Goal: Task Accomplishment & Management: Manage account settings

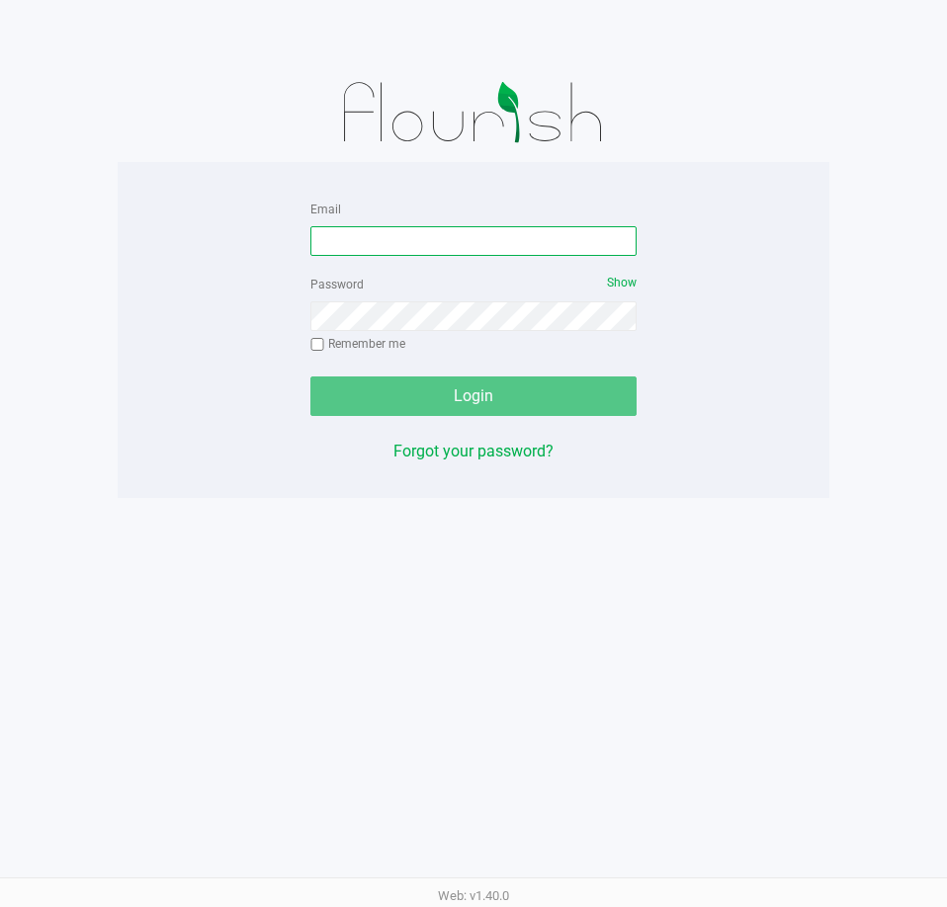
click at [468, 241] on input "Email" at bounding box center [473, 241] width 326 height 30
type input "[EMAIL_ADDRESS][DOMAIN_NAME]"
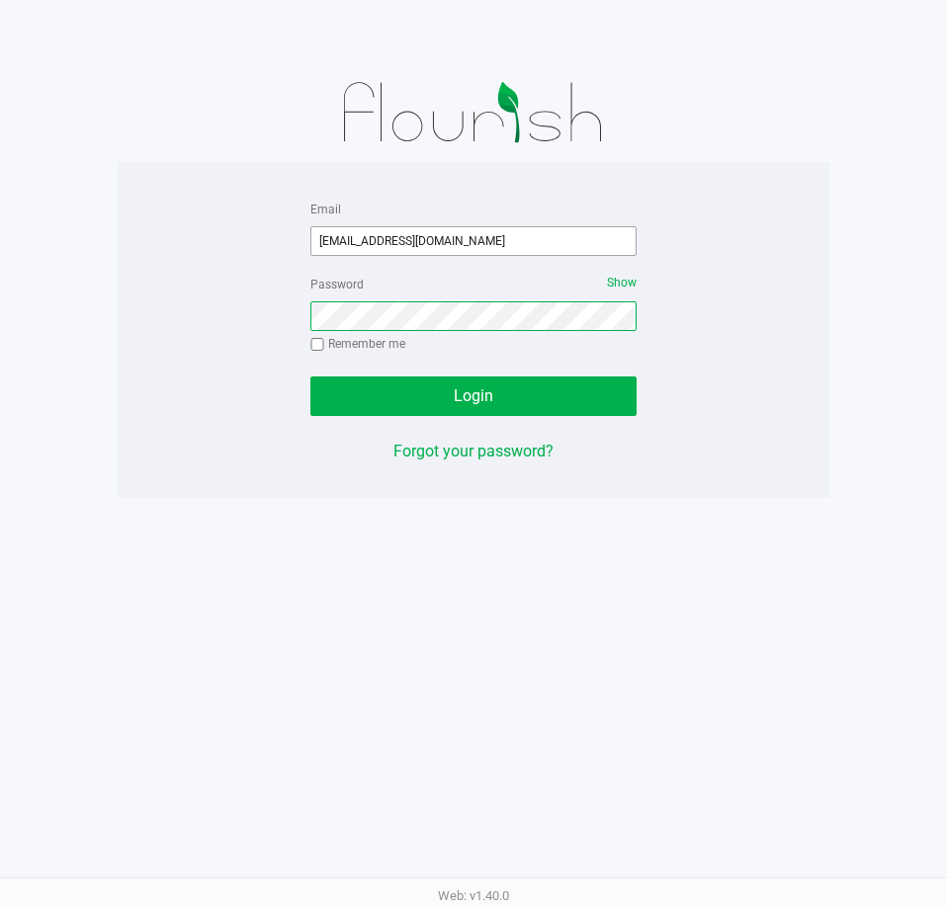
click at [310, 377] on button "Login" at bounding box center [473, 397] width 326 height 40
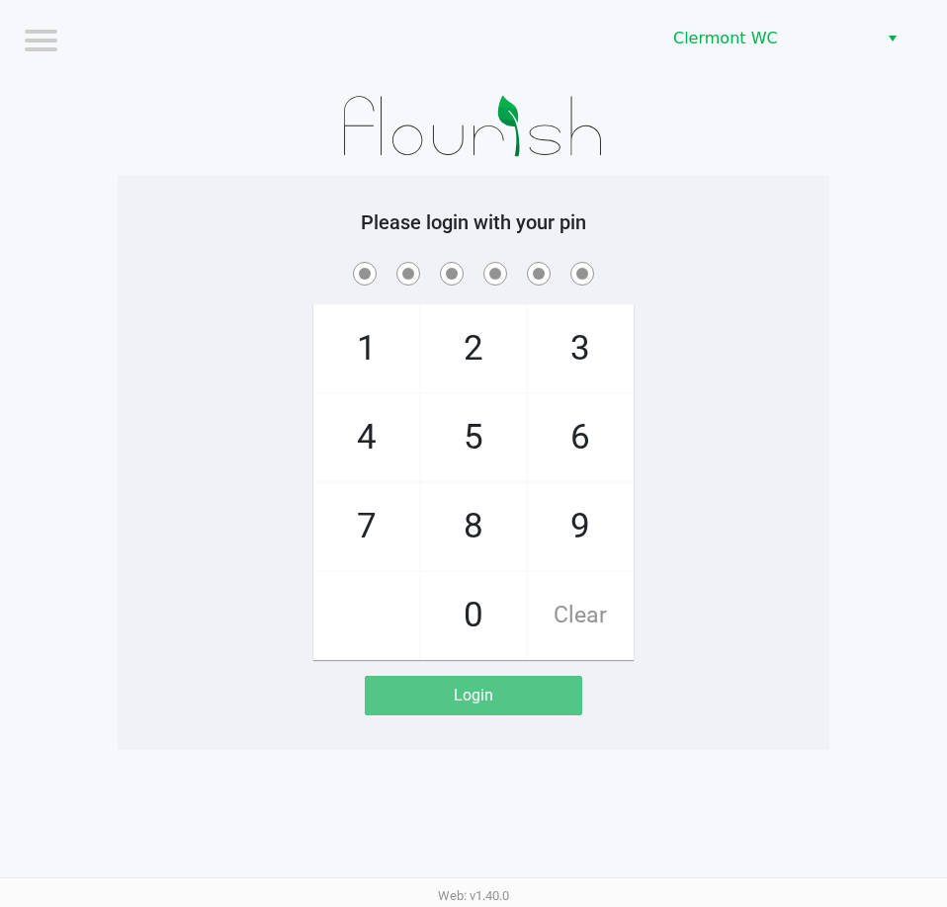
click at [745, 683] on app-pos-login "Please login with your pin 1 4 7 2 5 8 0 3 6 9 Clear Login" at bounding box center [473, 463] width 682 height 505
checkbox input "true"
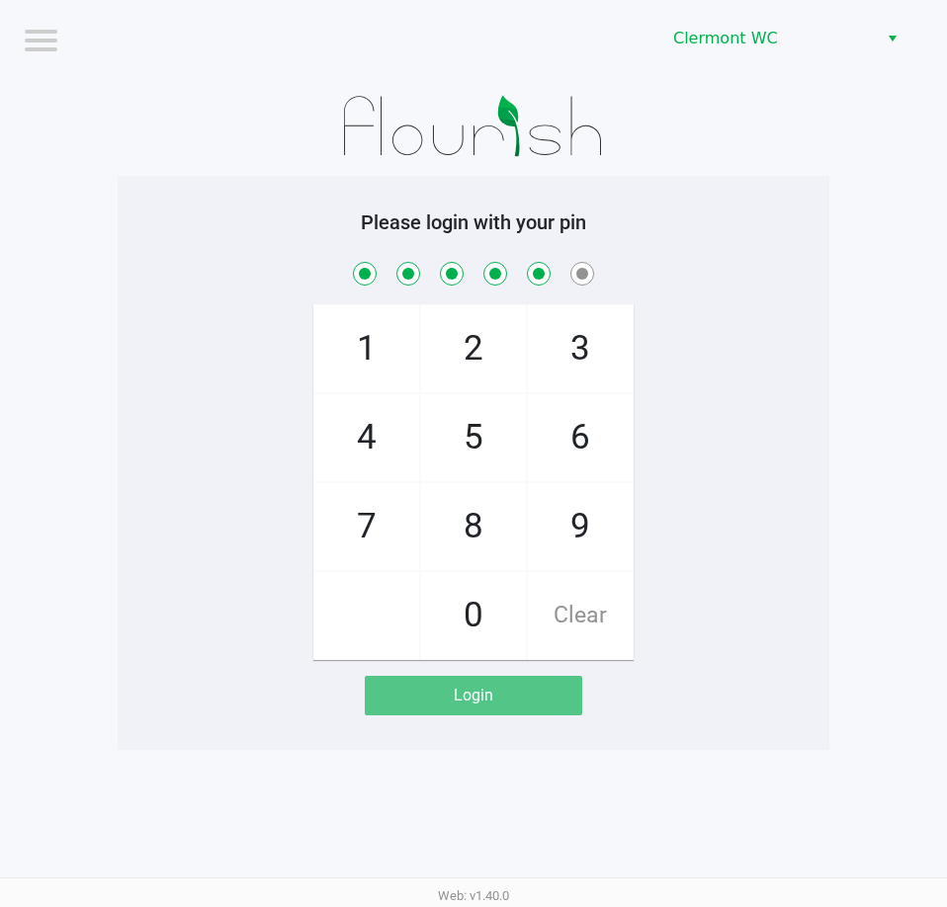
checkbox input "true"
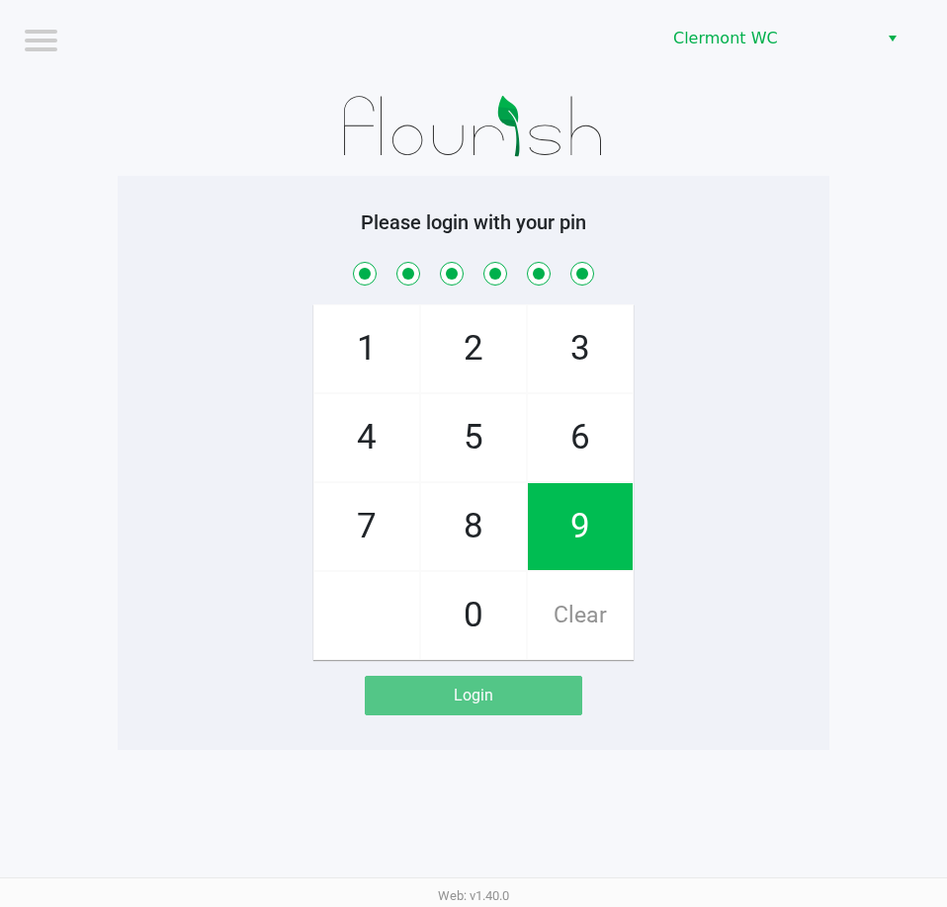
checkbox input "true"
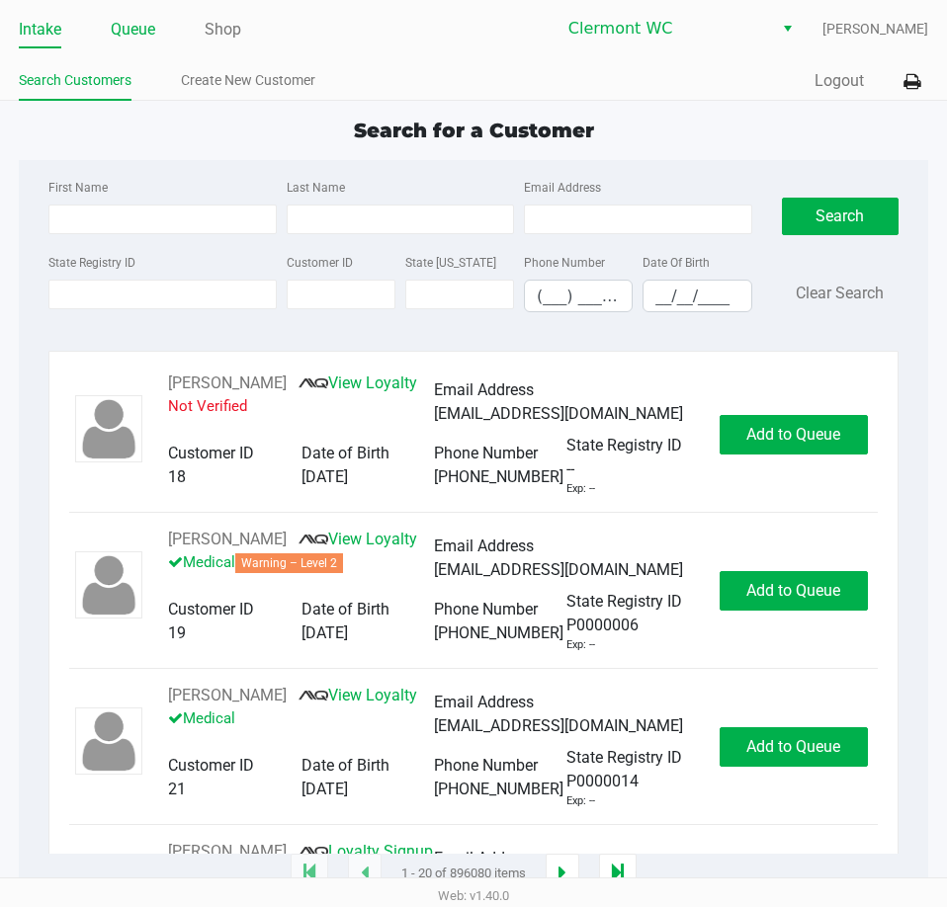
click at [141, 36] on link "Queue" at bounding box center [133, 30] width 44 height 28
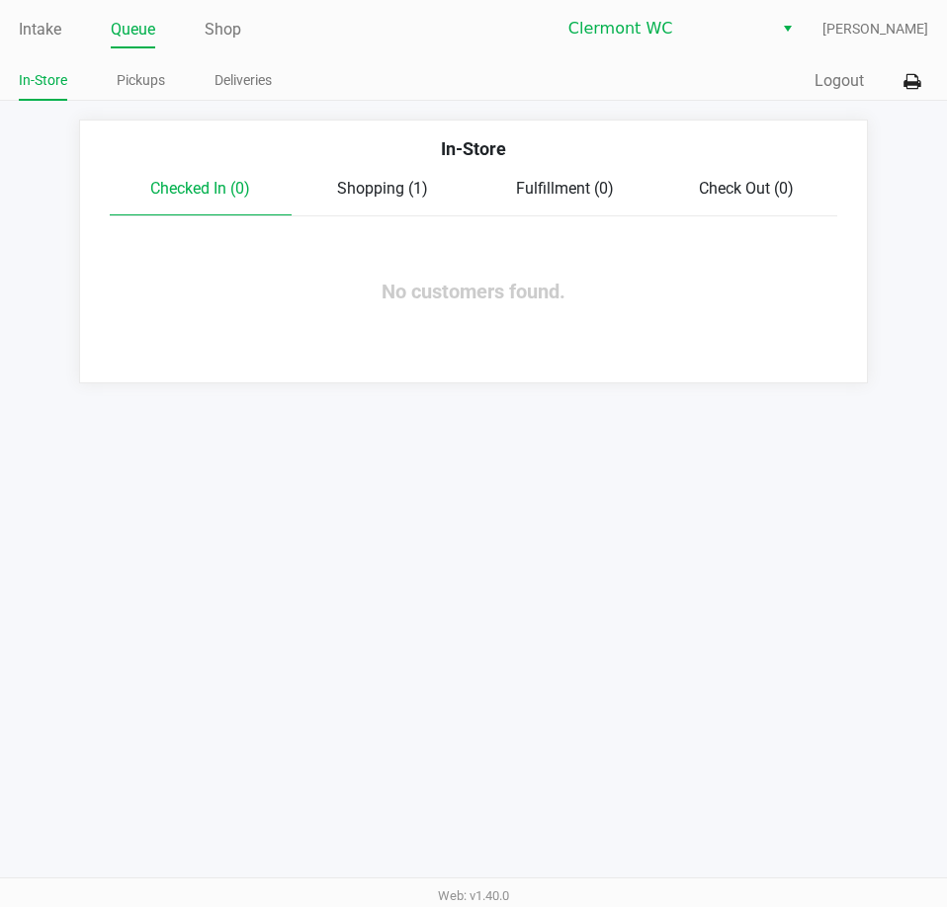
click at [128, 87] on link "Pickups" at bounding box center [141, 80] width 48 height 25
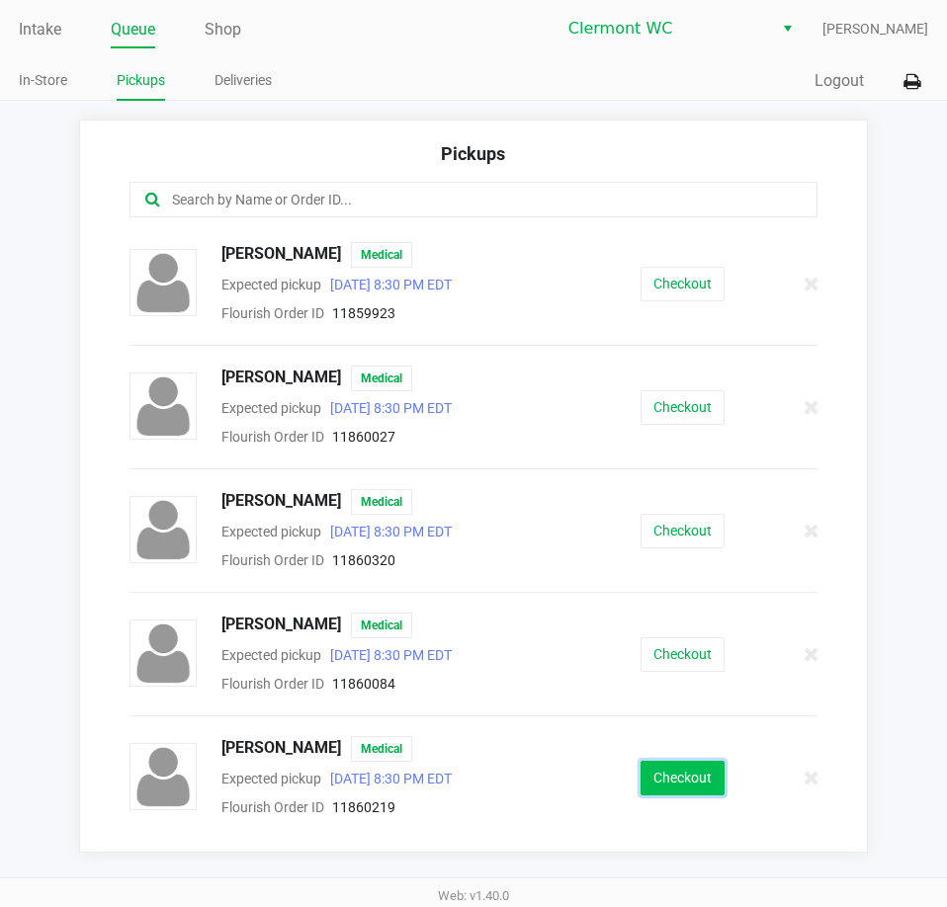
click at [703, 785] on button "Checkout" at bounding box center [683, 778] width 84 height 35
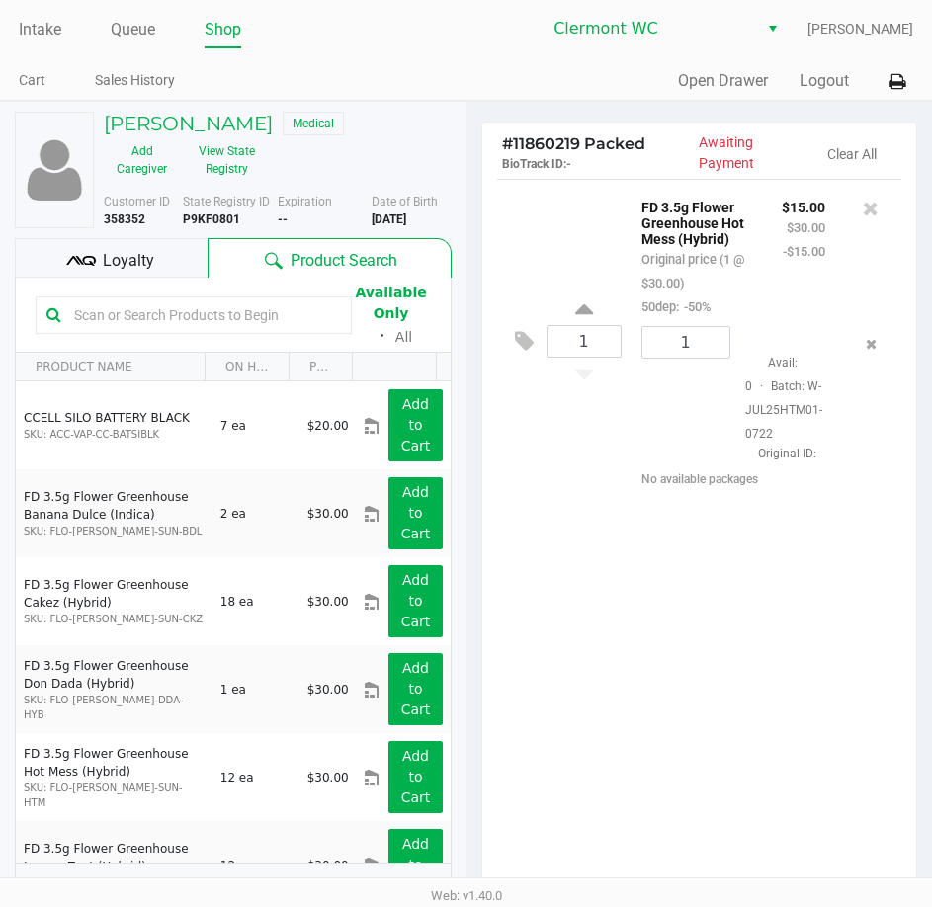
click at [699, 691] on div "1 FD 3.5g Flower Greenhouse Hot Mess (Hybrid) Original price (1 @ $30.00) 50dep…" at bounding box center [699, 537] width 435 height 717
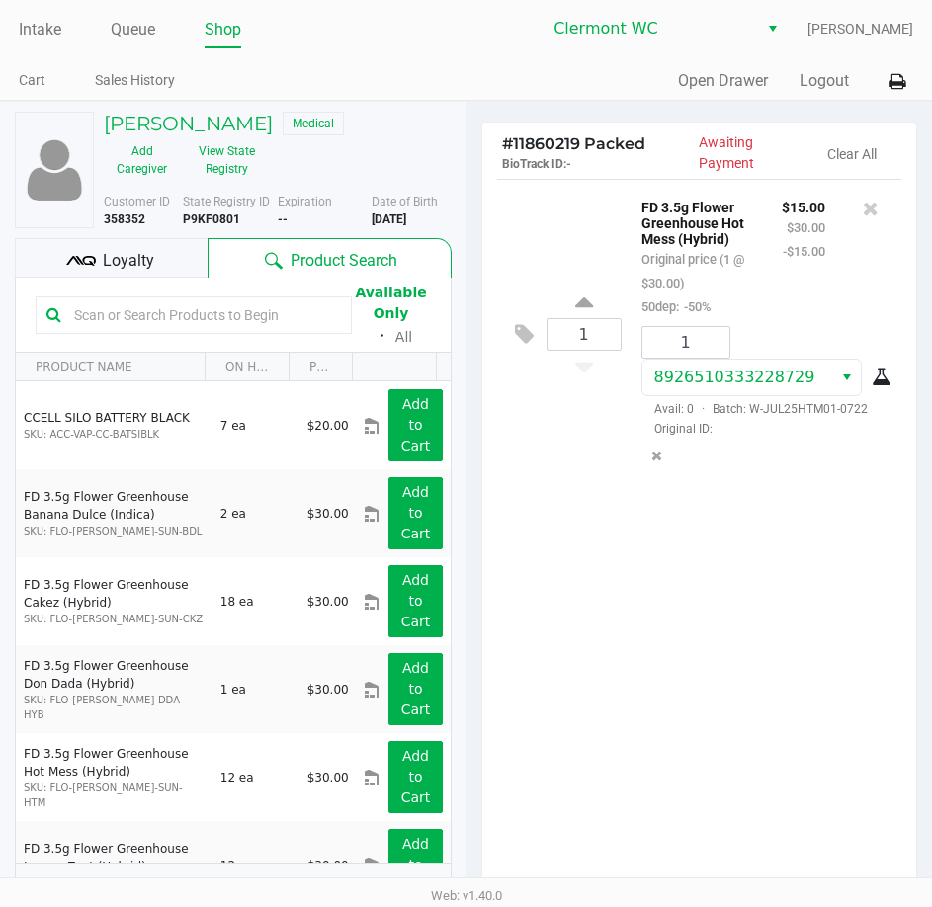
click at [748, 644] on div "1 FD 3.5g Flower Greenhouse Hot Mess (Hybrid) Original price (1 @ $30.00) 50dep…" at bounding box center [699, 537] width 435 height 717
click at [199, 112] on h5 "[PERSON_NAME]" at bounding box center [188, 124] width 169 height 24
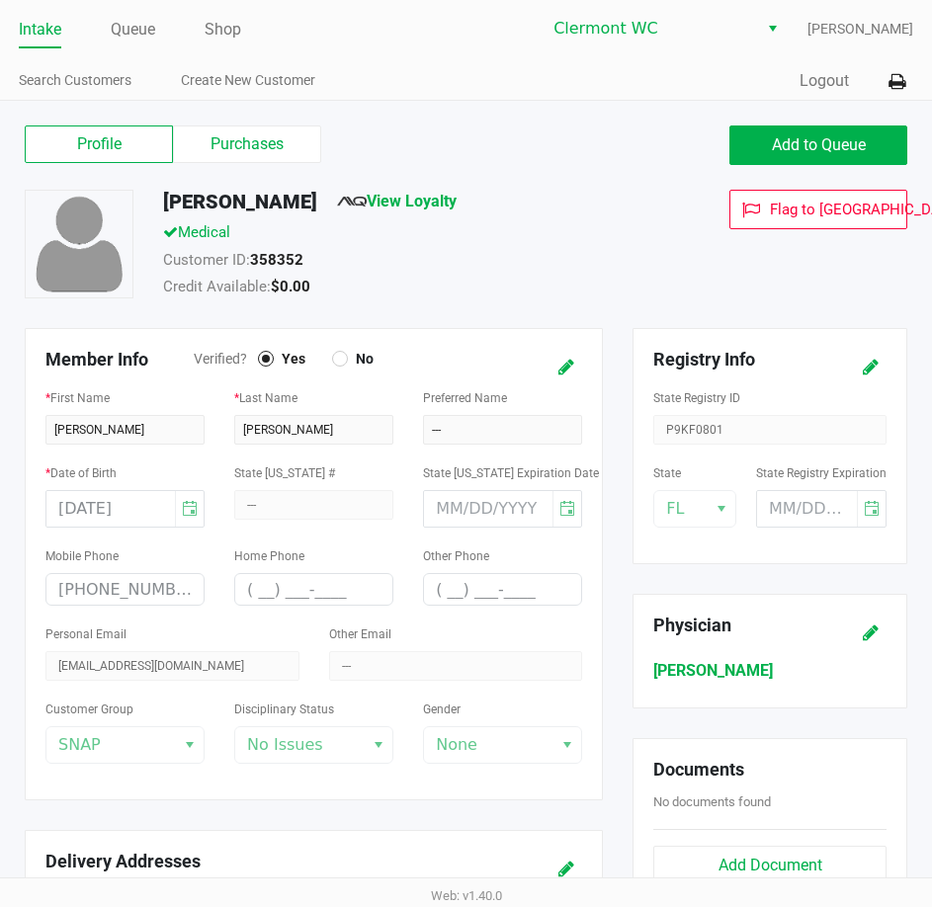
click at [274, 132] on label "Purchases" at bounding box center [247, 145] width 148 height 38
click at [0, 0] on 1 "Purchases" at bounding box center [0, 0] width 0 height 0
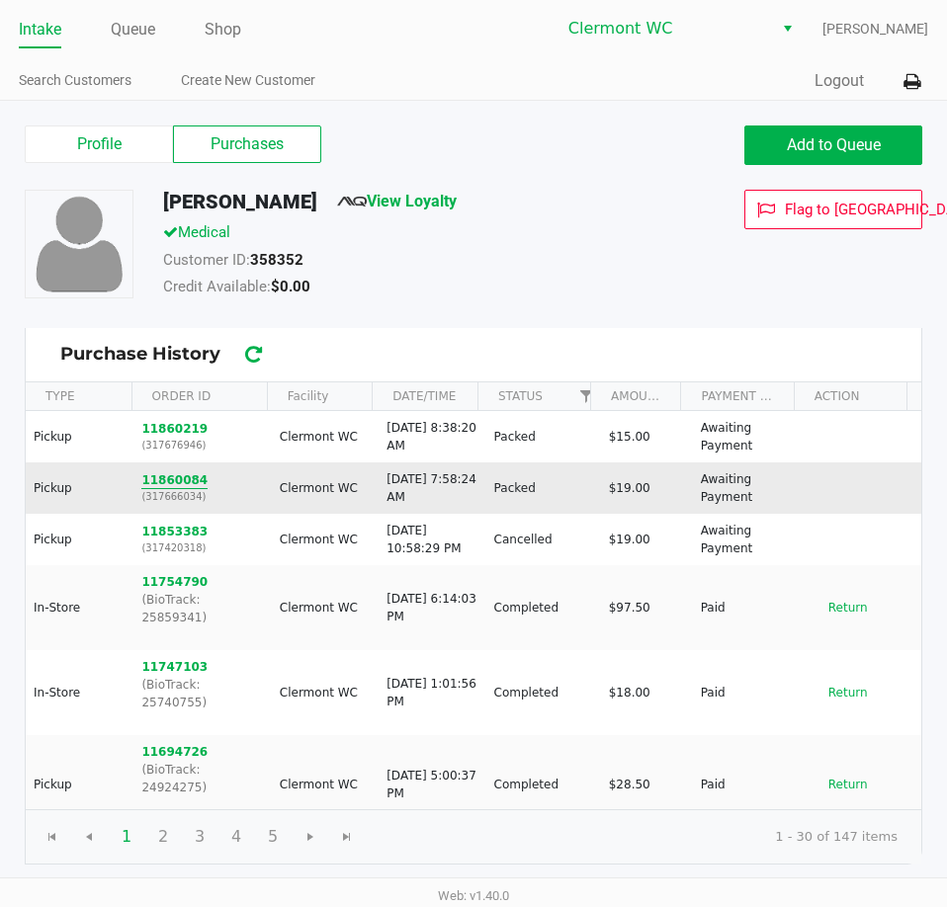
click at [189, 472] on button "11860084" at bounding box center [174, 480] width 66 height 18
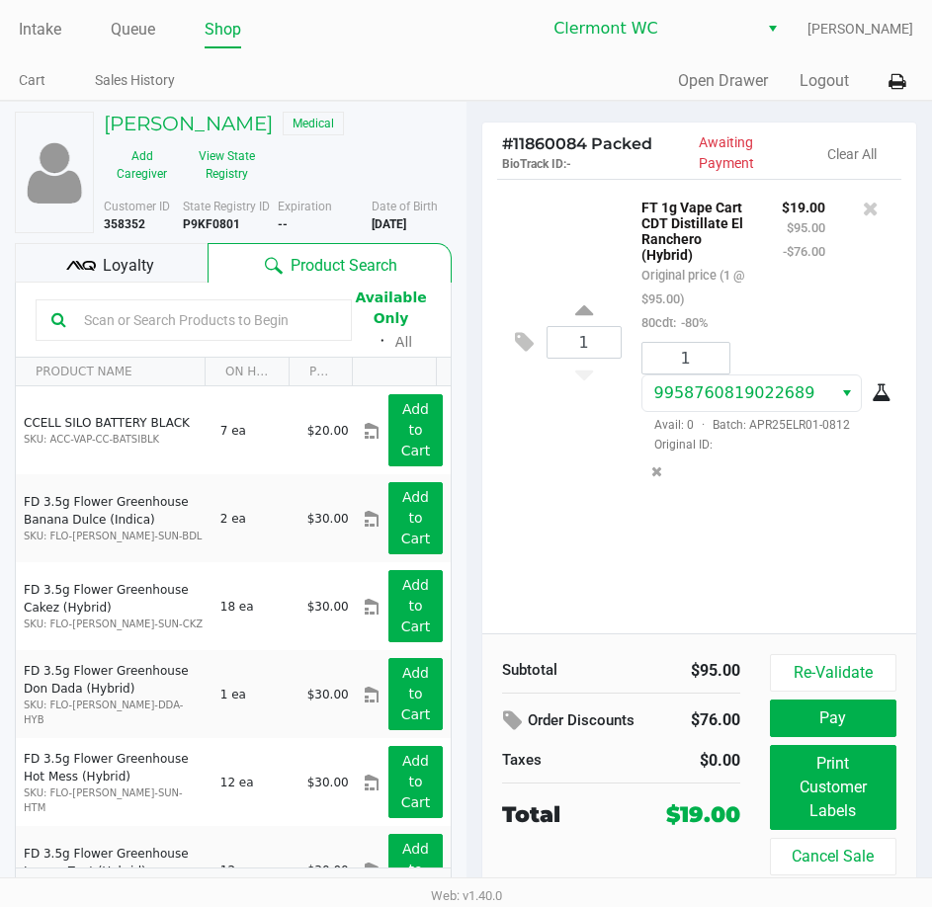
click at [861, 861] on button "Cancel Sale" at bounding box center [833, 857] width 127 height 38
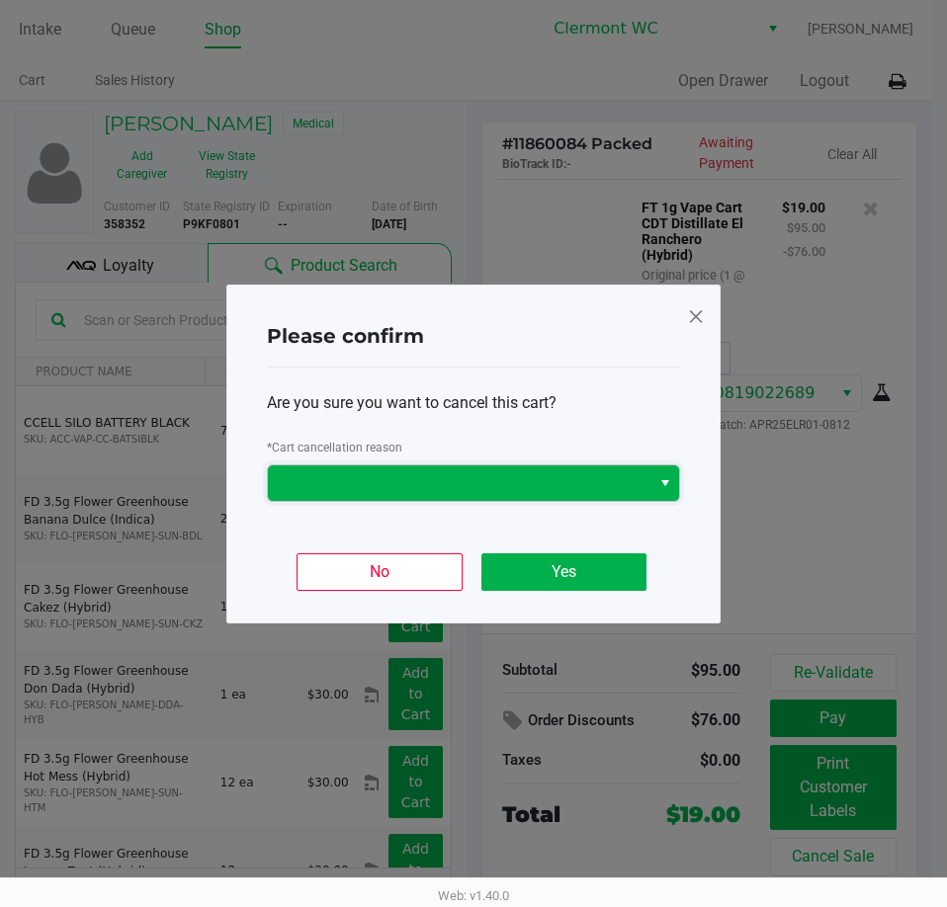
click at [586, 483] on span at bounding box center [459, 483] width 359 height 24
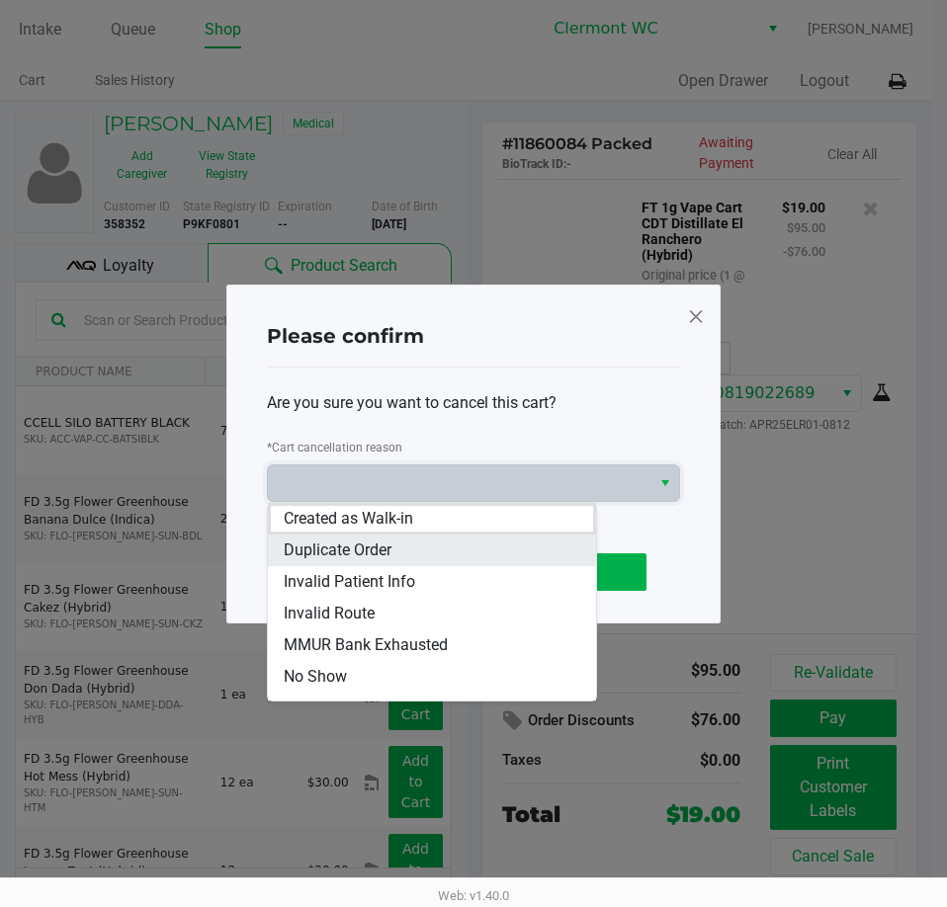
click at [451, 554] on li "Duplicate Order" at bounding box center [432, 551] width 328 height 32
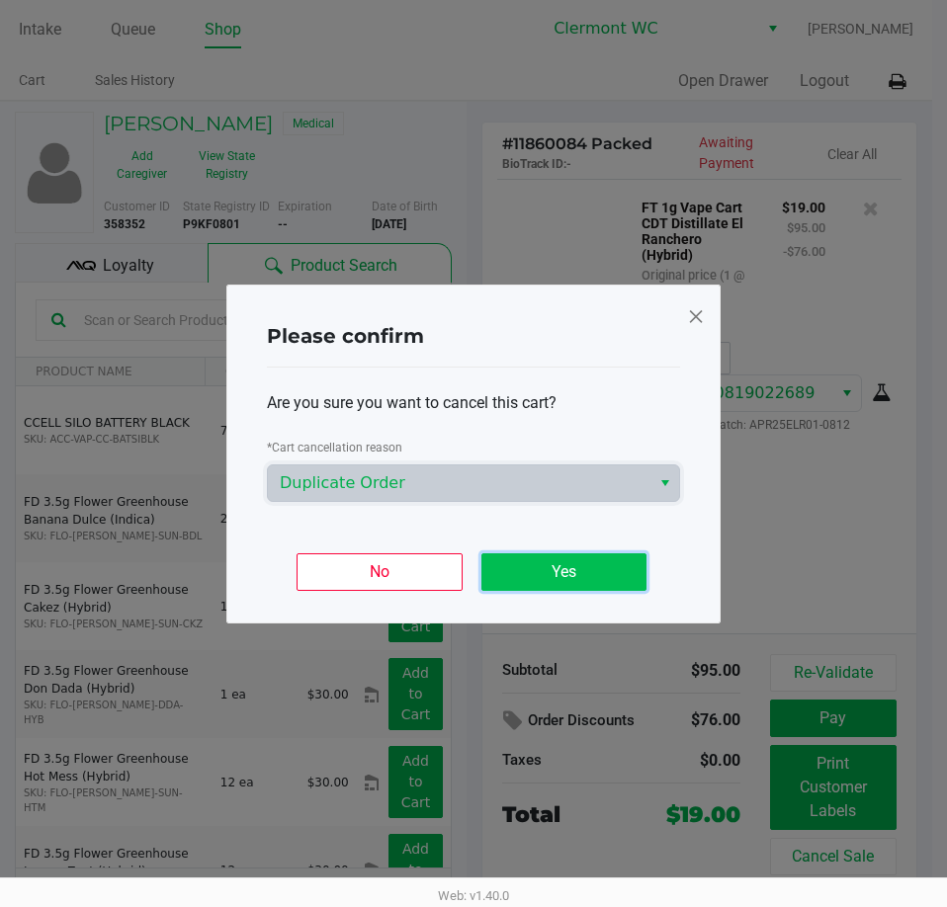
click at [592, 578] on button "Yes" at bounding box center [563, 573] width 165 height 38
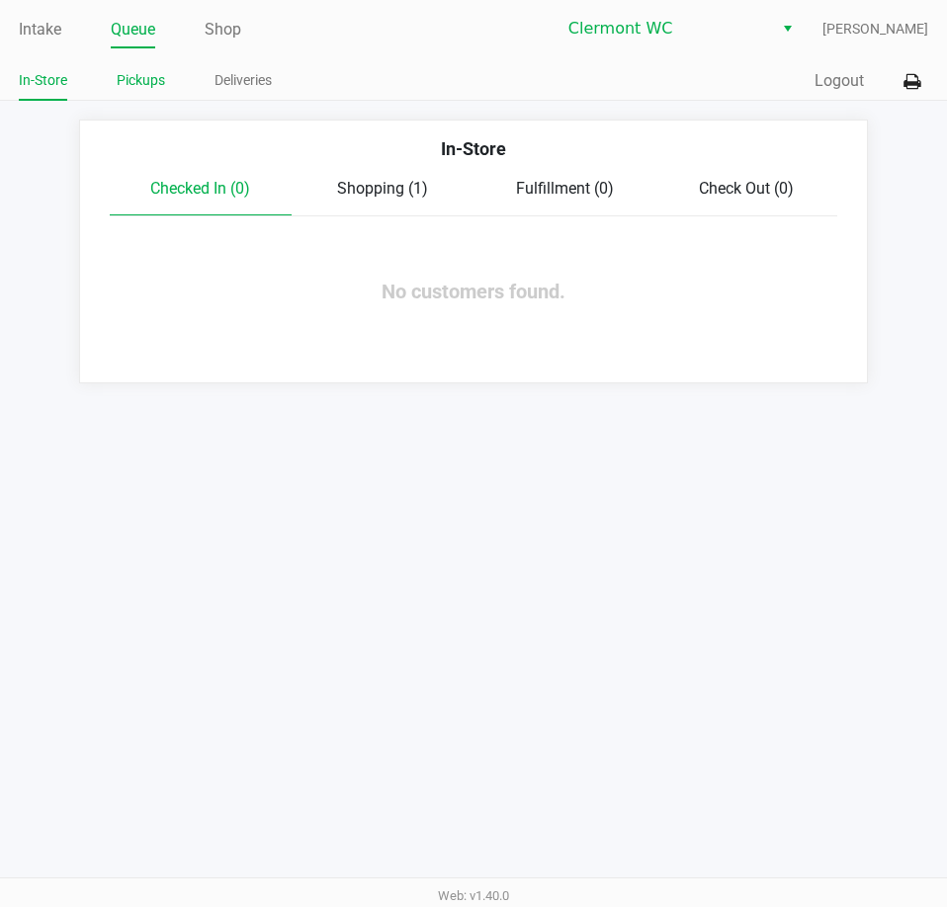
click at [144, 82] on link "Pickups" at bounding box center [141, 80] width 48 height 25
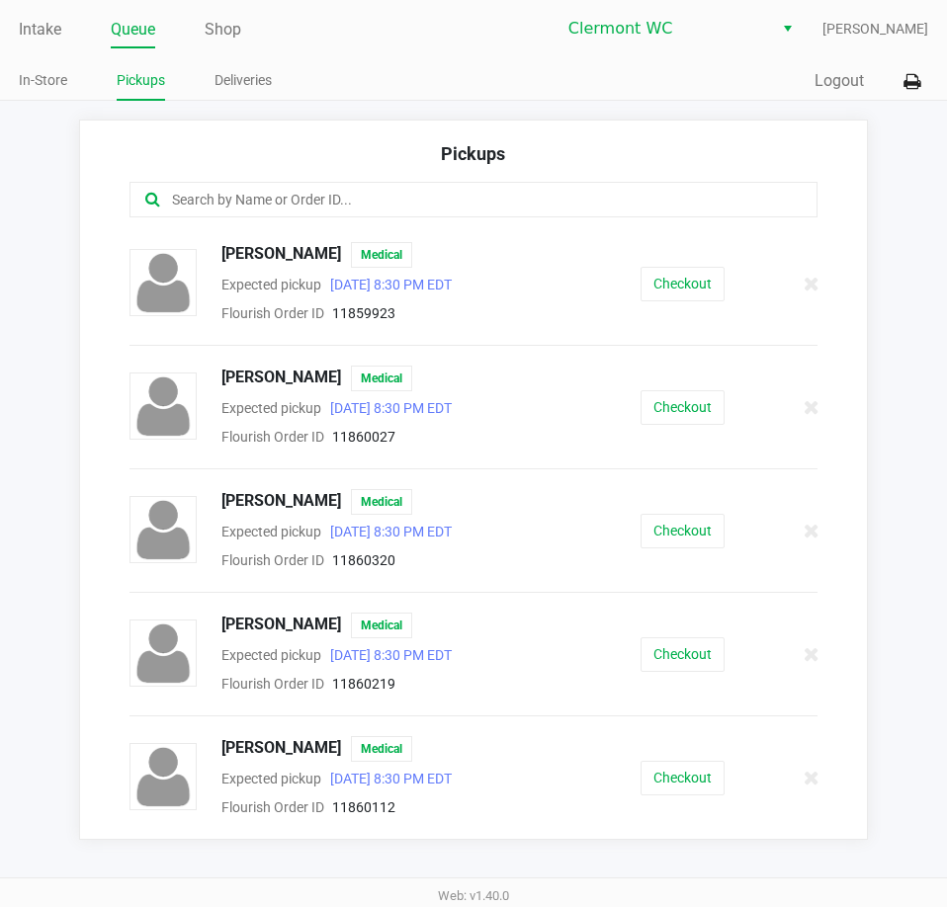
click at [694, 650] on button "Checkout" at bounding box center [683, 655] width 84 height 35
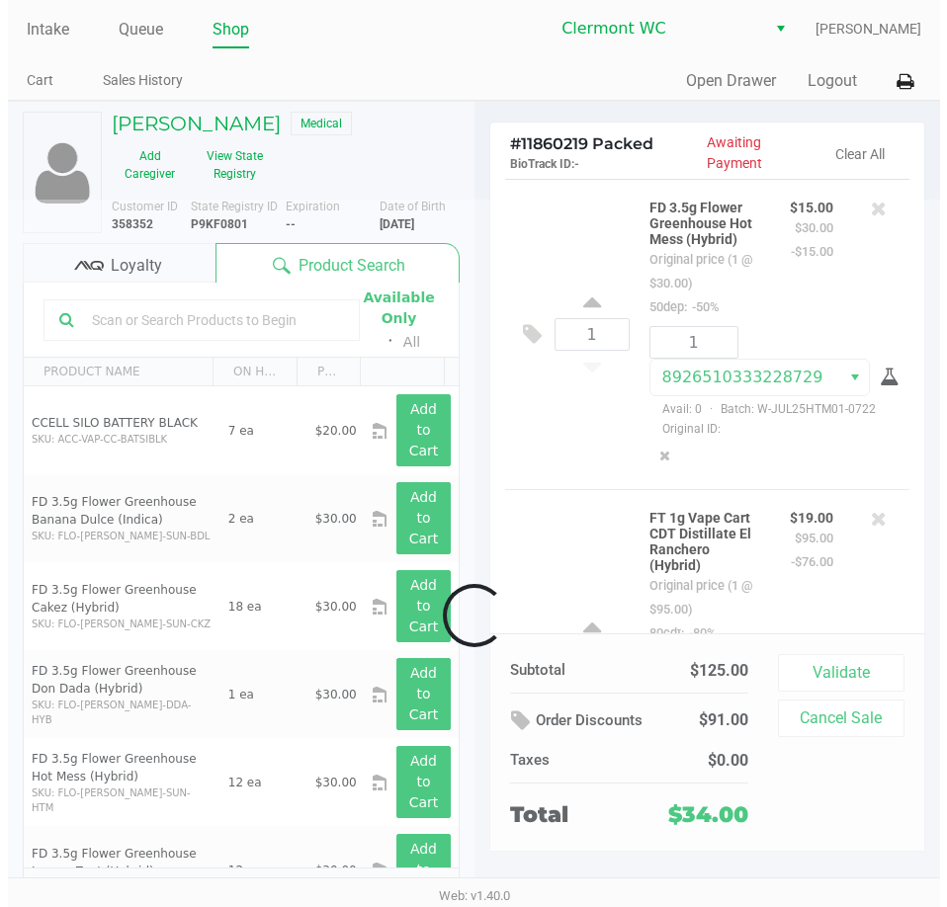
scroll to position [227, 0]
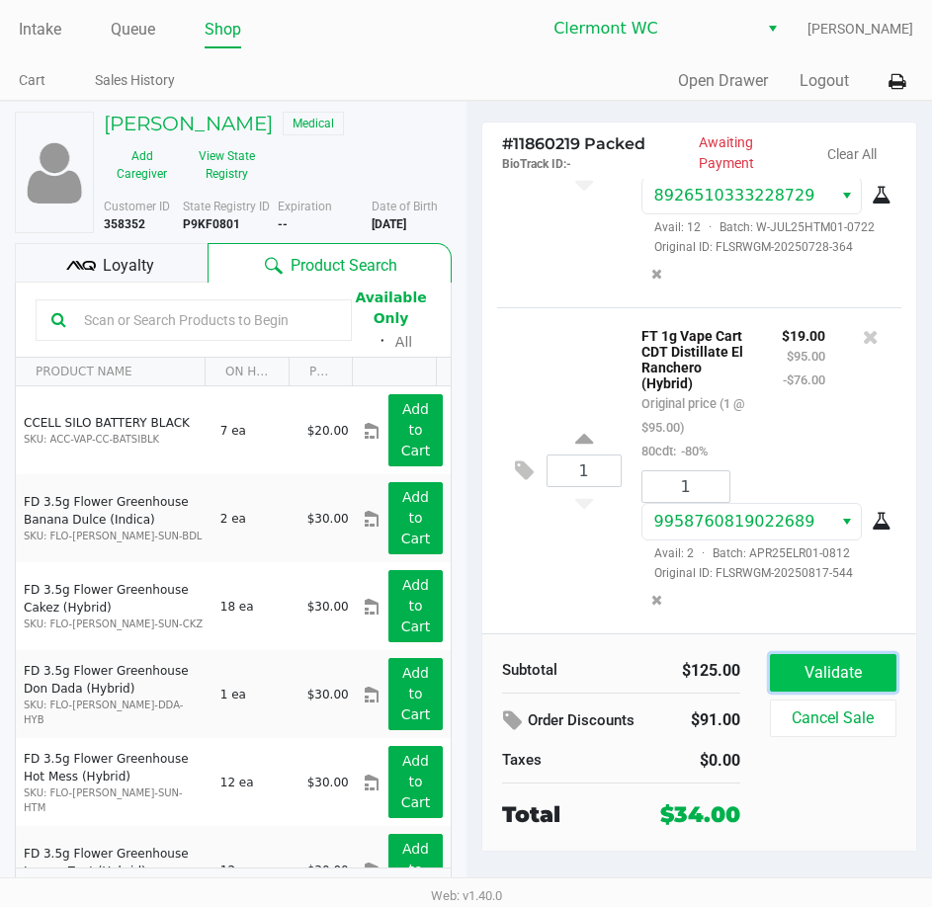
click at [850, 679] on button "Validate" at bounding box center [833, 673] width 127 height 38
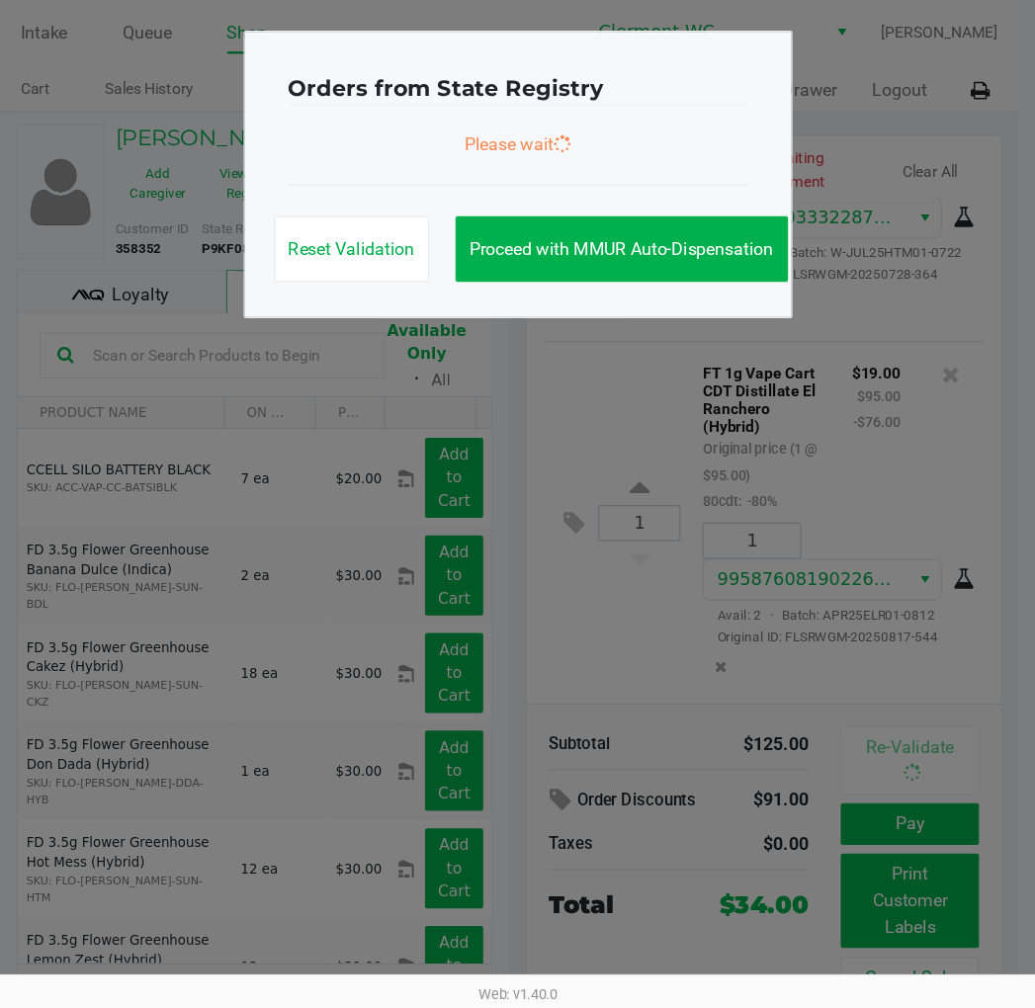
scroll to position [250, 0]
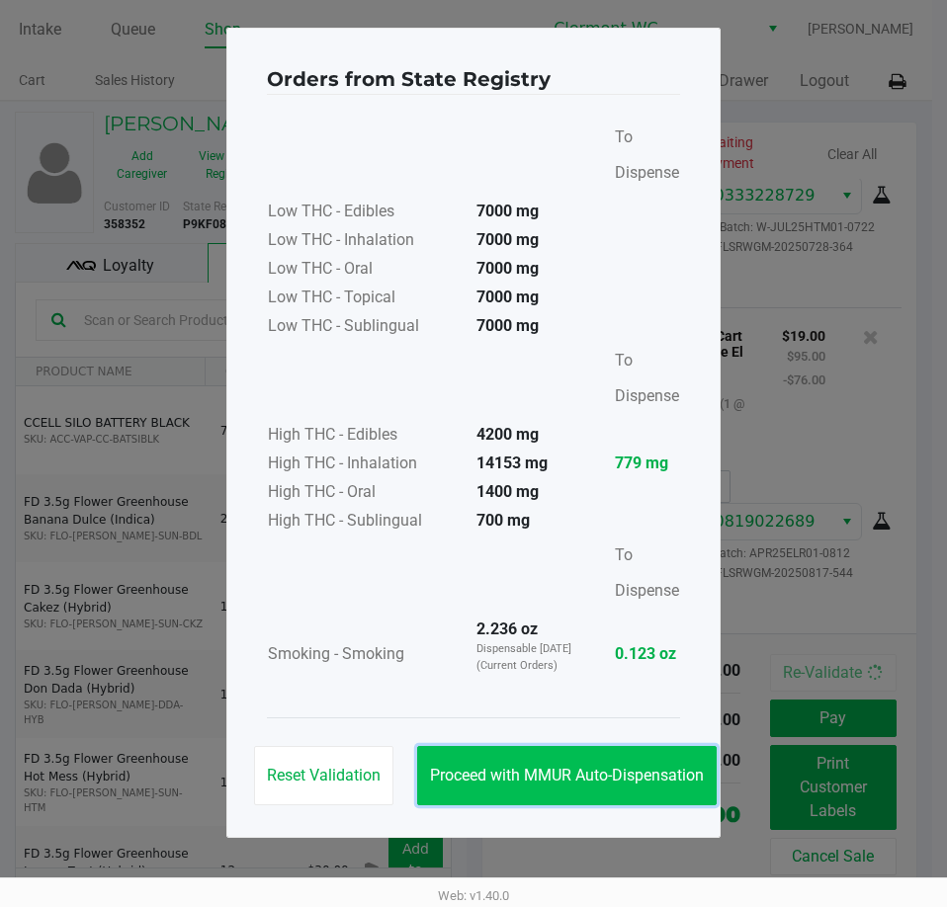
click at [617, 784] on span "Proceed with MMUR Auto-Dispensation" at bounding box center [567, 775] width 274 height 19
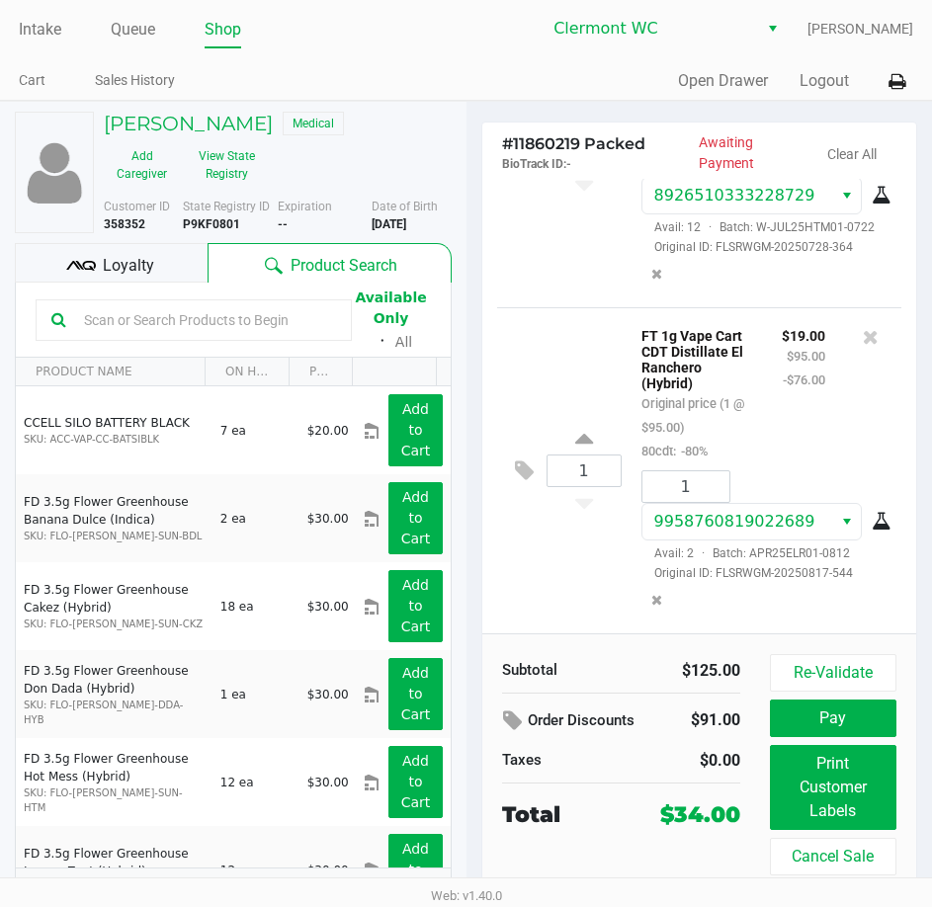
click at [839, 800] on button "Print Customer Labels" at bounding box center [833, 787] width 127 height 85
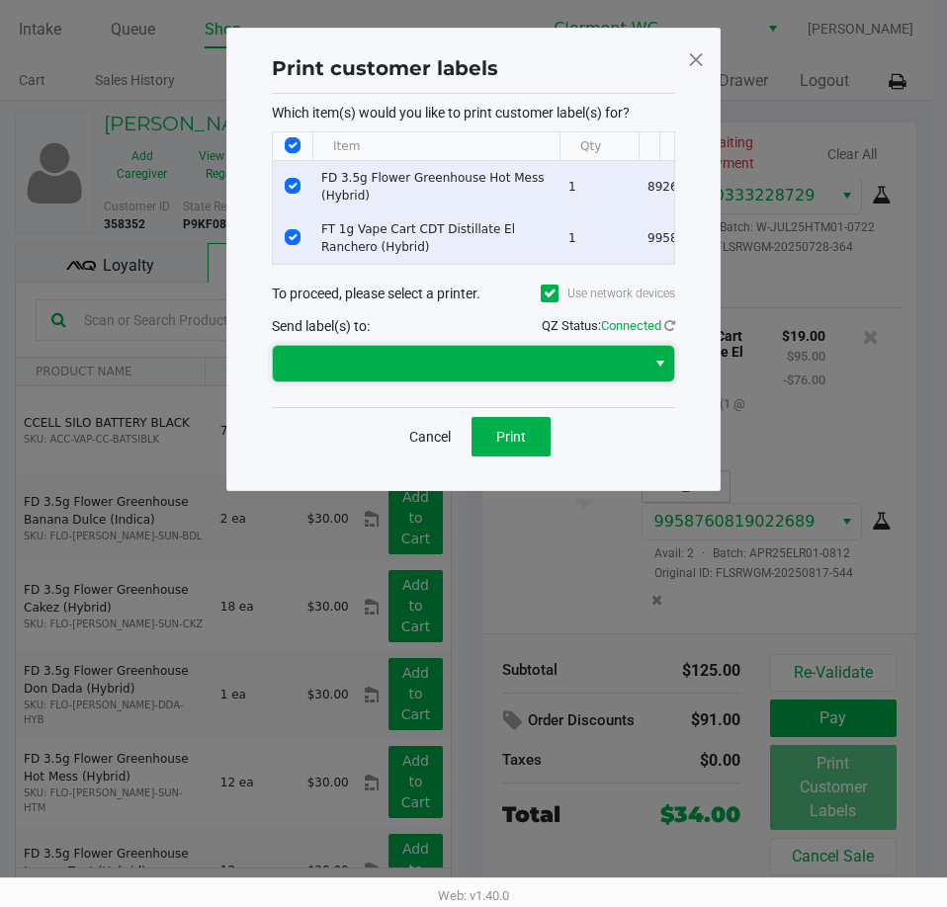
click at [535, 376] on span at bounding box center [459, 364] width 349 height 24
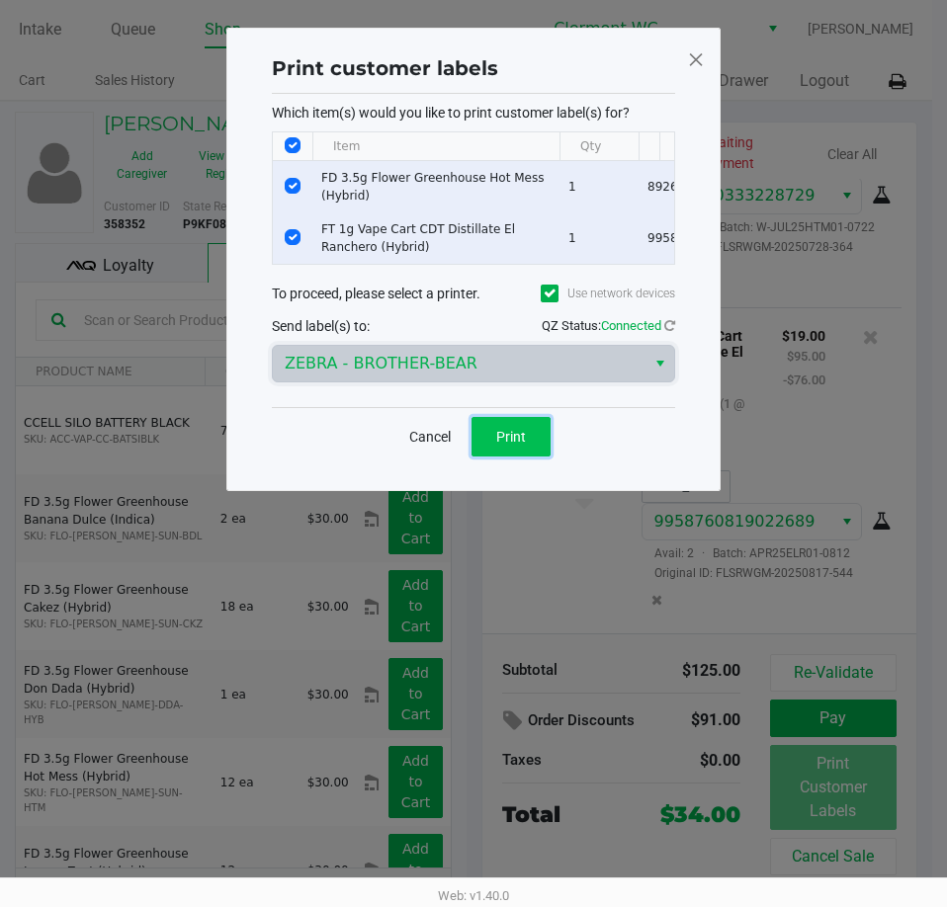
click at [530, 446] on button "Print" at bounding box center [510, 437] width 79 height 40
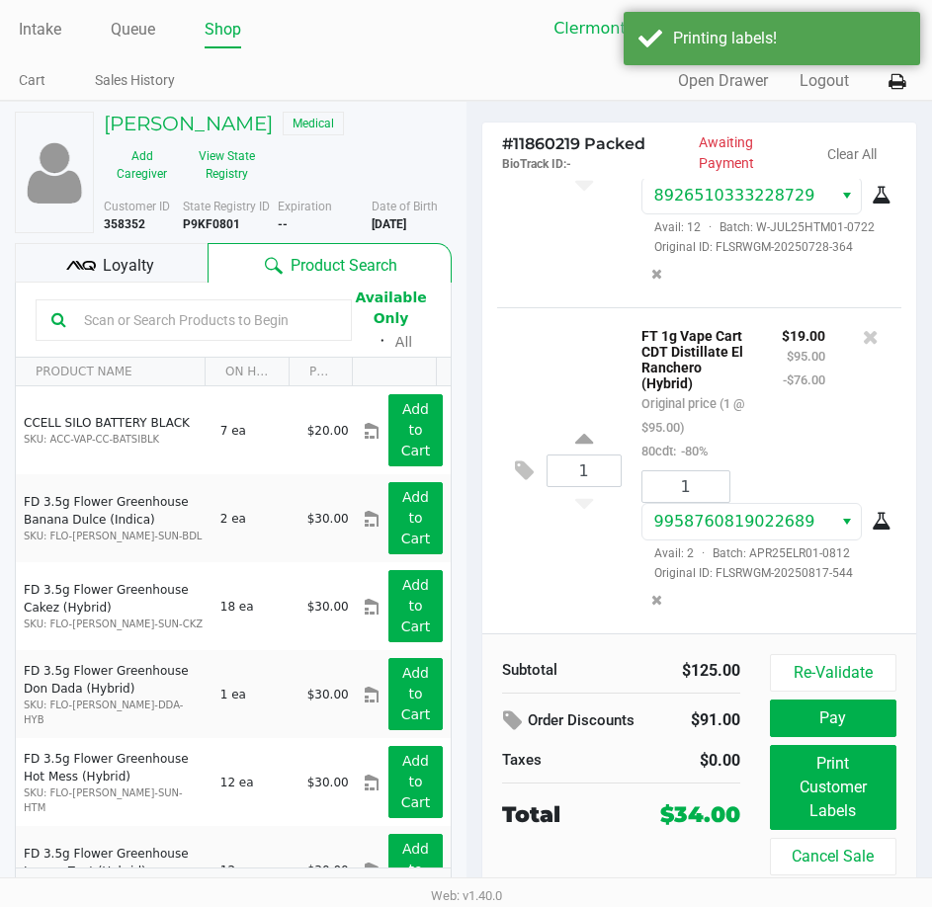
click at [858, 707] on button "Pay" at bounding box center [833, 719] width 127 height 38
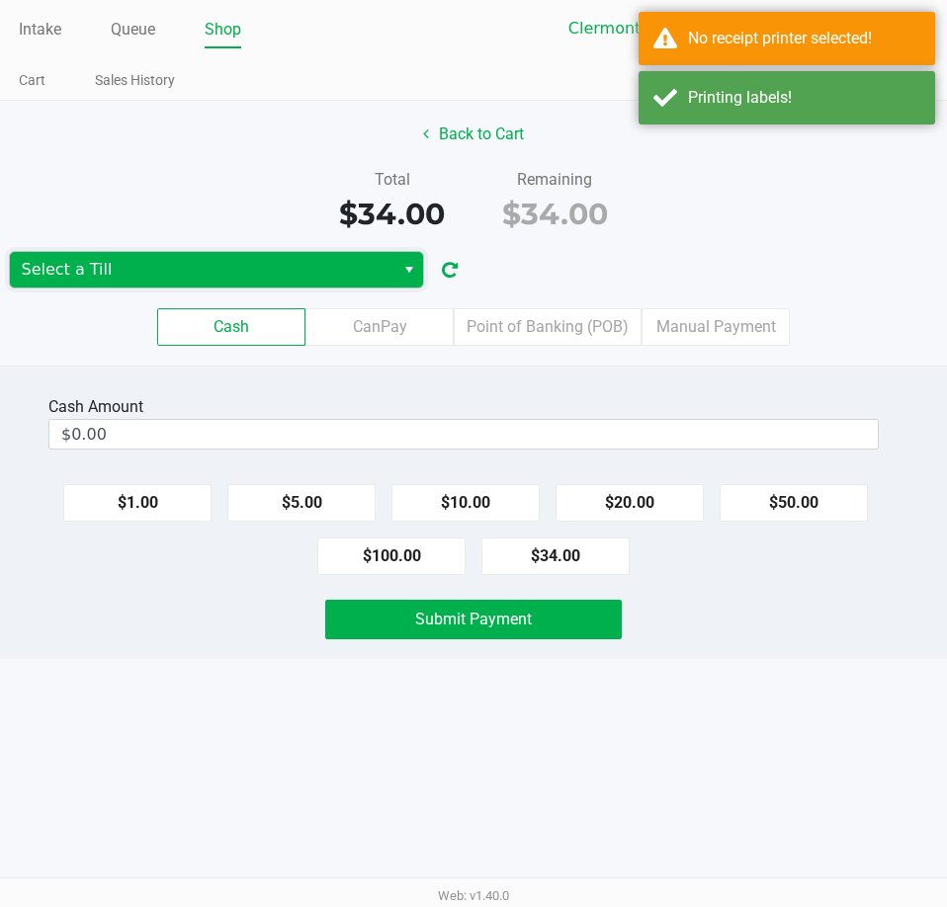
click at [341, 272] on span "Select a Till" at bounding box center [202, 270] width 361 height 24
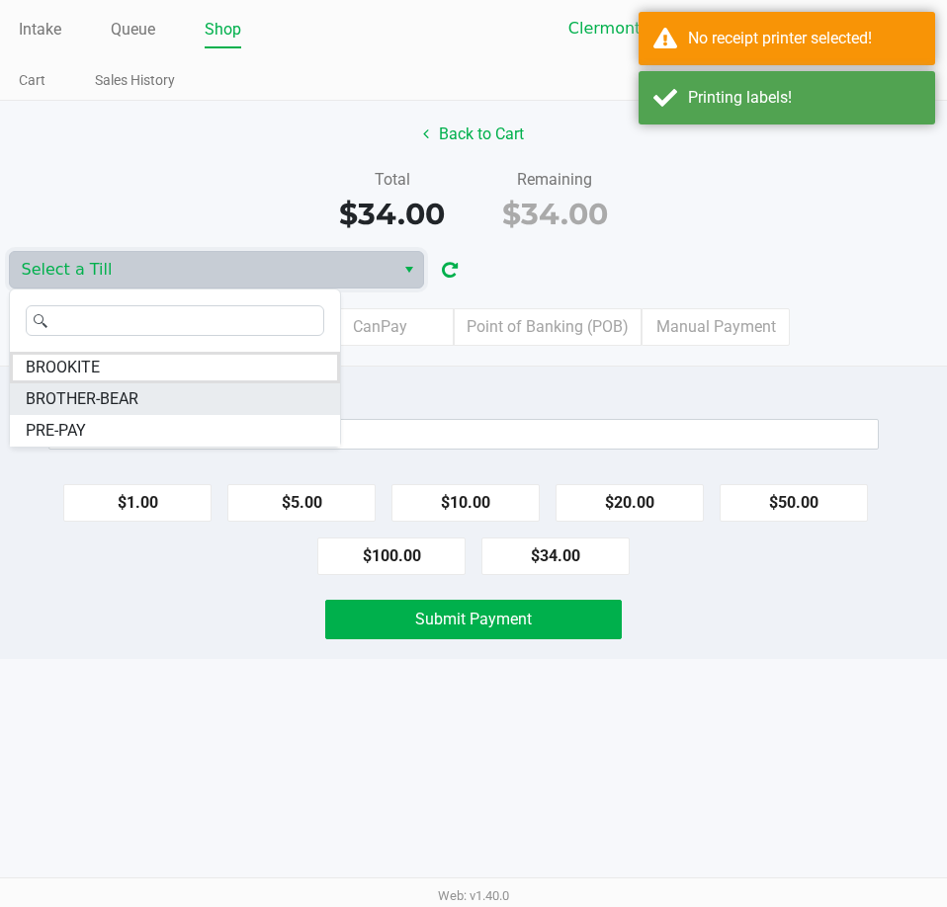
click at [225, 403] on li "BROTHER-BEAR" at bounding box center [175, 400] width 330 height 32
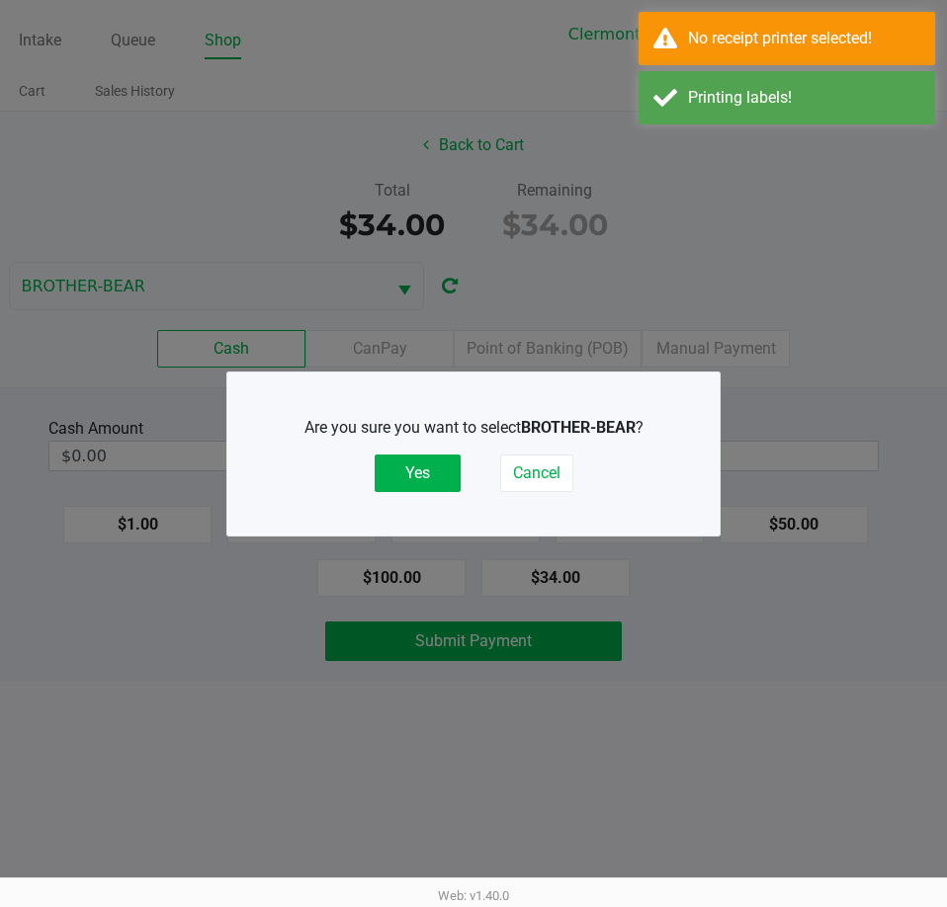
click at [414, 488] on button "Yes" at bounding box center [418, 474] width 86 height 38
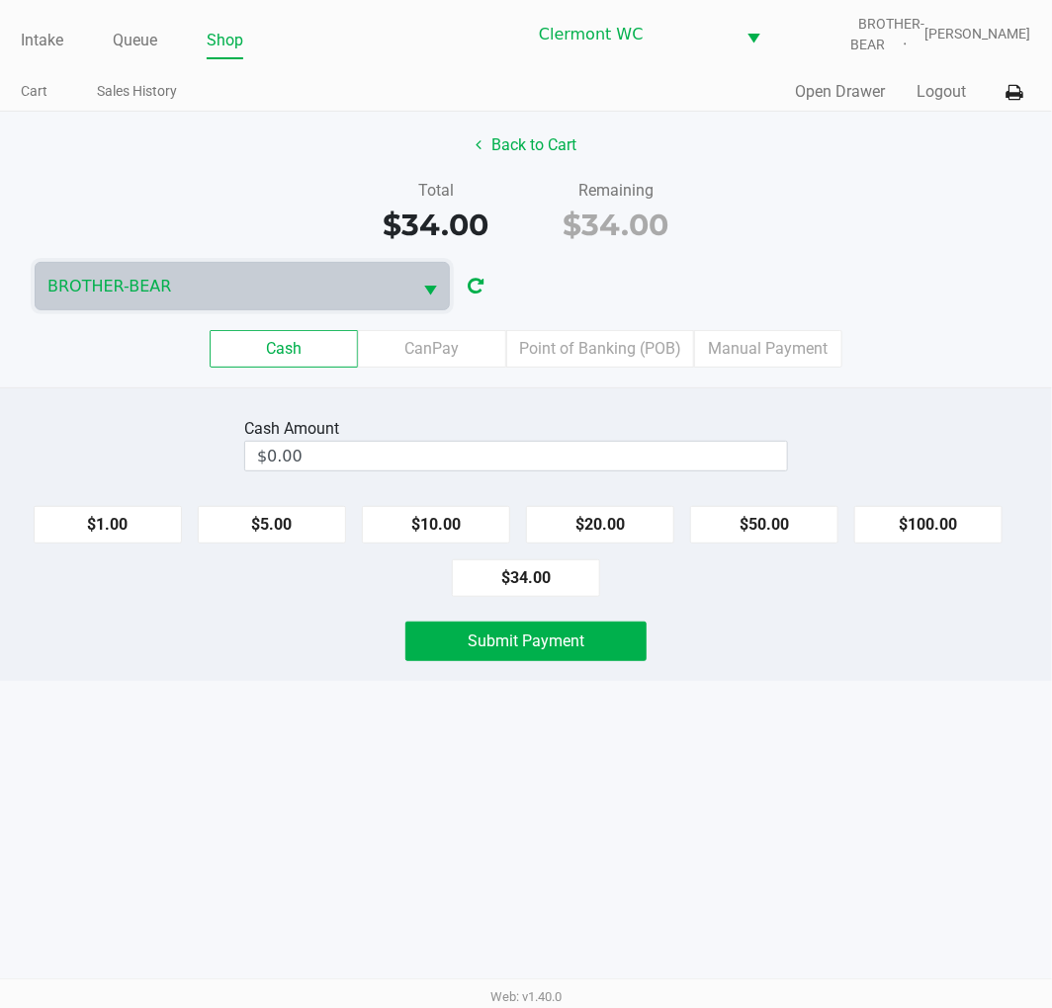
click at [237, 161] on div "Back to Cart" at bounding box center [525, 146] width 1081 height 38
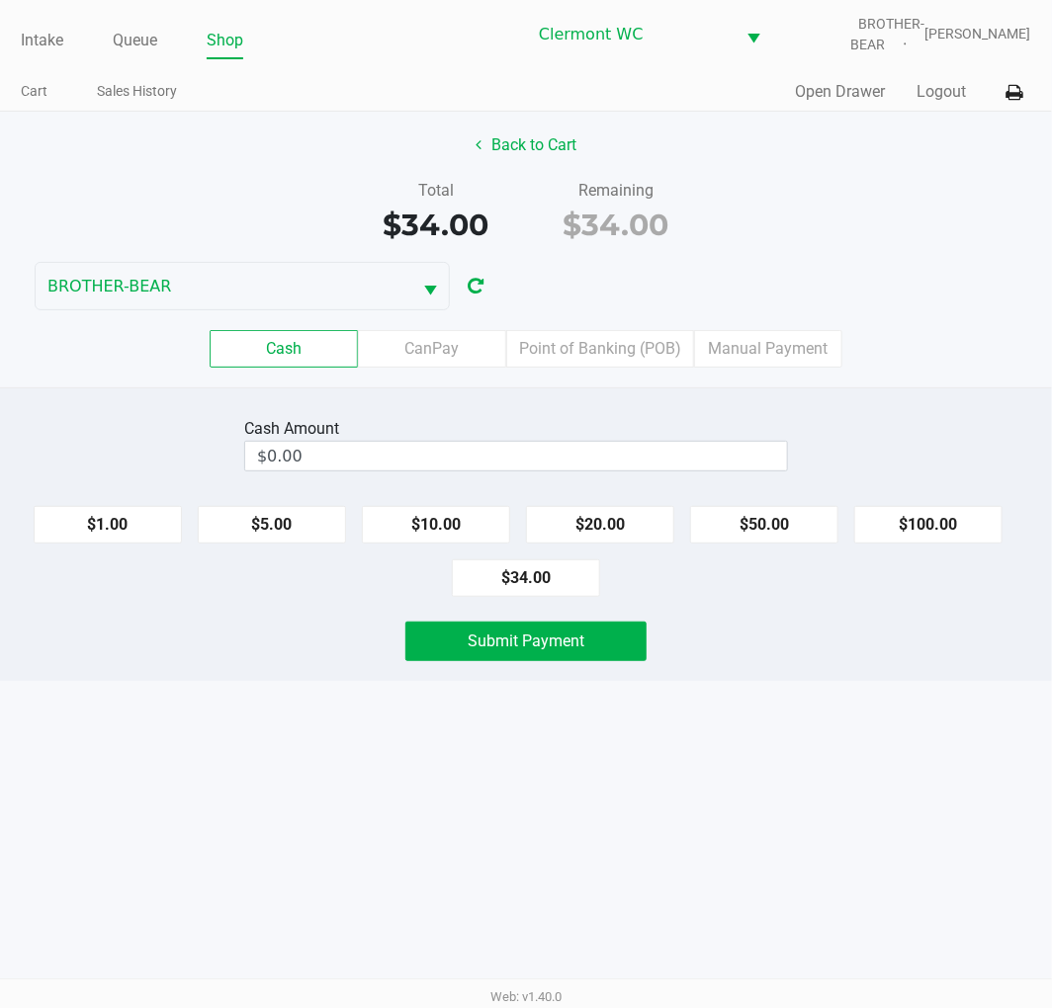
click at [946, 90] on icon at bounding box center [1014, 93] width 17 height 14
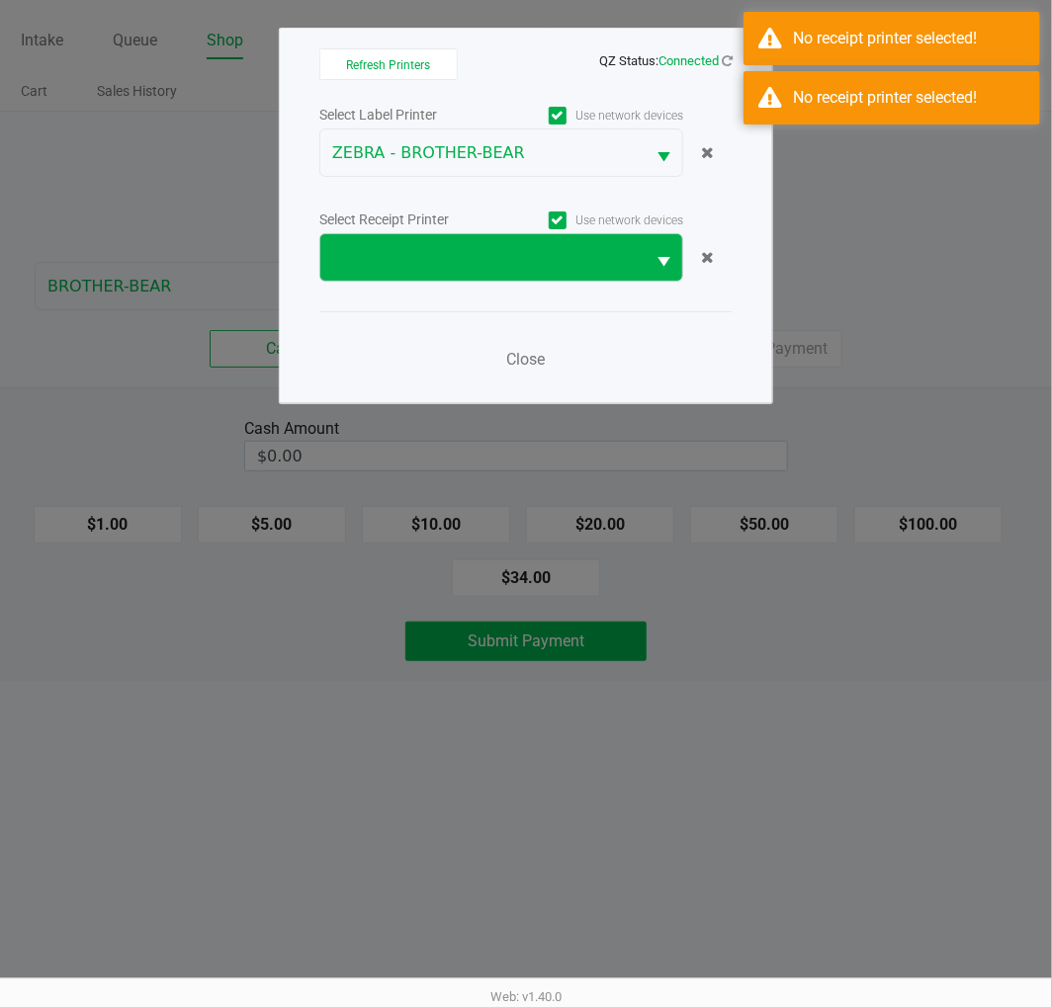
click at [616, 255] on span at bounding box center [482, 258] width 300 height 24
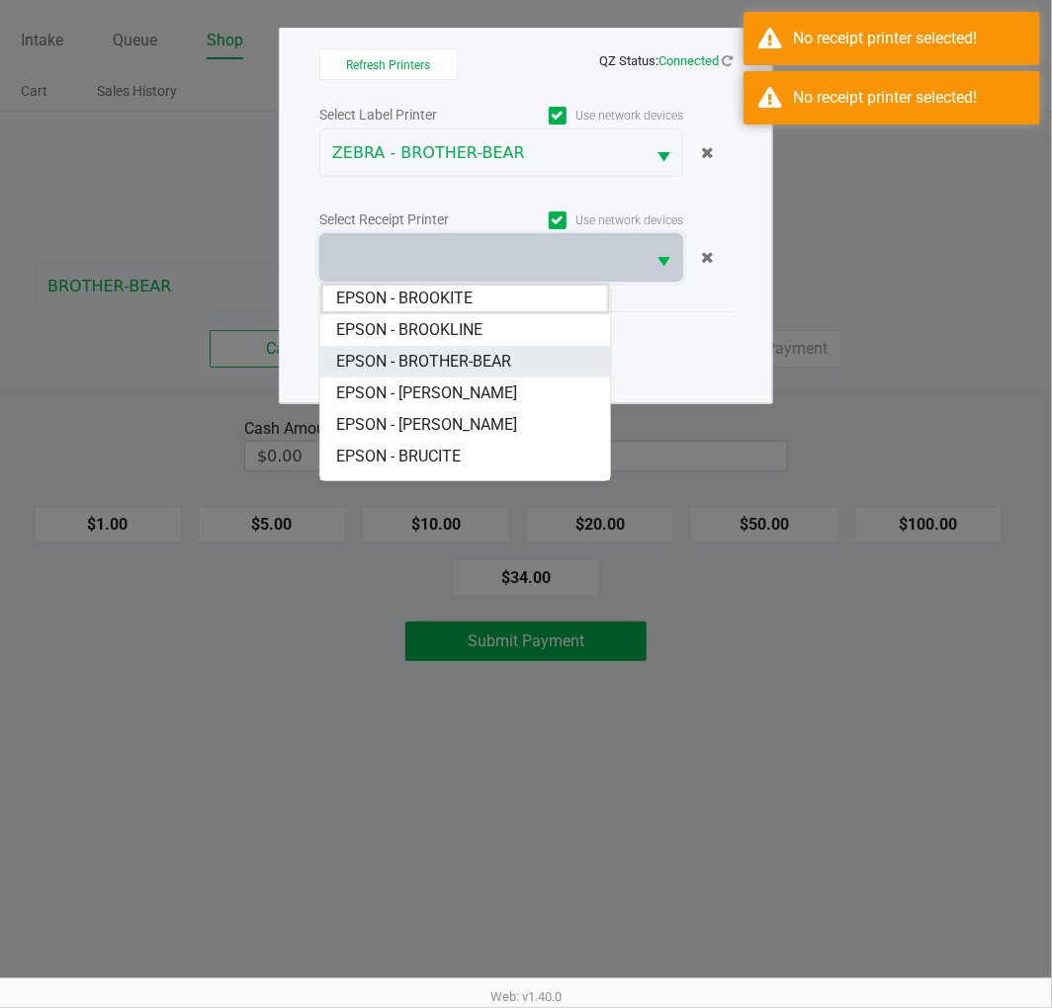
click at [539, 371] on BROTHER-BEAR "EPSON - BROTHER-BEAR" at bounding box center [464, 362] width 289 height 32
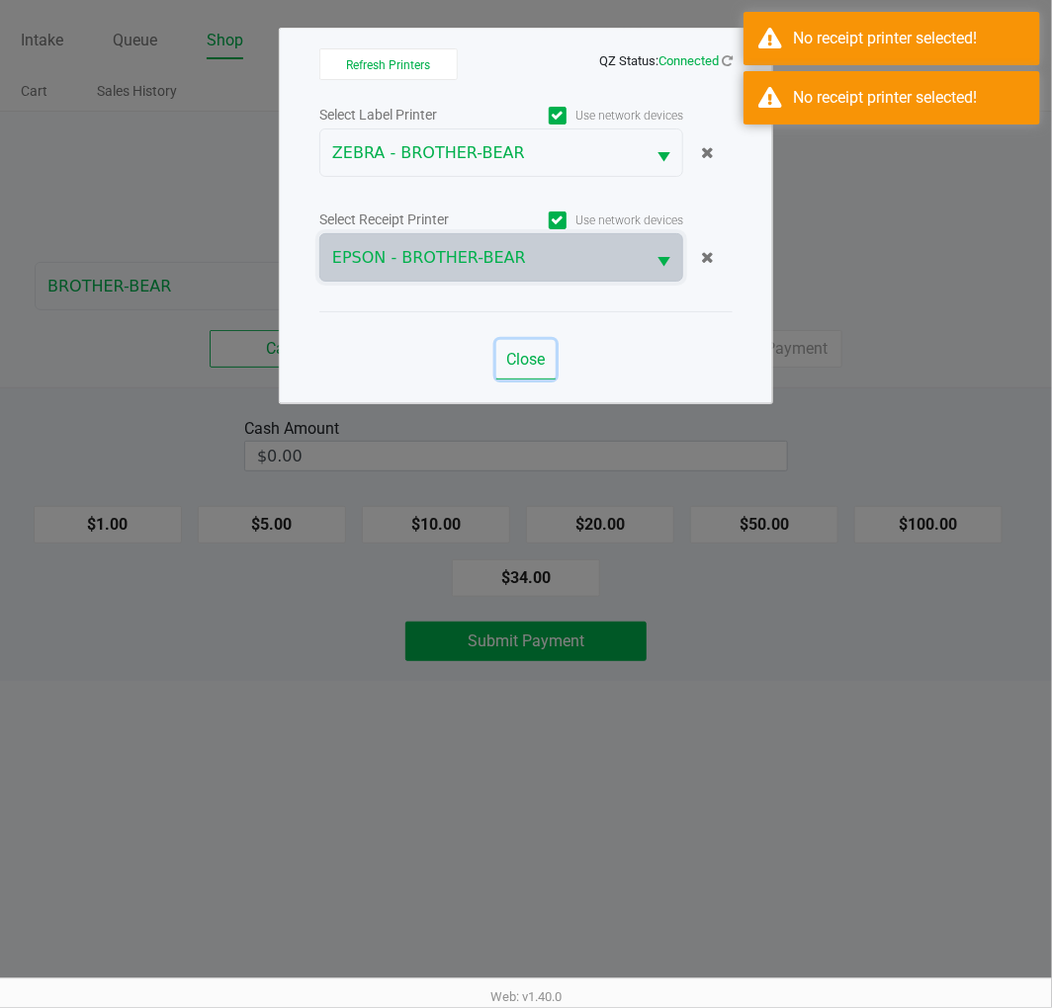
click at [536, 372] on button "Close" at bounding box center [525, 360] width 59 height 40
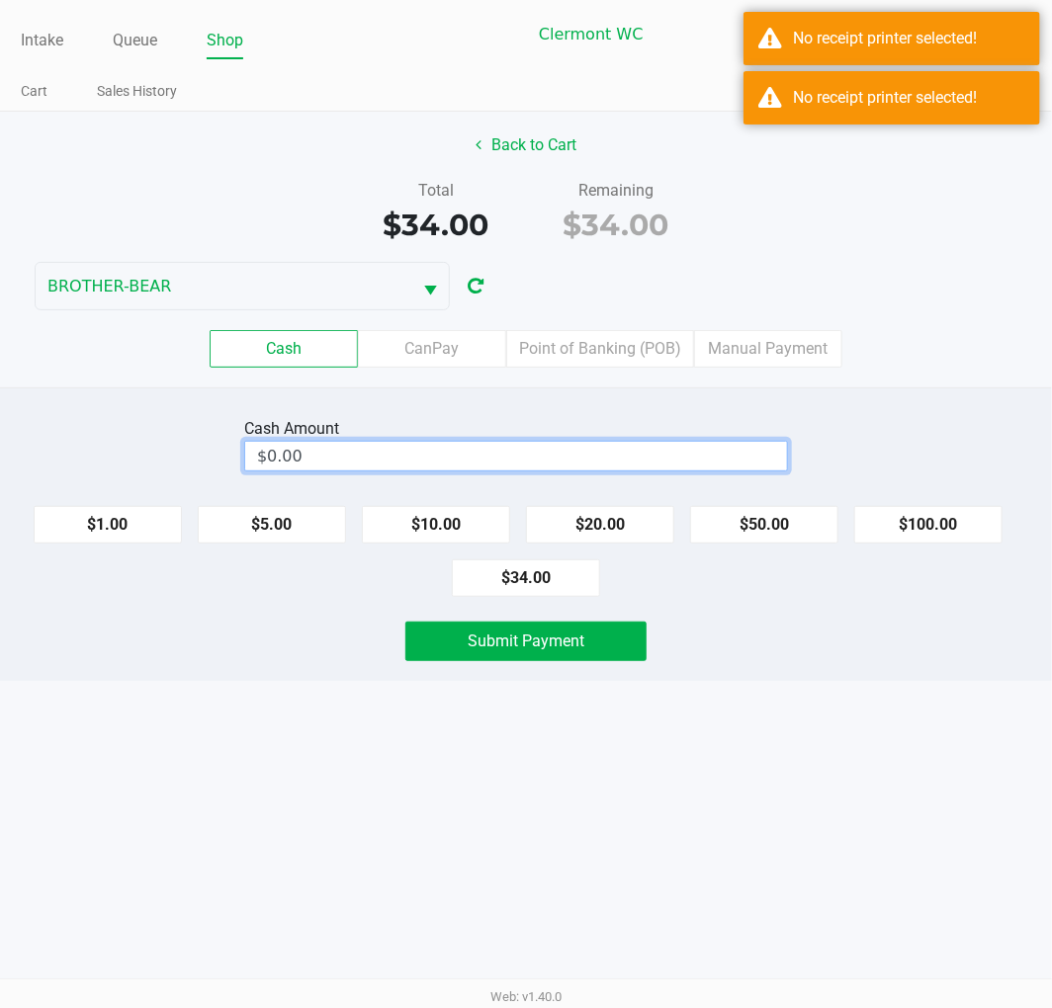
click at [620, 451] on input "$0.00" at bounding box center [516, 456] width 542 height 29
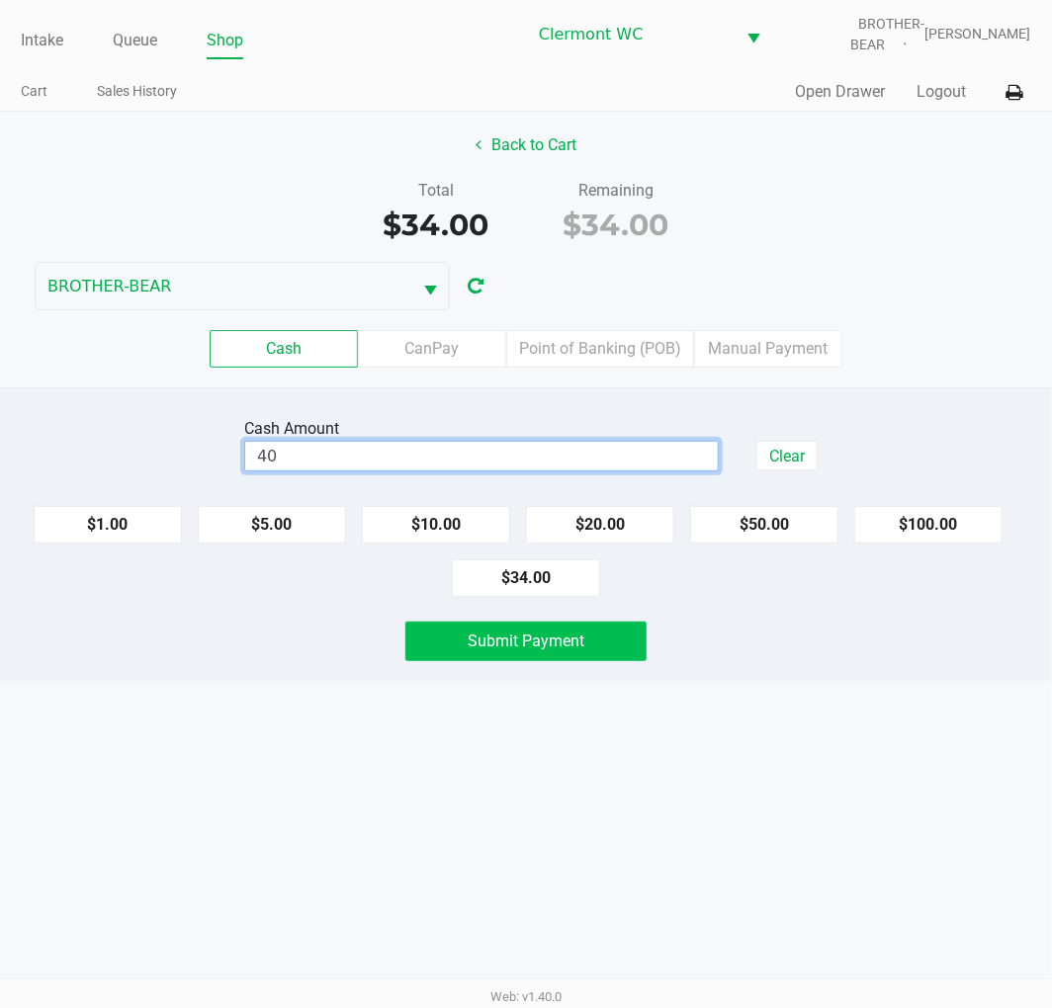
click at [604, 645] on button "Submit Payment" at bounding box center [525, 642] width 241 height 40
type input "$40.00"
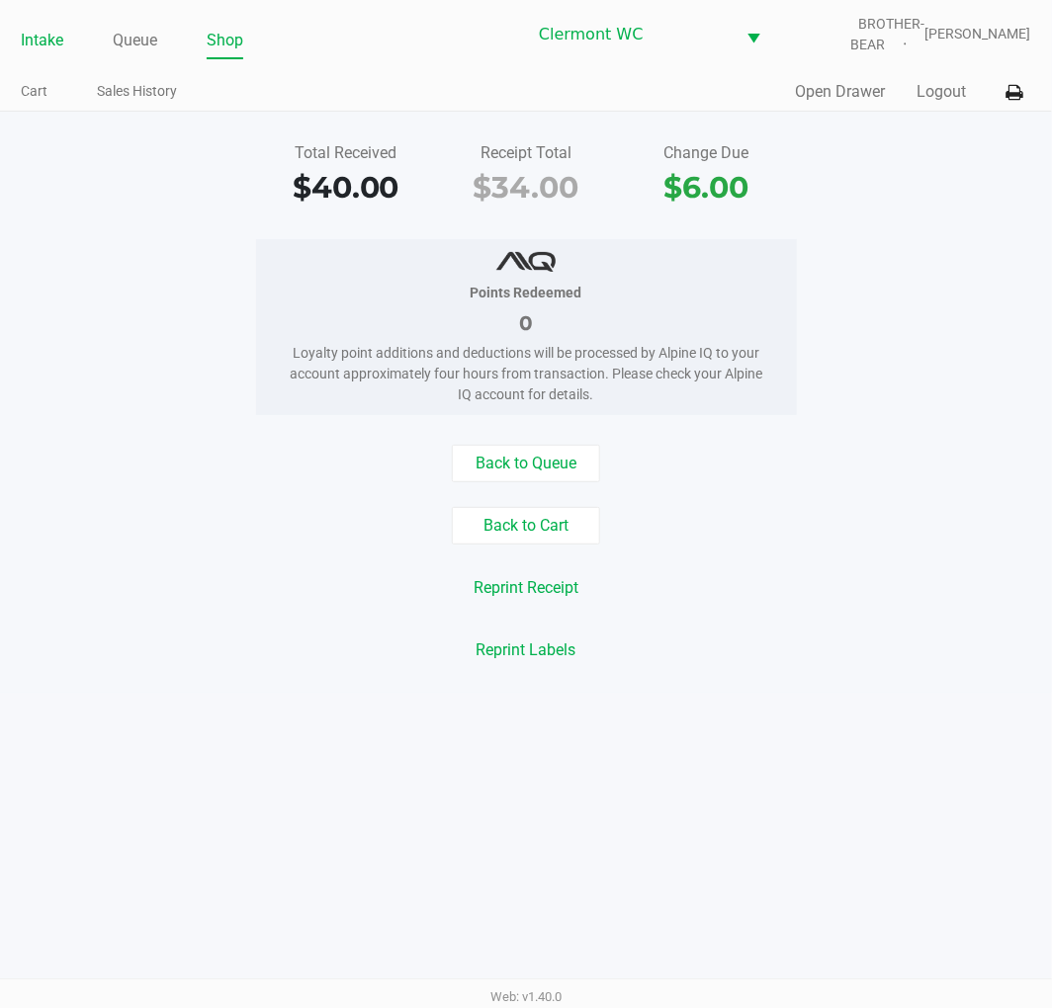
click at [37, 44] on link "Intake" at bounding box center [42, 41] width 43 height 28
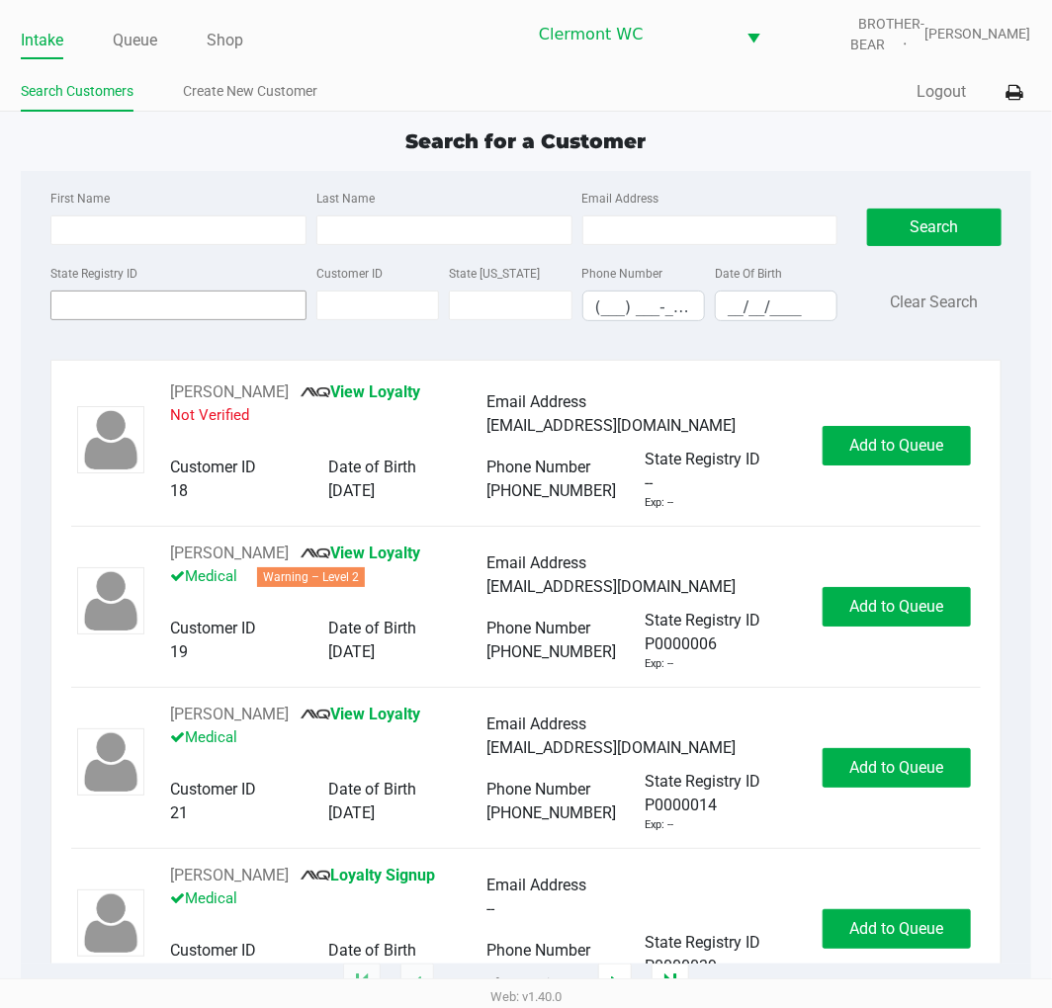
click at [200, 310] on input "State Registry ID" at bounding box center [178, 306] width 256 height 30
click at [179, 312] on input "State Registry ID" at bounding box center [178, 306] width 256 height 30
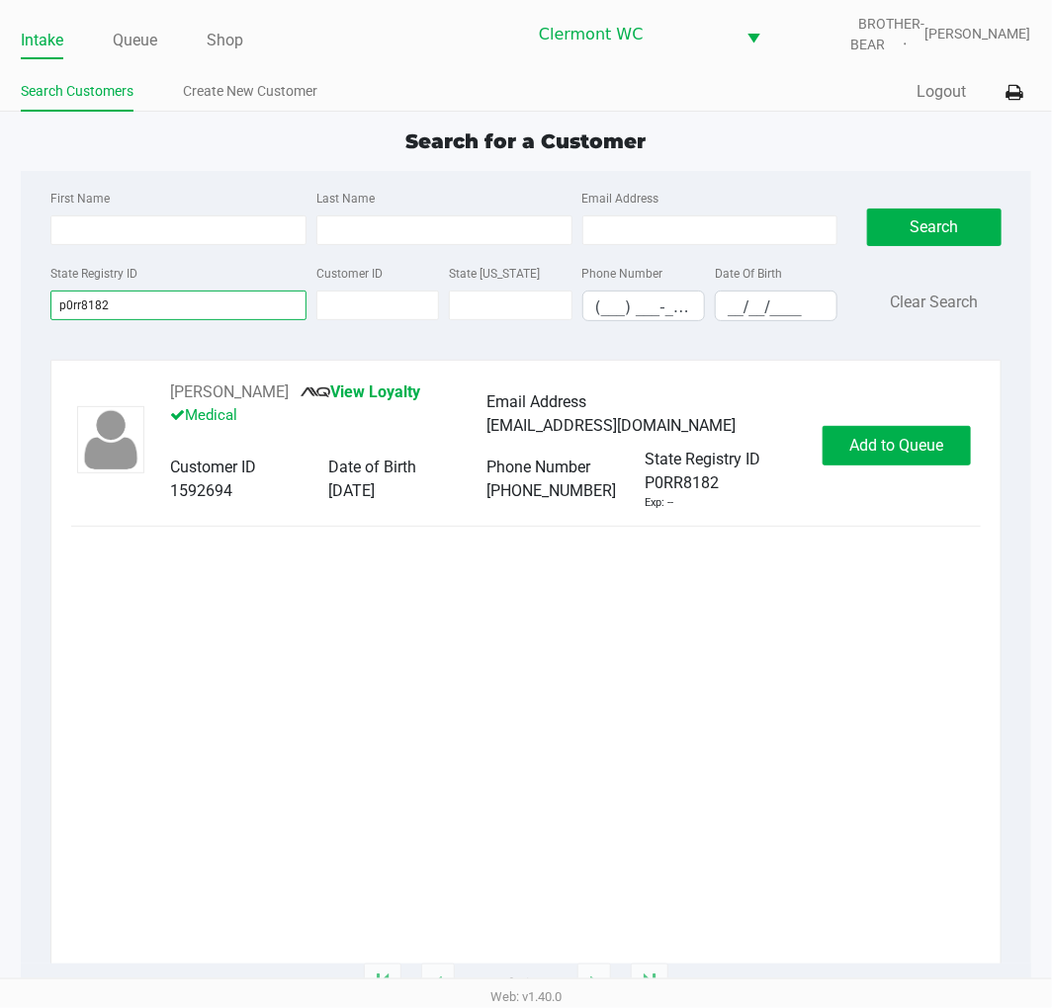
type input "p0rr8182"
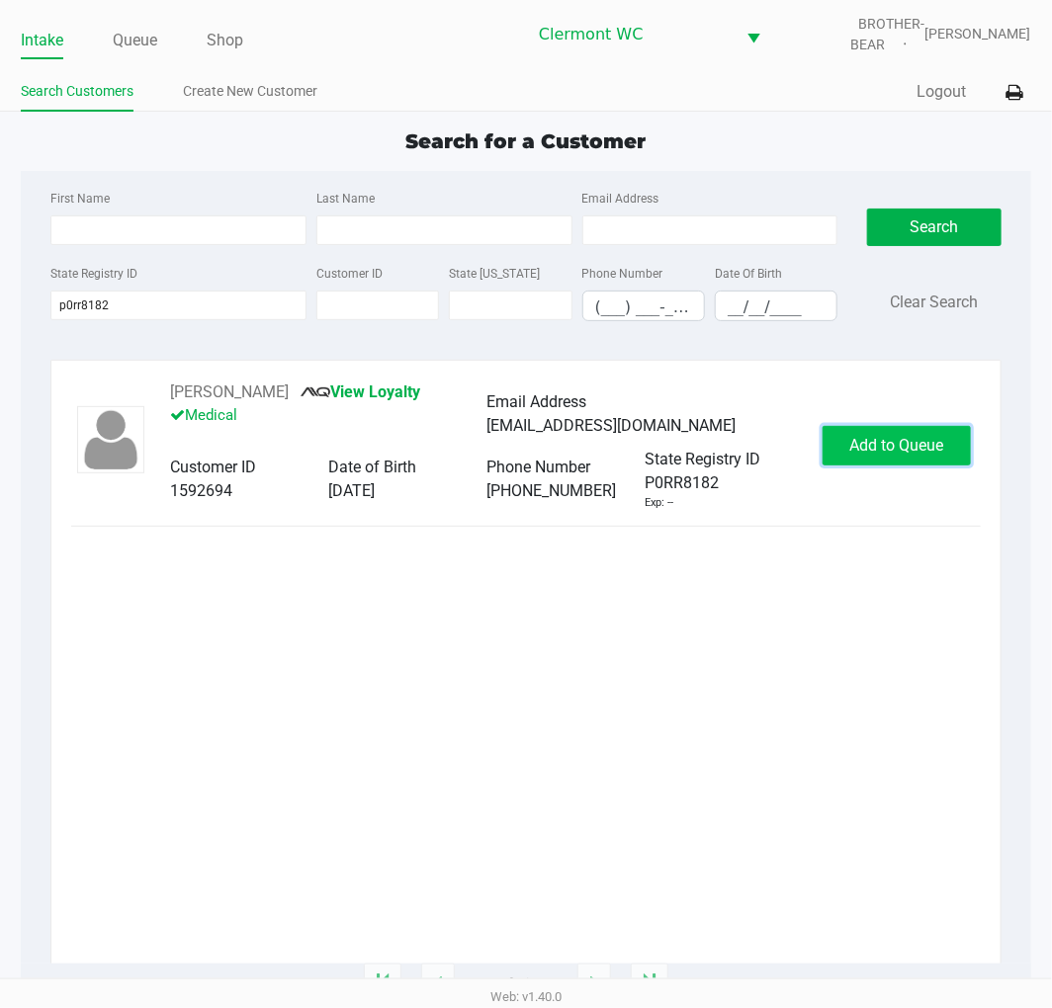
click at [912, 455] on span "Add to Queue" at bounding box center [896, 445] width 94 height 19
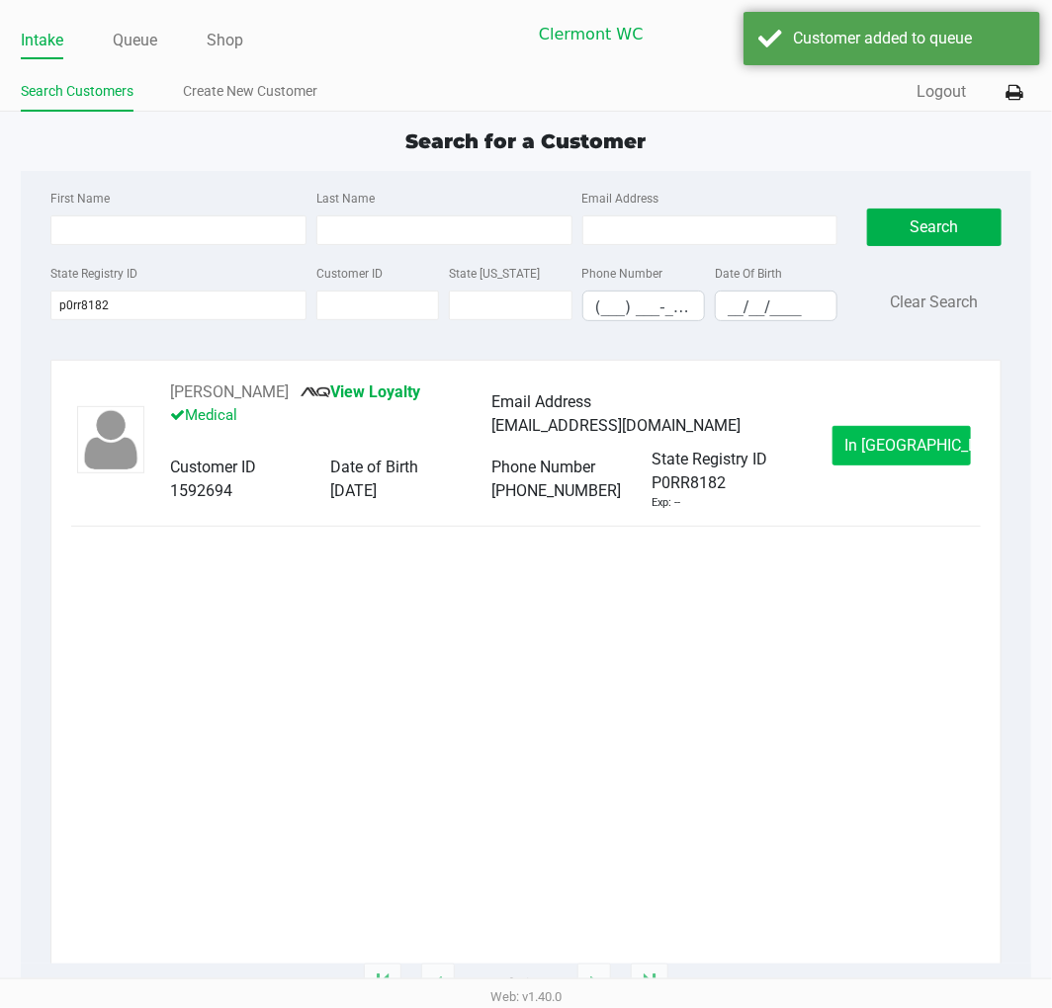
click at [915, 451] on span "In [GEOGRAPHIC_DATA]" at bounding box center [928, 445] width 166 height 19
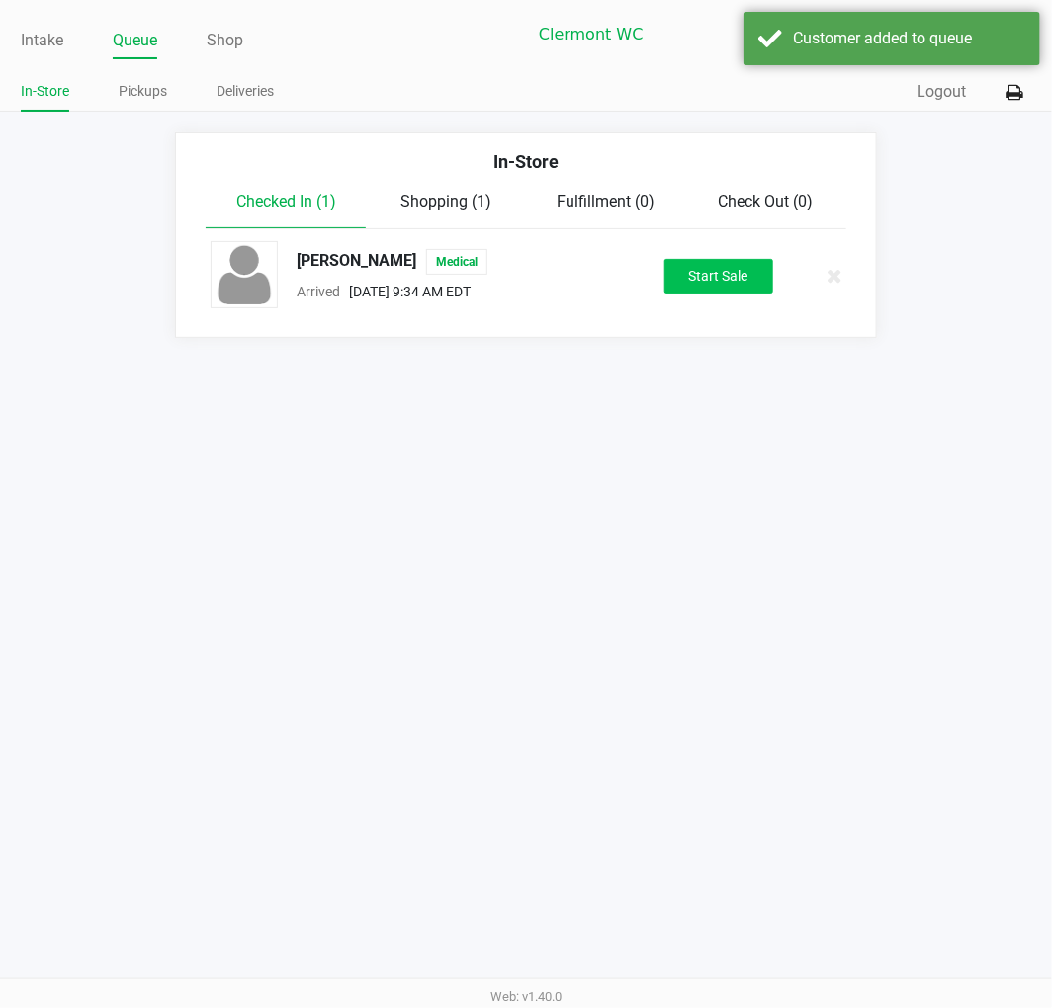
click at [715, 281] on button "Start Sale" at bounding box center [718, 276] width 109 height 35
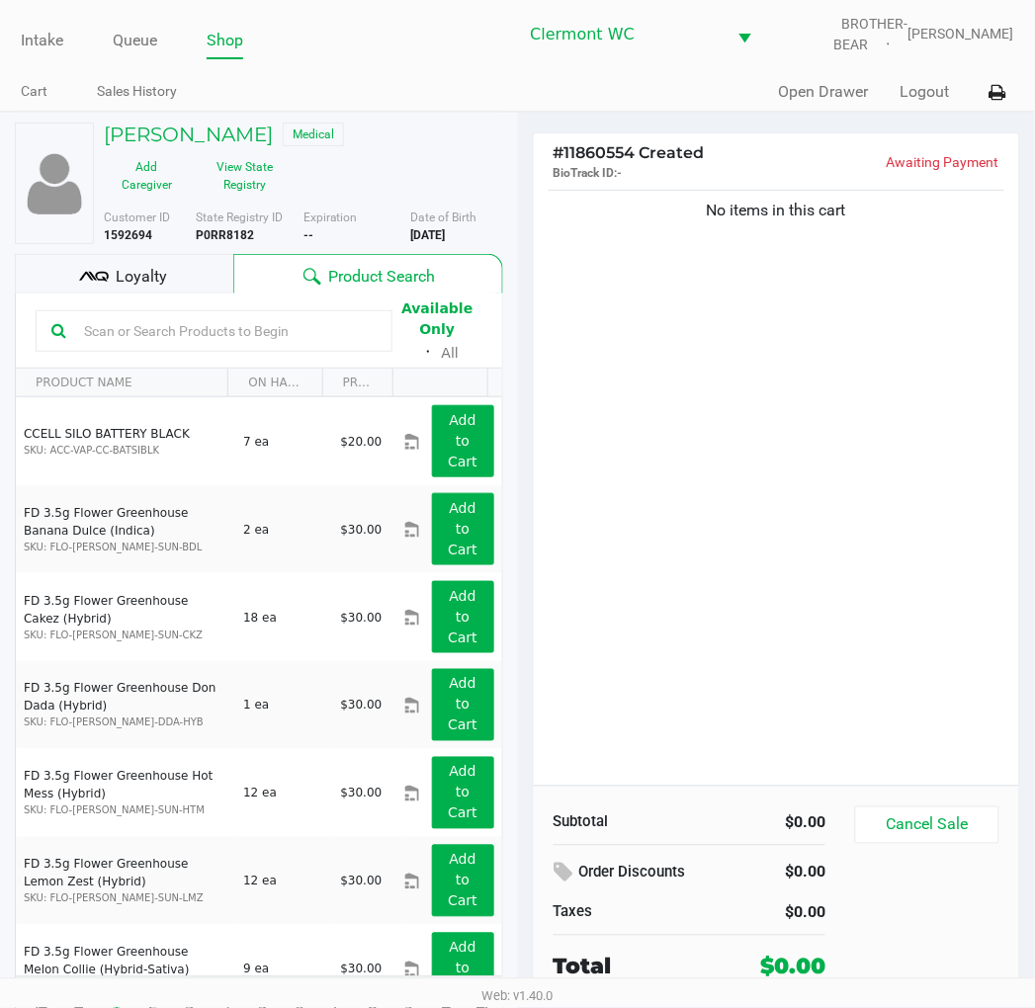
click at [326, 324] on input "text" at bounding box center [226, 331] width 300 height 30
click at [892, 686] on div "No items in this cart" at bounding box center [777, 486] width 486 height 600
click at [247, 289] on div "Product Search" at bounding box center [368, 274] width 270 height 40
click at [314, 329] on input "text" at bounding box center [226, 331] width 300 height 30
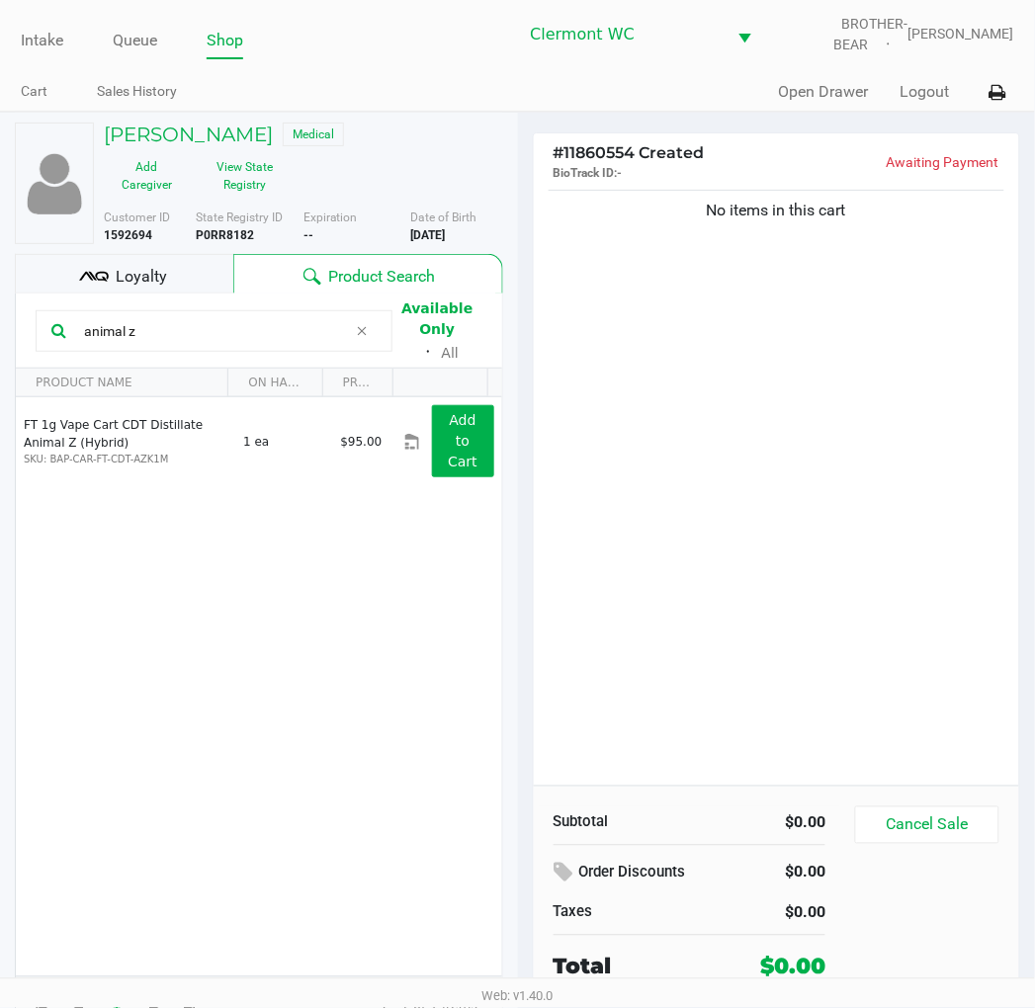
type input "animal z"
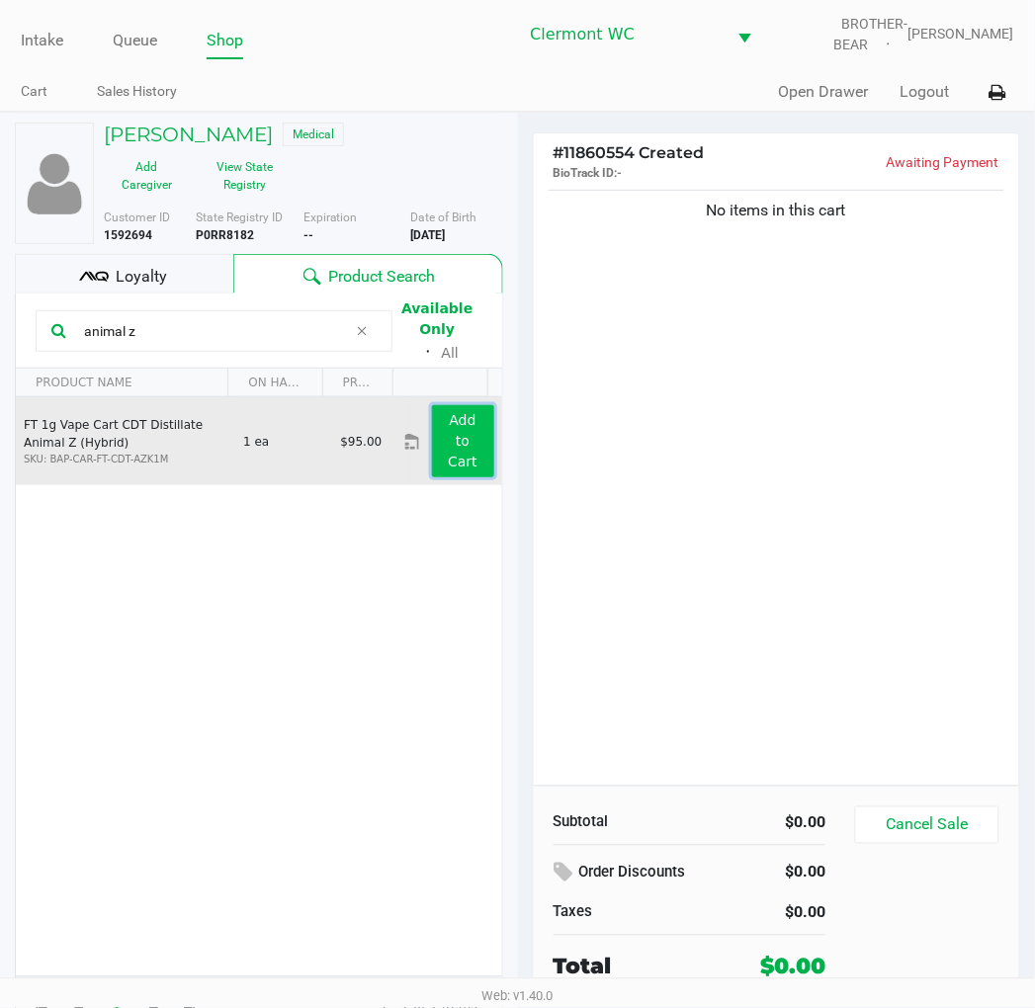
click at [459, 459] on app-button-loader "Add to Cart" at bounding box center [463, 440] width 30 height 57
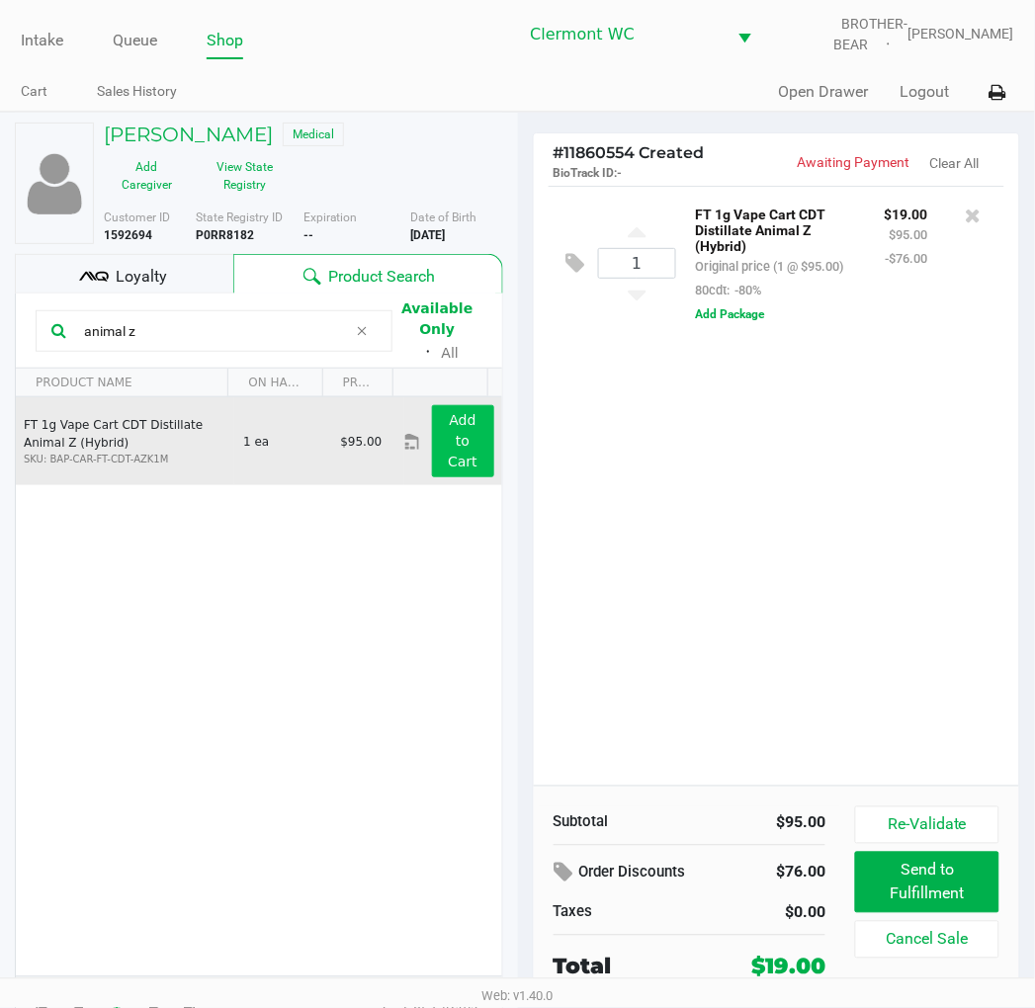
click at [208, 337] on input "animal z" at bounding box center [211, 331] width 271 height 30
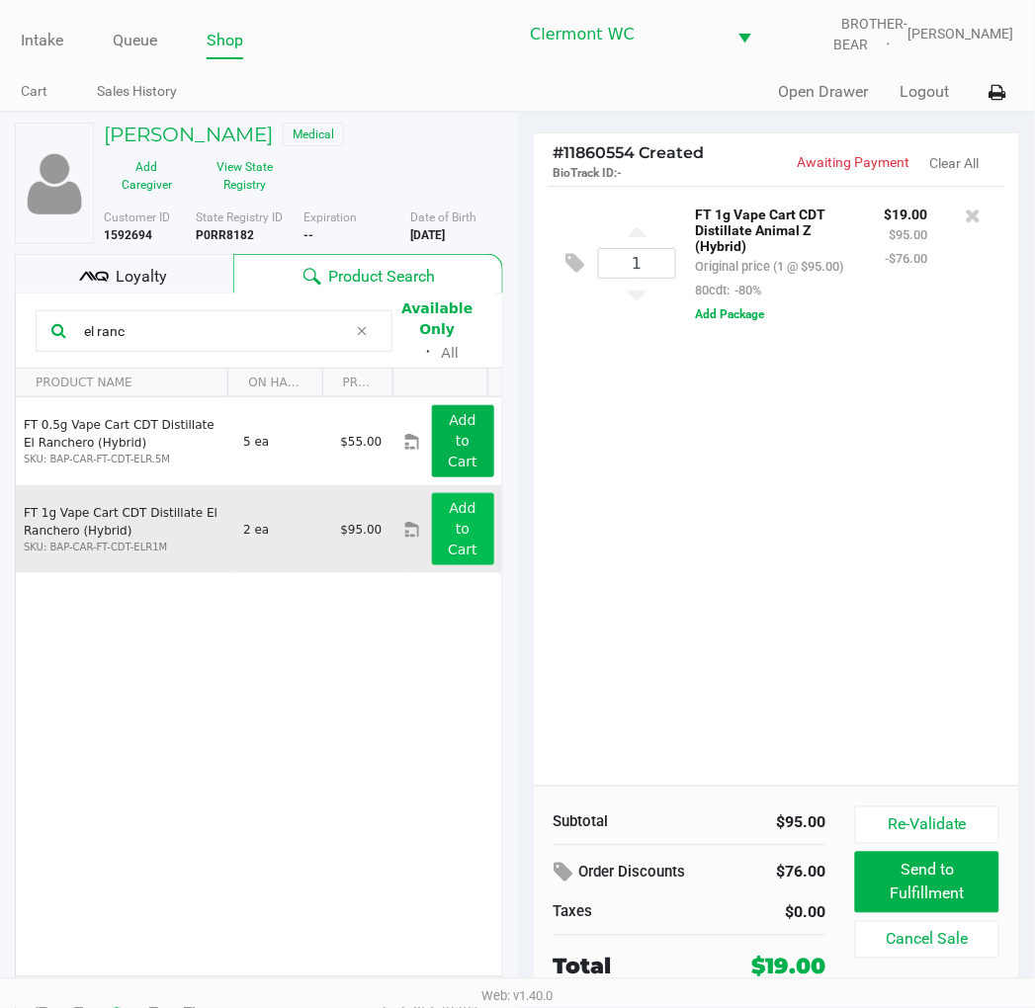
click at [468, 546] on button "Add to Cart" at bounding box center [463, 529] width 62 height 72
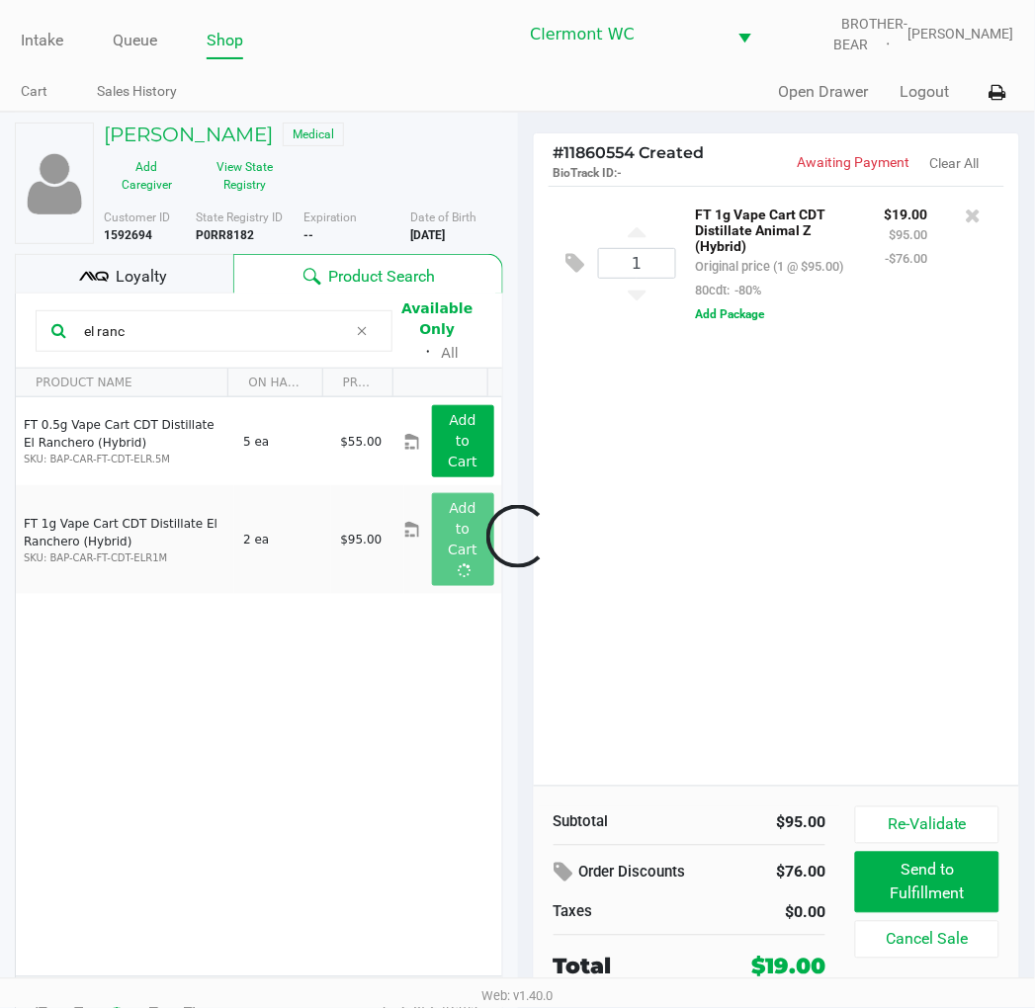
click at [213, 332] on div at bounding box center [517, 537] width 1035 height 653
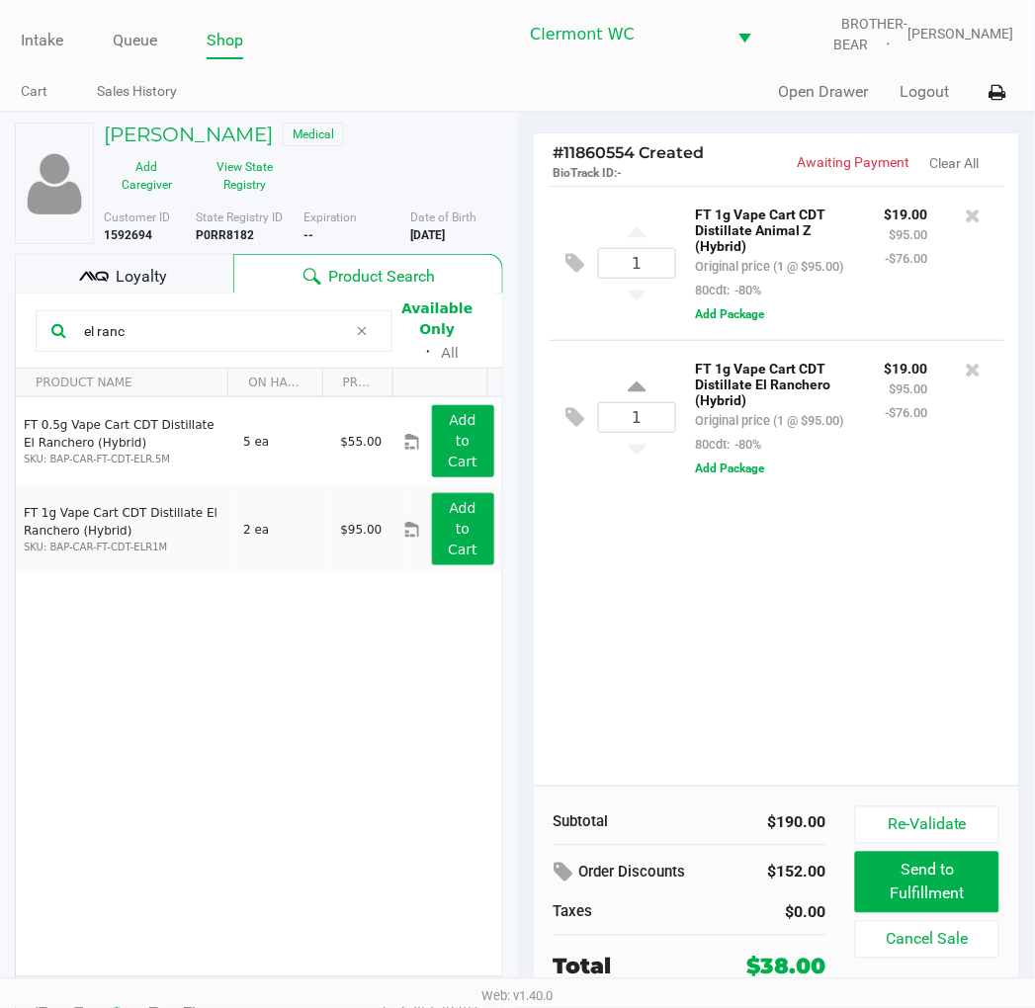
click at [208, 336] on input "el ranc" at bounding box center [211, 331] width 271 height 30
type input "e"
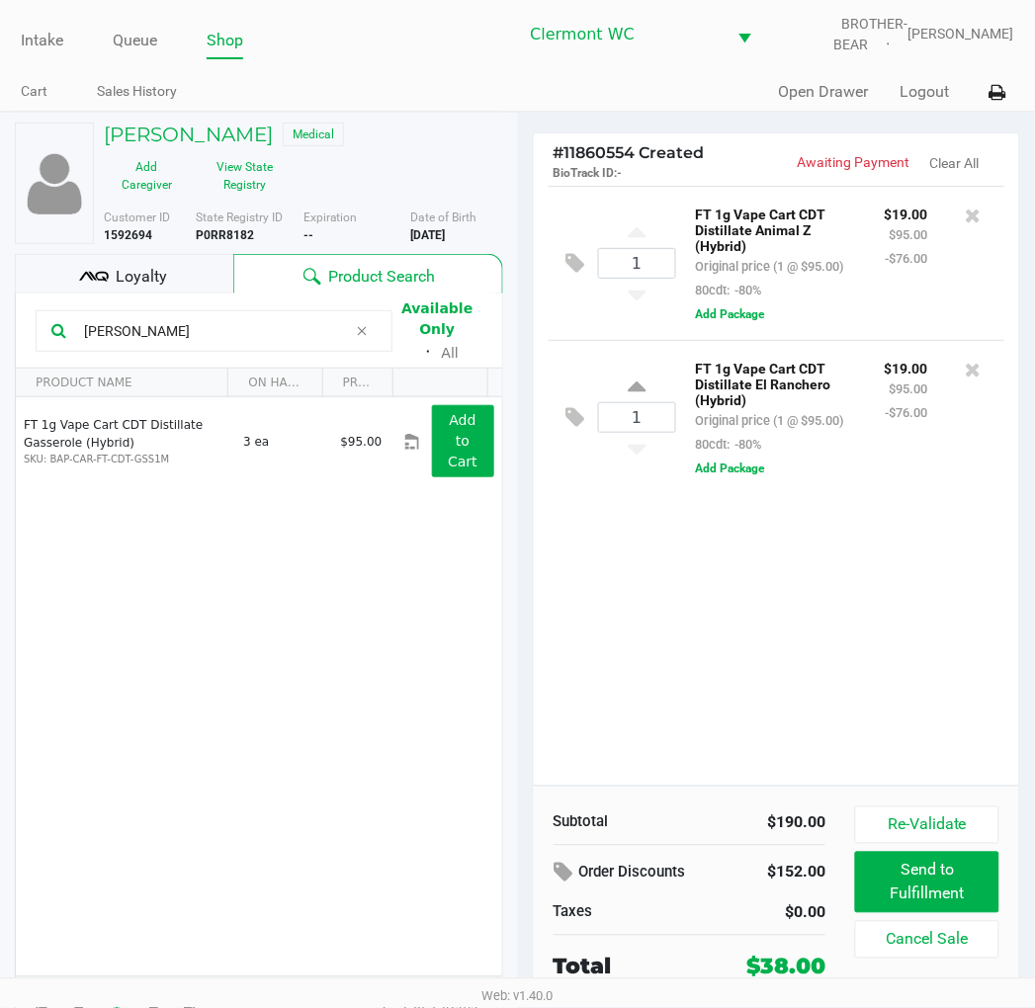
type input "[PERSON_NAME]"
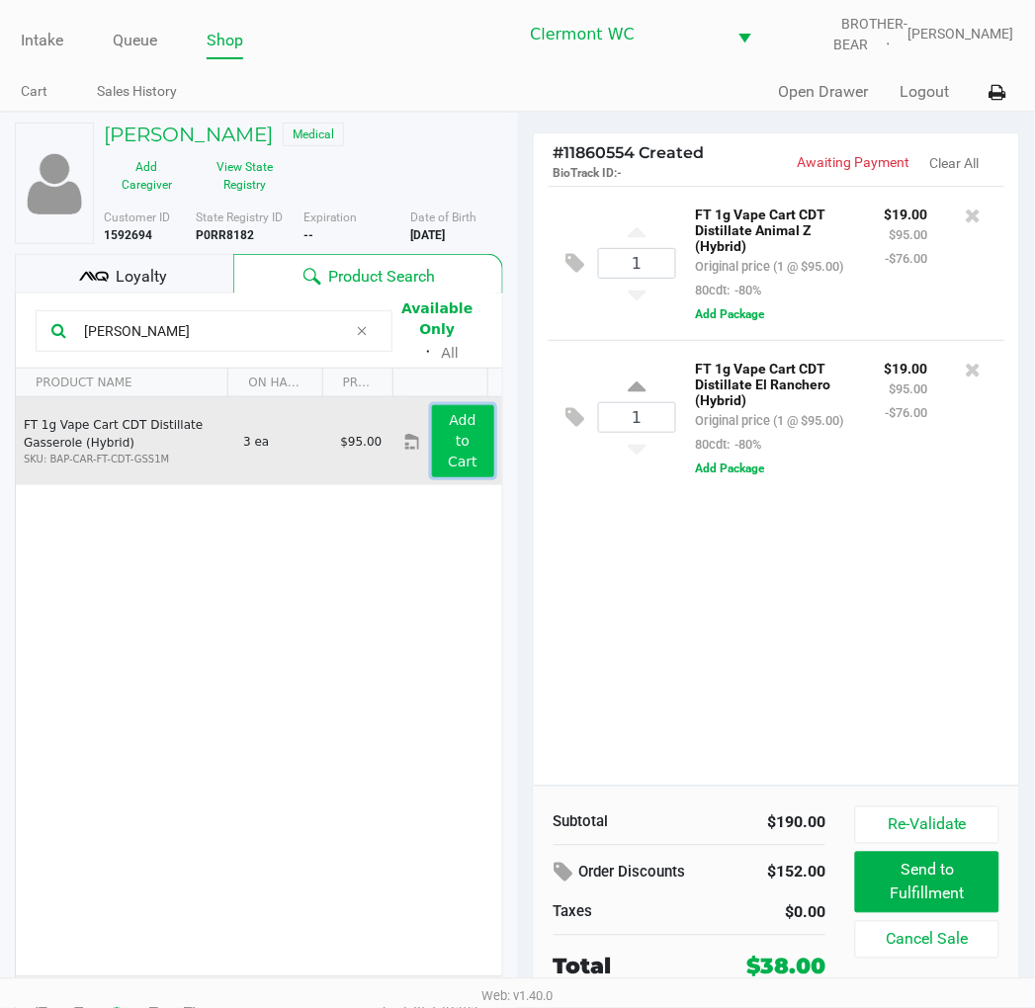
click at [453, 459] on app-button-loader "Add to Cart" at bounding box center [463, 440] width 30 height 57
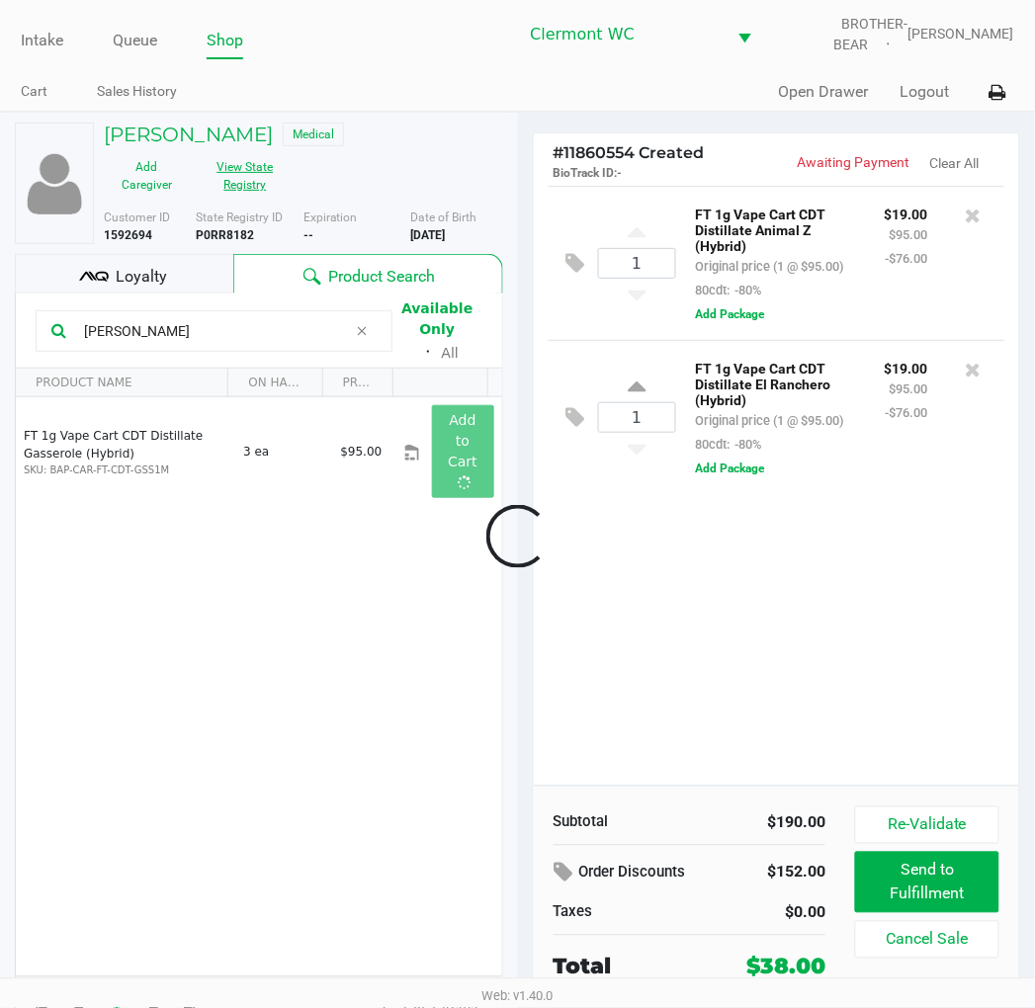
click at [244, 175] on button "View State Registry" at bounding box center [239, 175] width 99 height 49
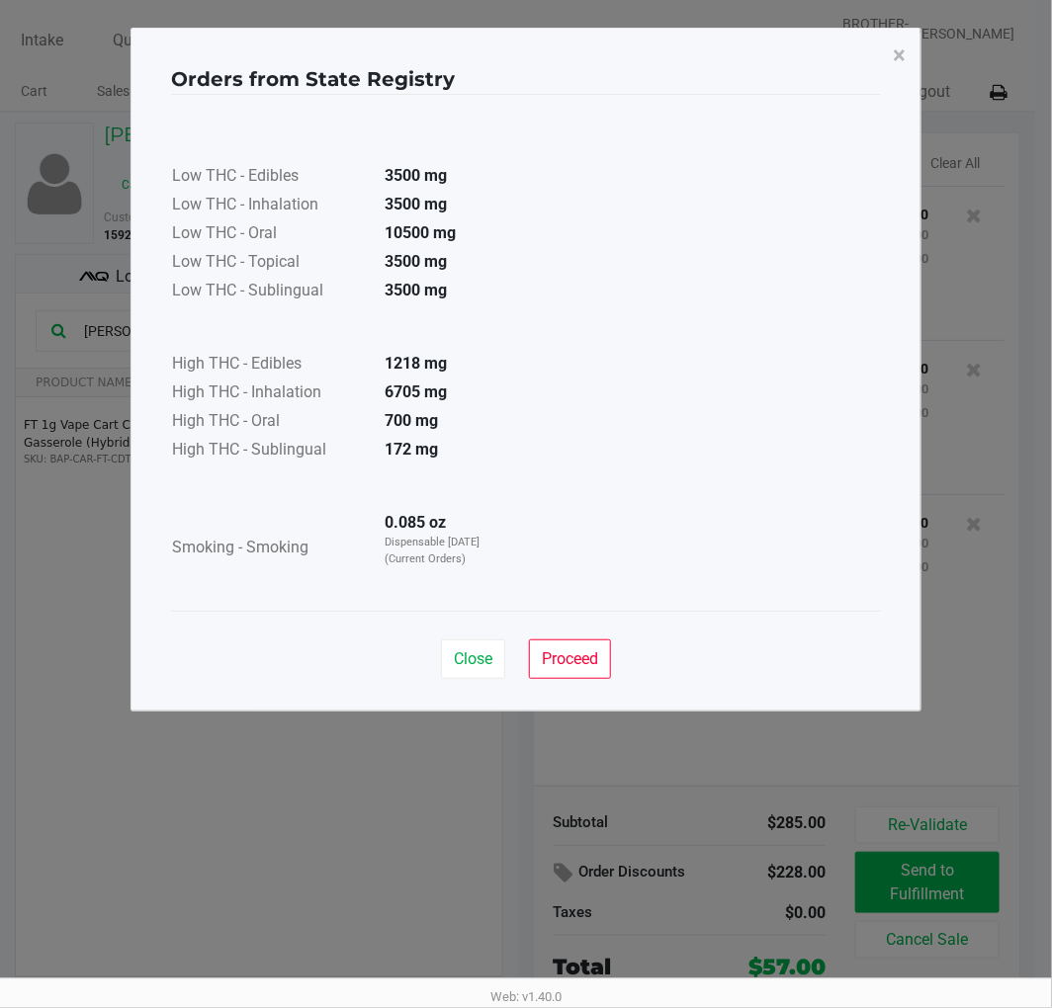
click at [451, 643] on button "Close" at bounding box center [473, 660] width 64 height 40
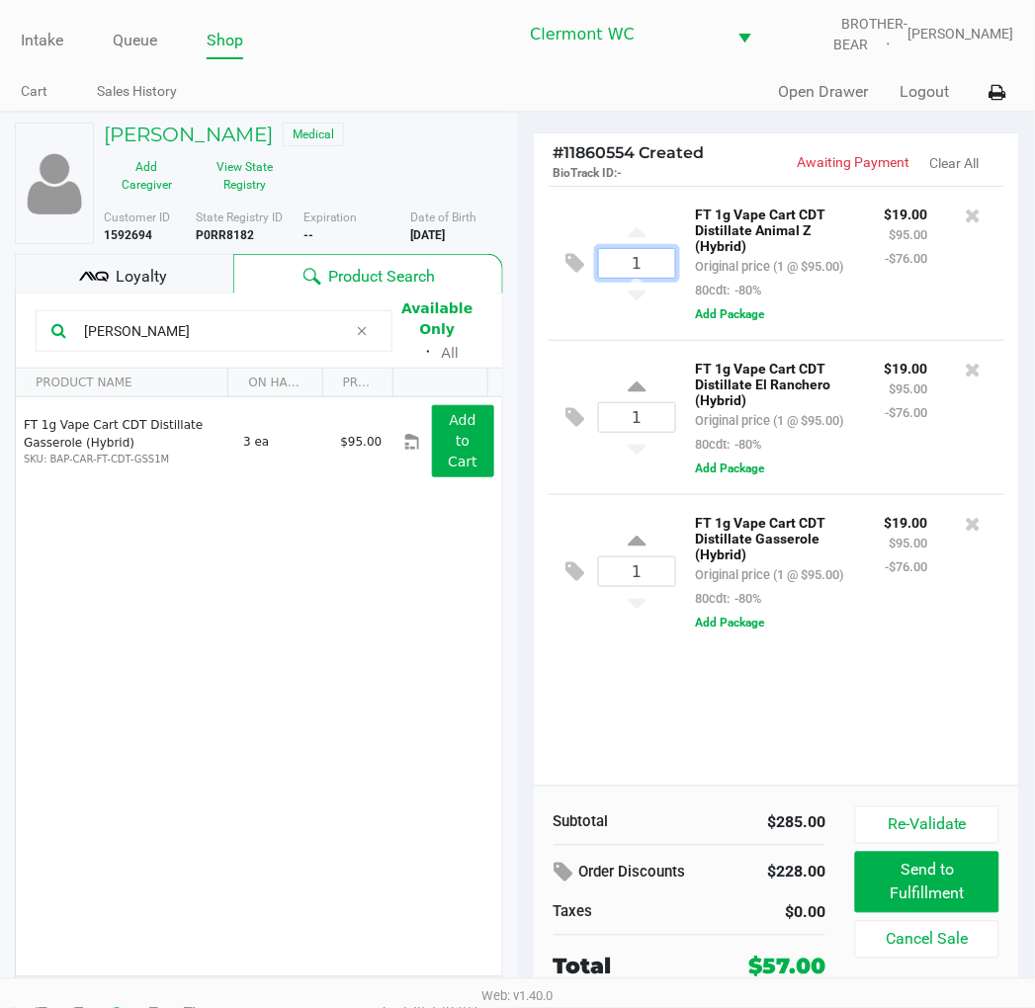
click at [654, 259] on input "1" at bounding box center [637, 263] width 76 height 29
type input "4"
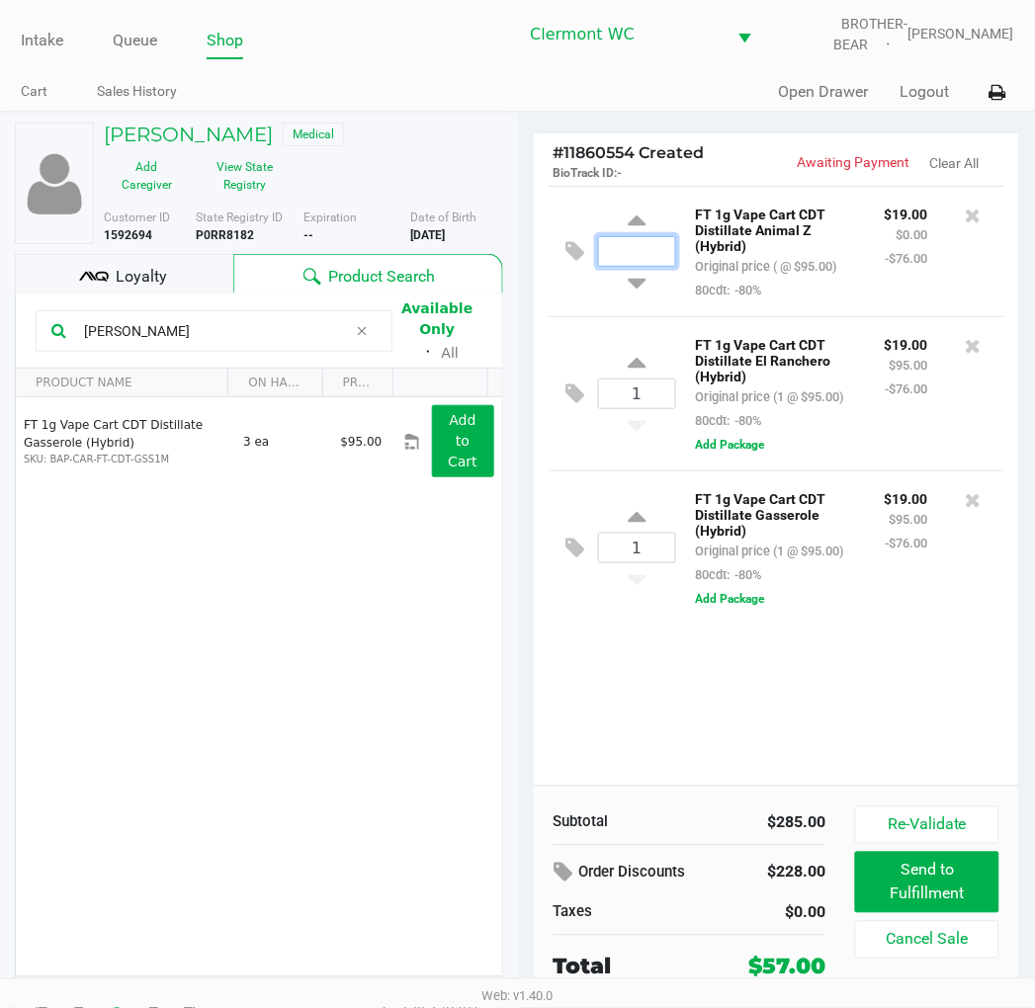
type input "1"
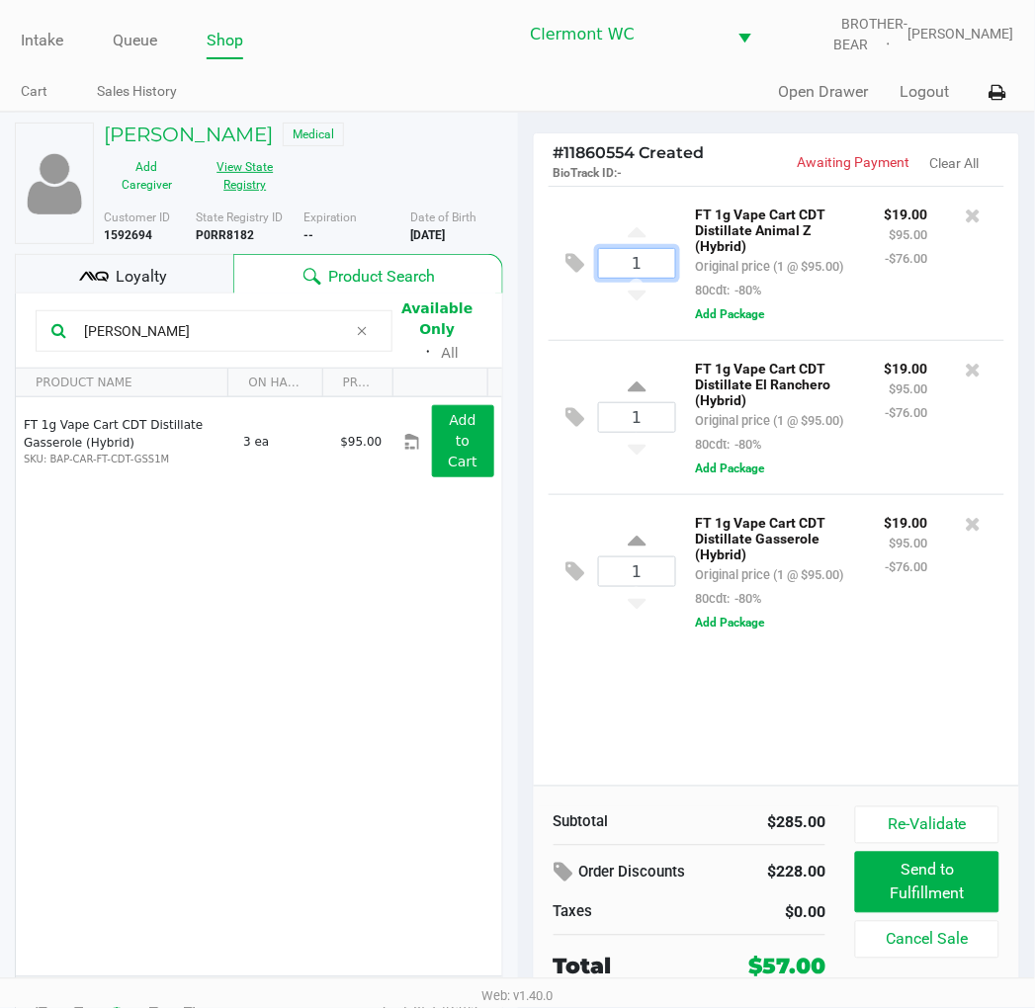
click at [255, 186] on button "View State Registry" at bounding box center [239, 175] width 99 height 49
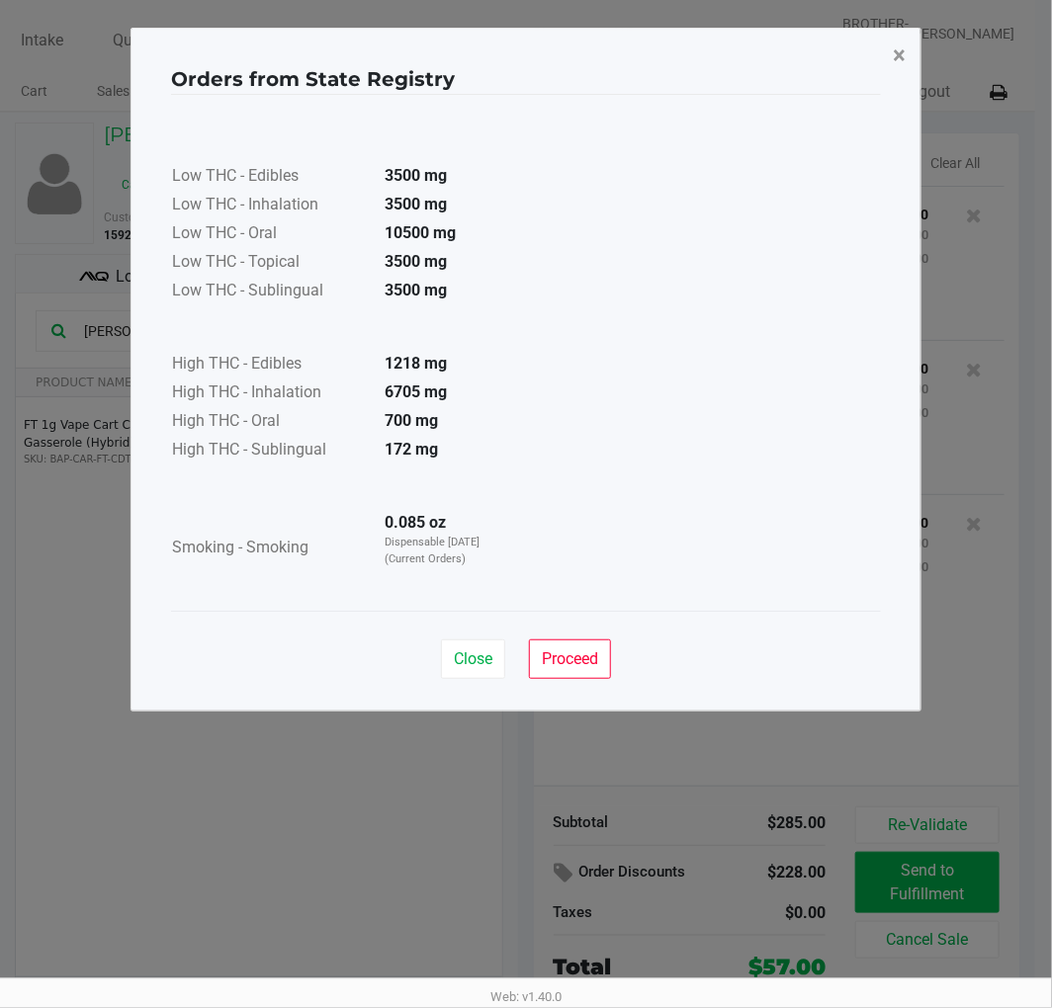
click at [891, 62] on button "×" at bounding box center [899, 55] width 44 height 55
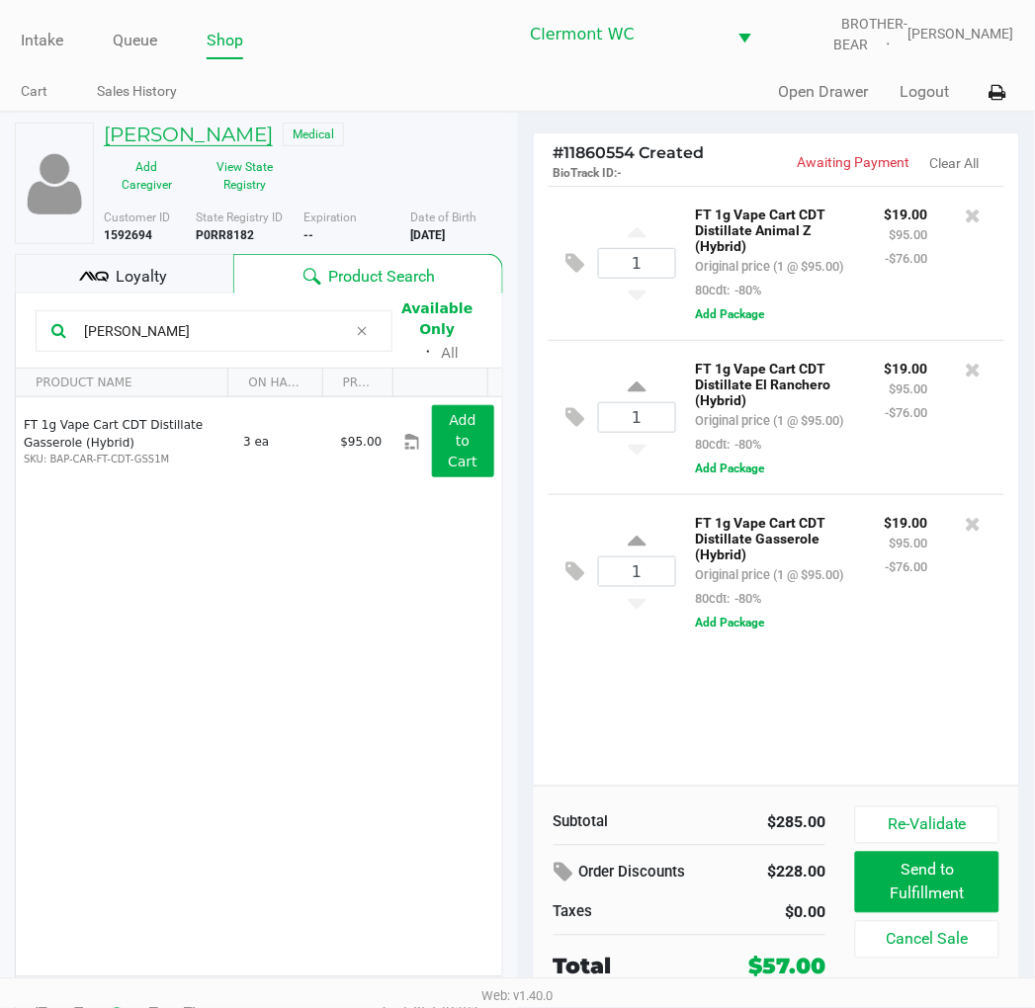
click at [201, 130] on h5 "[PERSON_NAME]" at bounding box center [188, 135] width 169 height 24
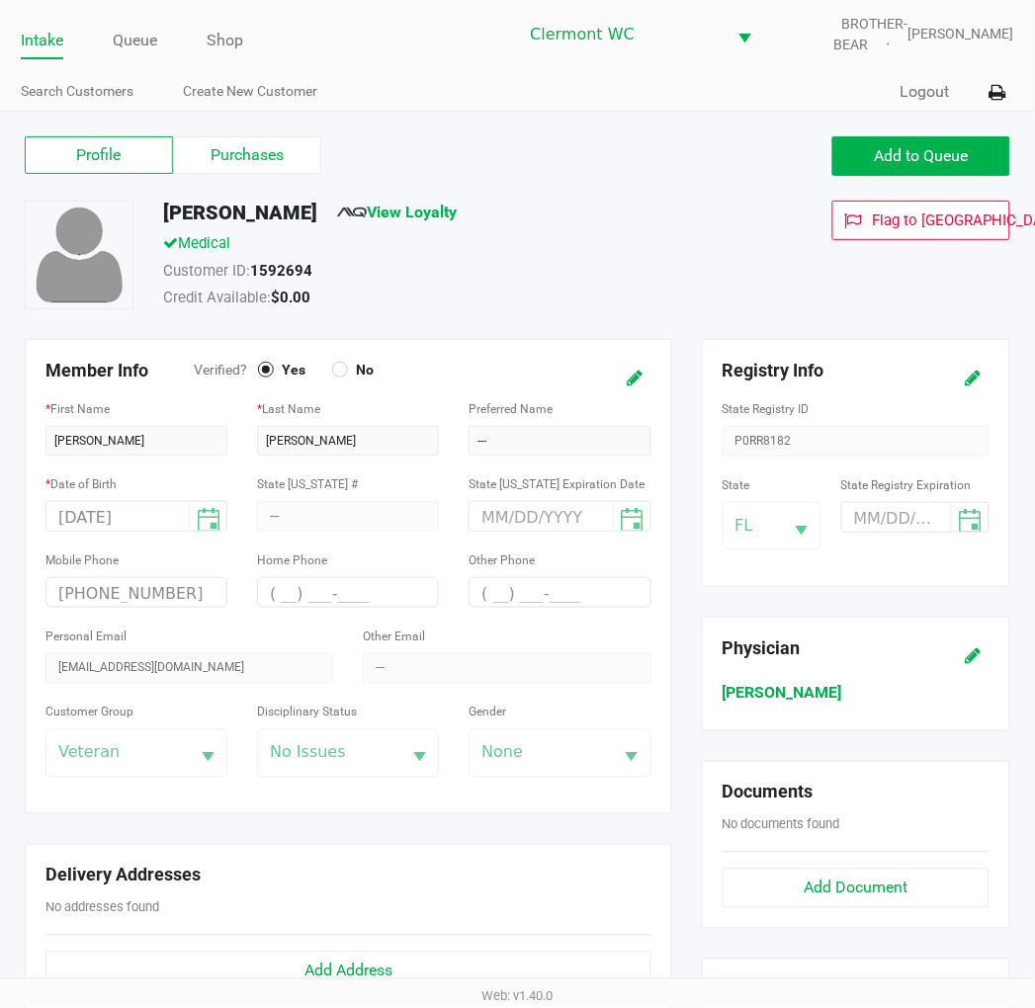
click at [267, 159] on label "Purchases" at bounding box center [247, 155] width 148 height 38
click at [0, 0] on 1 "Purchases" at bounding box center [0, 0] width 0 height 0
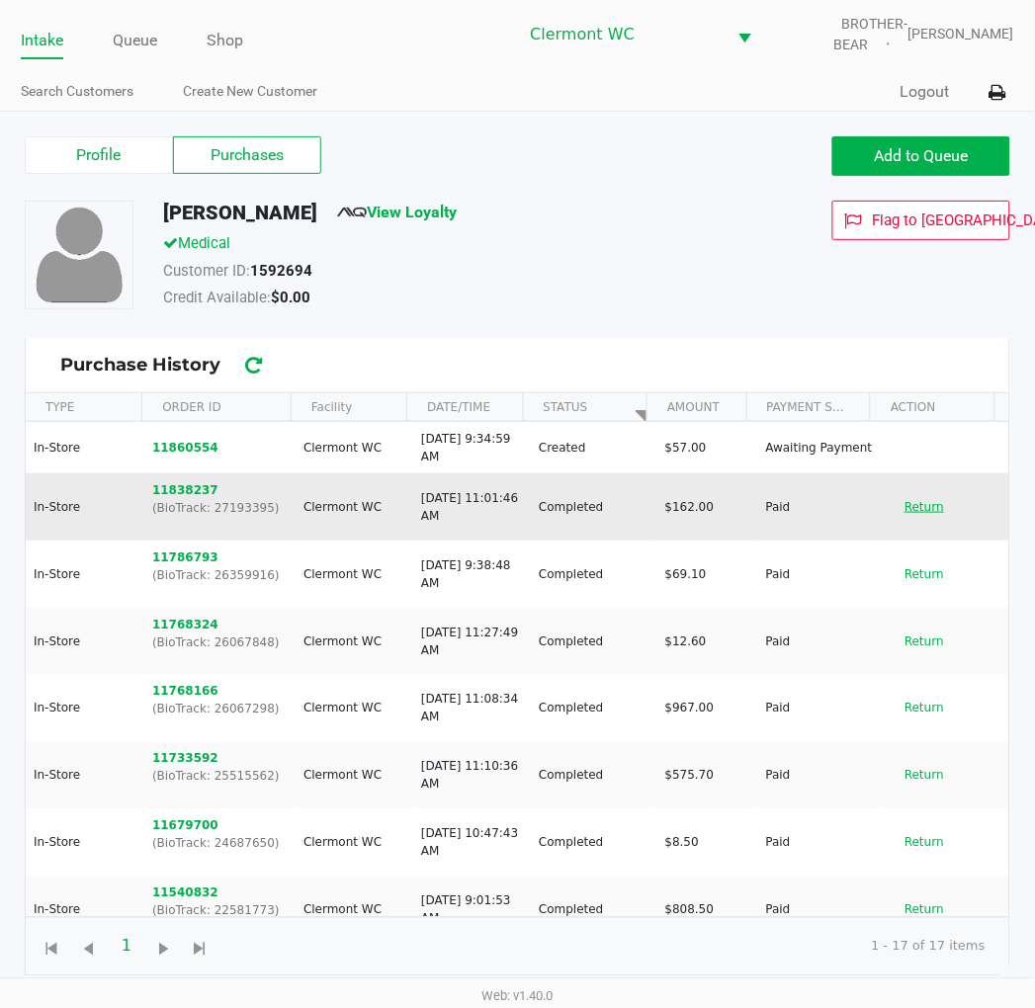
click at [916, 512] on button "Return" at bounding box center [924, 507] width 65 height 32
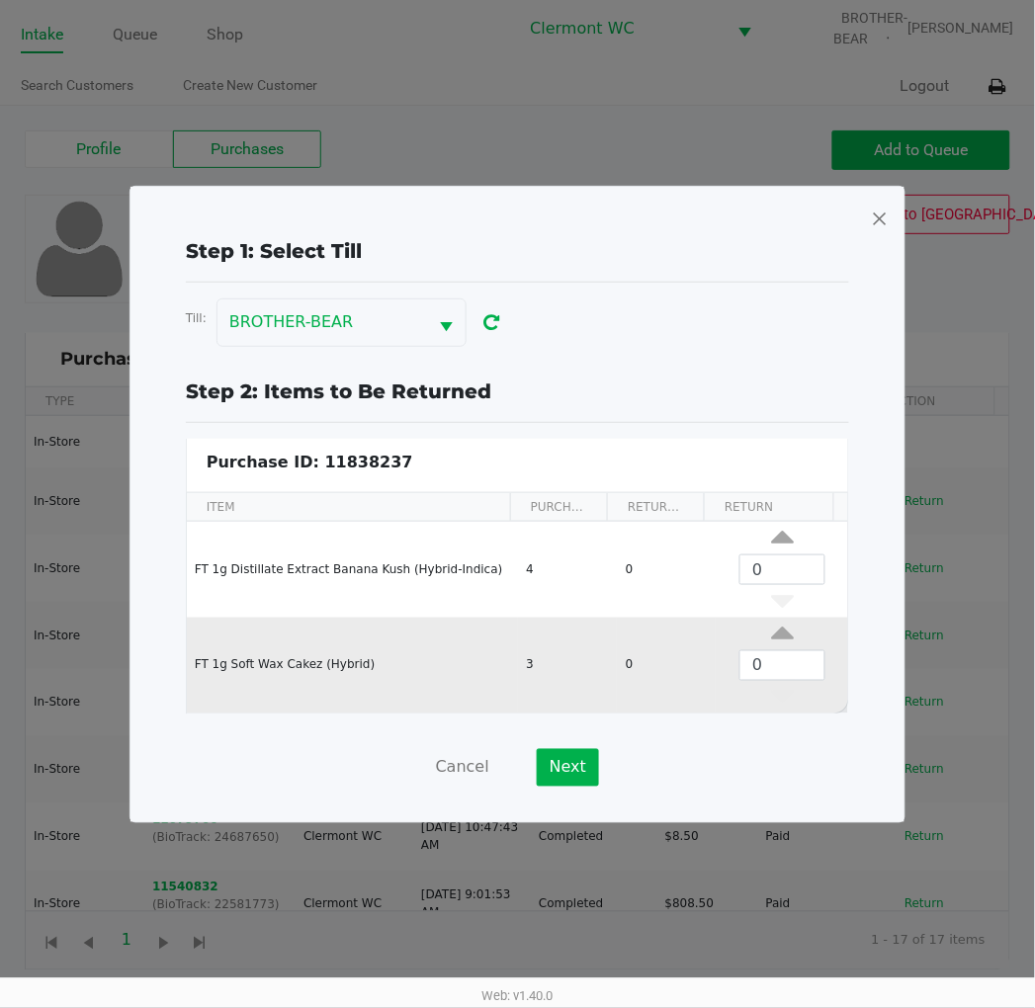
scroll to position [7, 0]
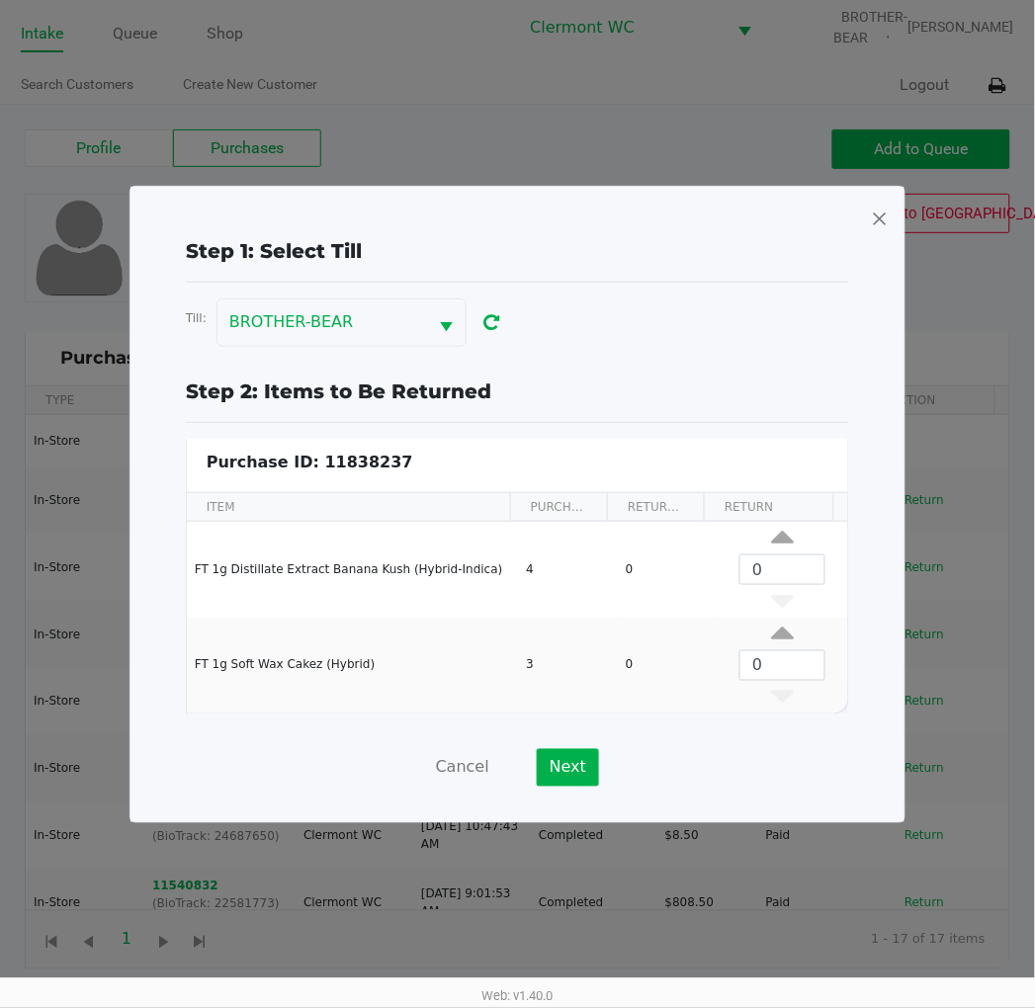
click at [887, 219] on span at bounding box center [880, 219] width 18 height 32
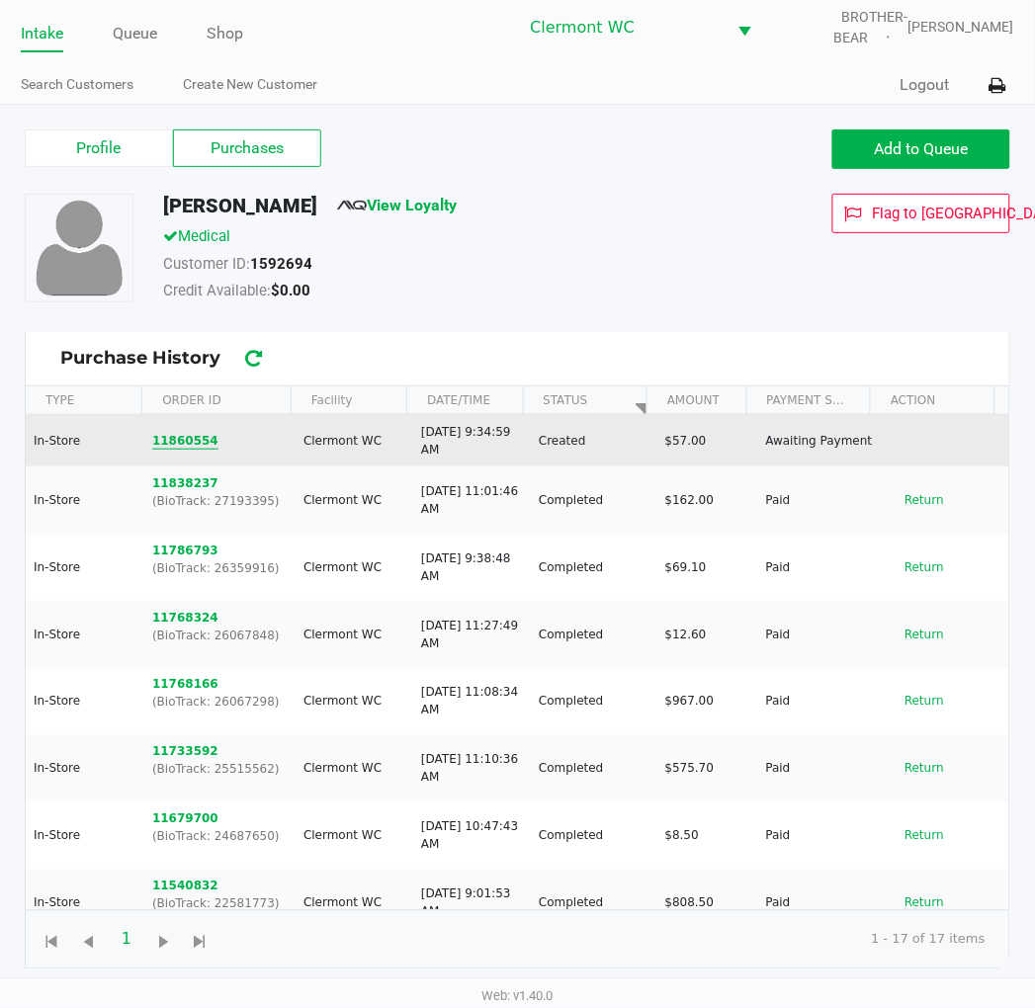
click at [194, 436] on button "11860554" at bounding box center [185, 441] width 66 height 18
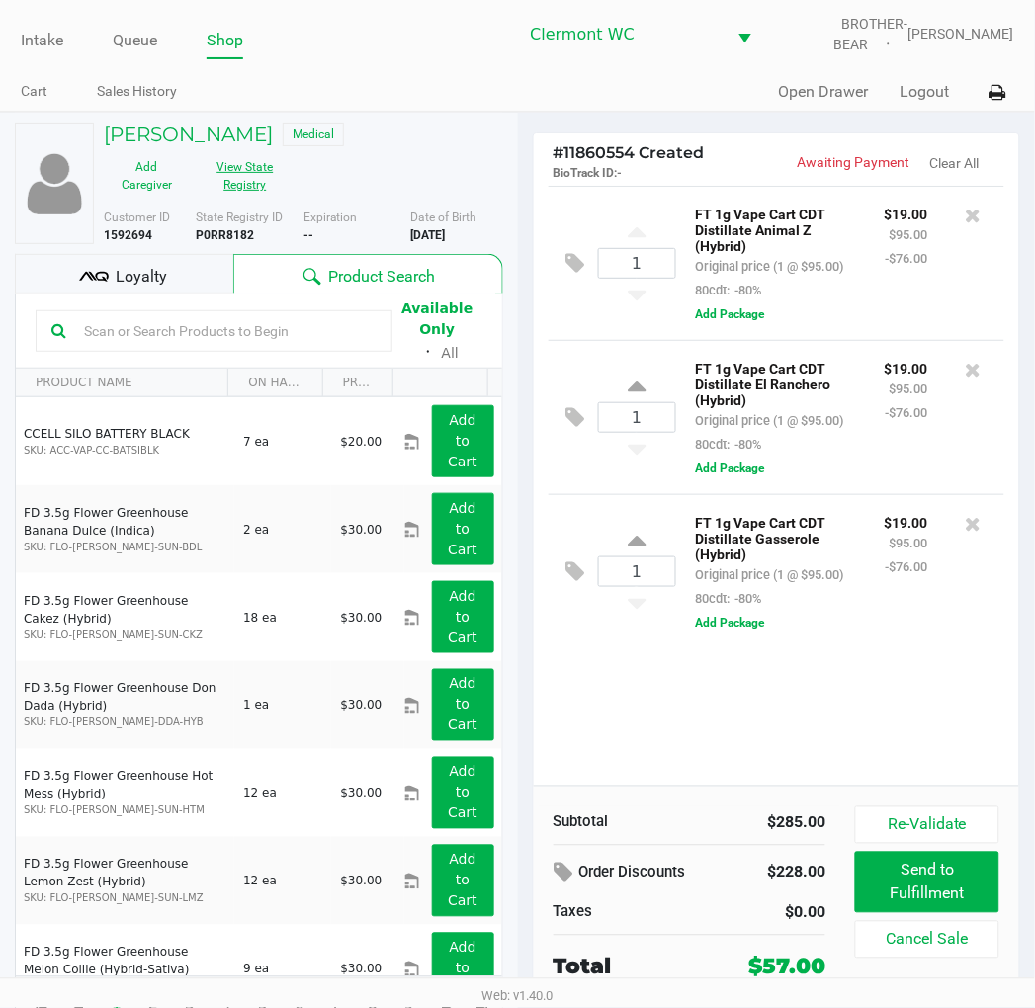
click at [252, 195] on button "View State Registry" at bounding box center [239, 175] width 99 height 49
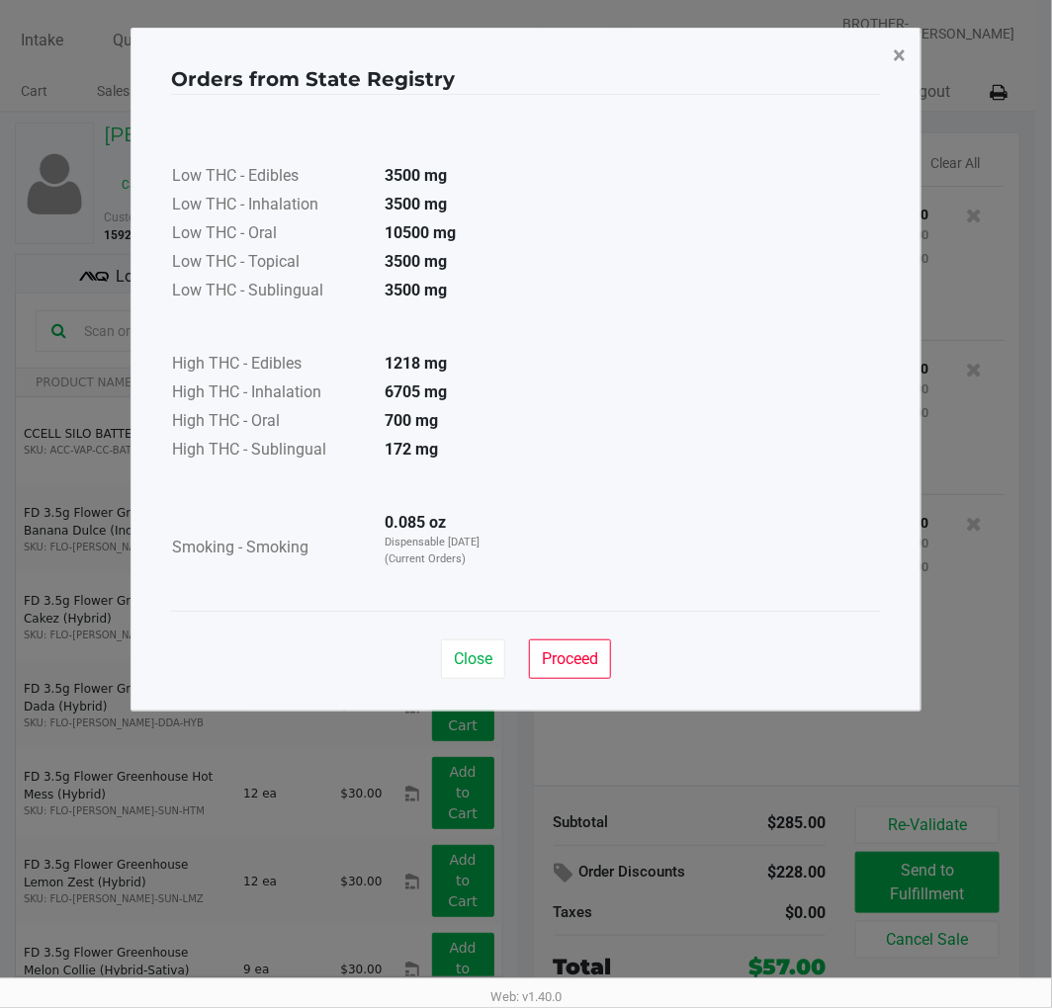
click at [898, 57] on span "×" at bounding box center [899, 56] width 13 height 28
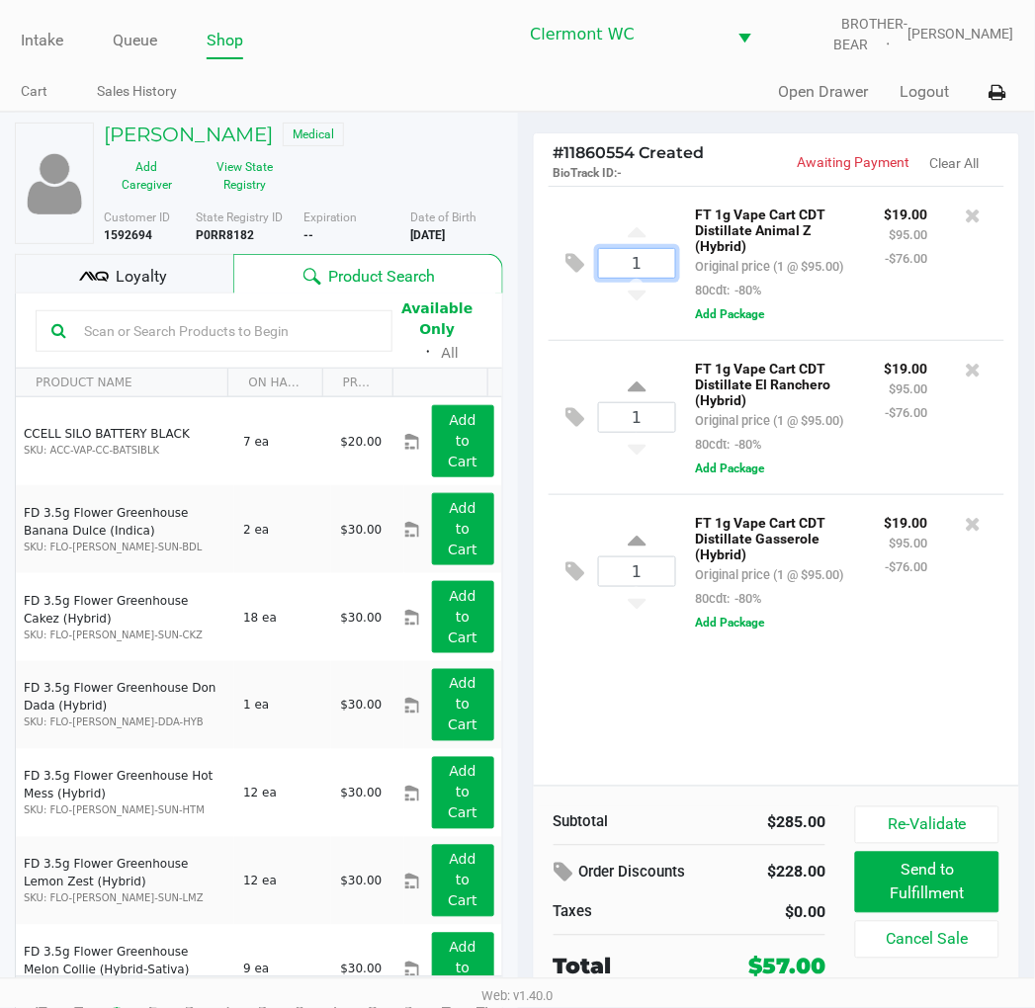
click at [662, 264] on input "1" at bounding box center [637, 263] width 76 height 29
type input "1"
click at [660, 430] on input "1" at bounding box center [637, 417] width 76 height 29
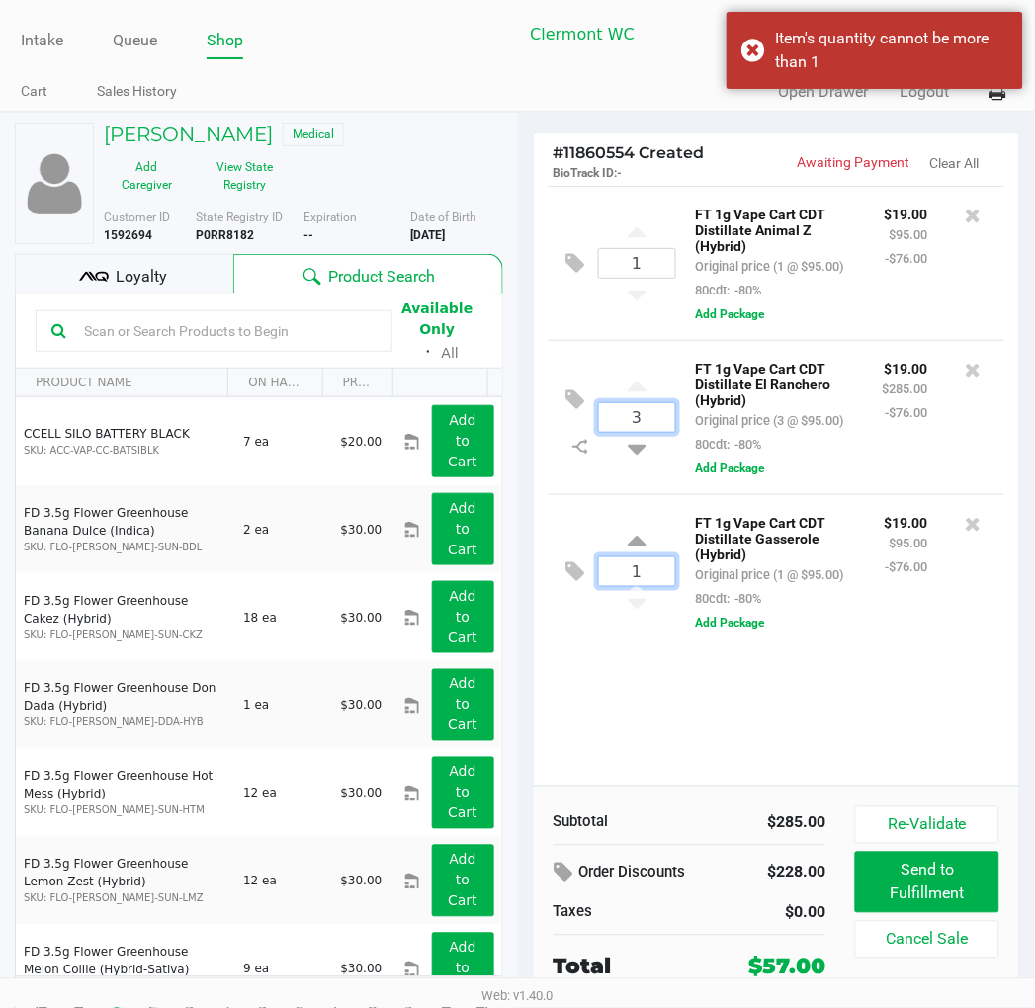
type input "1"
click at [656, 577] on input "1" at bounding box center [637, 571] width 76 height 29
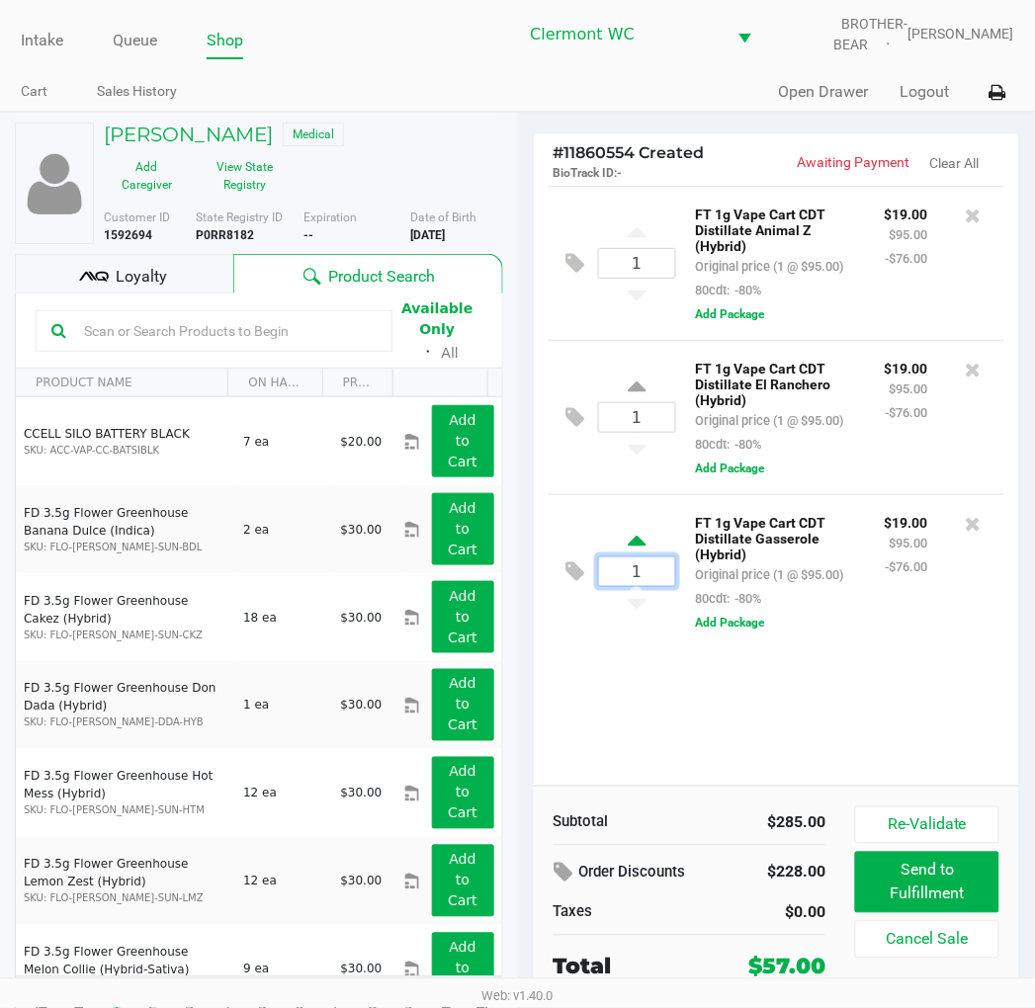
click at [643, 546] on icon at bounding box center [637, 544] width 18 height 25
type input "2"
click at [637, 551] on icon at bounding box center [637, 544] width 18 height 25
type input "3"
click at [682, 694] on div "1 FT 1g Vape Cart CDT Distillate Animal Z (Hybrid) Original price (1 @ $95.00) …" at bounding box center [777, 486] width 486 height 600
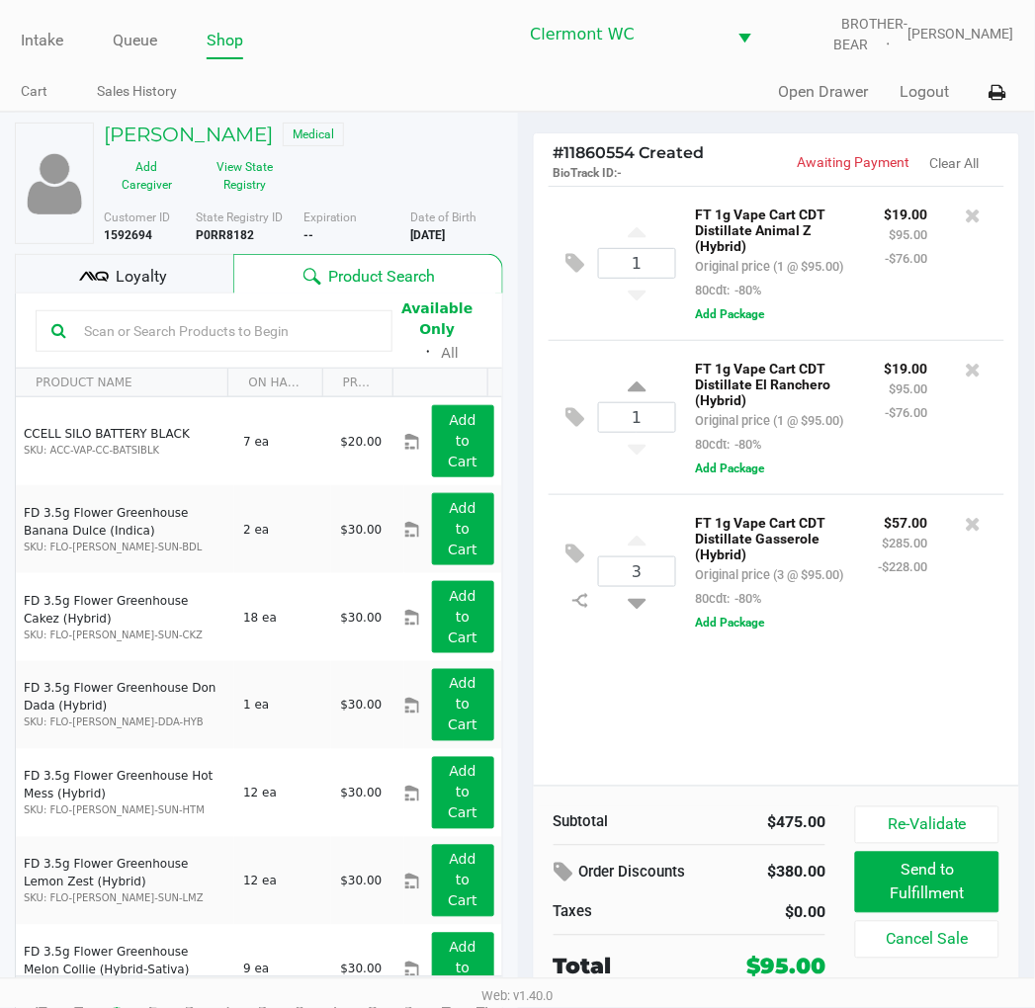
click at [639, 764] on div "1 FT 1g Vape Cart CDT Distillate Animal Z (Hybrid) Original price (1 @ $95.00) …" at bounding box center [777, 486] width 486 height 600
click at [731, 725] on div "1 FT 1g Vape Cart CDT Distillate Animal Z (Hybrid) Original price (1 @ $95.00) …" at bounding box center [777, 486] width 486 height 600
click at [884, 713] on div "1 FT 1g Vape Cart CDT Distillate Animal Z (Hybrid) Original price (1 @ $95.00) …" at bounding box center [777, 486] width 486 height 600
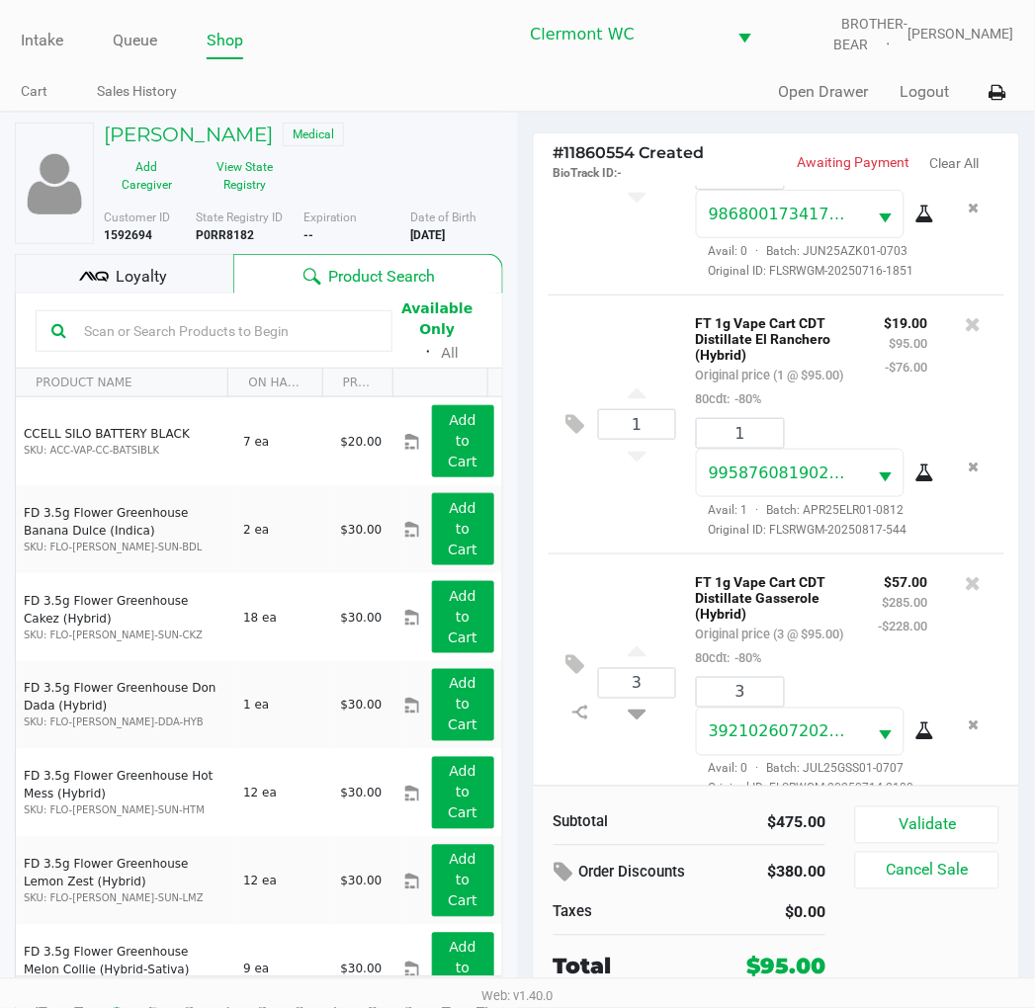
scroll to position [254, 0]
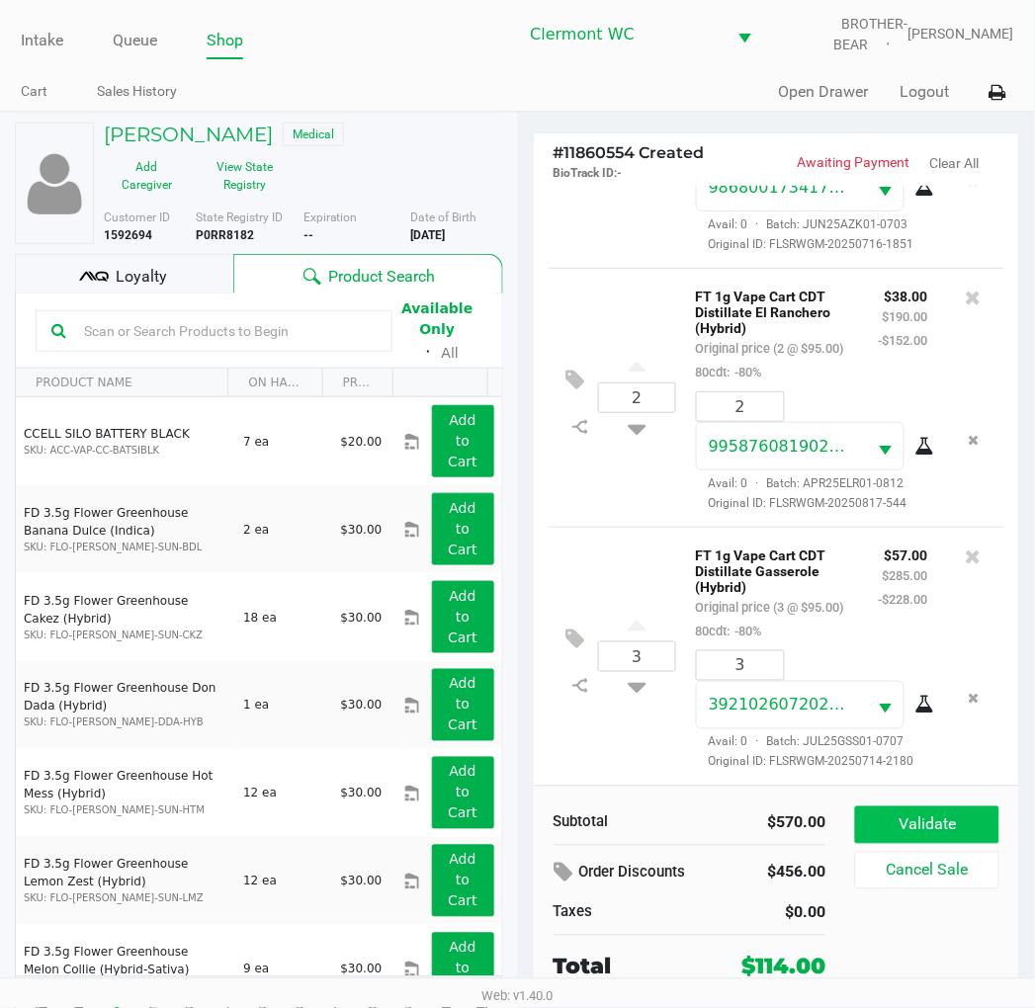
click at [946, 812] on button "Validate" at bounding box center [926, 826] width 143 height 38
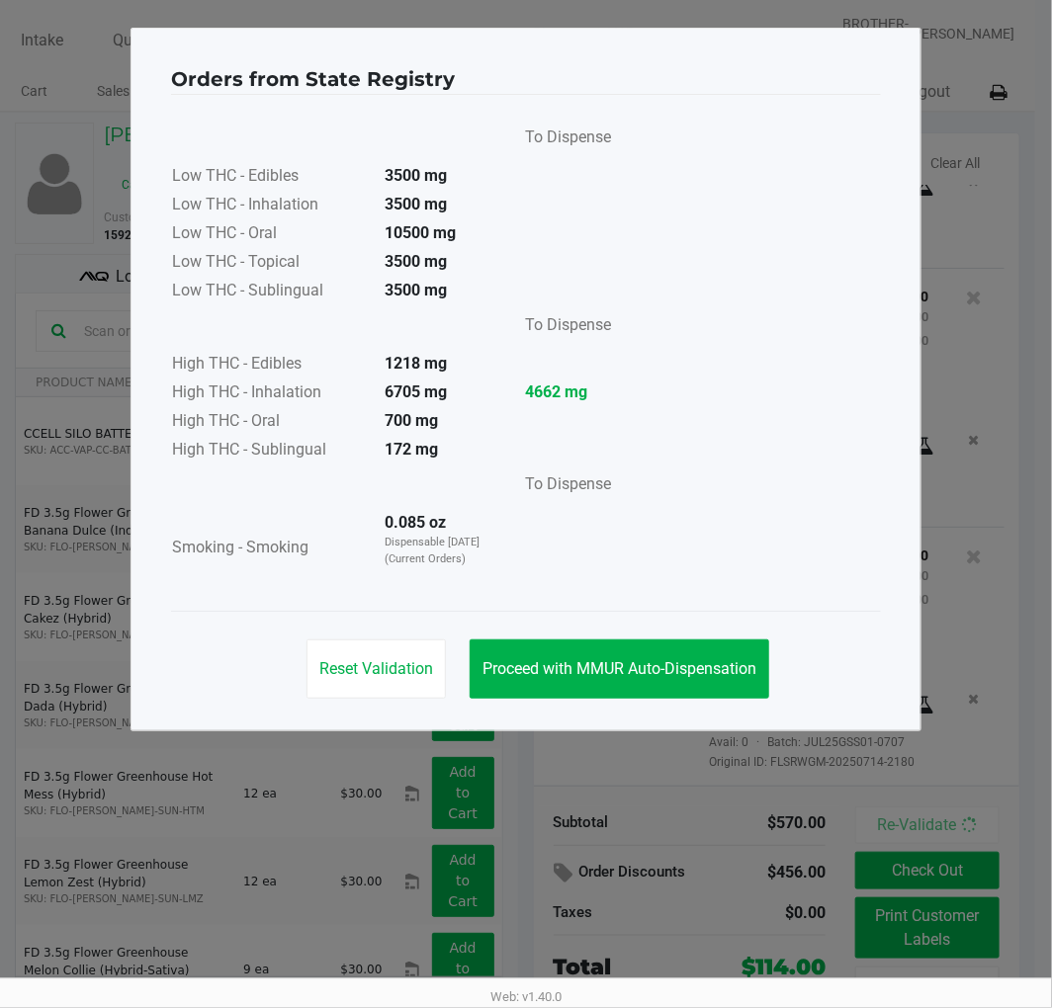
click at [702, 650] on button "Proceed with MMUR Auto-Dispensation" at bounding box center [620, 669] width 300 height 59
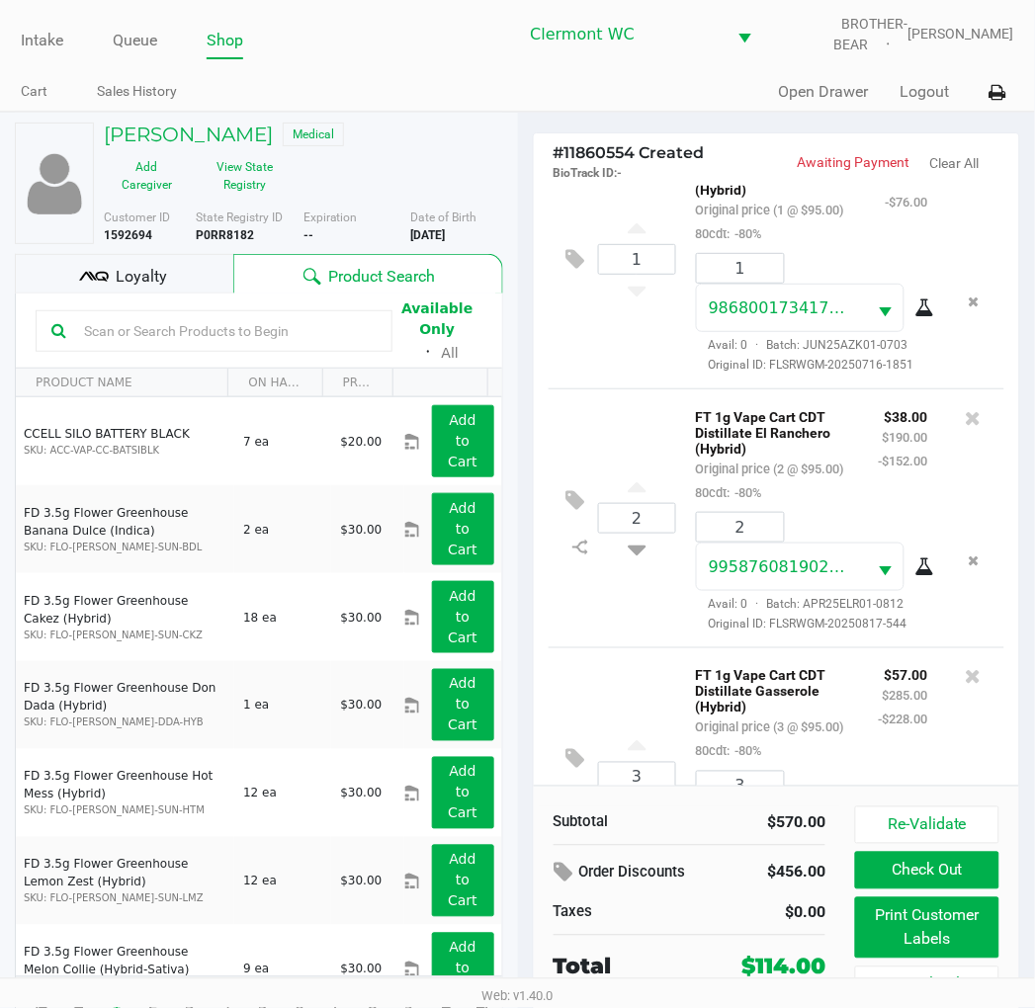
scroll to position [0, 0]
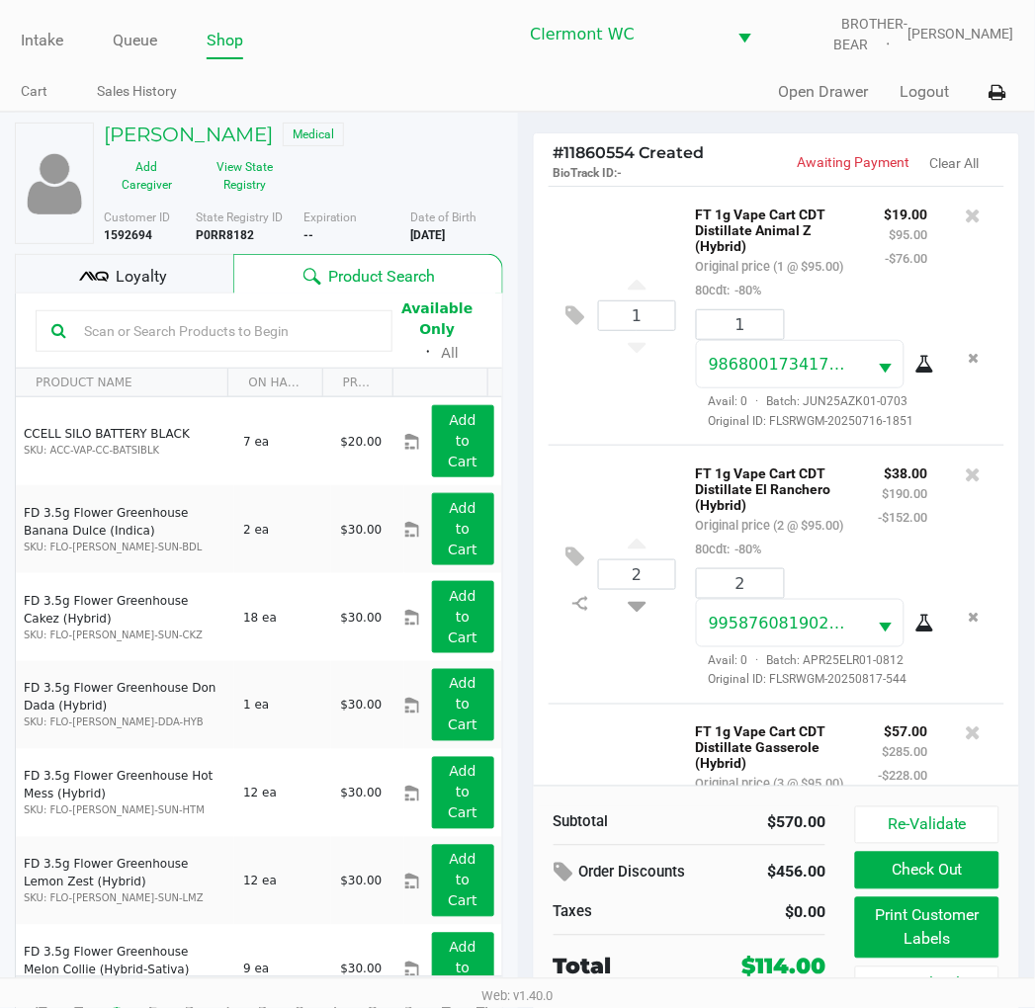
click at [868, 560] on div "$38.00 $190.00 -$152.00" at bounding box center [903, 511] width 79 height 100
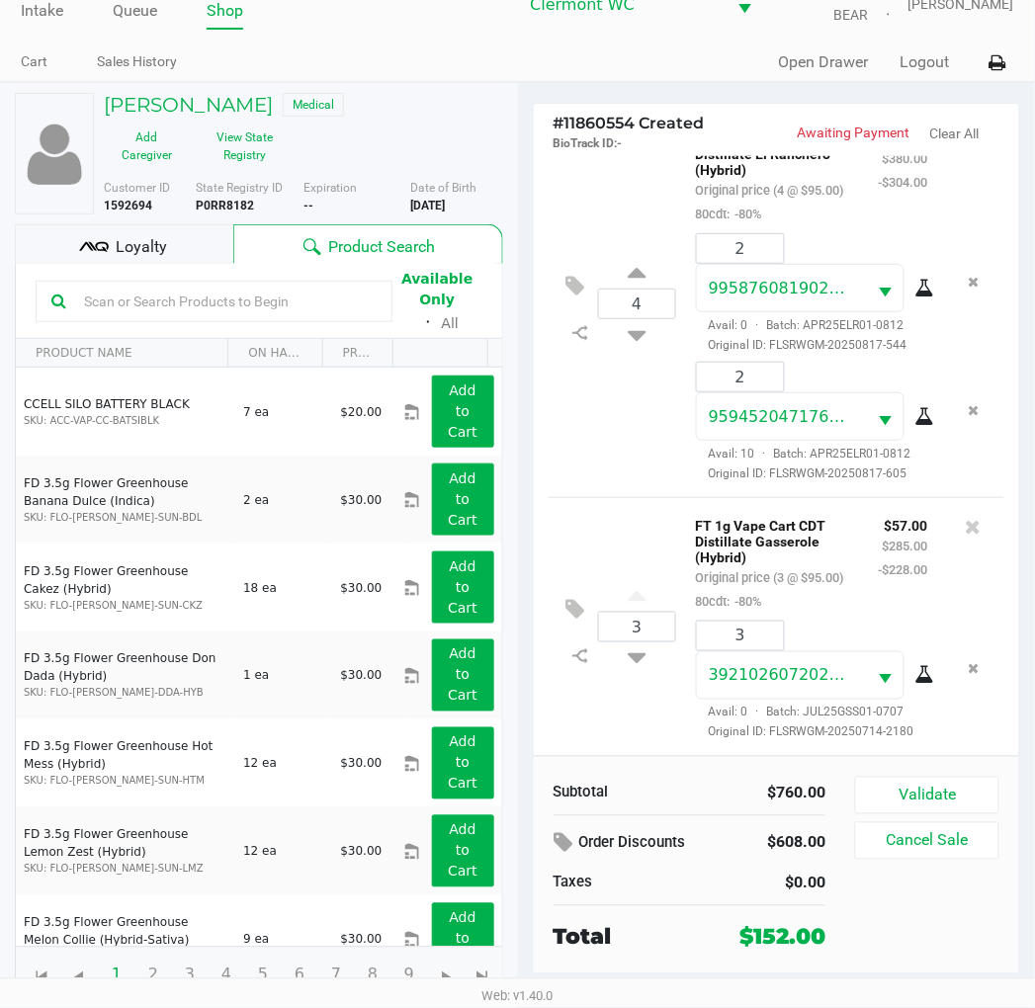
scroll to position [37, 0]
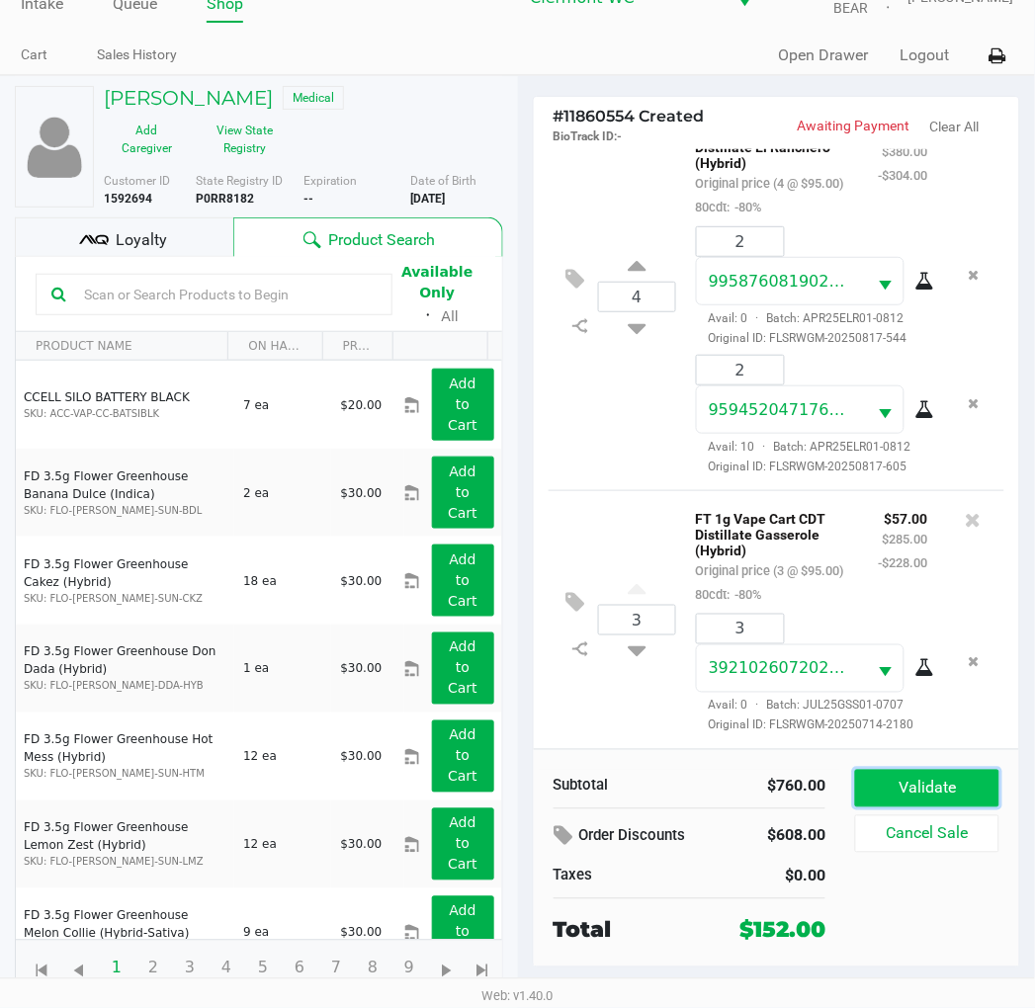
click at [905, 804] on button "Validate" at bounding box center [926, 789] width 143 height 38
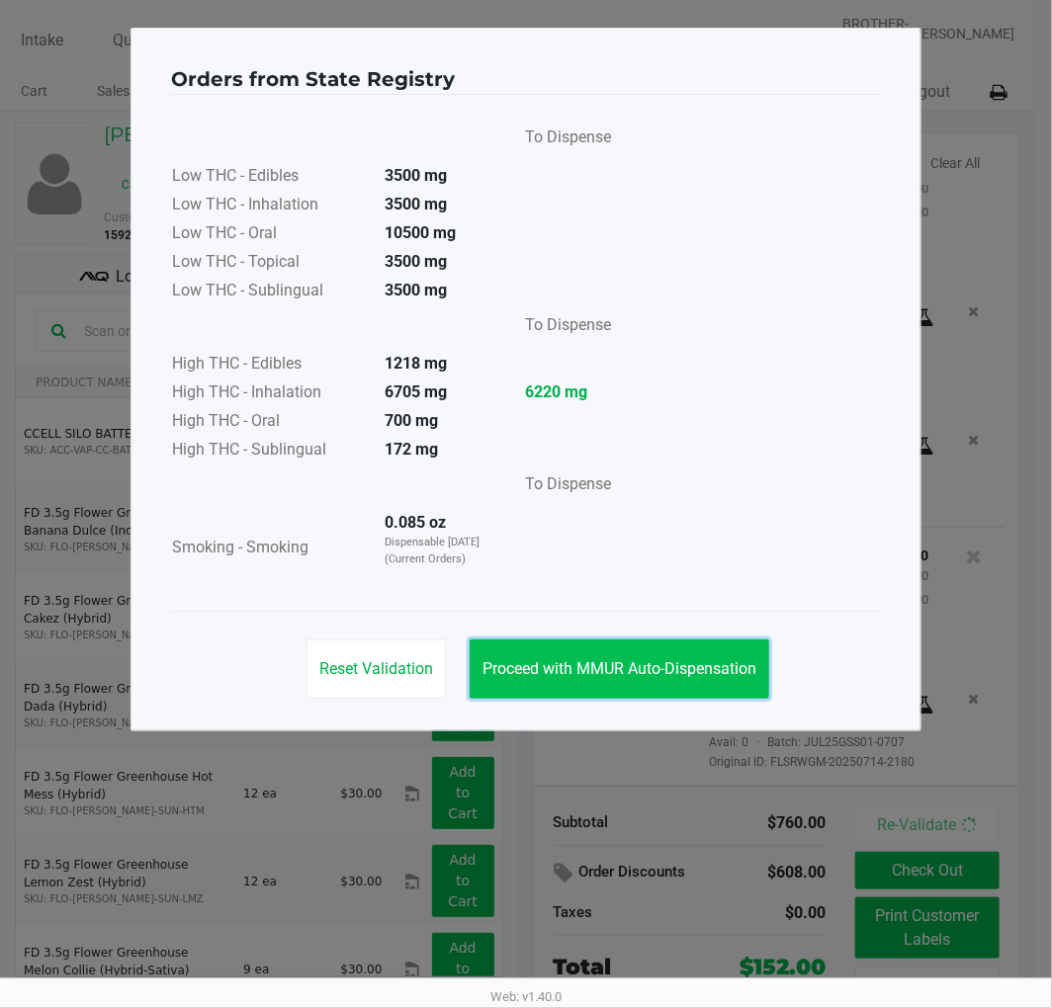
click at [648, 670] on span "Proceed with MMUR Auto-Dispensation" at bounding box center [619, 668] width 274 height 19
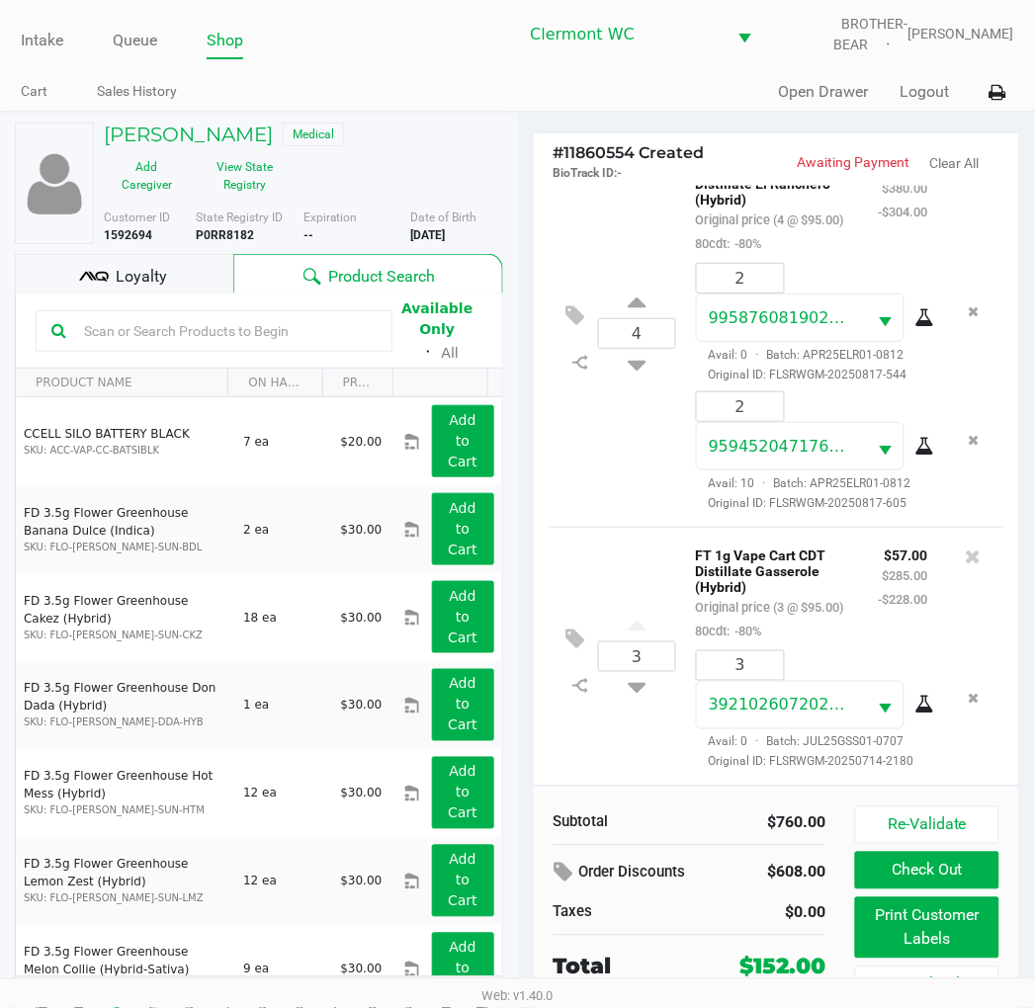
click at [143, 280] on span "Loyalty" at bounding box center [141, 277] width 51 height 24
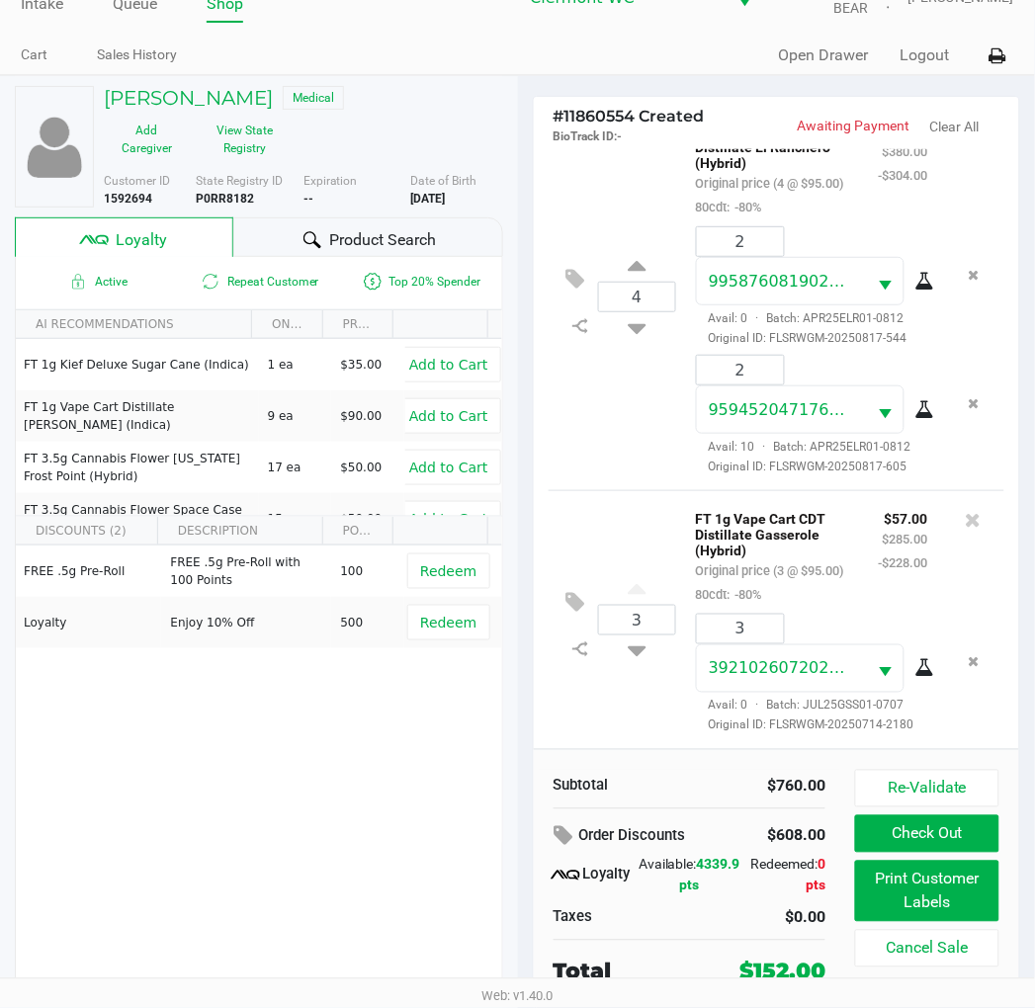
scroll to position [38, 0]
click at [282, 221] on div "Product Search" at bounding box center [367, 236] width 269 height 40
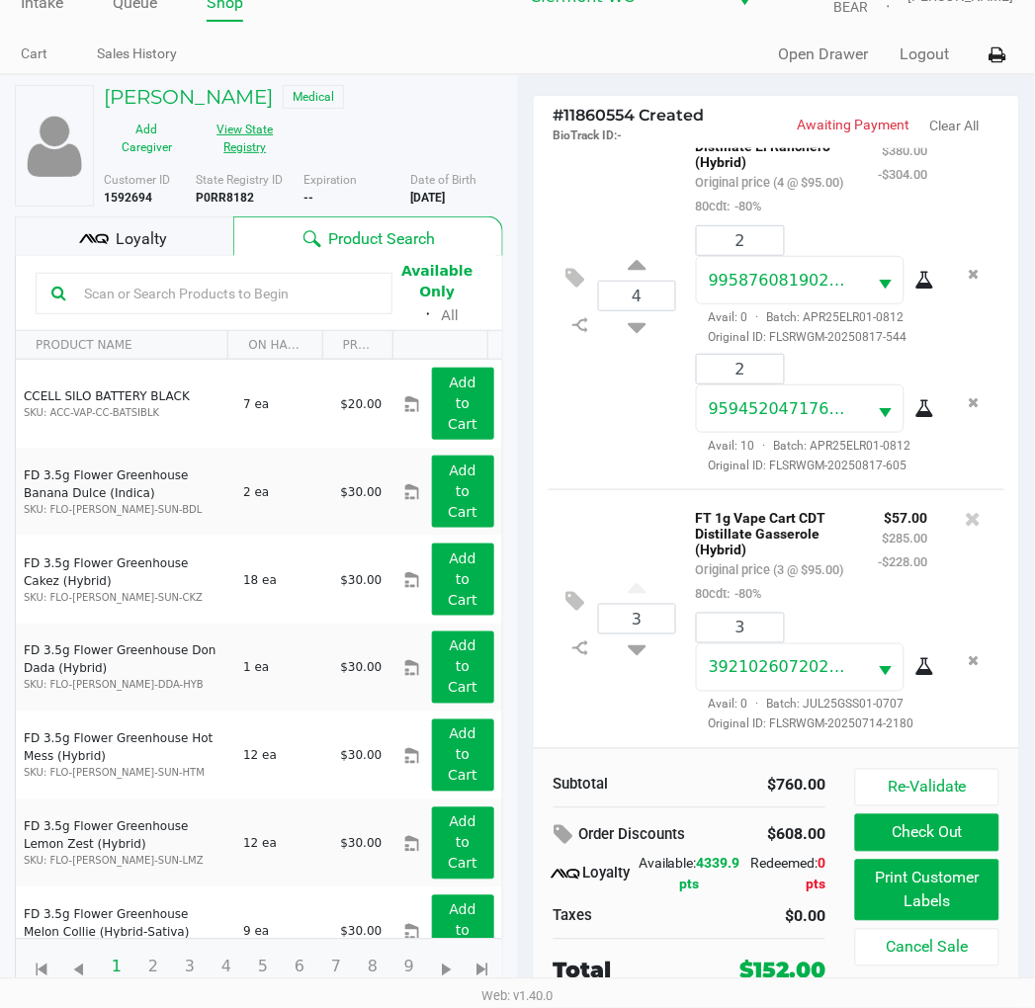
click at [241, 130] on button "View State Registry" at bounding box center [239, 138] width 99 height 49
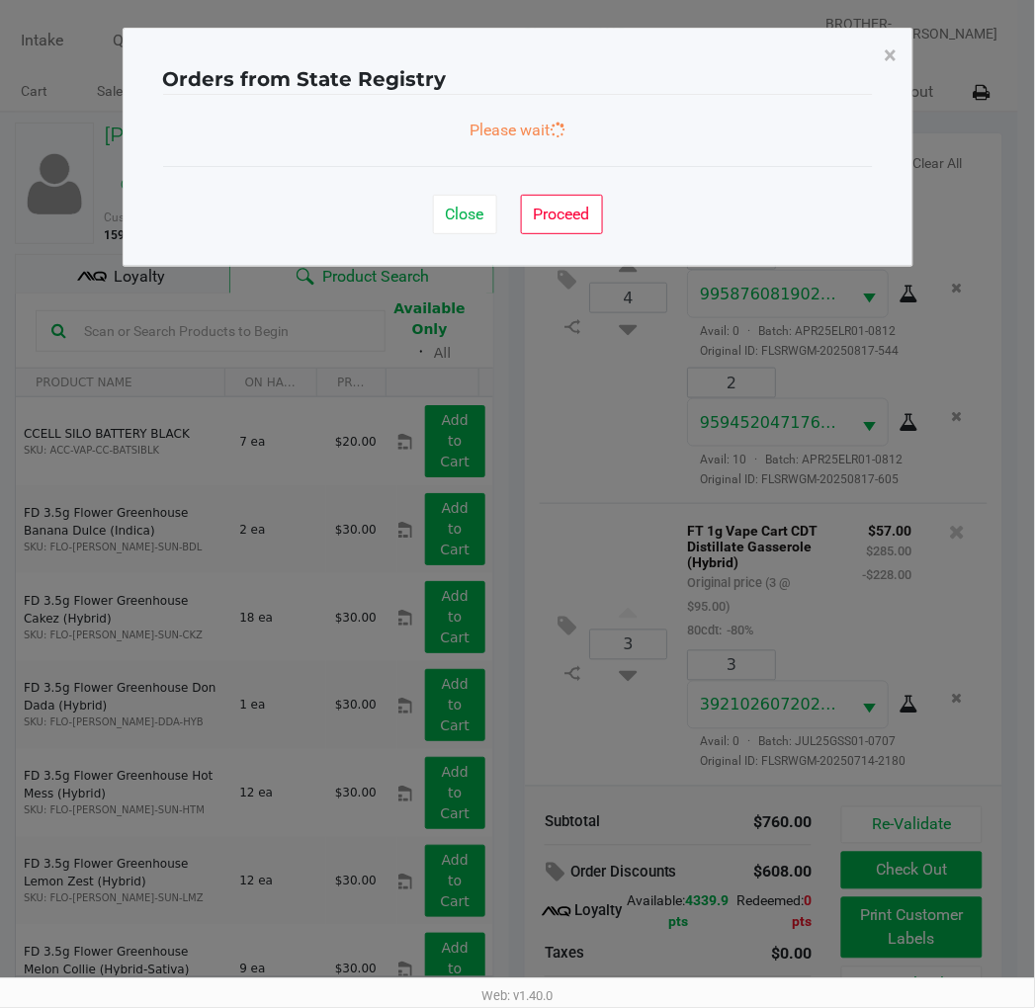
scroll to position [0, 0]
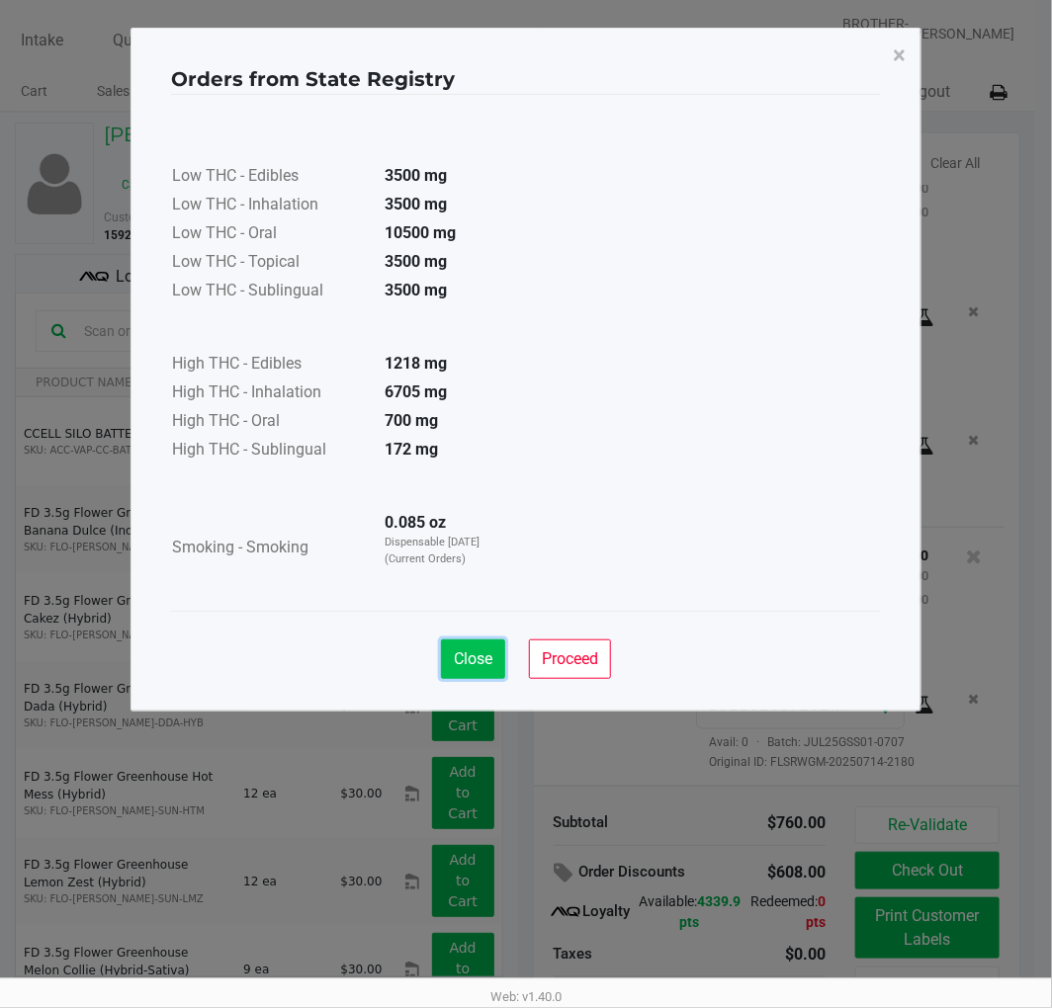
click at [442, 658] on button "Close" at bounding box center [473, 660] width 64 height 40
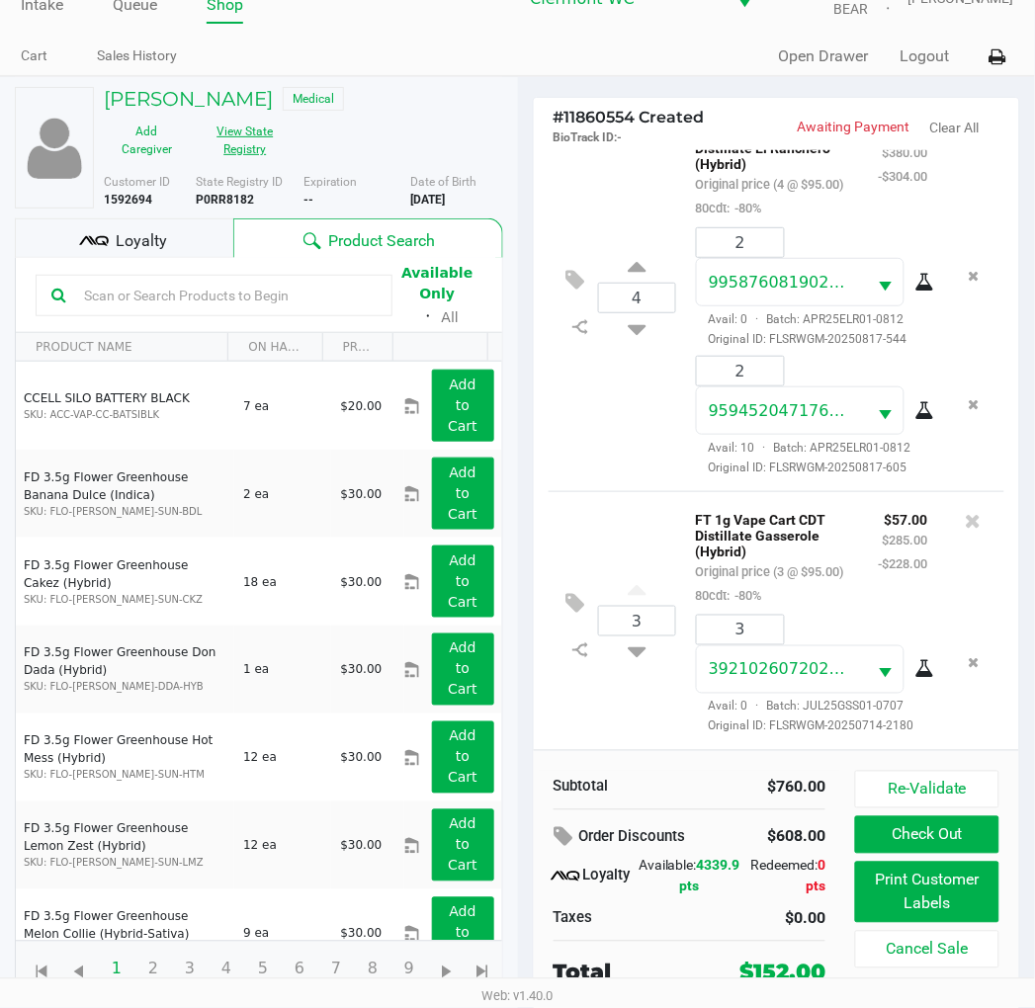
scroll to position [38, 0]
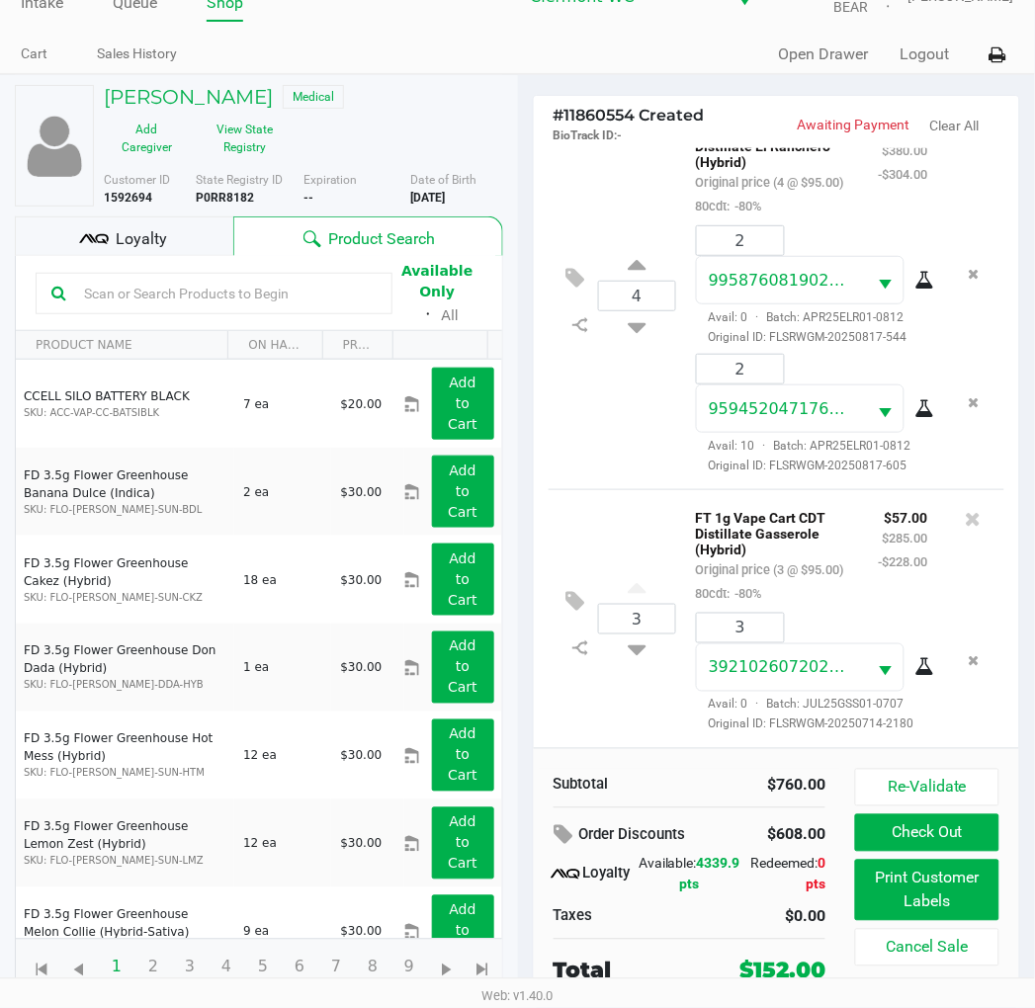
click at [275, 285] on input "text" at bounding box center [226, 294] width 300 height 30
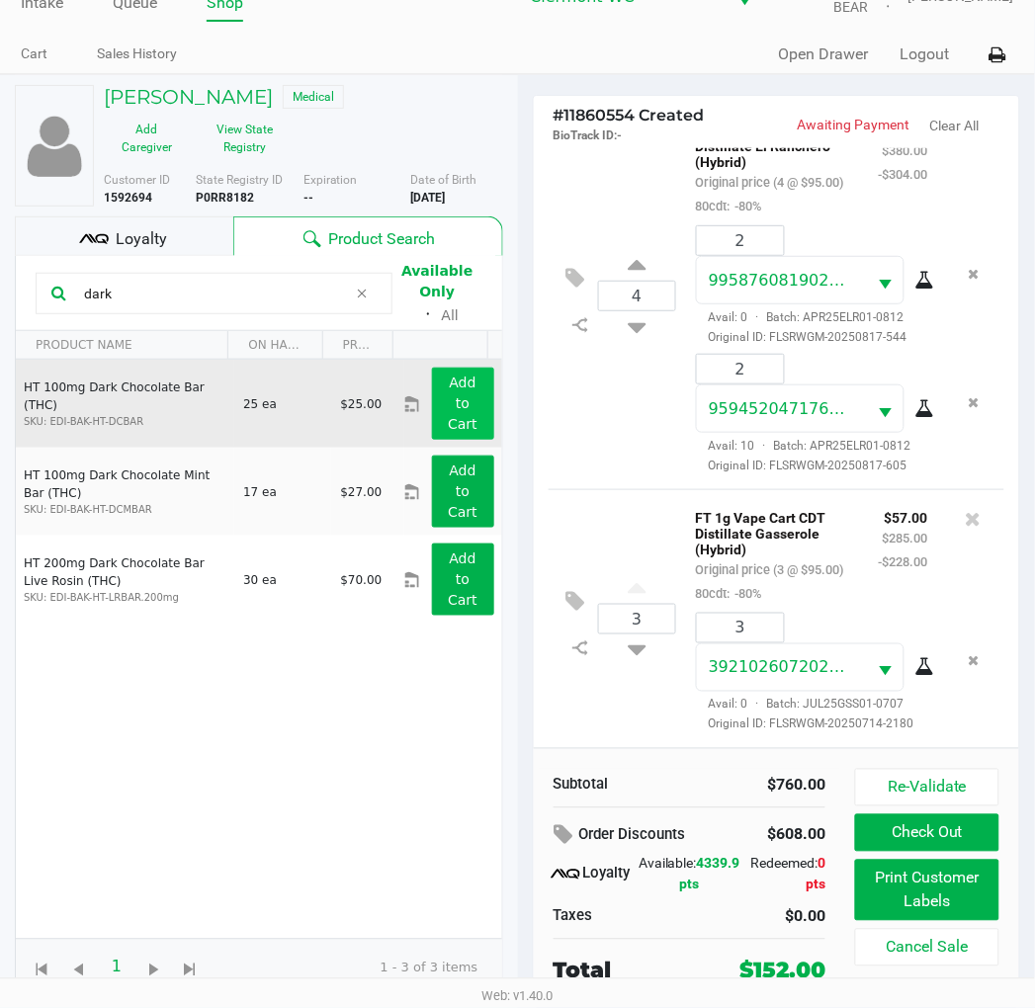
type input "dark"
click at [463, 399] on button "Add to Cart" at bounding box center [463, 404] width 62 height 72
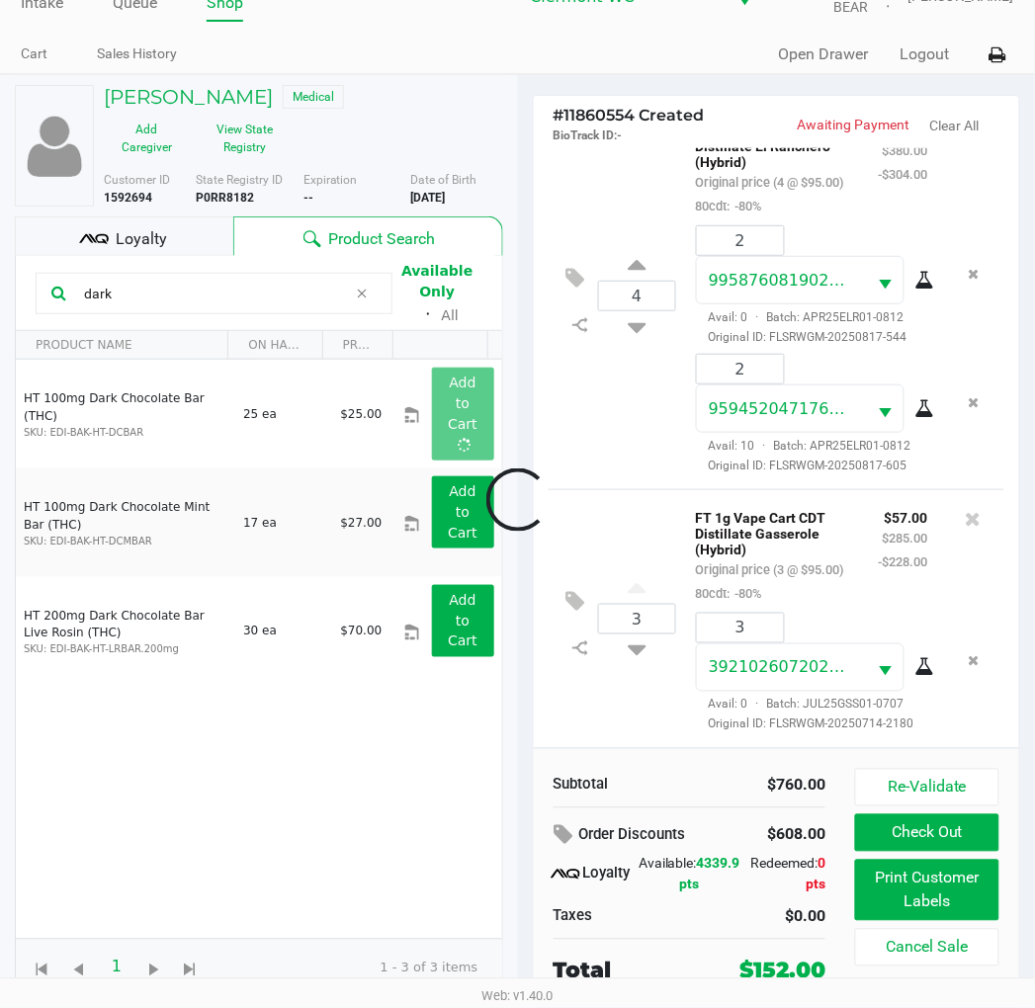
click at [152, 906] on div "HT 100mg Dark Chocolate Bar (THC) SKU: EDI-BAK-HT-DCBAR 25 ea $25.00 Add to Car…" at bounding box center [259, 649] width 486 height 579
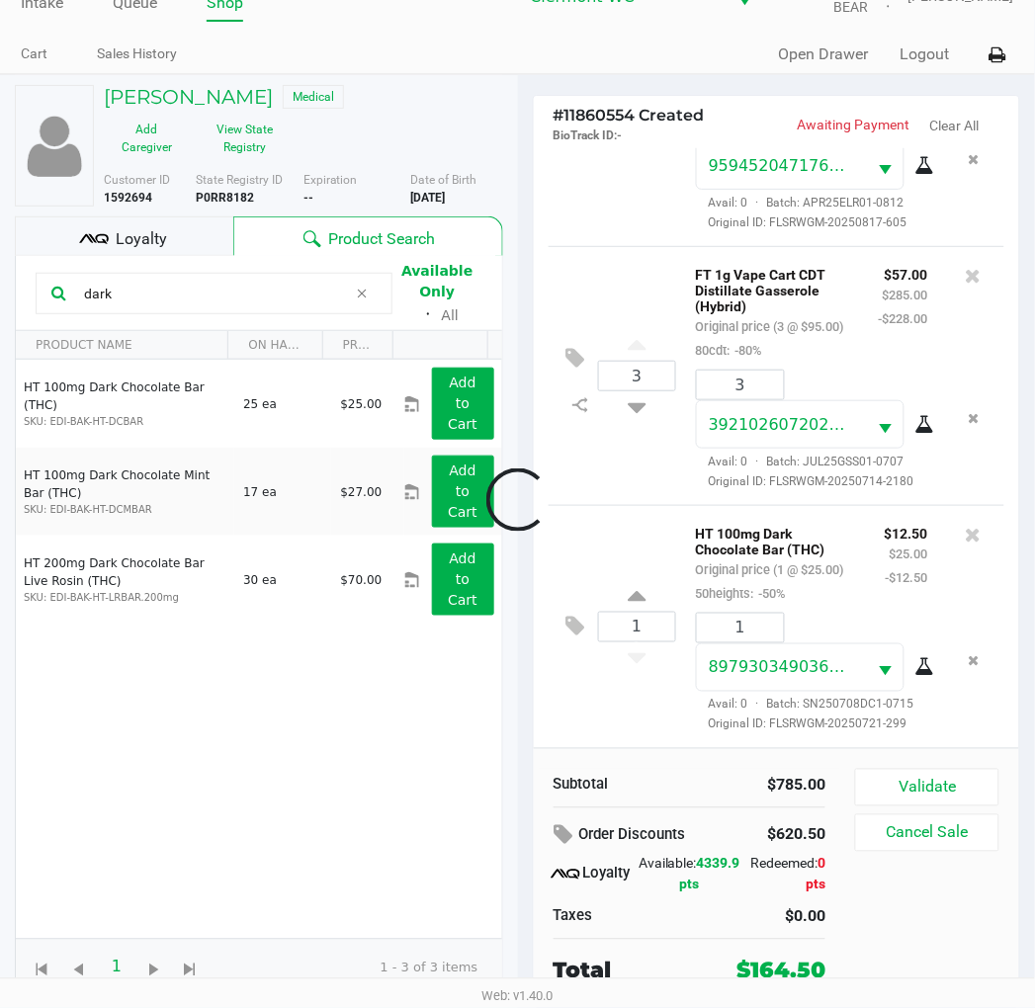
scroll to position [676, 0]
click at [571, 631] on icon at bounding box center [575, 627] width 19 height 23
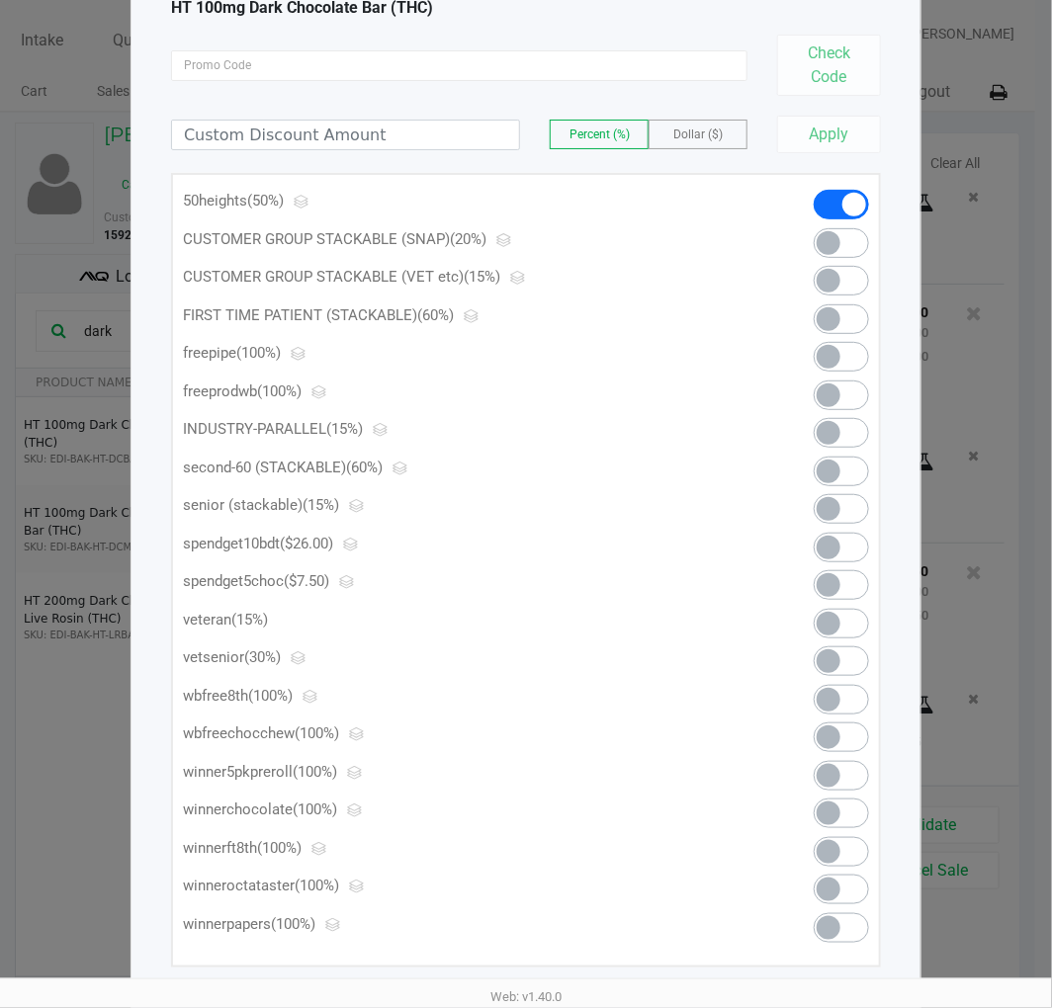
scroll to position [169, 0]
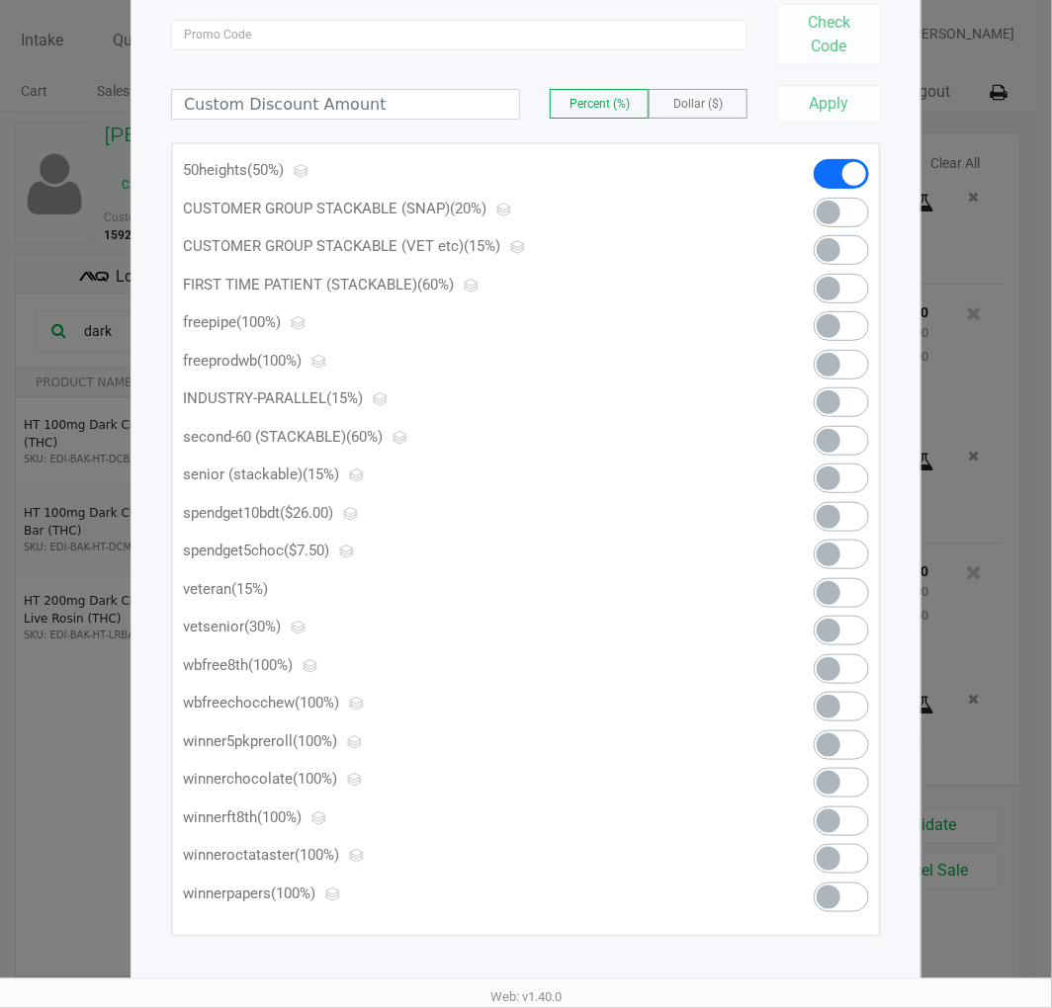
click at [847, 556] on span at bounding box center [841, 555] width 55 height 30
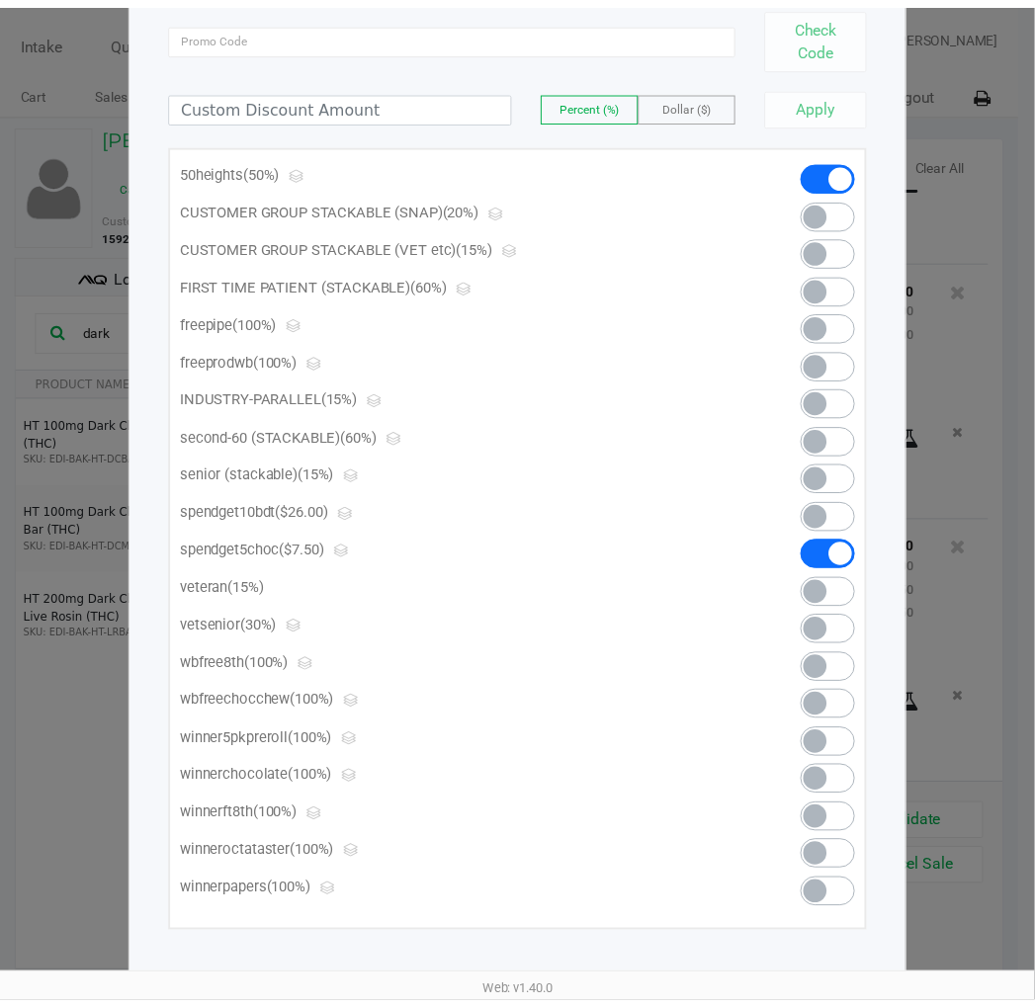
scroll to position [0, 0]
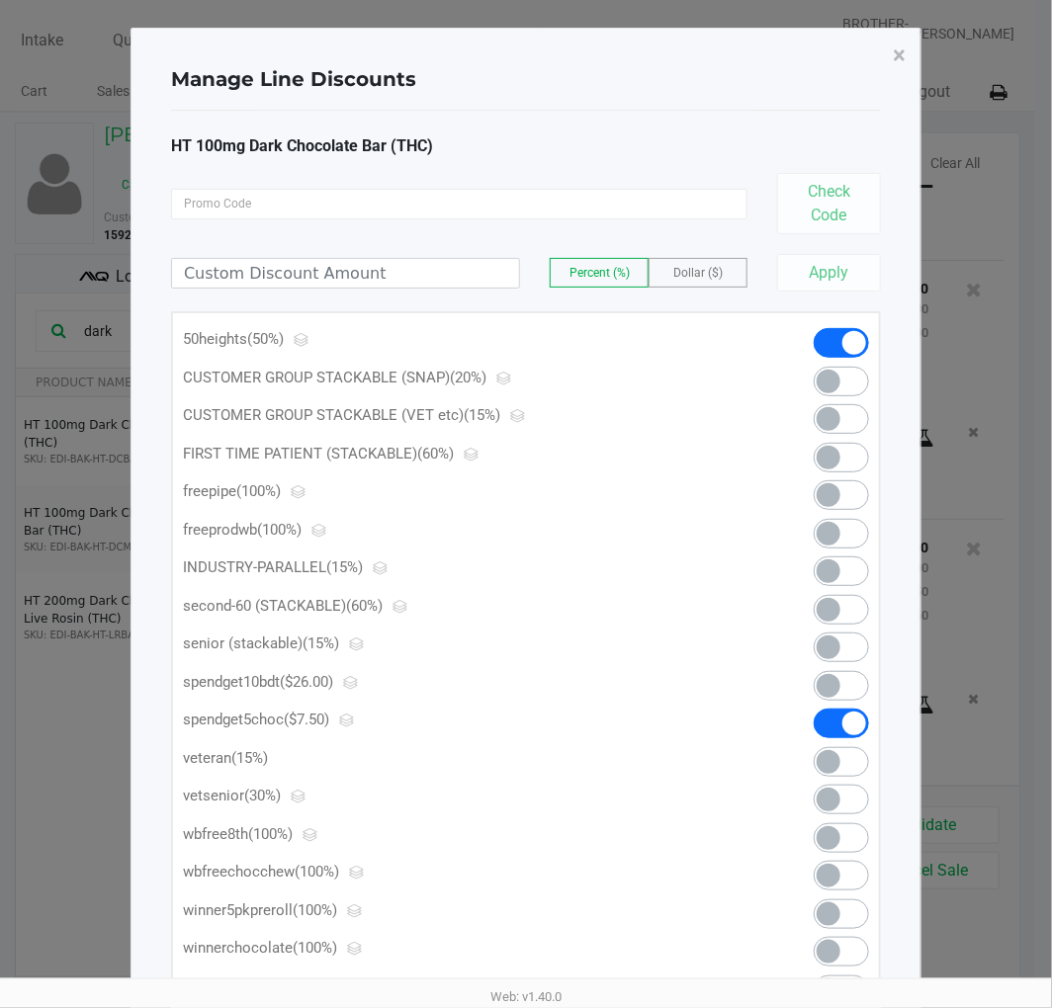
click at [893, 57] on span "×" at bounding box center [899, 56] width 13 height 28
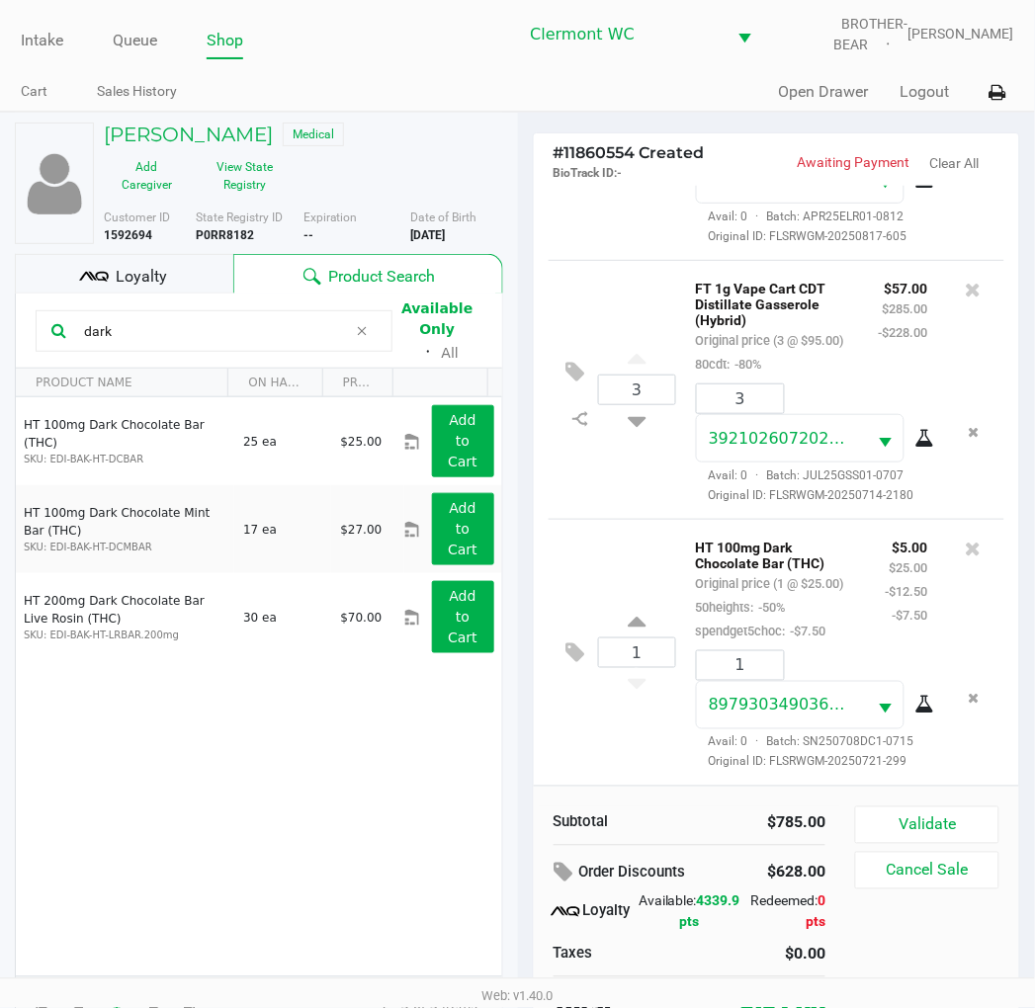
scroll to position [38, 0]
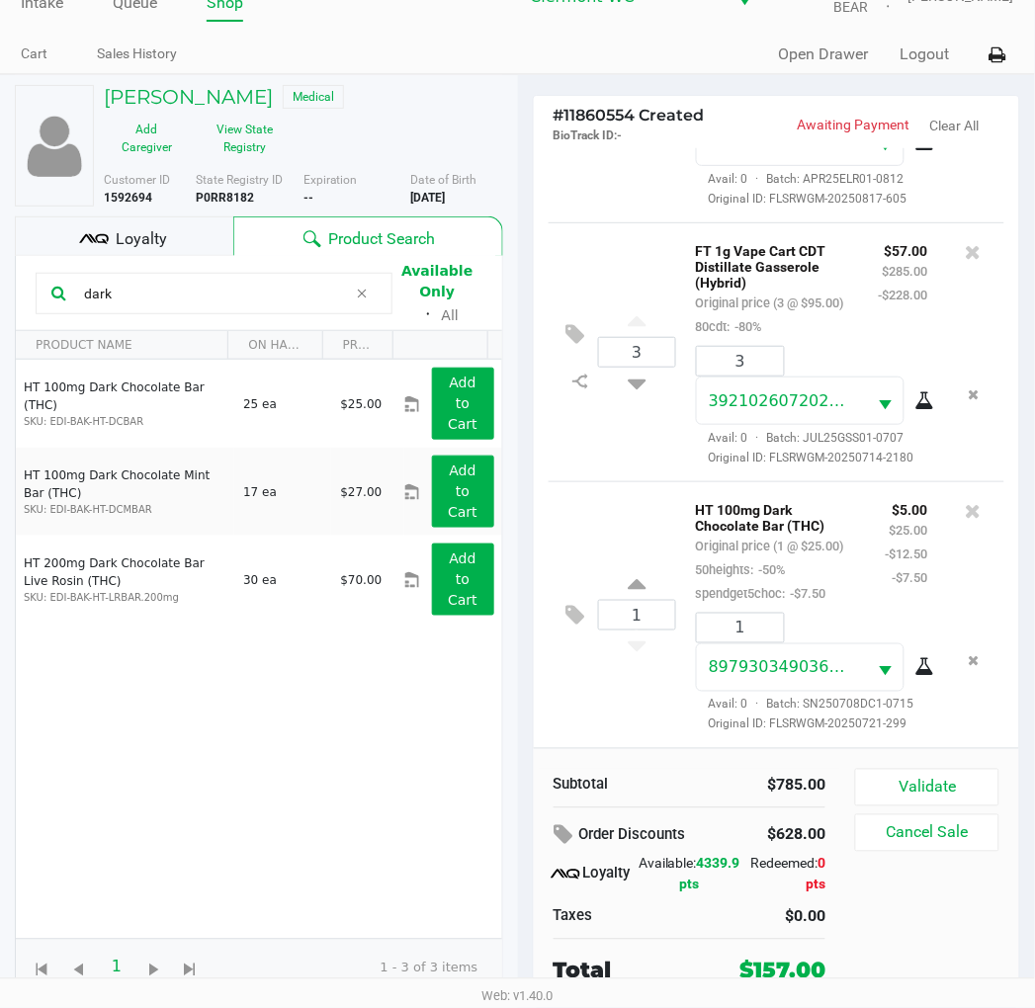
click at [943, 782] on button "Validate" at bounding box center [926, 788] width 143 height 38
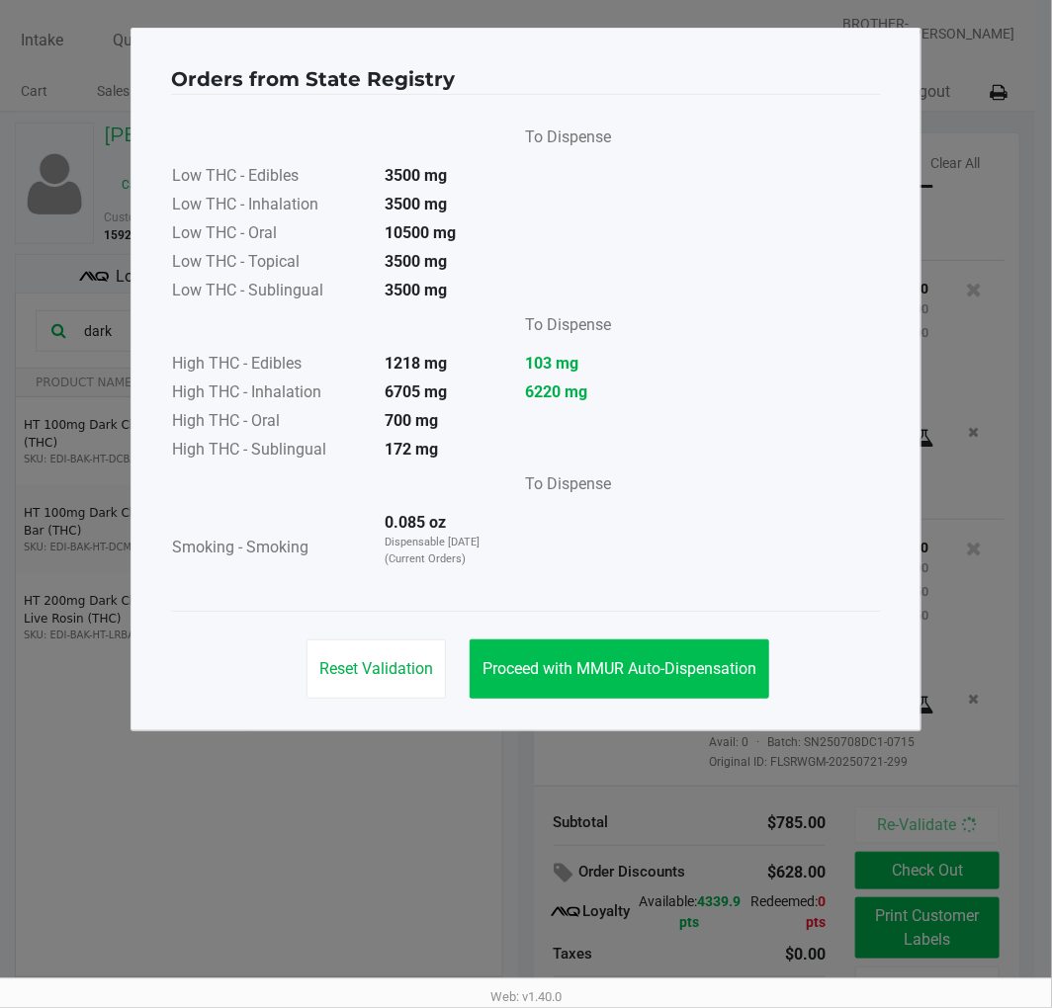
click at [626, 650] on button "Proceed with MMUR Auto-Dispensation" at bounding box center [620, 669] width 300 height 59
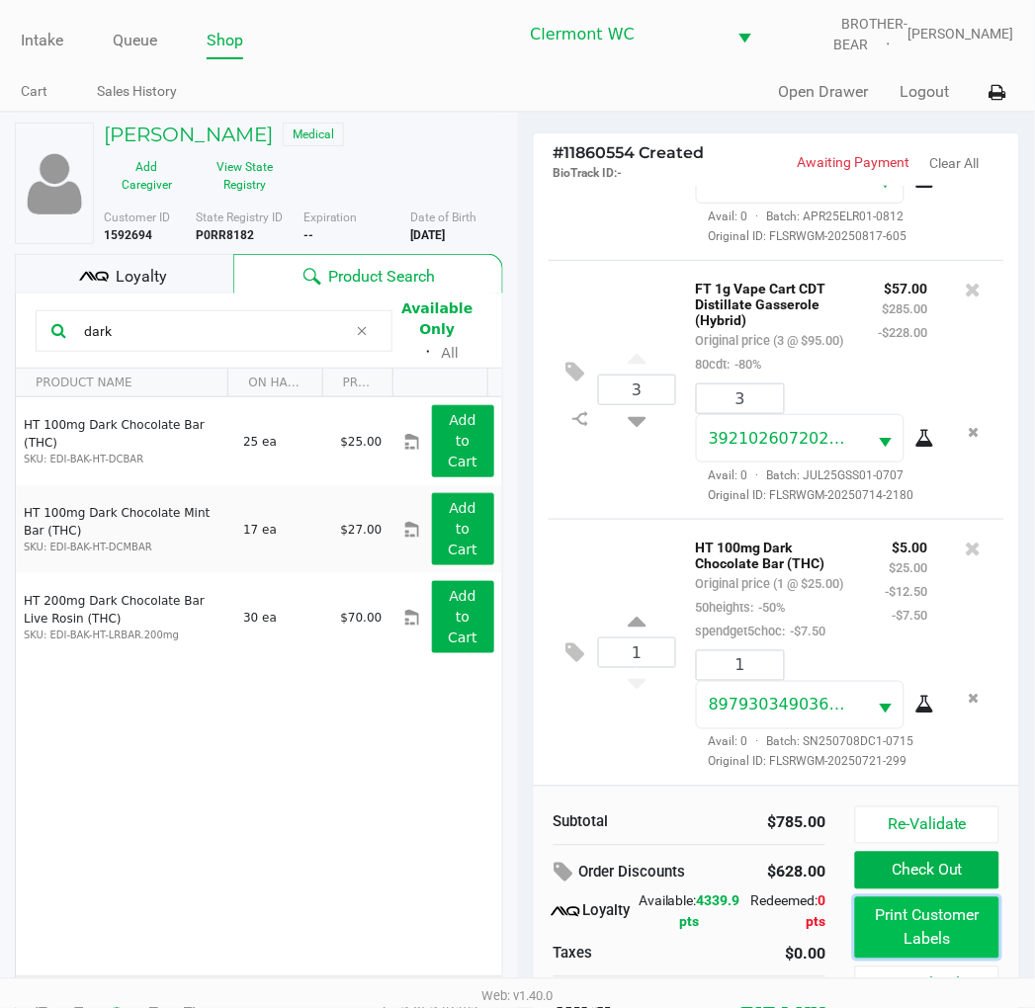
click at [946, 906] on button "Print Customer Labels" at bounding box center [926, 928] width 143 height 61
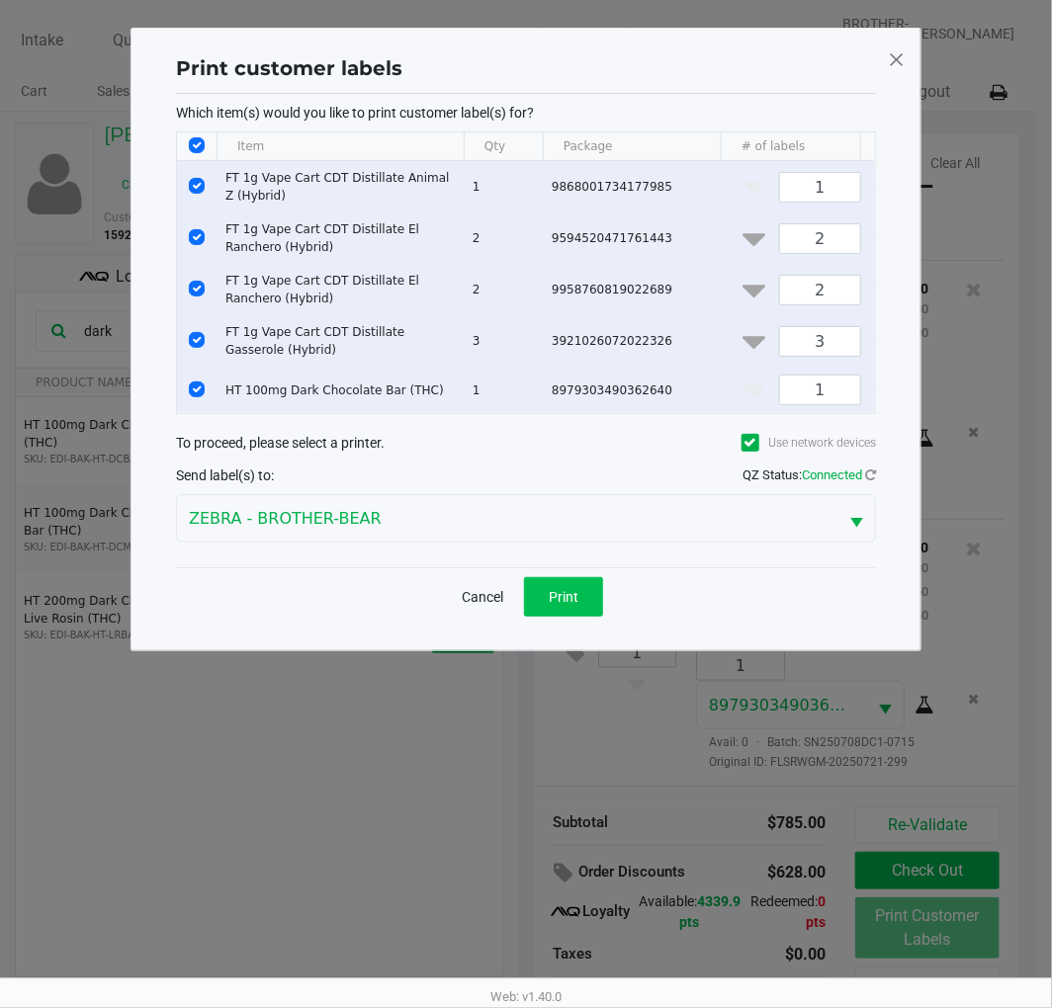
click at [558, 605] on span "Print" at bounding box center [564, 597] width 30 height 16
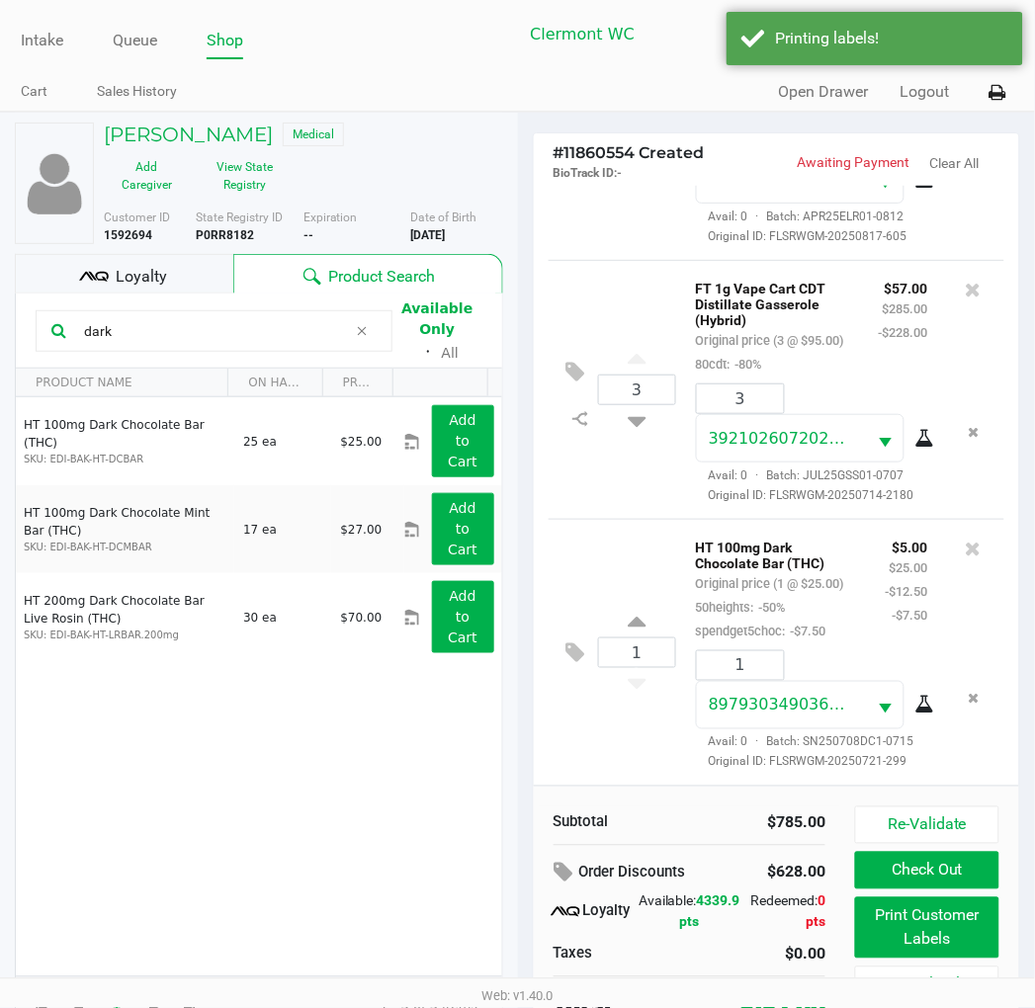
scroll to position [38, 0]
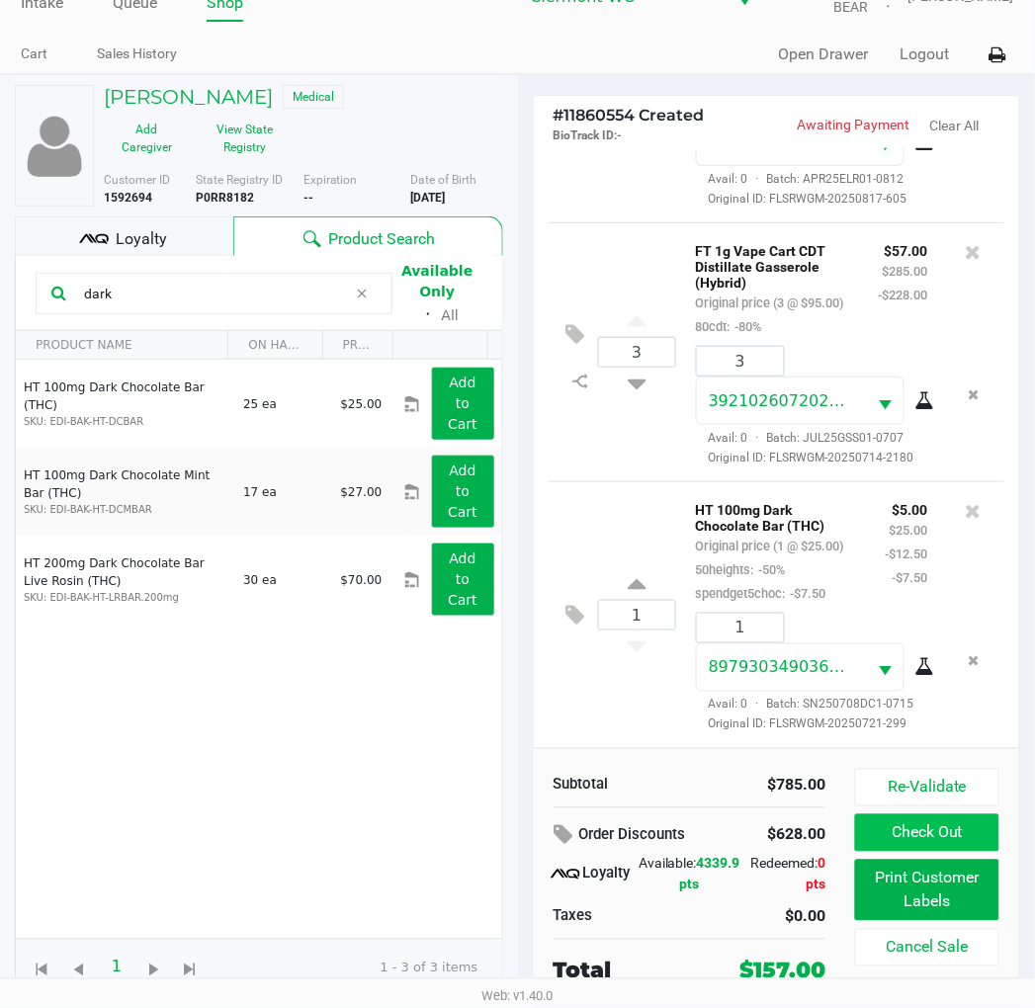
click at [946, 835] on button "Check Out" at bounding box center [926, 833] width 143 height 38
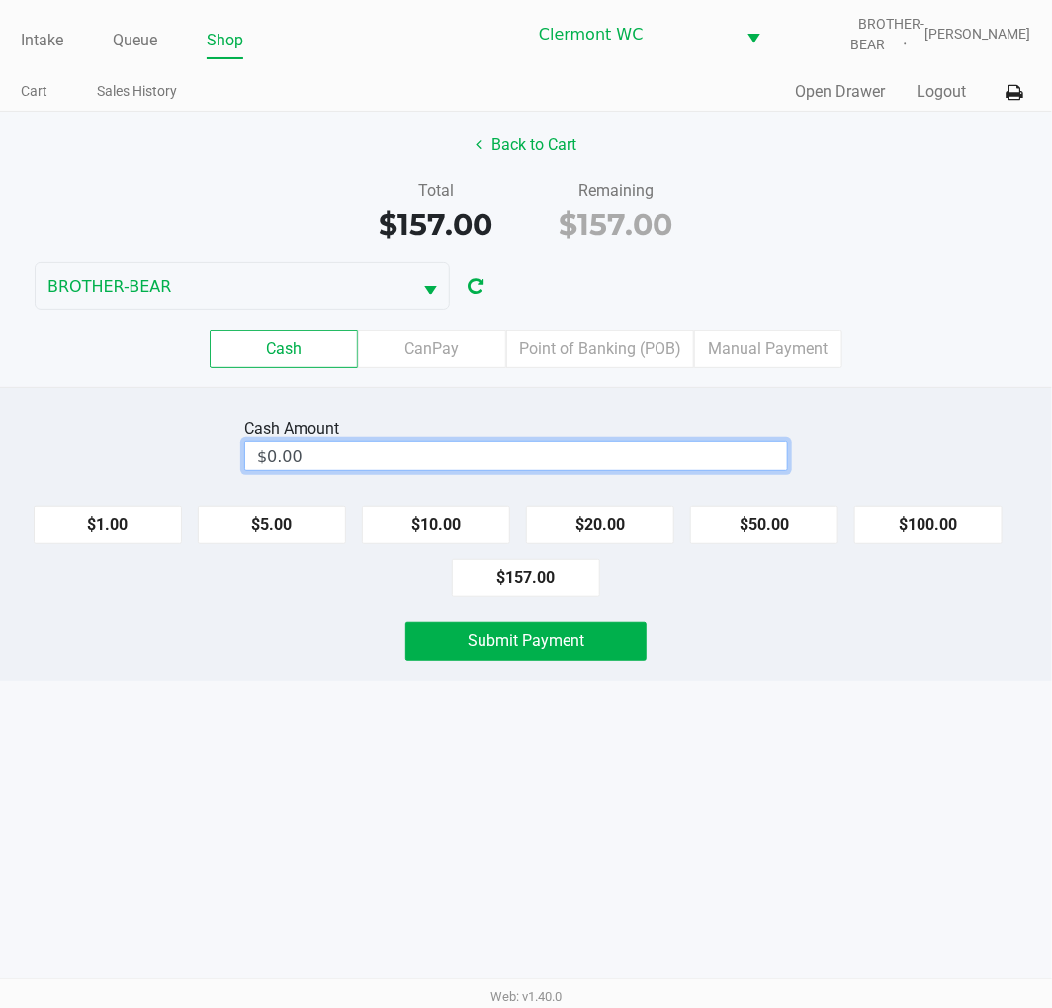
click at [613, 452] on input "$0.00" at bounding box center [516, 456] width 542 height 29
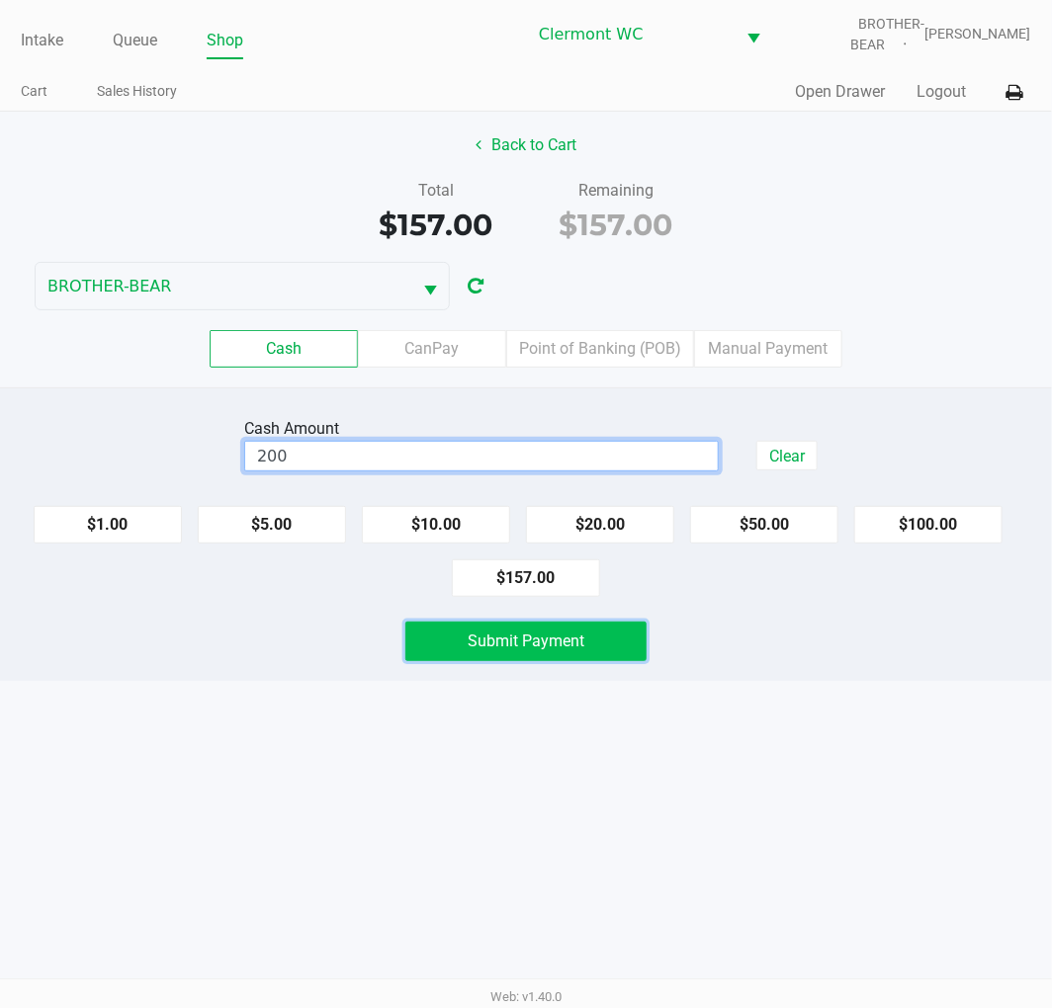
click at [583, 646] on span "Submit Payment" at bounding box center [526, 641] width 117 height 19
type input "$200.00"
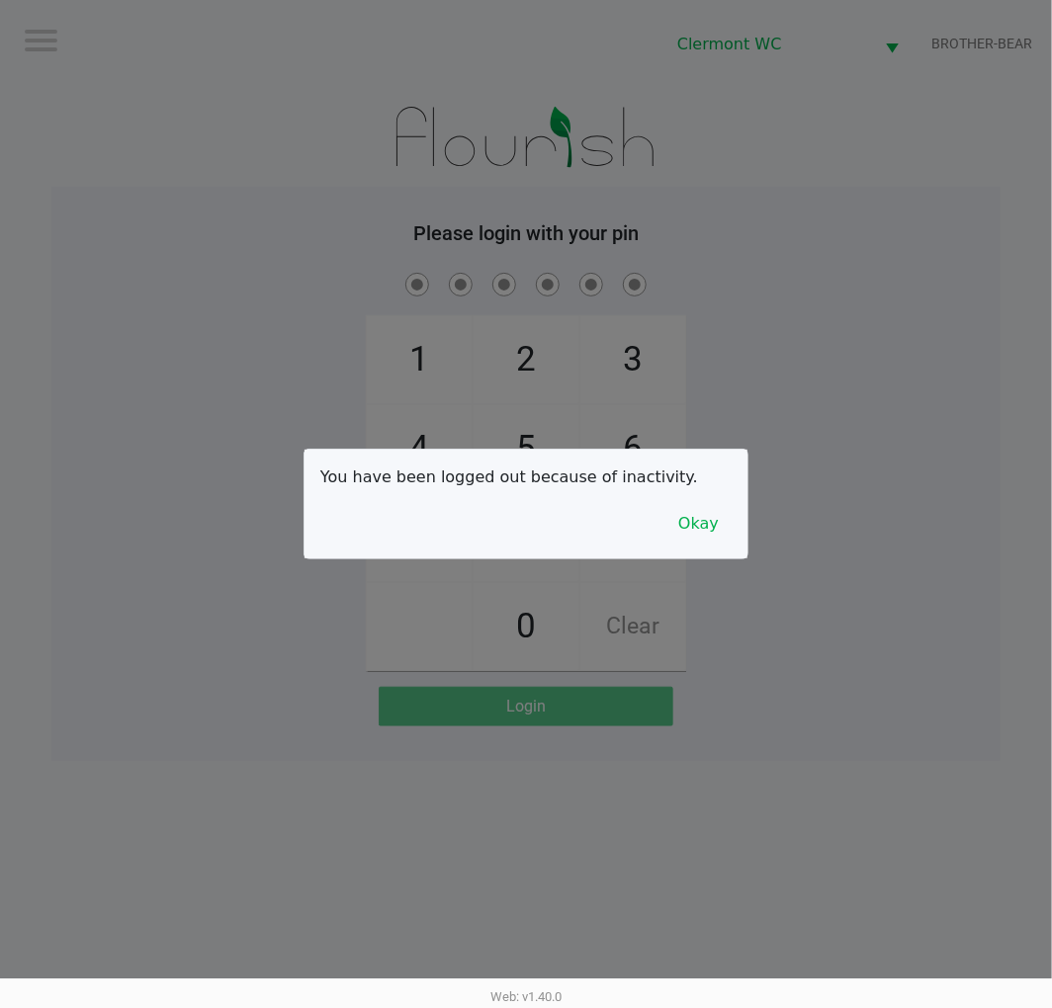
click at [706, 538] on button "Okay" at bounding box center [698, 524] width 66 height 38
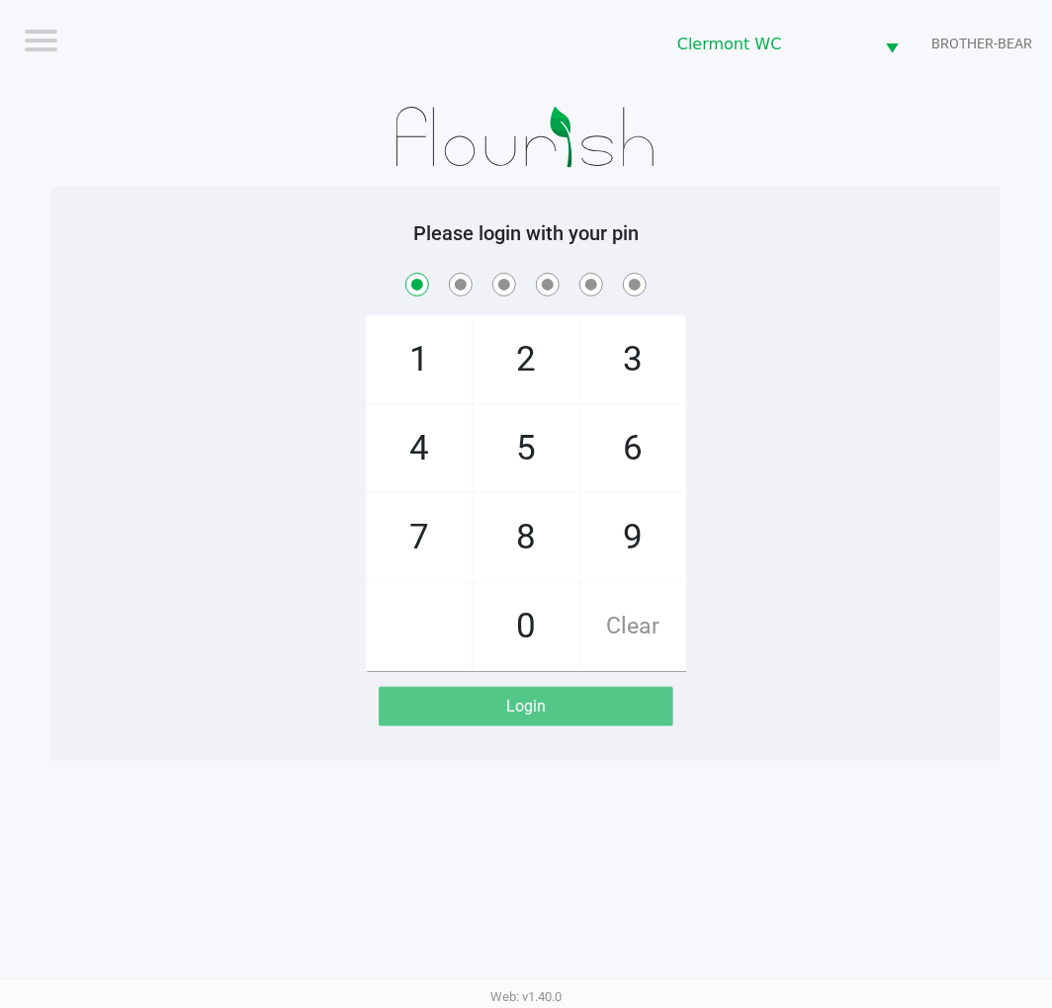
checkbox input "true"
checkbox input "false"
checkbox input "true"
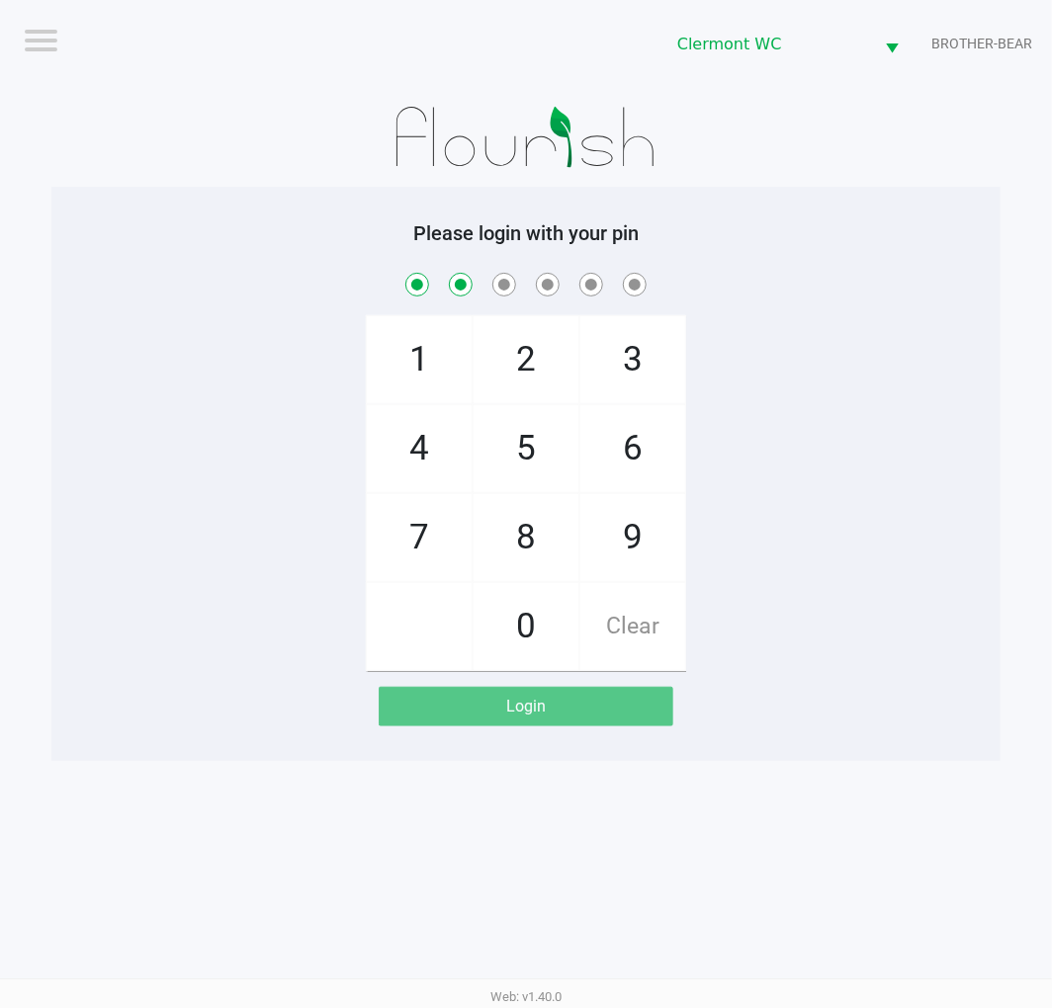
checkbox input "true"
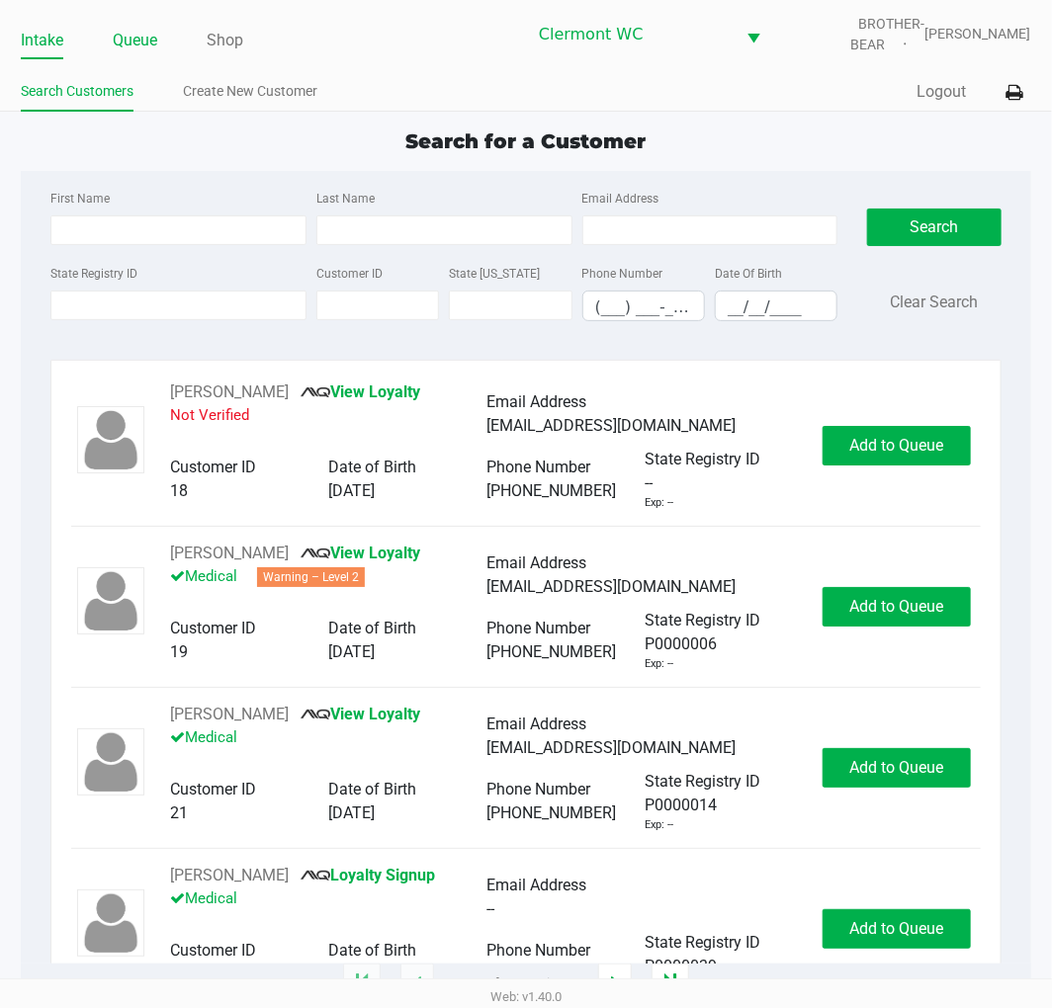
click at [155, 37] on link "Queue" at bounding box center [135, 41] width 44 height 28
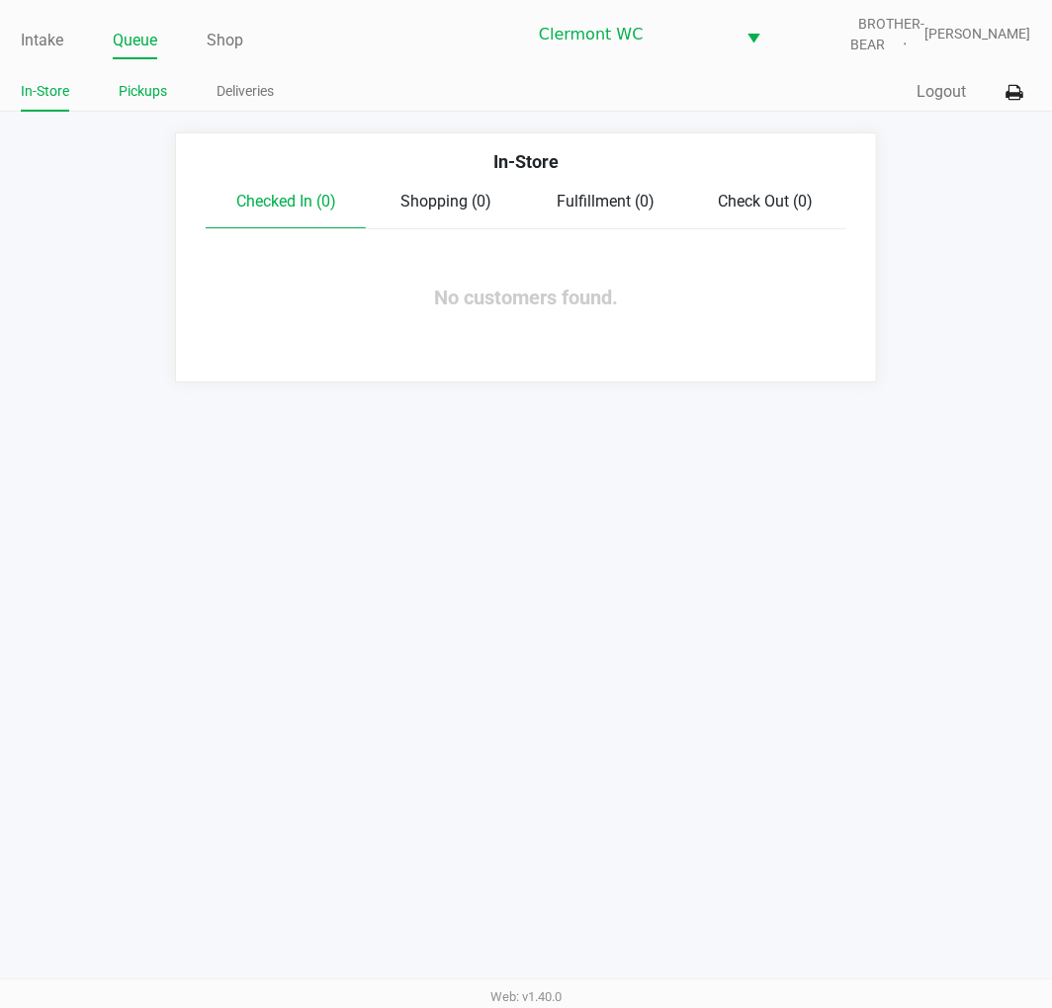
click at [156, 106] on li "Pickups" at bounding box center [143, 94] width 48 height 35
click at [154, 97] on link "Pickups" at bounding box center [143, 91] width 48 height 25
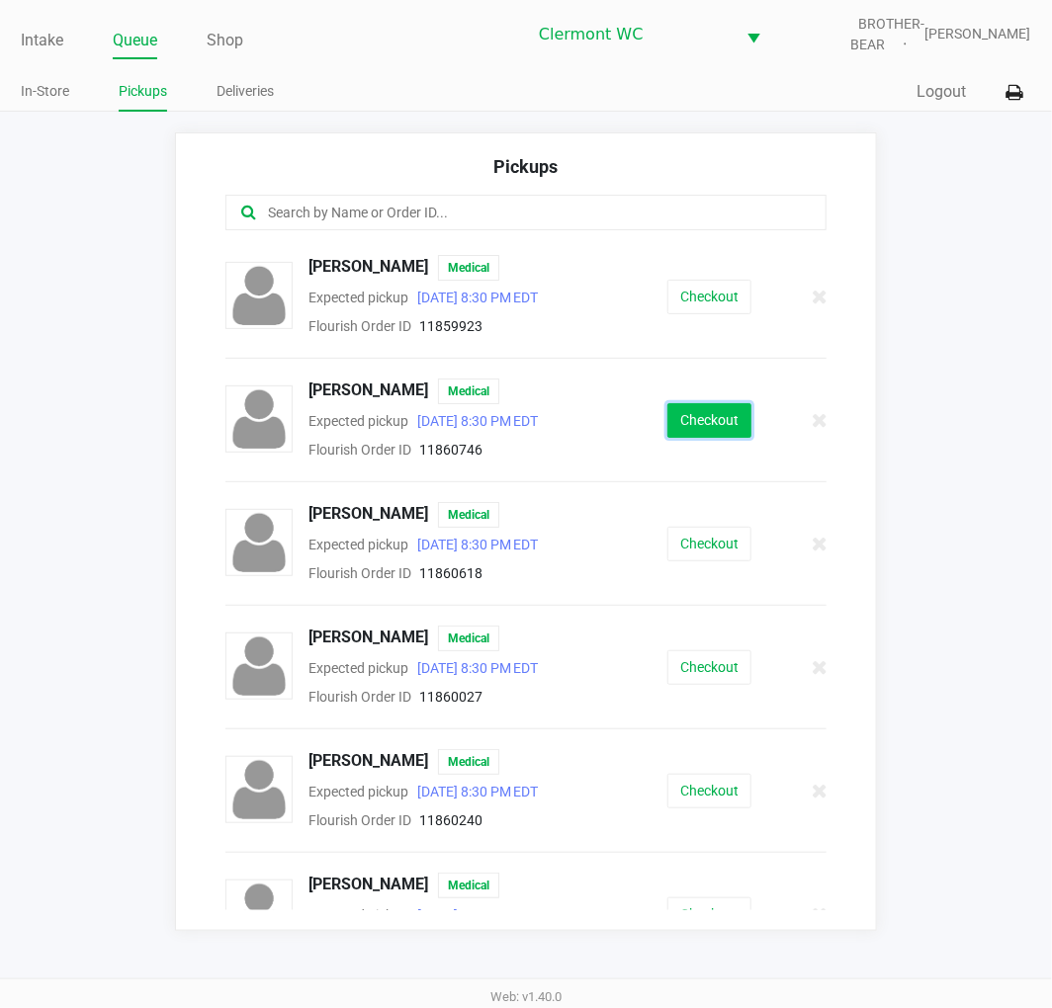
click at [667, 423] on button "Checkout" at bounding box center [709, 420] width 84 height 35
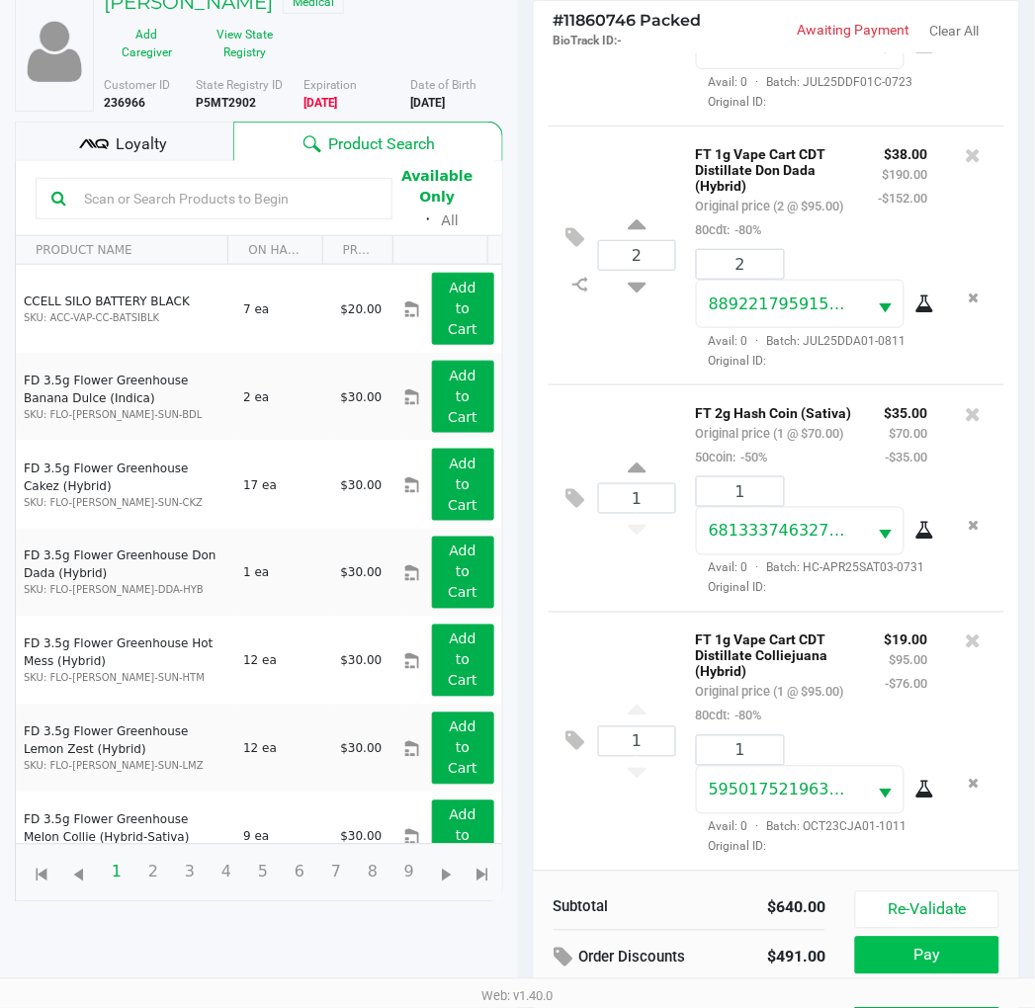
scroll to position [235, 0]
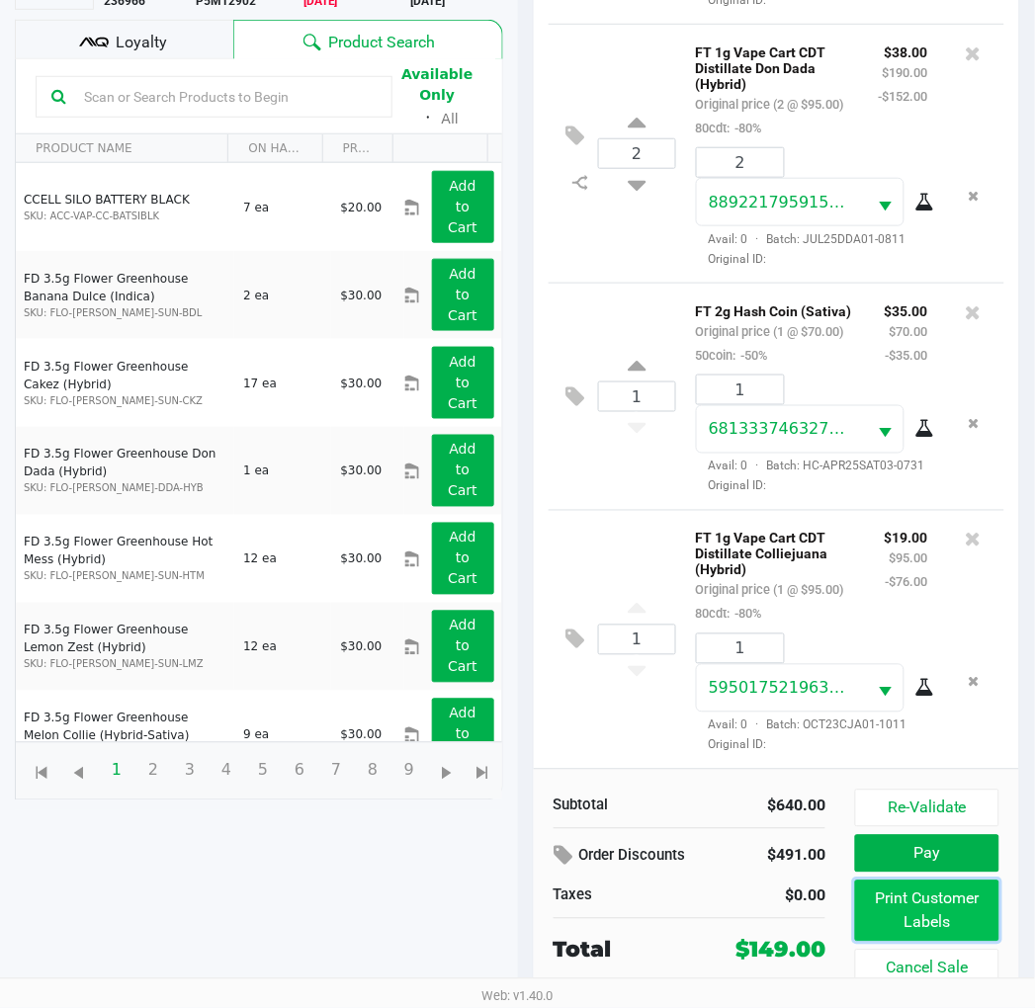
click at [935, 906] on button "Print Customer Labels" at bounding box center [926, 911] width 143 height 61
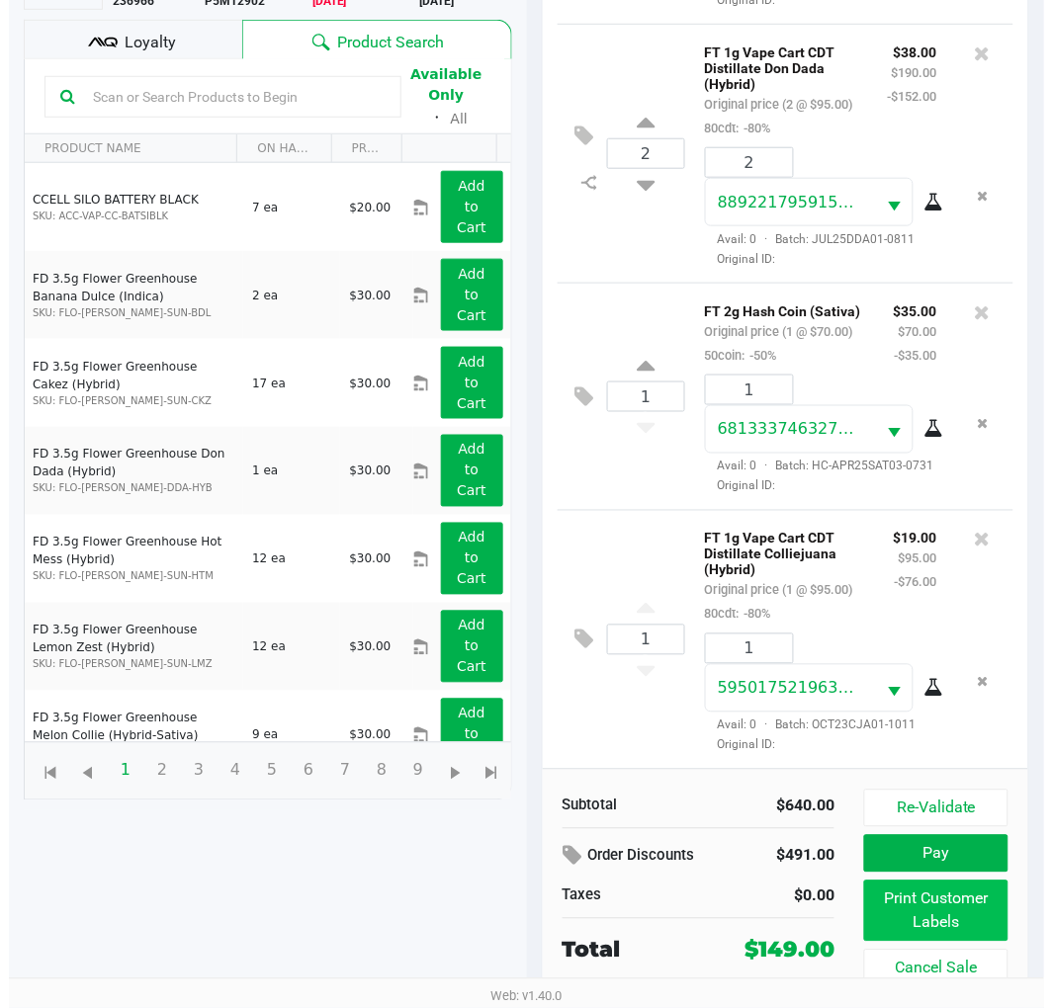
scroll to position [0, 0]
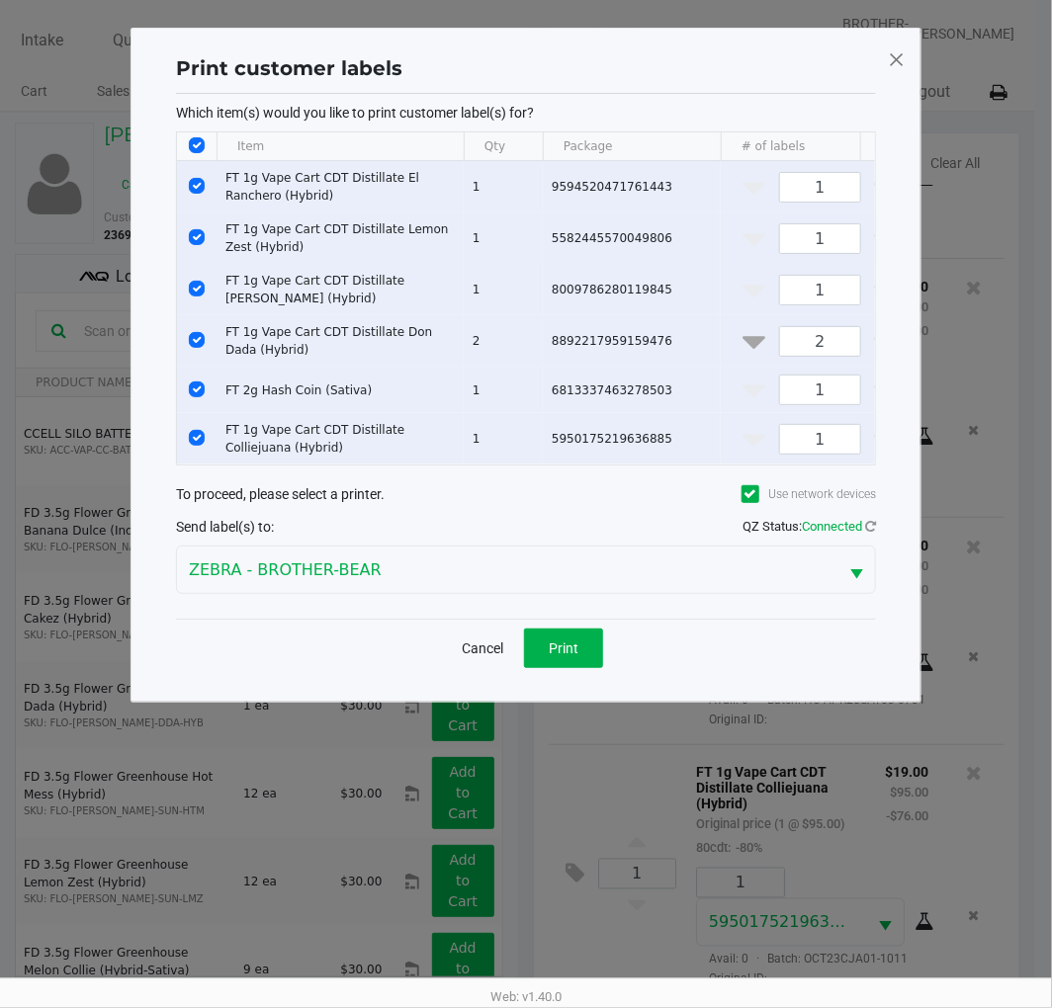
click at [196, 144] on input "Select All Rows" at bounding box center [197, 145] width 16 height 16
checkbox input "false"
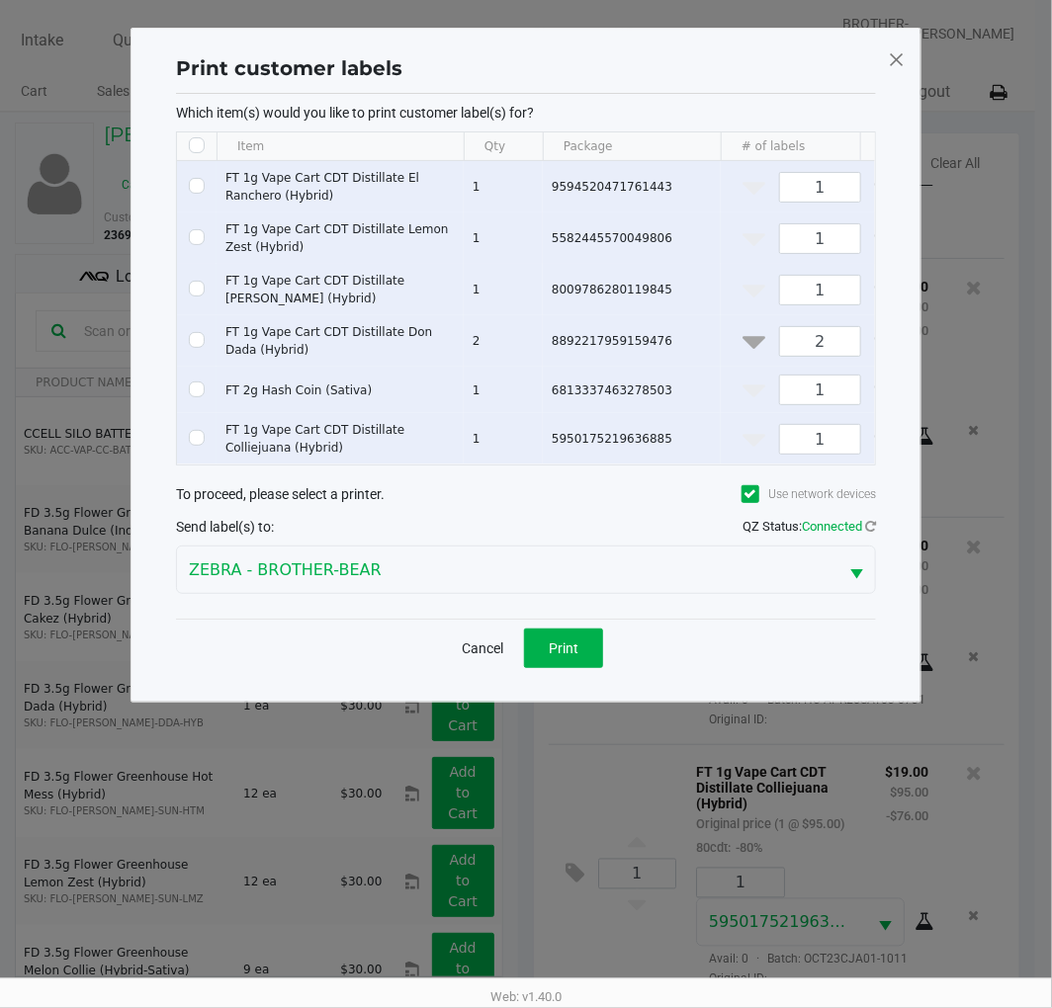
checkbox input "false"
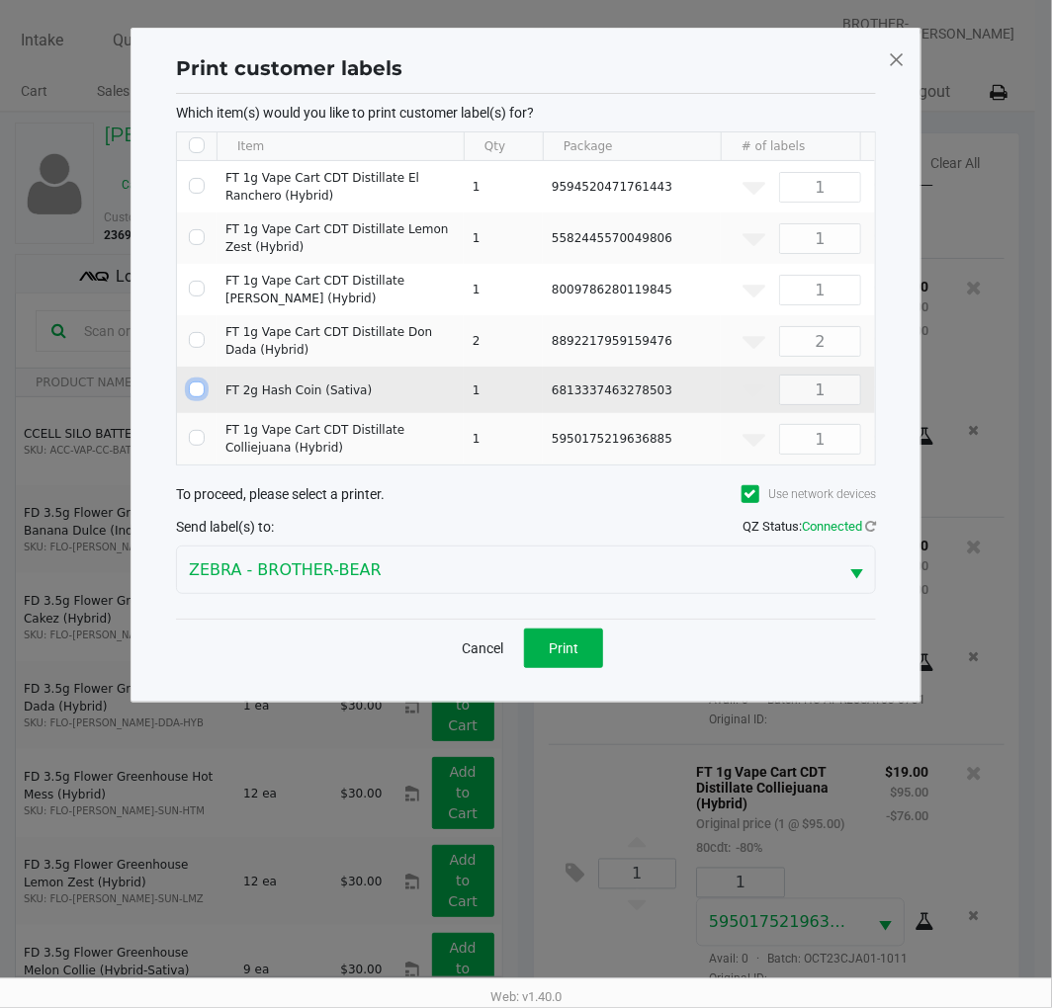
click at [191, 392] on input "Select Row" at bounding box center [197, 390] width 16 height 16
checkbox input "true"
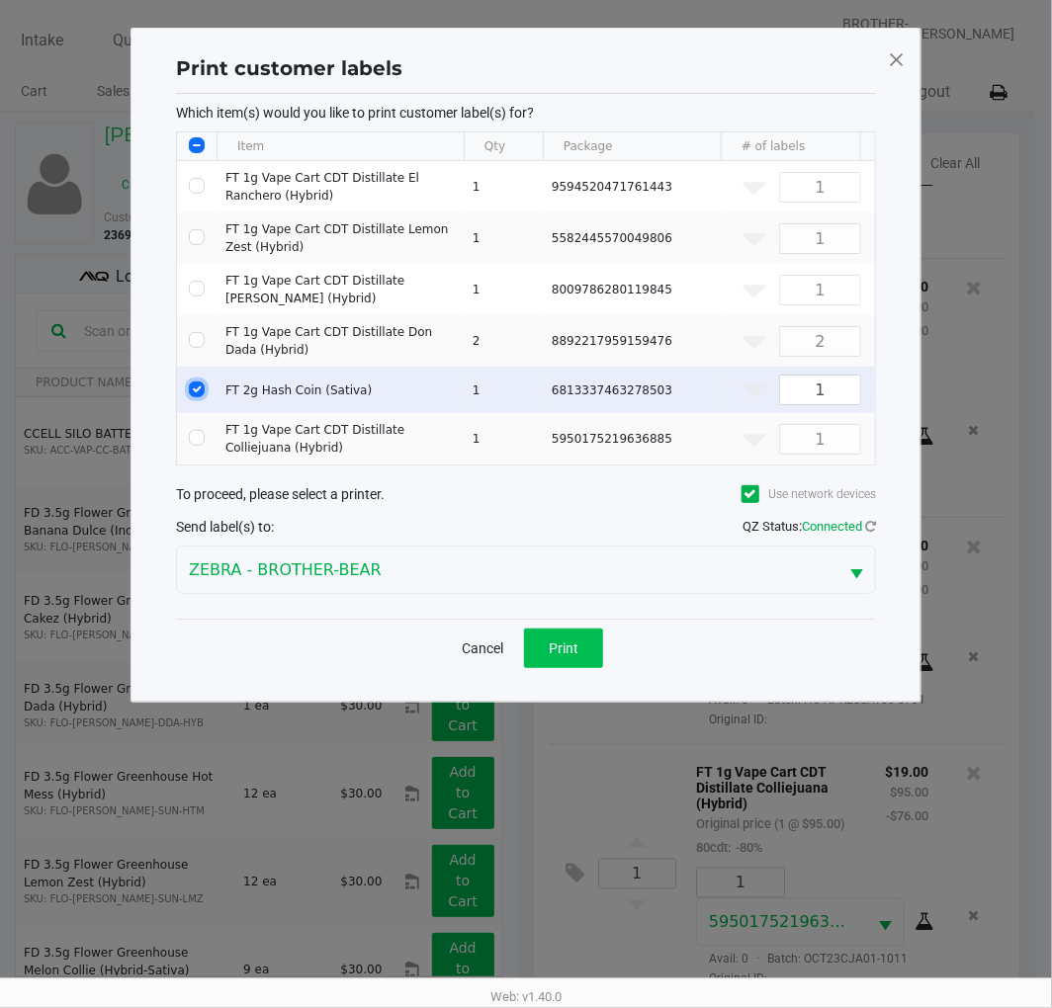
click at [568, 668] on button "Print" at bounding box center [563, 649] width 79 height 40
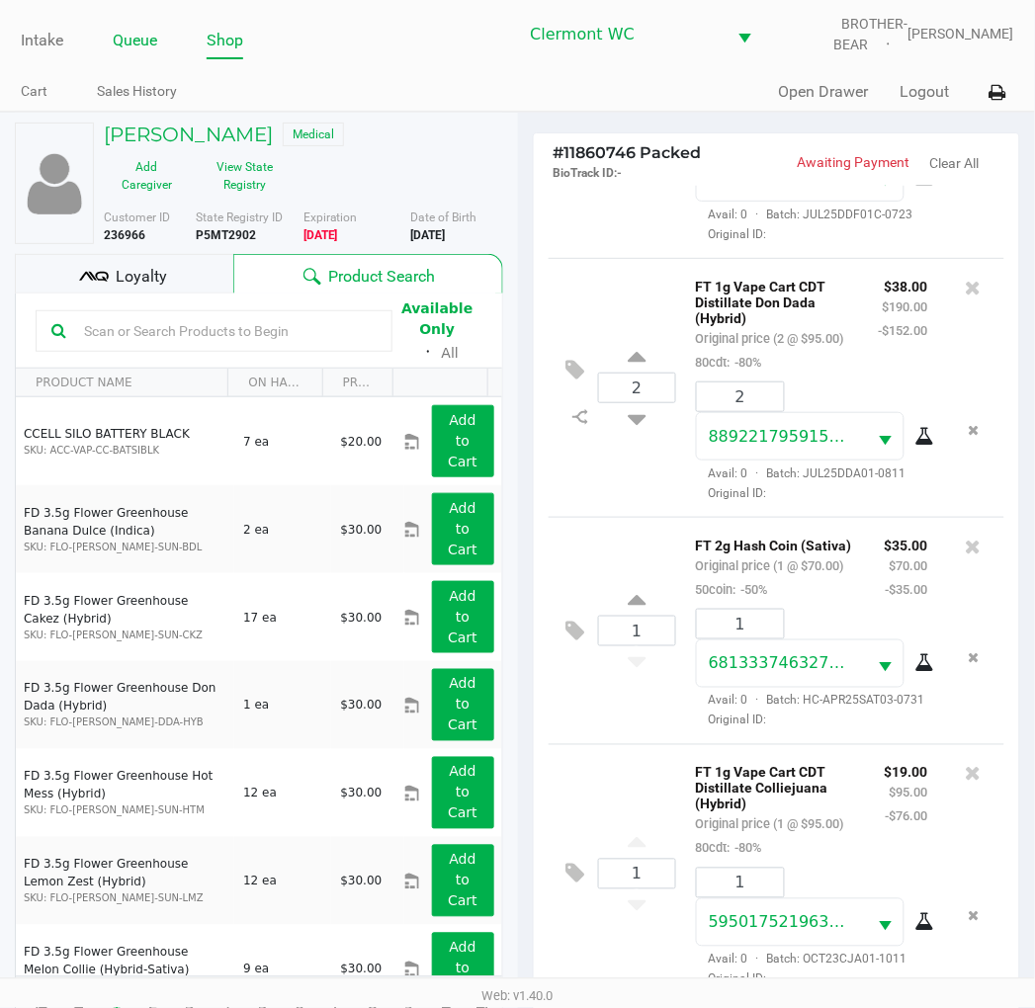
click at [129, 42] on link "Queue" at bounding box center [135, 41] width 44 height 28
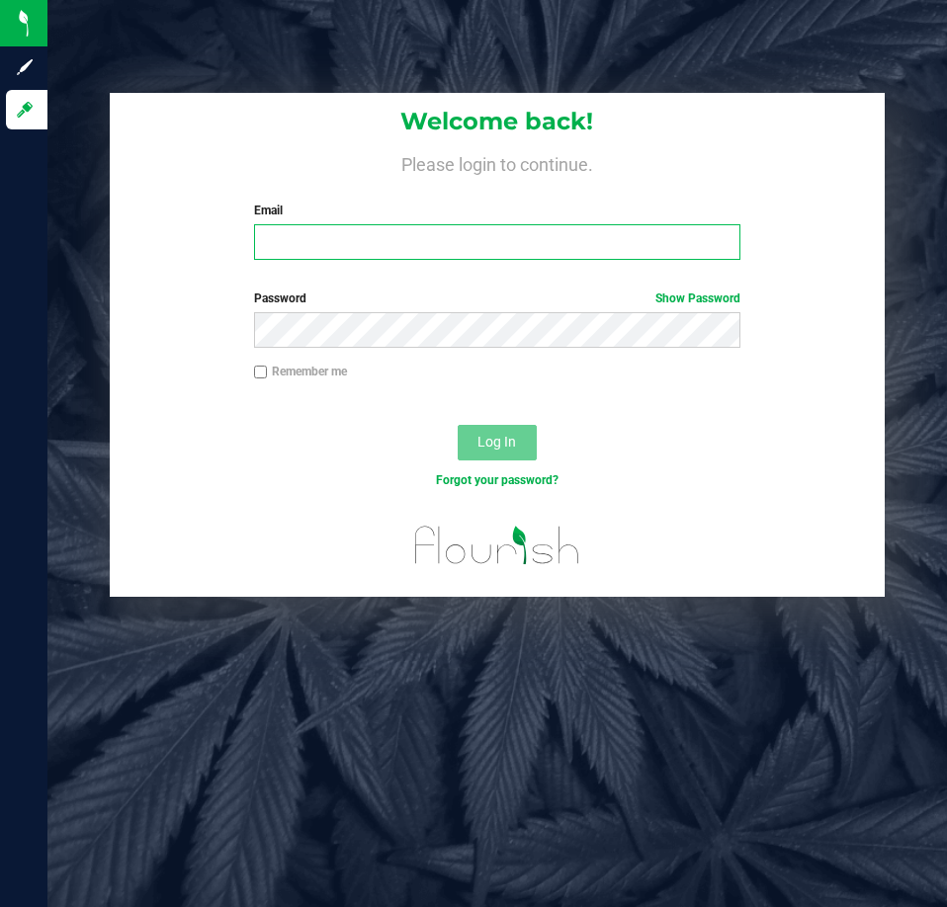
click at [557, 250] on input "Email" at bounding box center [497, 242] width 486 height 36
type input "[EMAIL_ADDRESS][DOMAIN_NAME]"
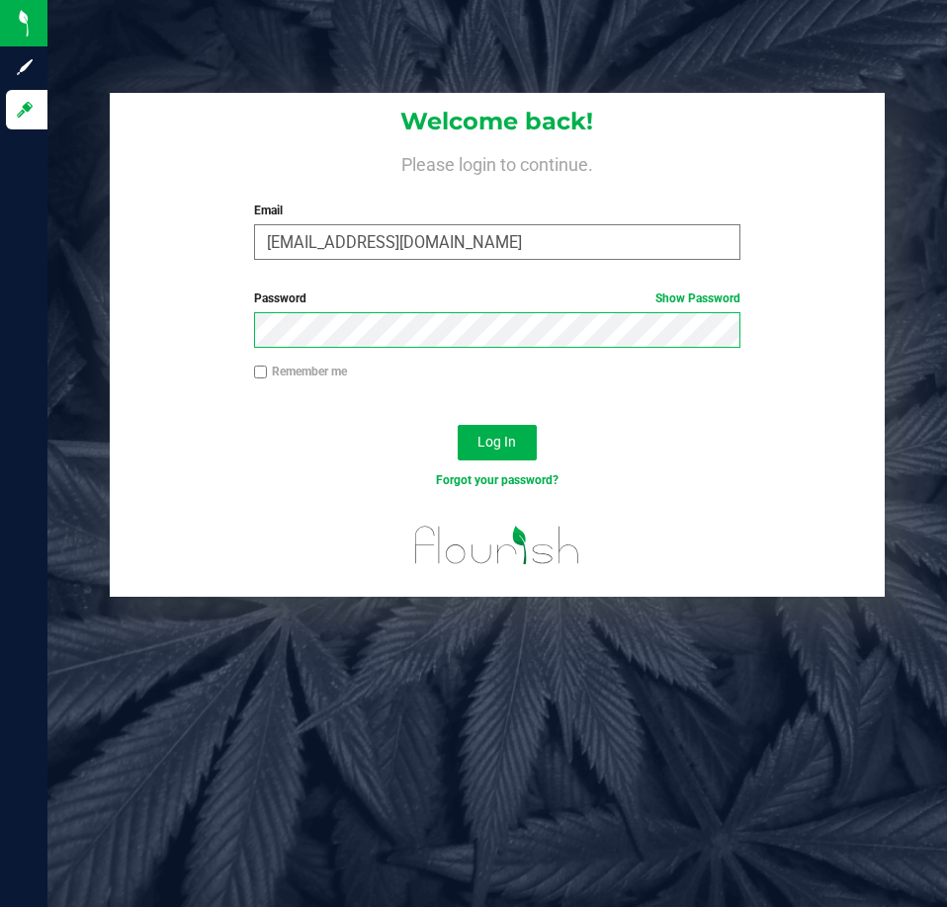
click at [458, 425] on button "Log In" at bounding box center [497, 443] width 79 height 36
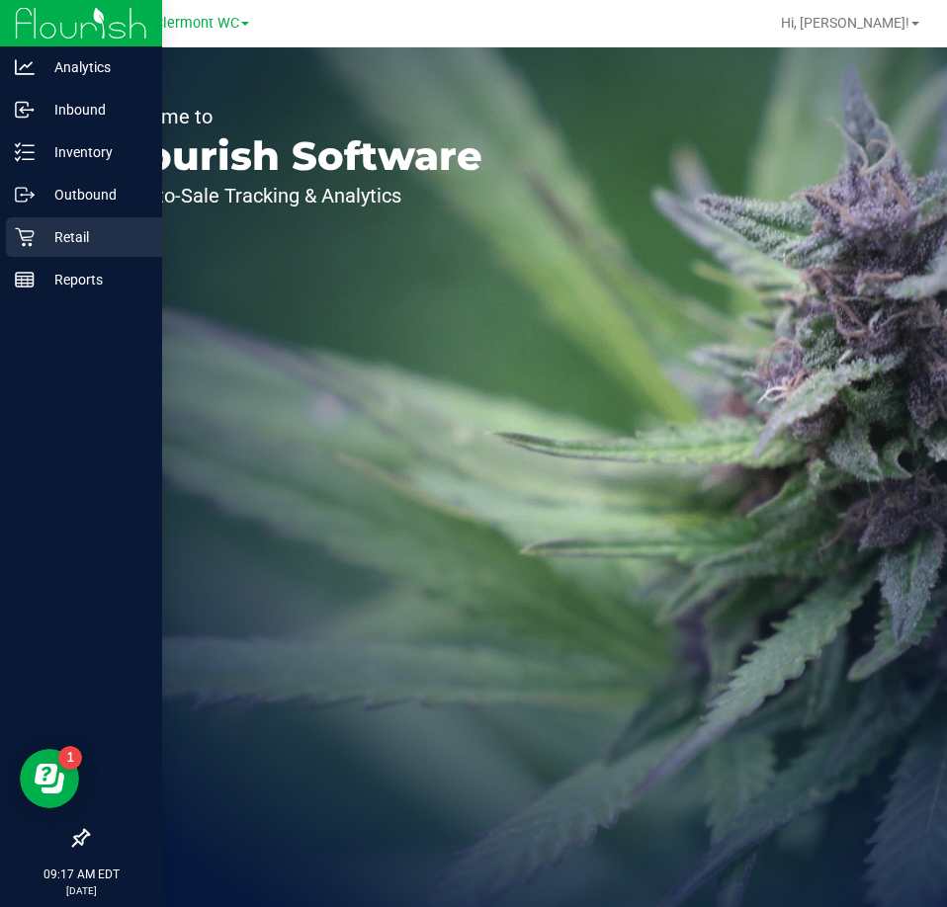
click at [74, 249] on div "Retail" at bounding box center [84, 237] width 156 height 40
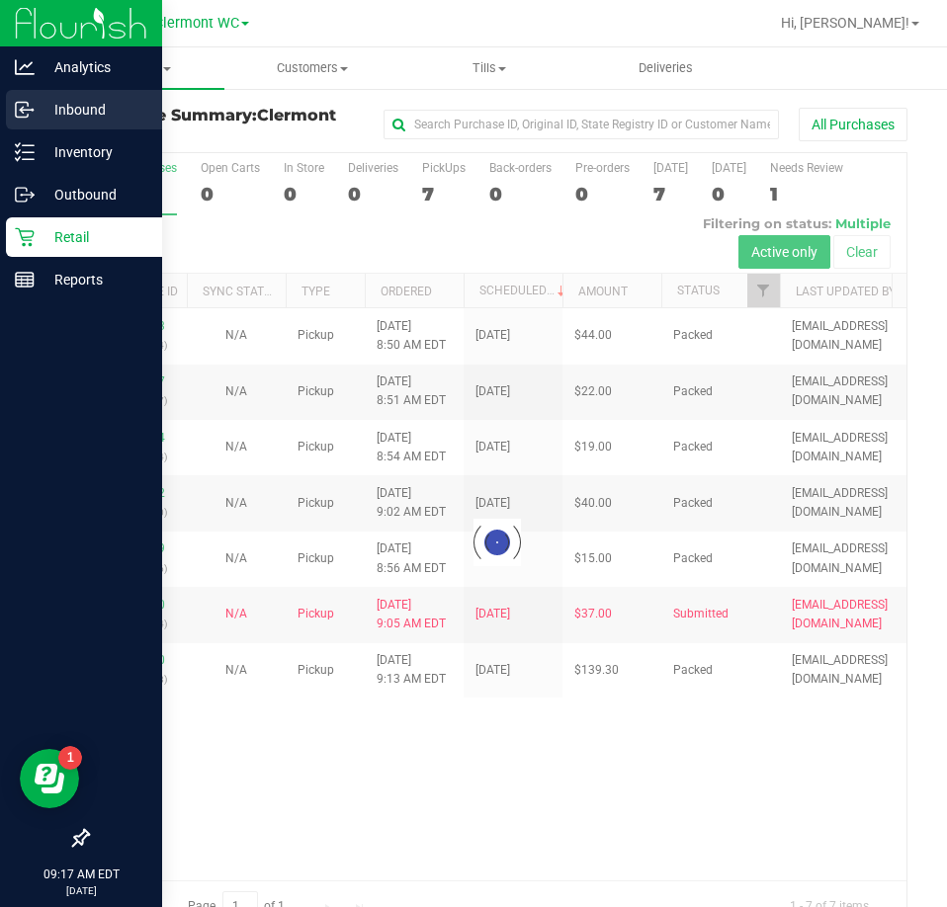
click at [65, 120] on p "Inbound" at bounding box center [94, 110] width 119 height 24
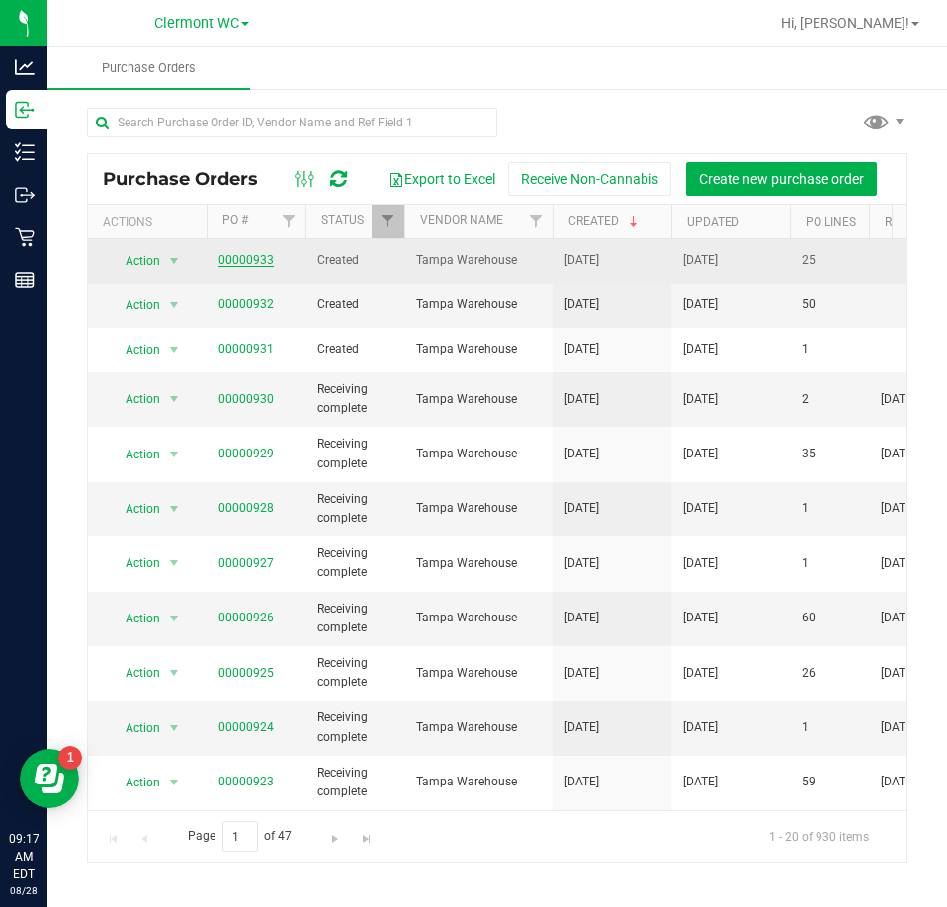
click at [245, 258] on link "00000933" at bounding box center [245, 260] width 55 height 14
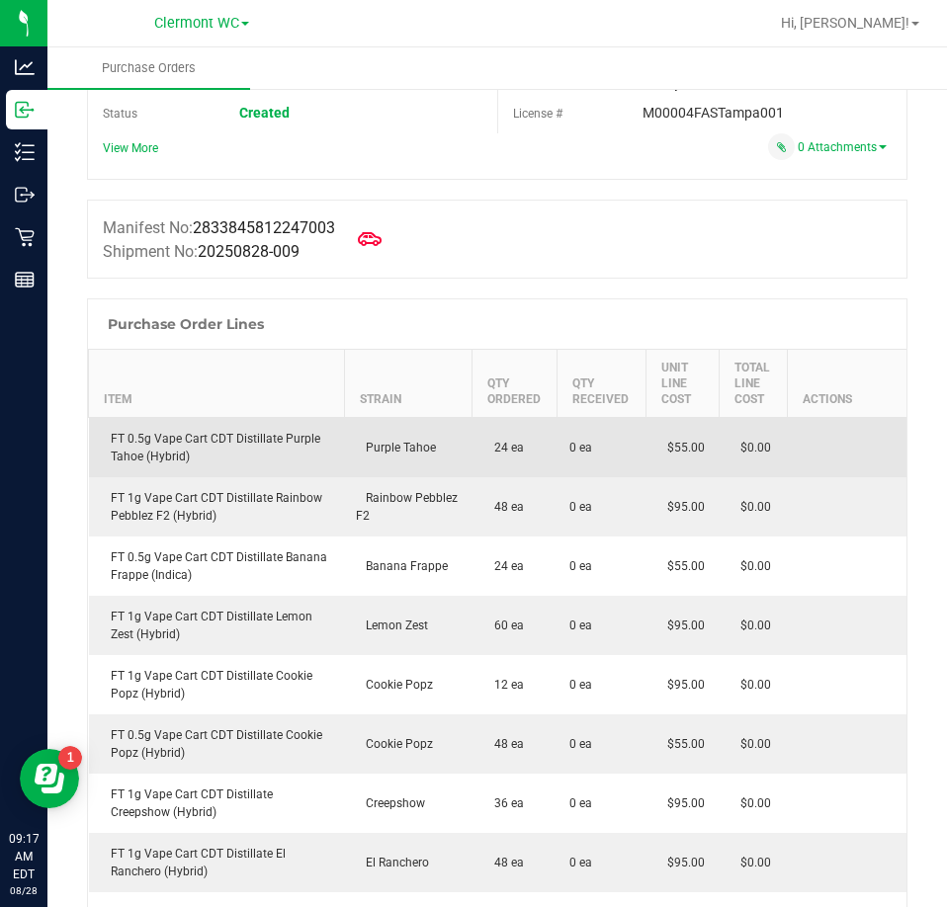
scroll to position [99, 0]
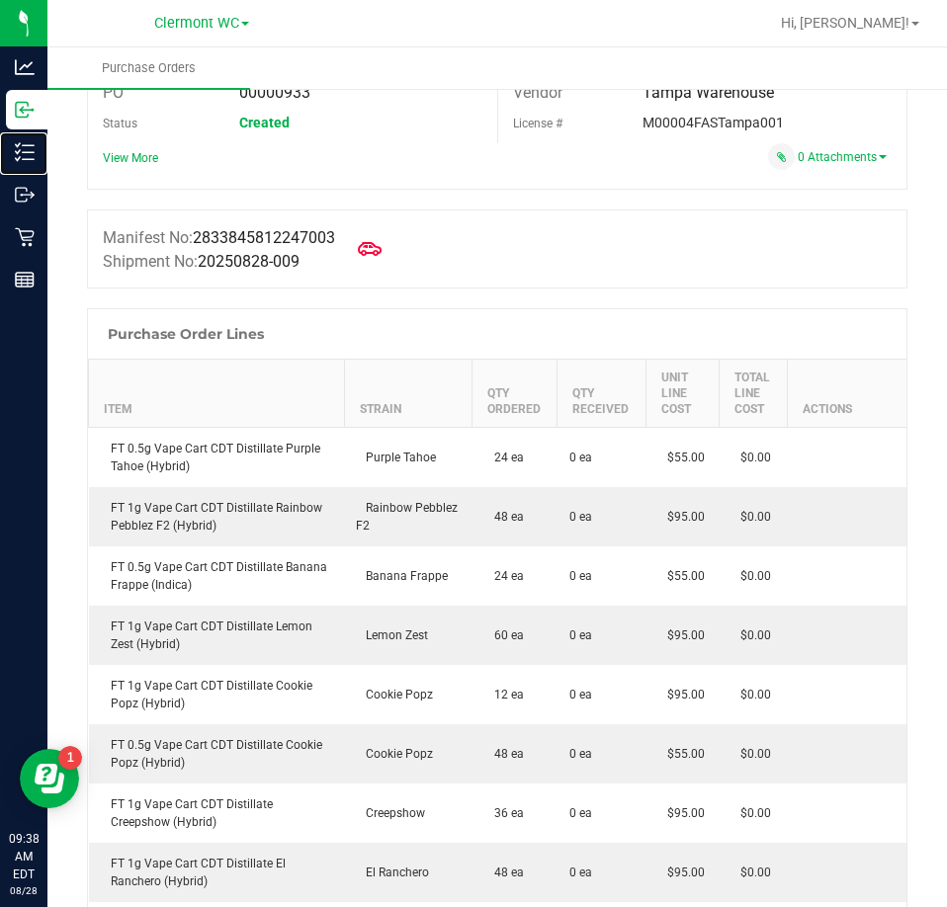
drag, startPoint x: 47, startPoint y: 149, endPoint x: 258, endPoint y: 233, distance: 226.7
click at [0, 0] on p "Inventory" at bounding box center [0, 0] width 0 height 0
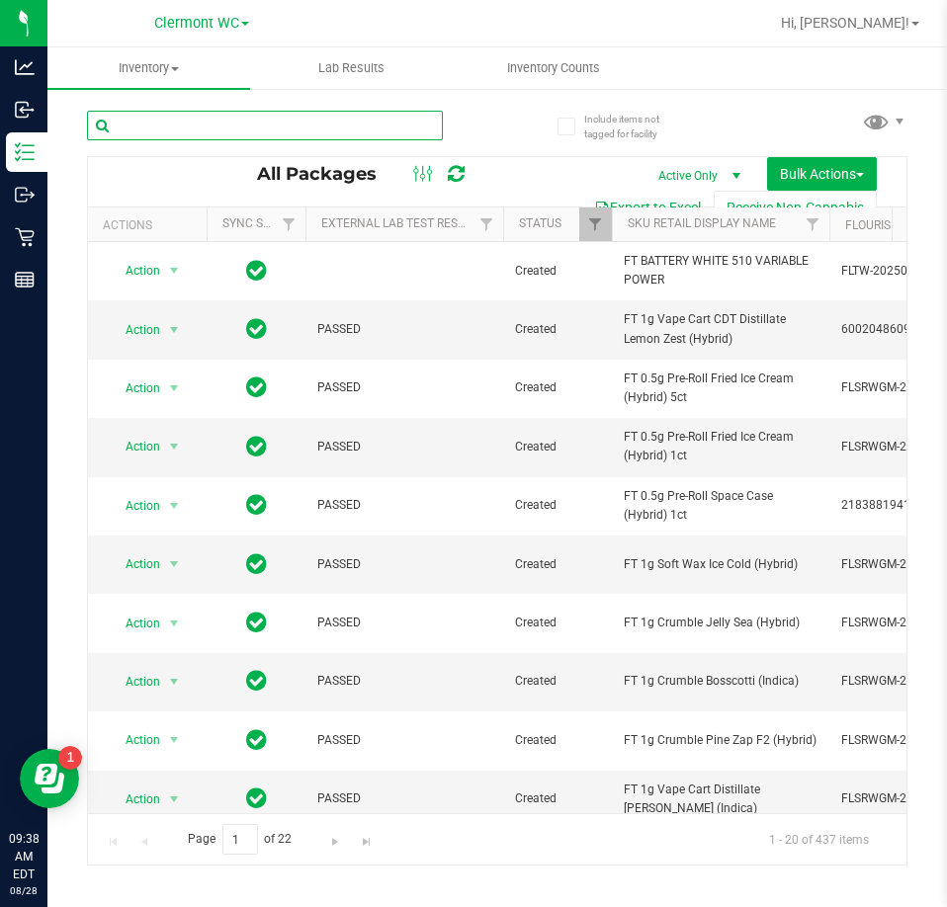
click at [288, 121] on input "text" at bounding box center [265, 126] width 356 height 30
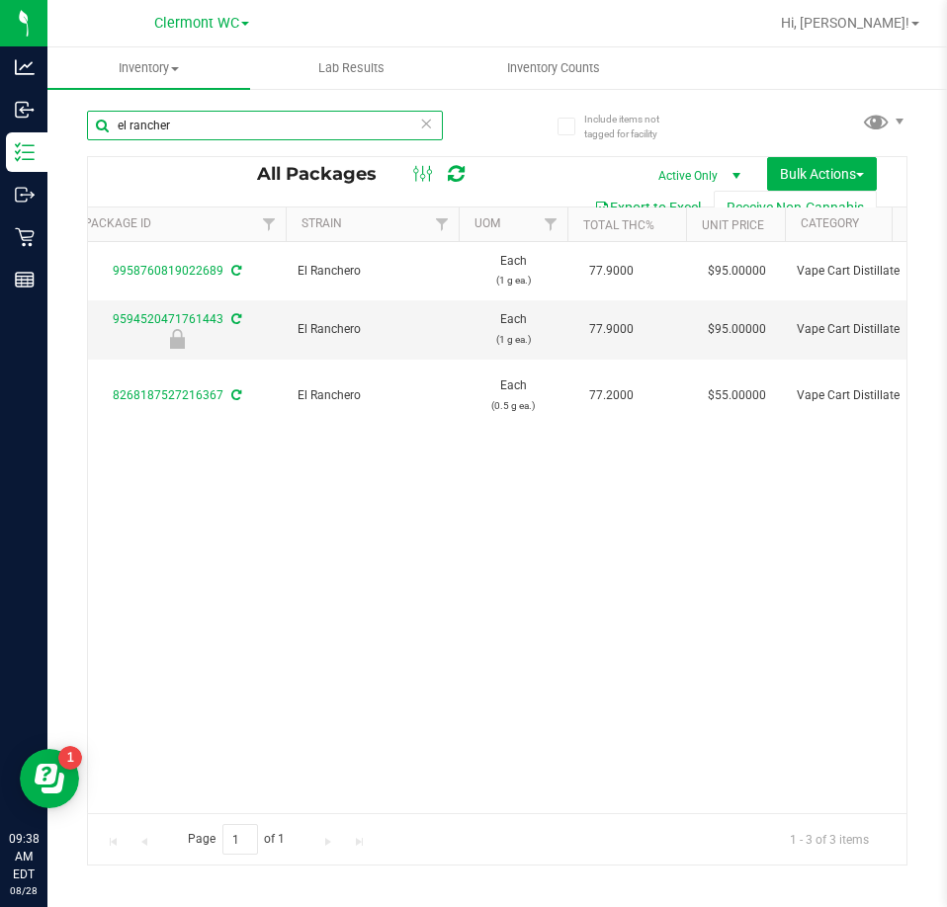
scroll to position [0, 1042]
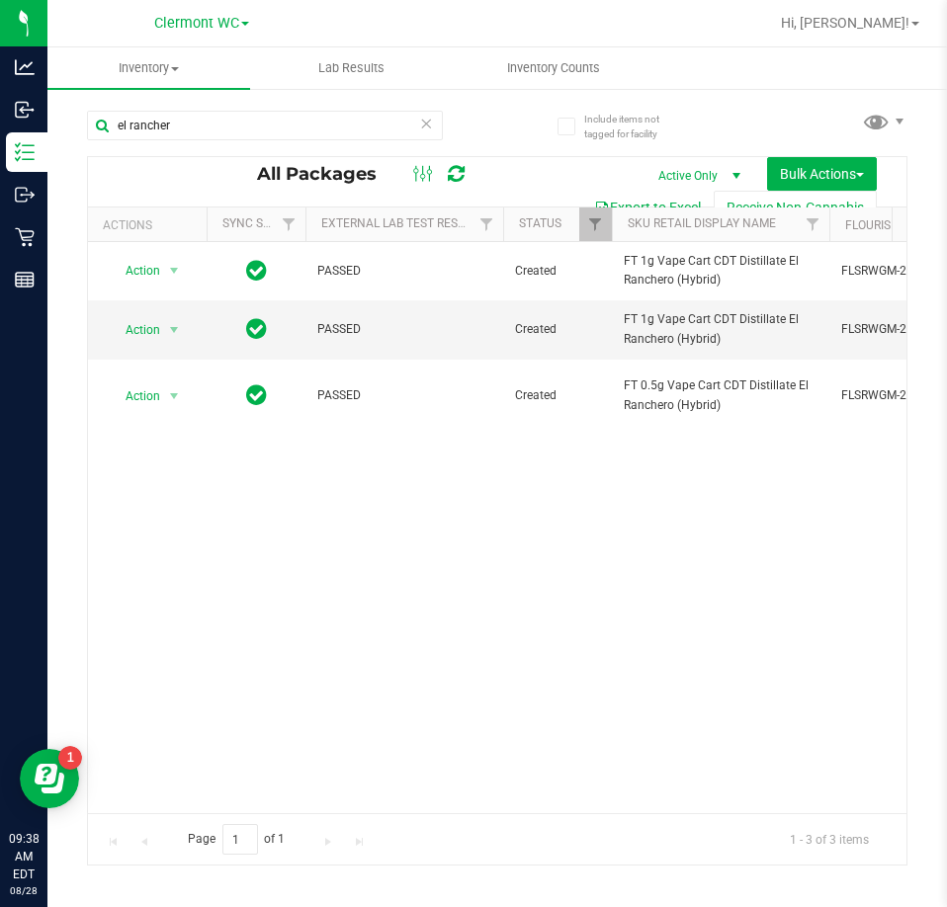
click at [260, 624] on div "Action Action Adjust qty Create package Edit attributes Global inventory Locate…" at bounding box center [497, 527] width 818 height 571
drag, startPoint x: 228, startPoint y: 128, endPoint x: -566, endPoint y: 120, distance: 794.8
click at [0, 120] on html "Analytics Inbound Inventory Outbound Retail Reports 09:38 AM EDT 08/28/2025 08/…" at bounding box center [473, 453] width 947 height 907
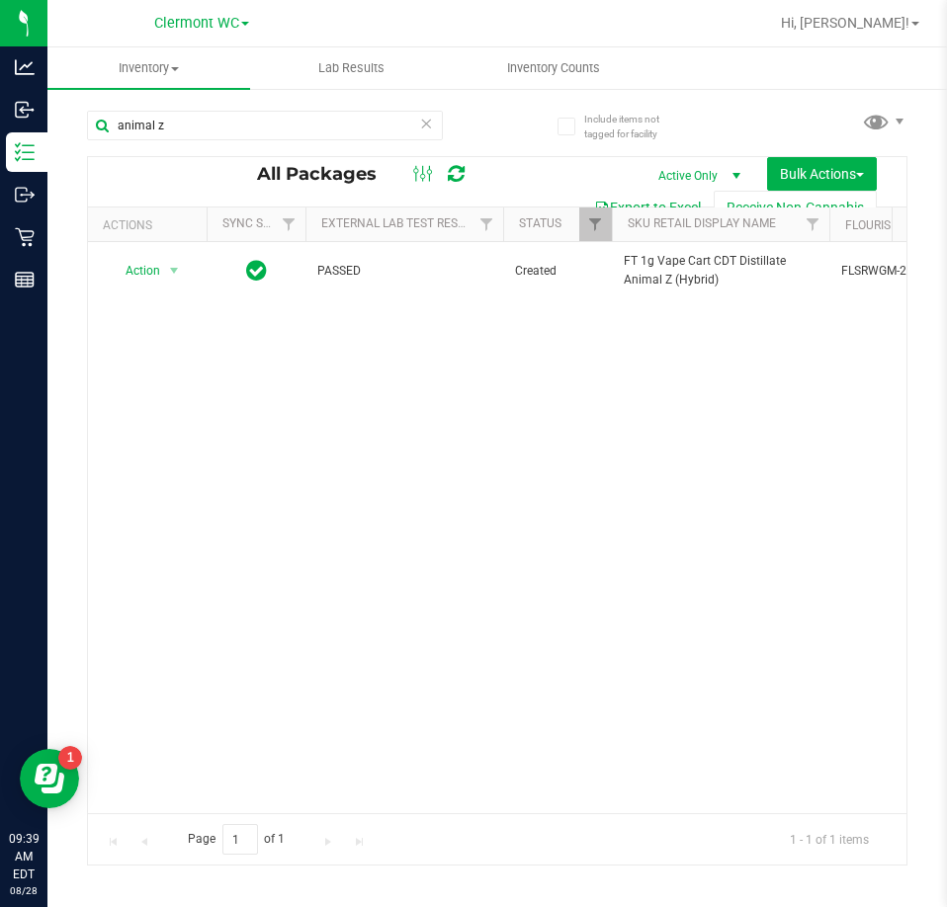
click at [673, 453] on div "Action Action Adjust qty Create package Edit attributes Global inventory Locate…" at bounding box center [497, 527] width 818 height 571
drag, startPoint x: 275, startPoint y: 119, endPoint x: -940, endPoint y: 121, distance: 1214.8
click at [0, 121] on html "Analytics Inbound Inventory Outbound Retail Reports 09:44 AM EDT 08/28/2025 08/…" at bounding box center [473, 453] width 947 height 907
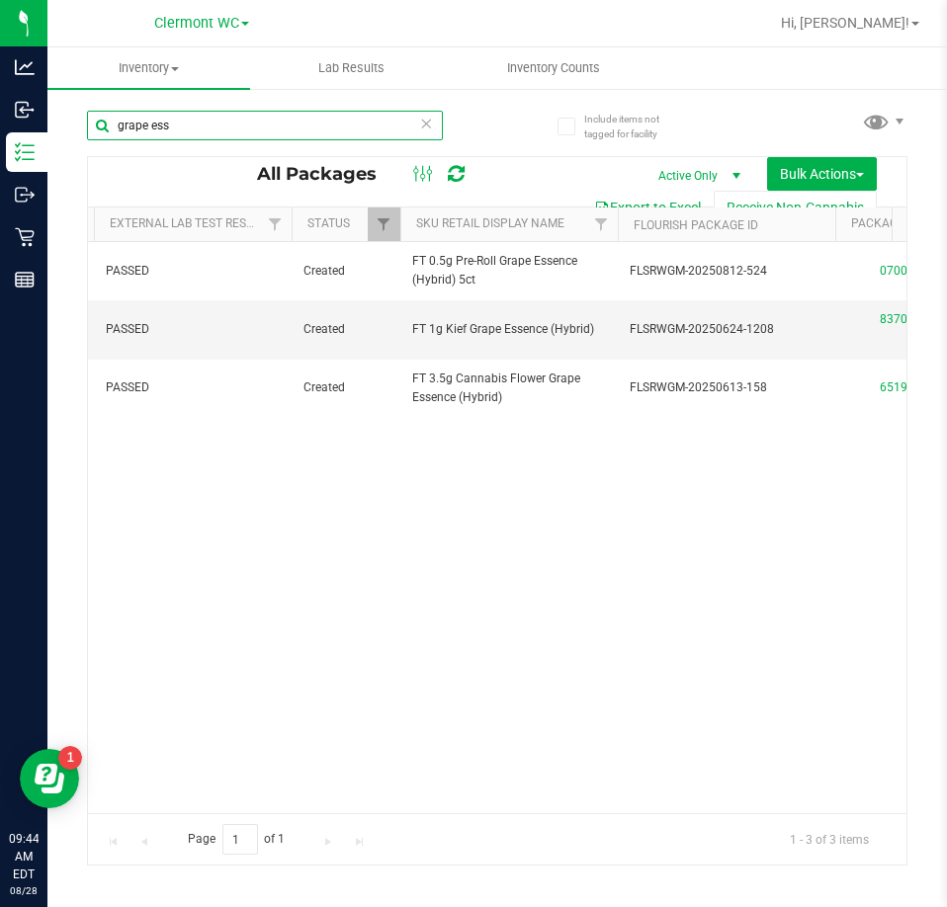
scroll to position [0, 262]
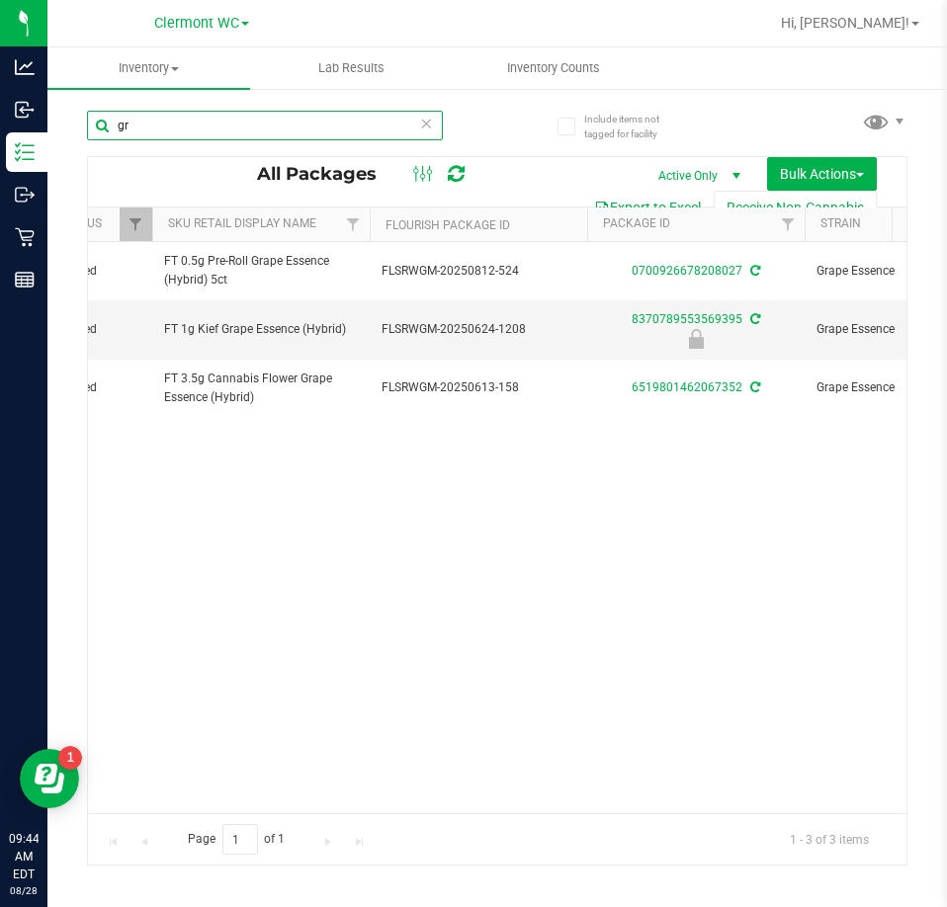
type input "g"
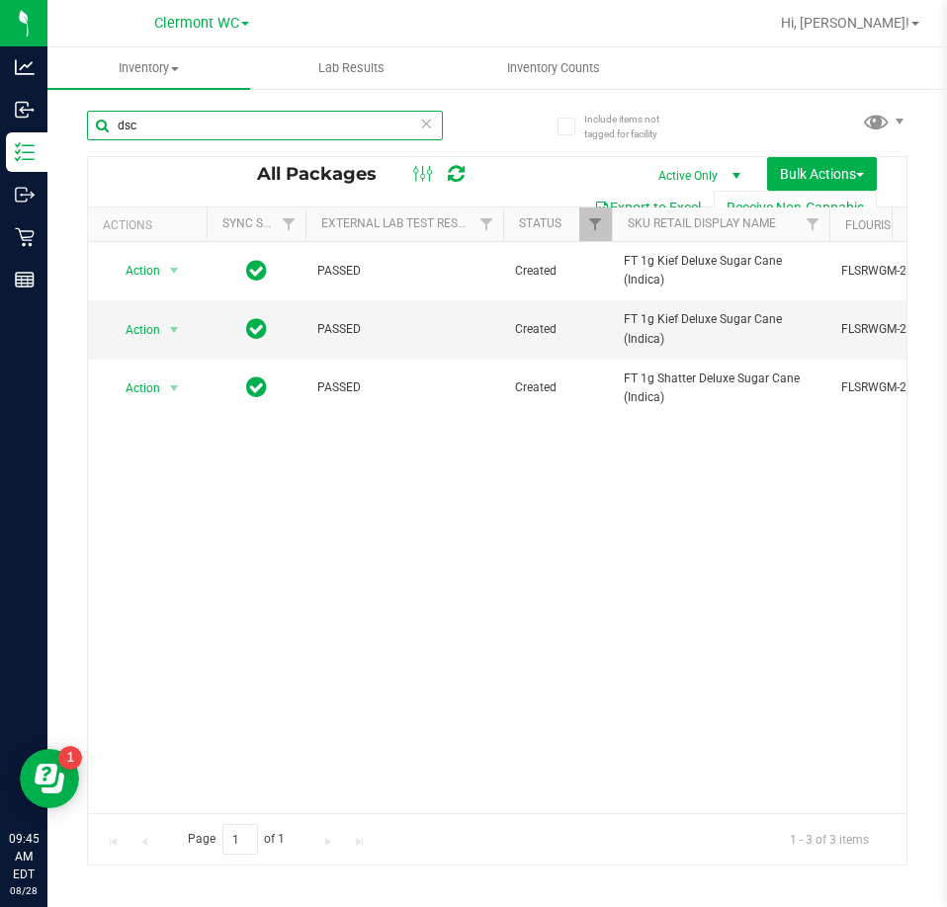
drag, startPoint x: 87, startPoint y: 120, endPoint x: -799, endPoint y: 163, distance: 886.7
click at [0, 163] on html "Analytics Inbound Inventory Outbound Retail Reports 09:45 AM EDT 08/28/2025 08/…" at bounding box center [473, 453] width 947 height 907
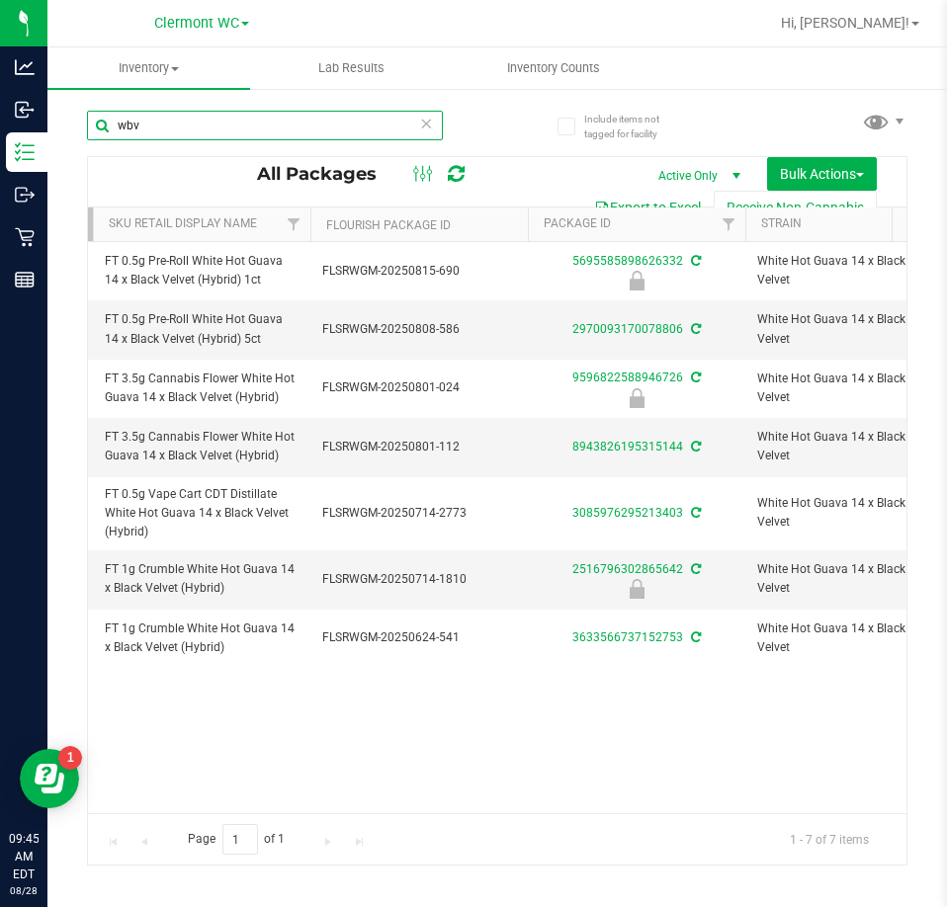
scroll to position [0, 676]
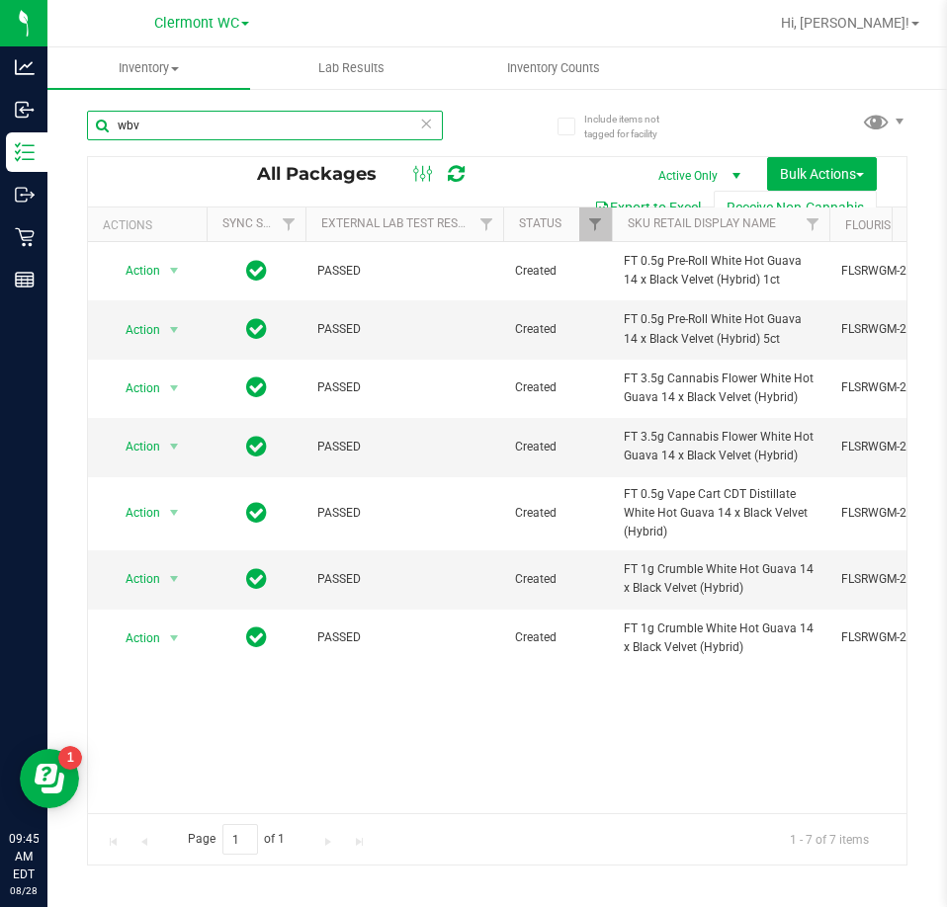
drag, startPoint x: 182, startPoint y: 803, endPoint x: 0, endPoint y: 34, distance: 790.2
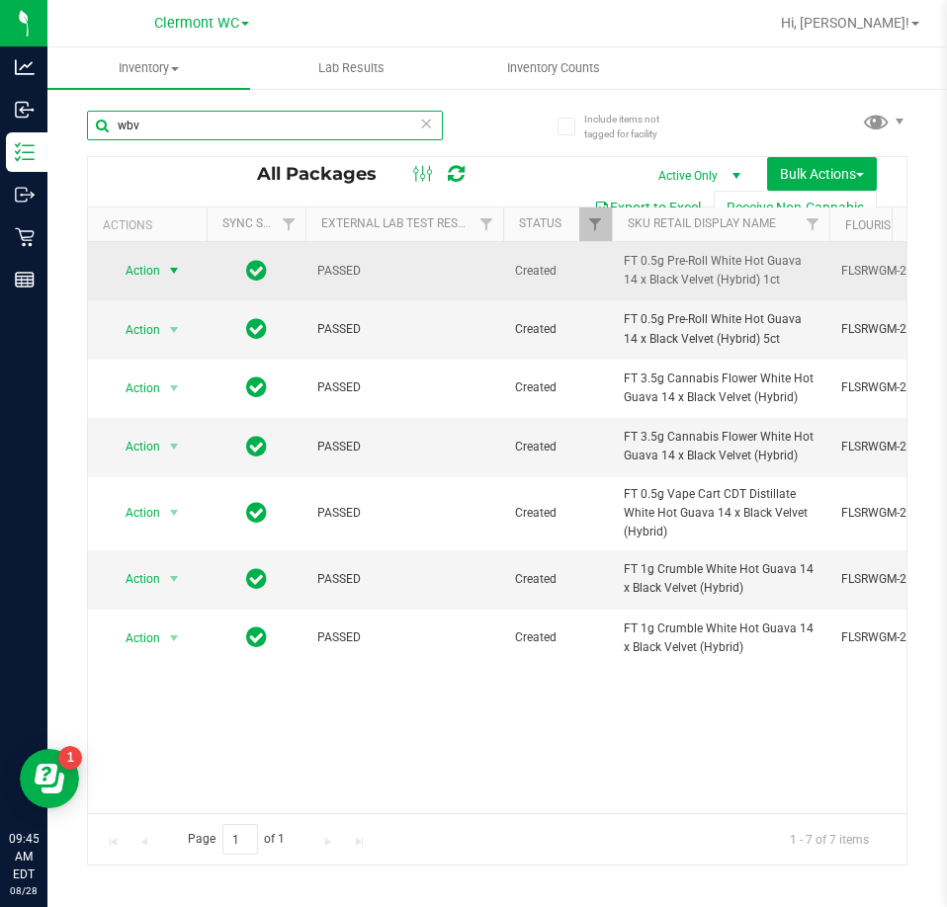
type input "wbv"
click at [162, 272] on span "select" at bounding box center [174, 271] width 25 height 28
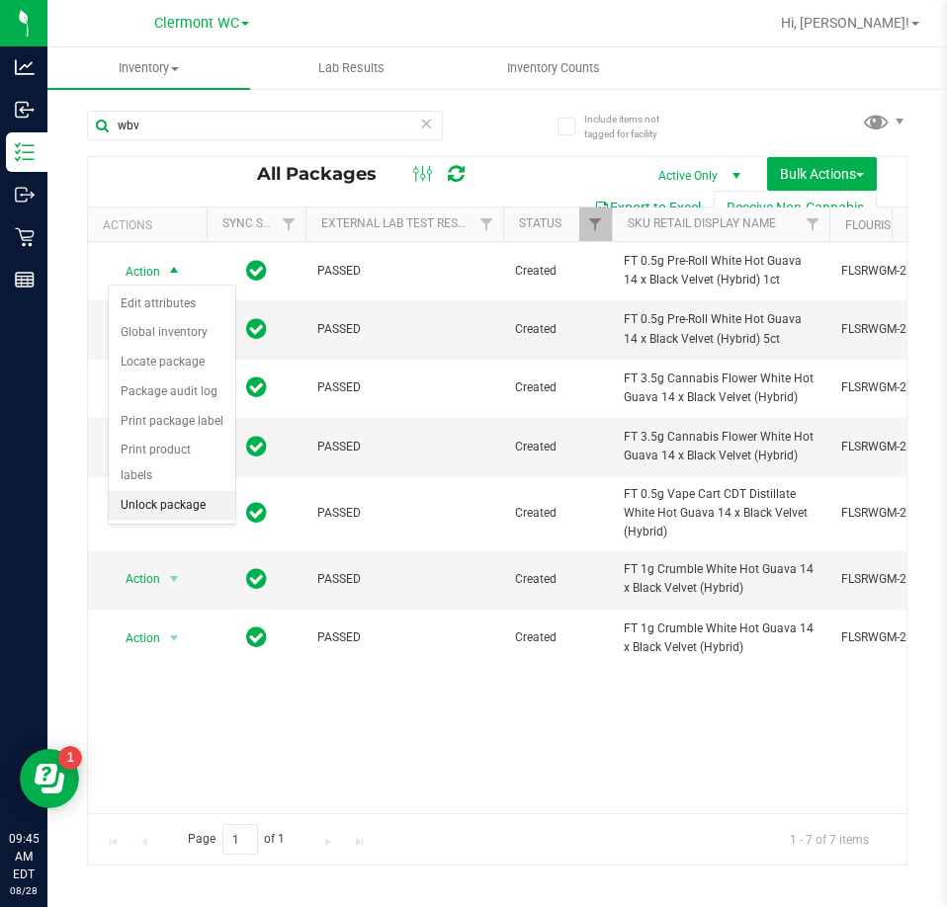
click at [170, 491] on li "Unlock package" at bounding box center [172, 506] width 127 height 30
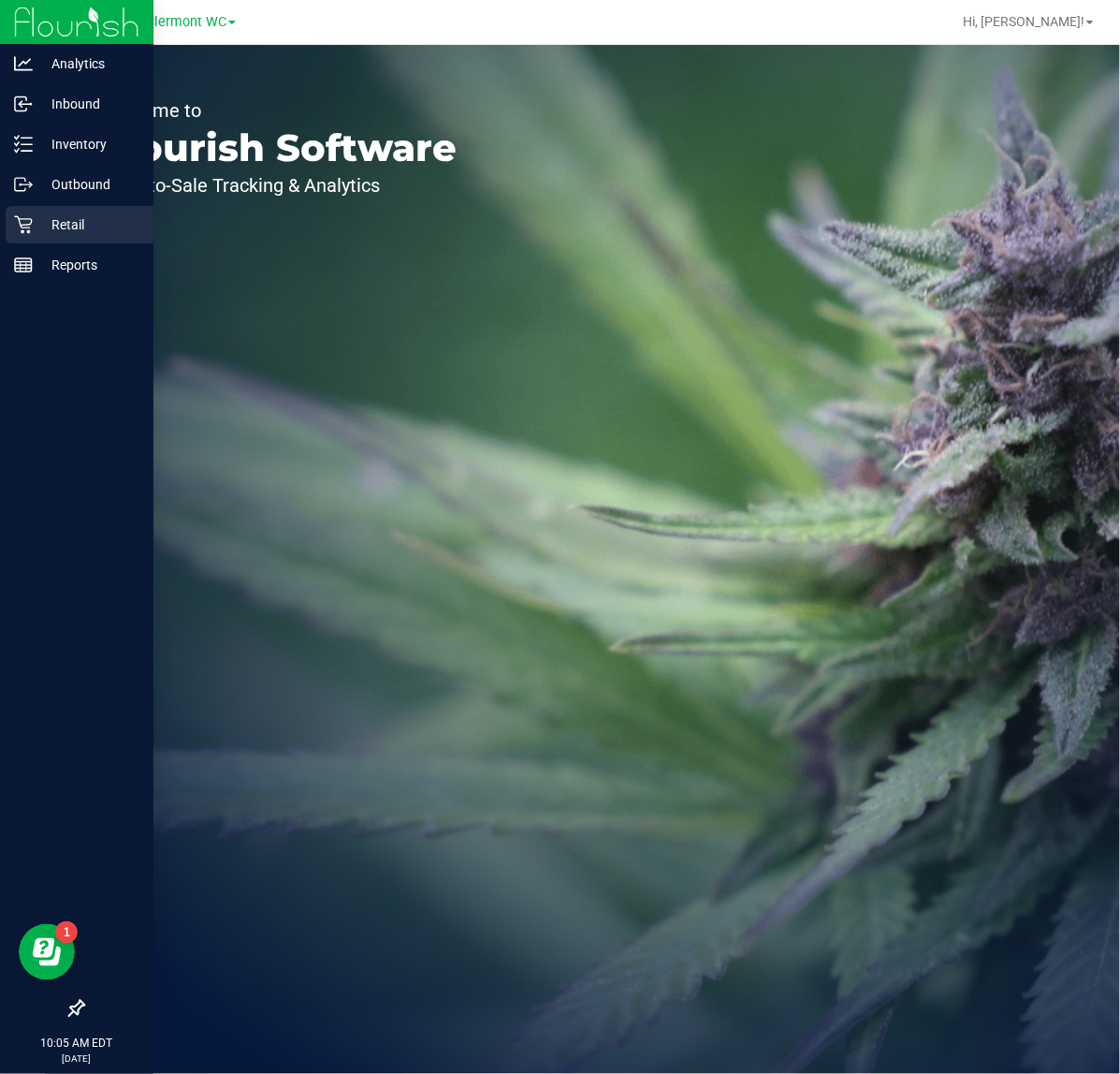
drag, startPoint x: 0, startPoint y: 0, endPoint x: 36, endPoint y: 231, distance: 233.8
click at [36, 231] on div "Retail" at bounding box center [80, 224] width 148 height 38
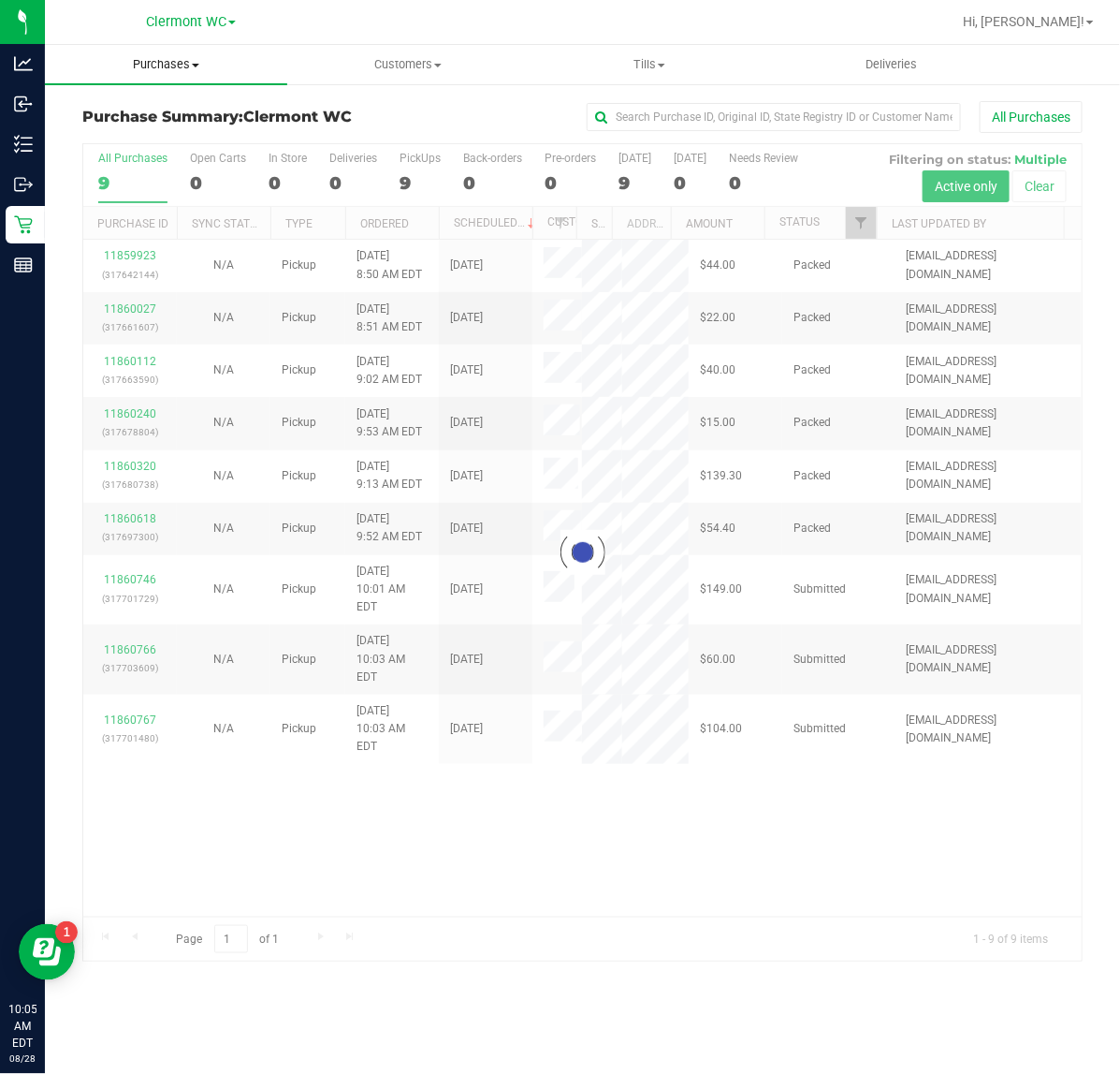
click at [176, 68] on span "Purchases" at bounding box center [166, 64] width 242 height 17
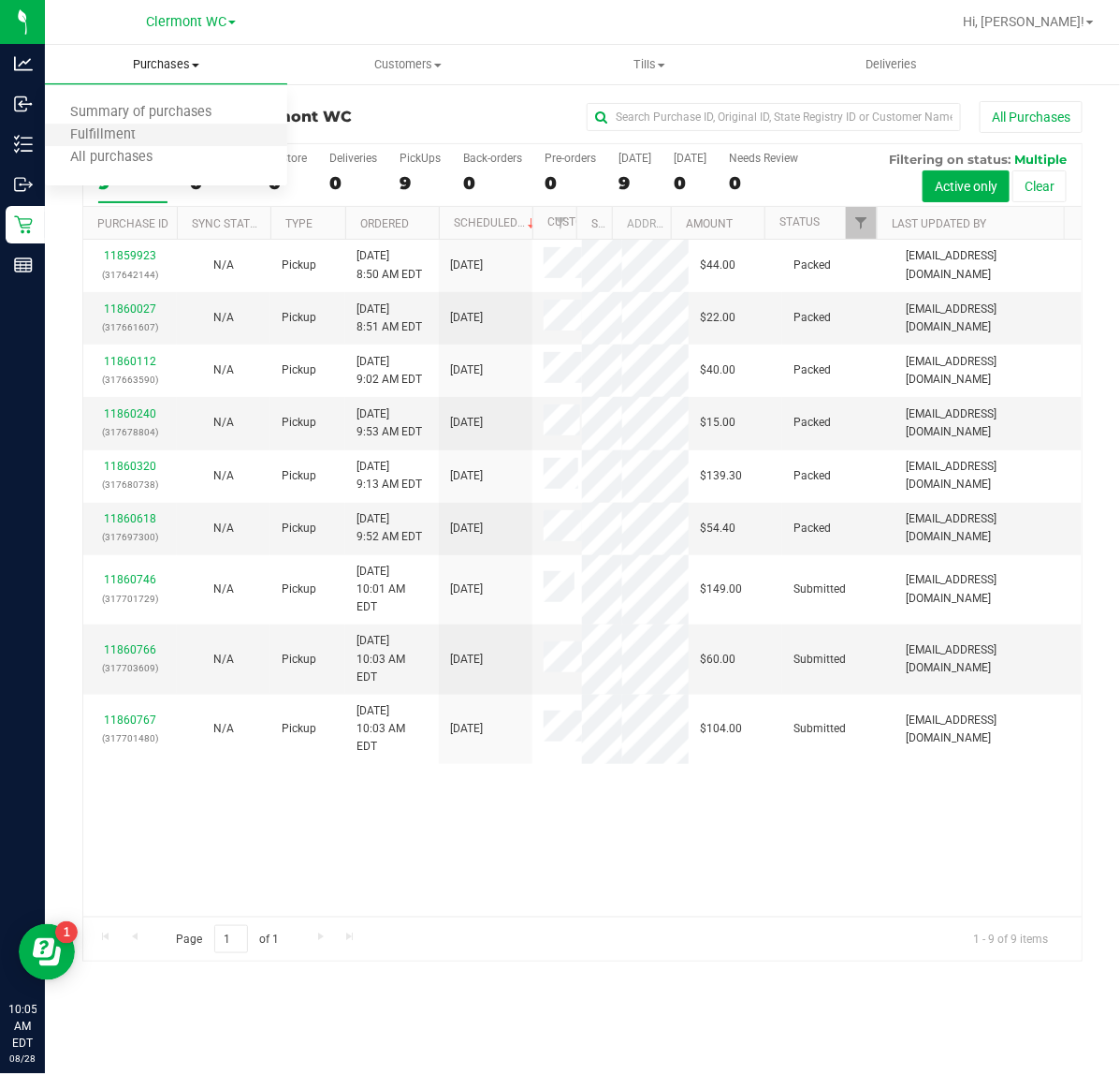
click at [169, 133] on li "Fulfillment" at bounding box center [166, 135] width 242 height 23
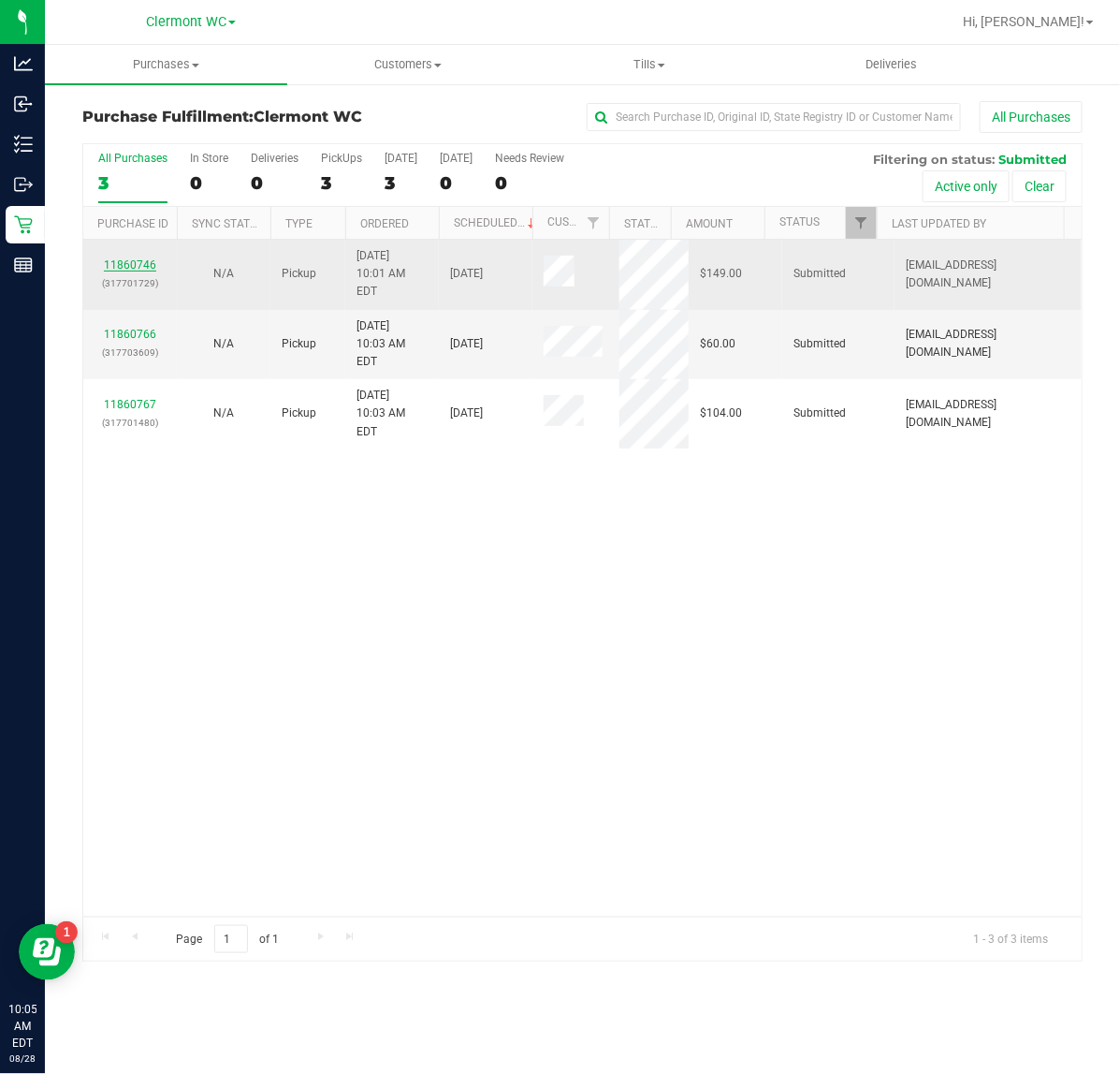
click at [142, 259] on link "11860746" at bounding box center [130, 265] width 52 height 13
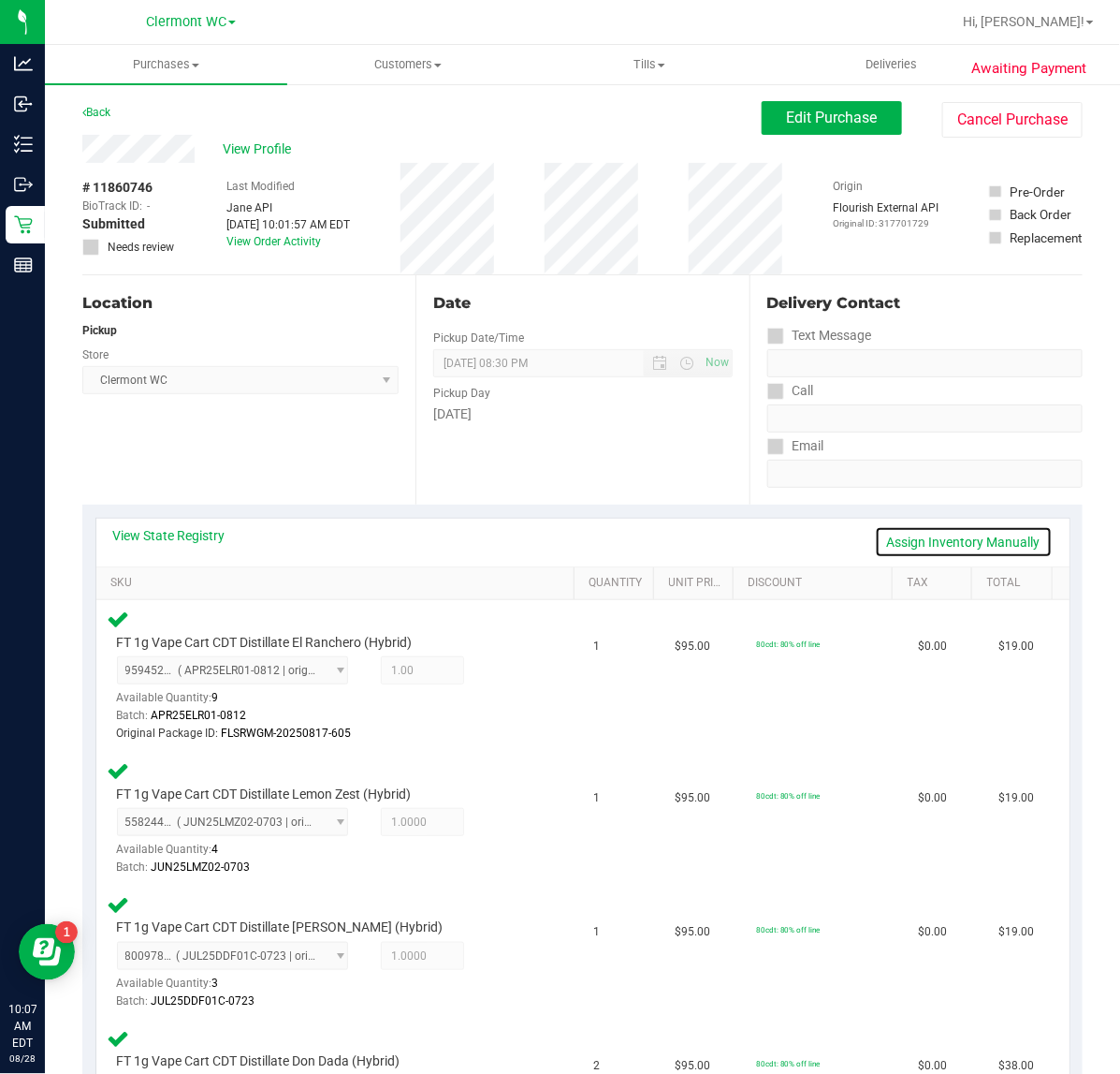
click at [896, 533] on link "Assign Inventory Manually" at bounding box center [964, 543] width 178 height 32
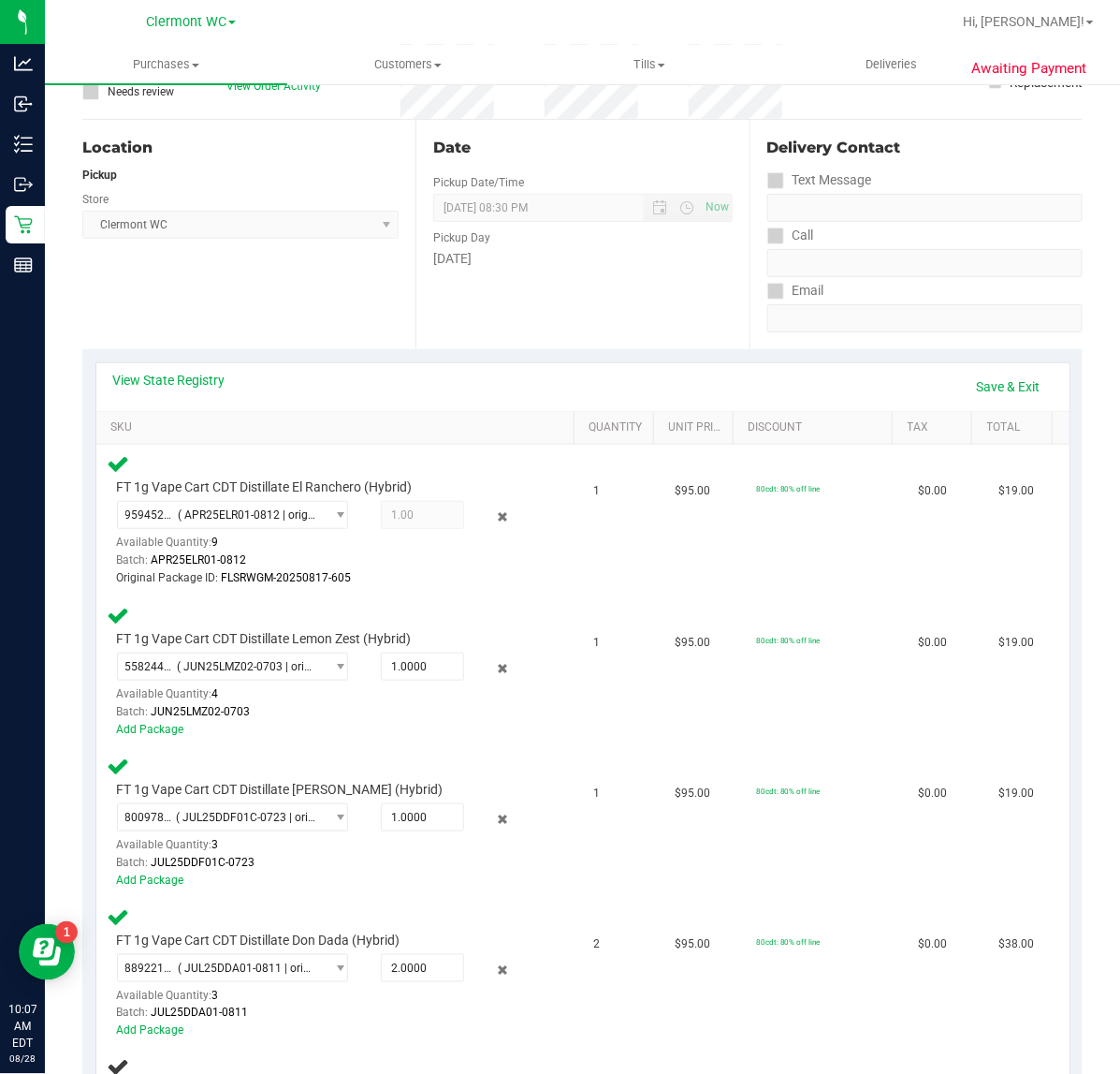
scroll to position [468, 0]
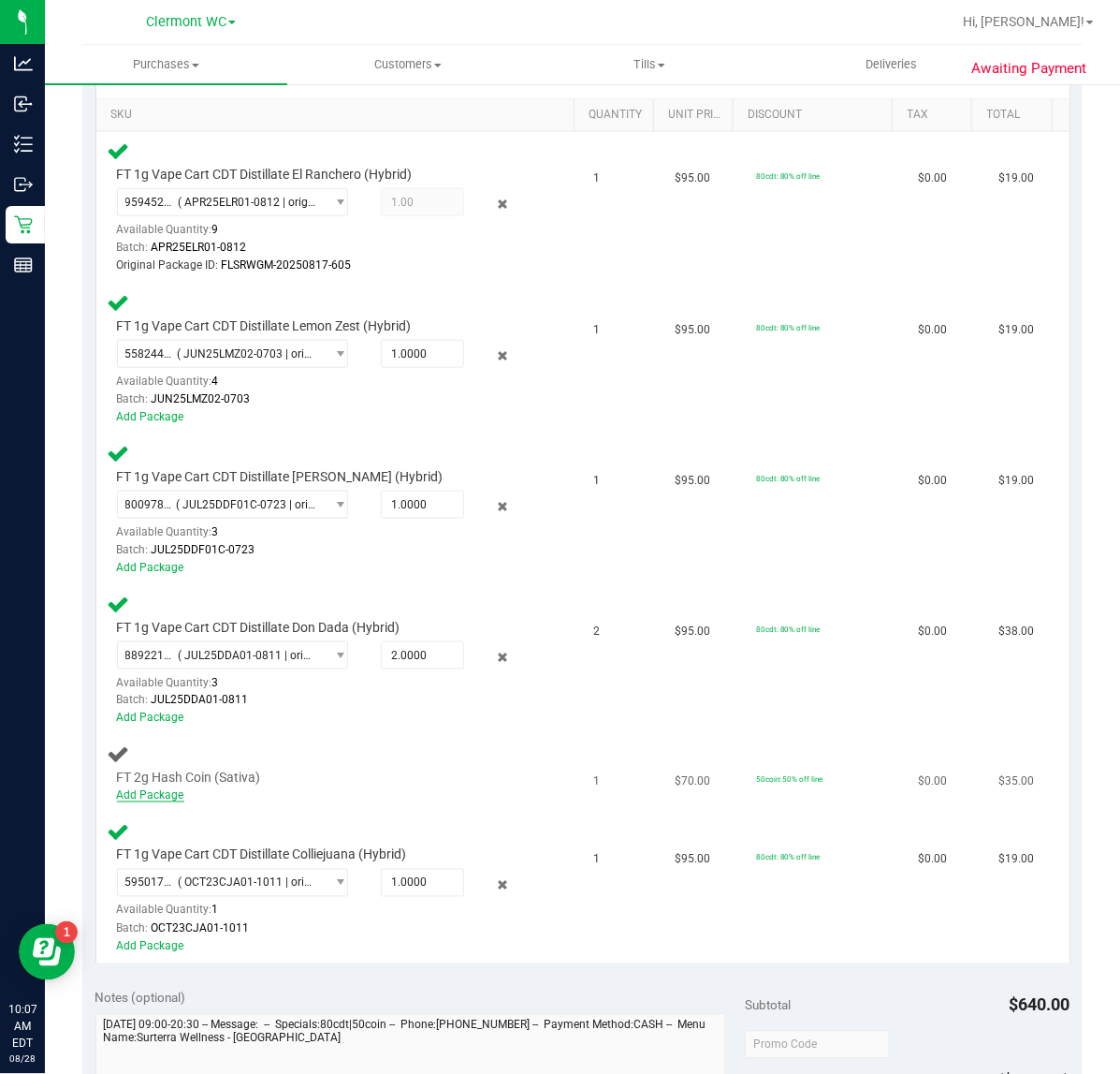
click at [159, 793] on link "Add Package" at bounding box center [151, 796] width 67 height 13
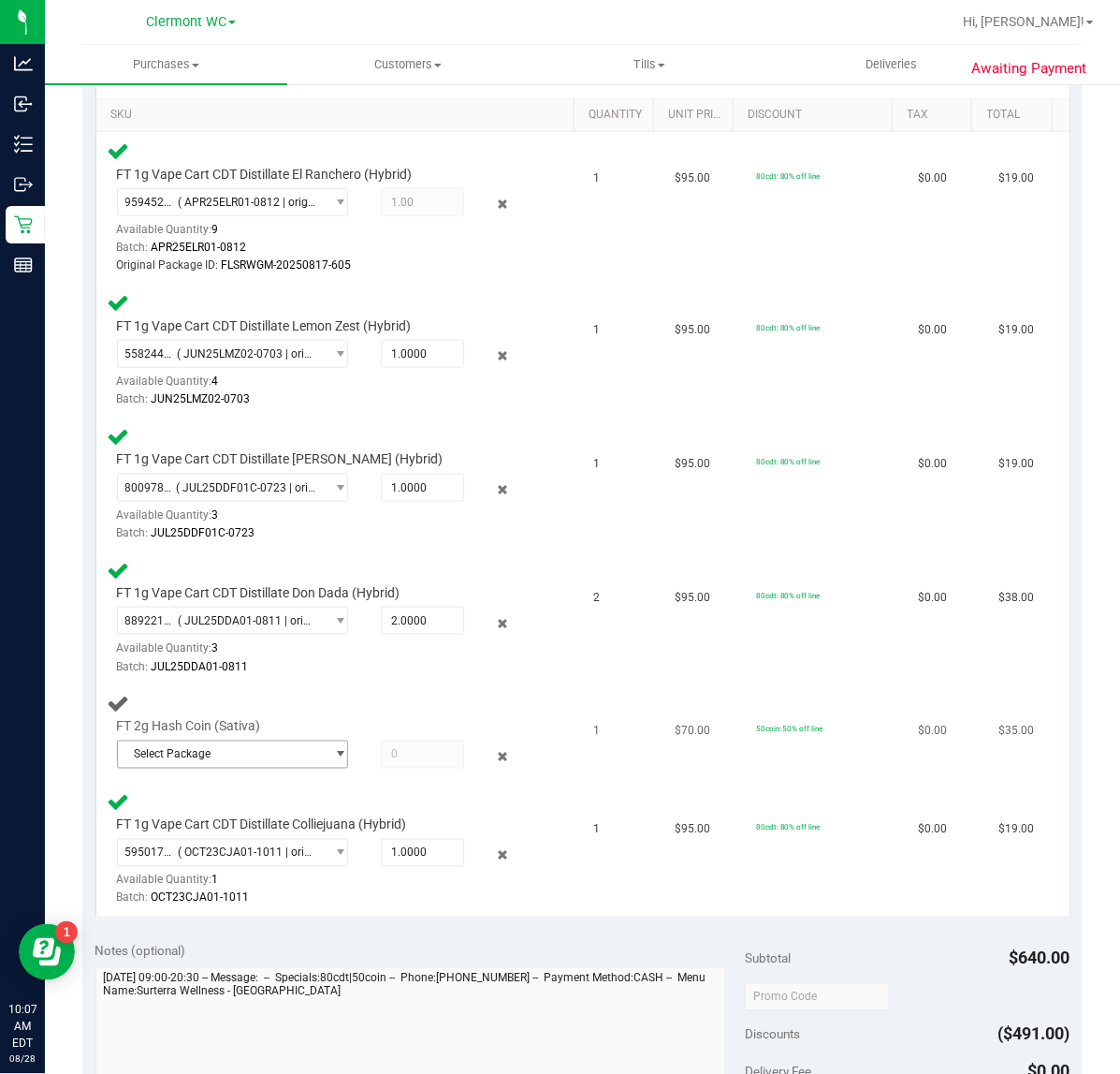
click at [217, 752] on span "Select Package" at bounding box center [221, 755] width 205 height 27
click at [213, 817] on li "6813337463278503 ( HC-APR25SAT03-0731 | orig: FLSRWGM-20250806-2853 )" at bounding box center [228, 828] width 221 height 27
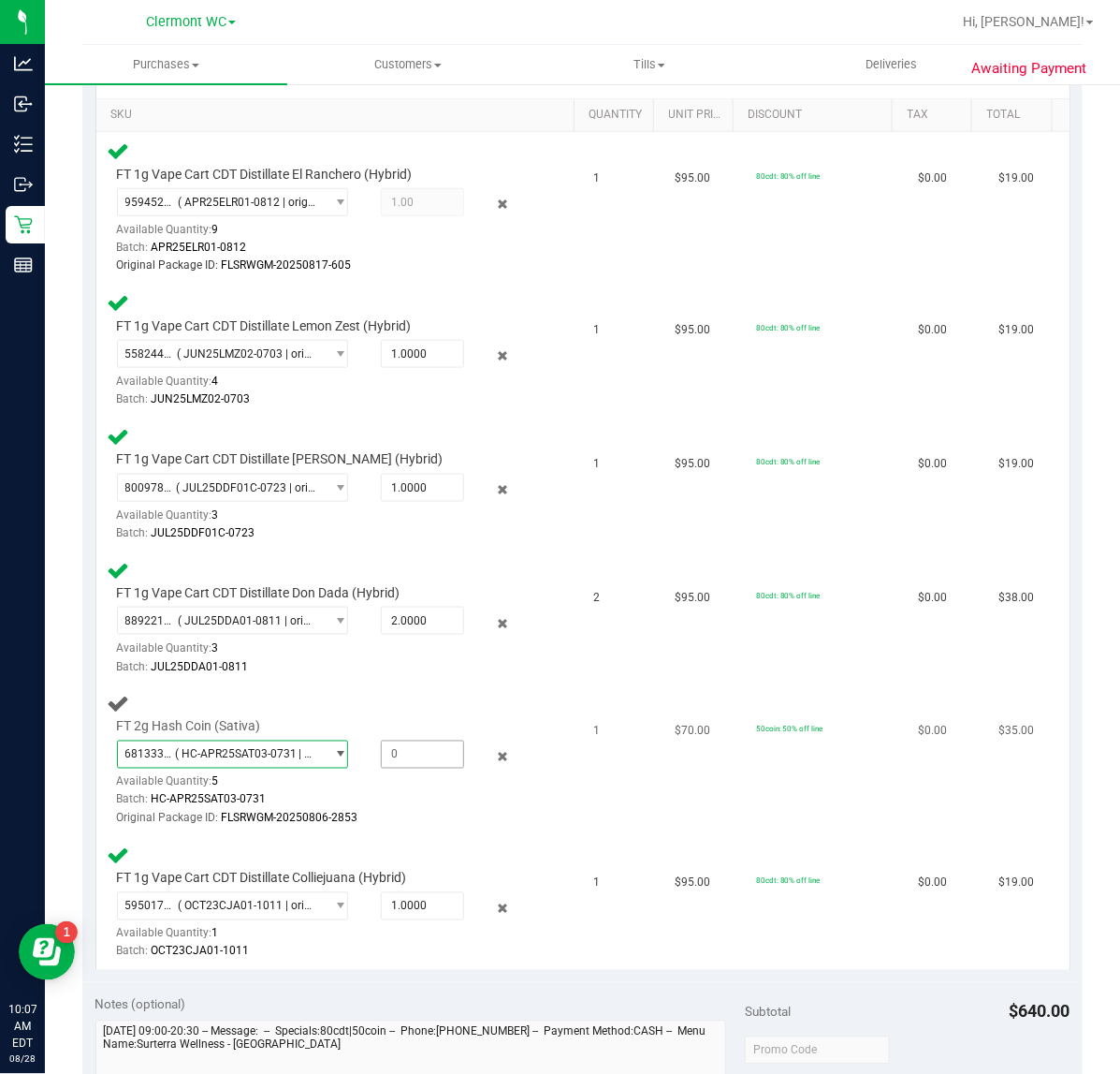
click at [404, 749] on span at bounding box center [422, 755] width 83 height 28
type input "1"
type input "1.0000"
click at [677, 837] on td "$95.00" at bounding box center [704, 904] width 81 height 133
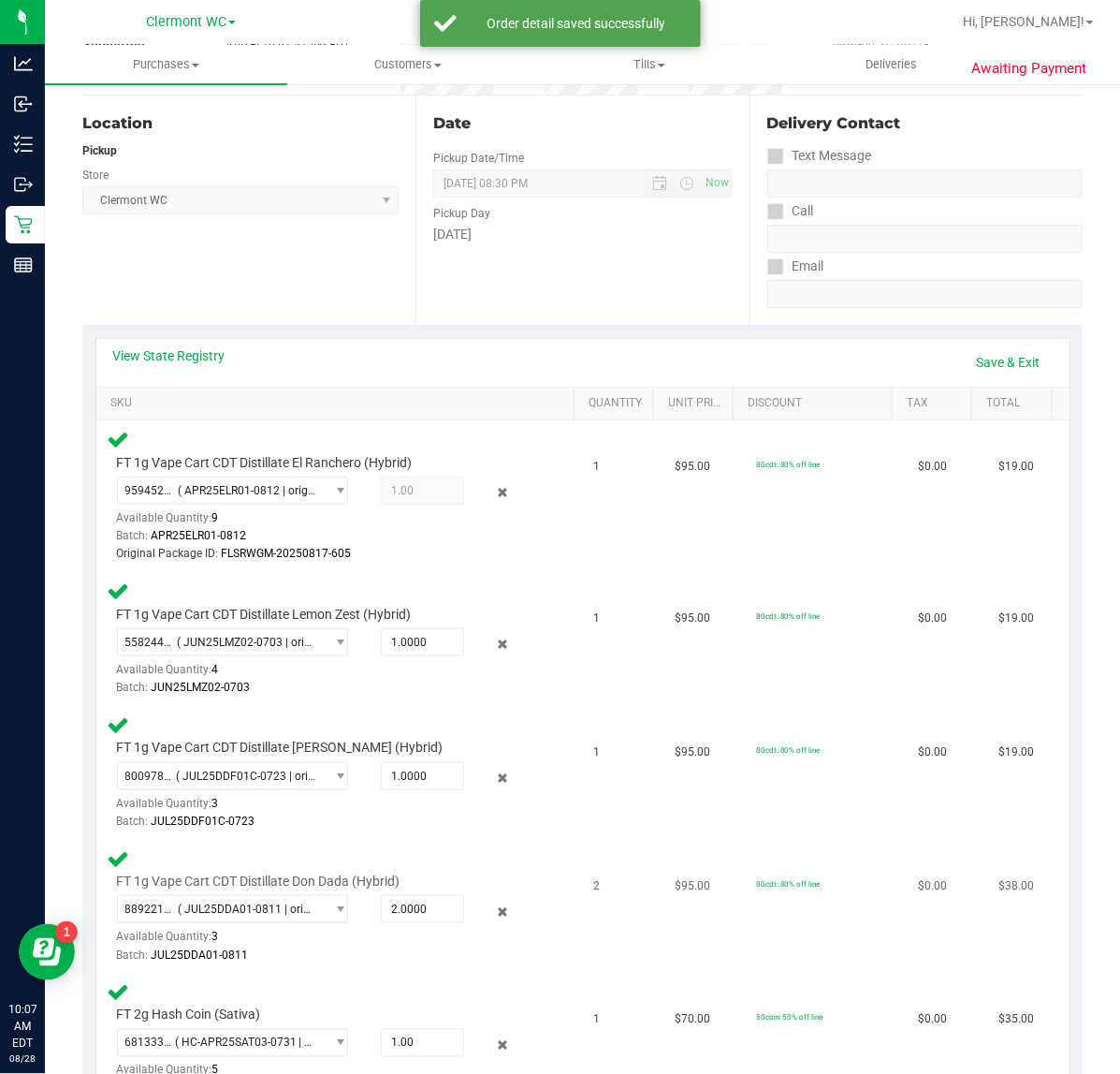
scroll to position [0, 0]
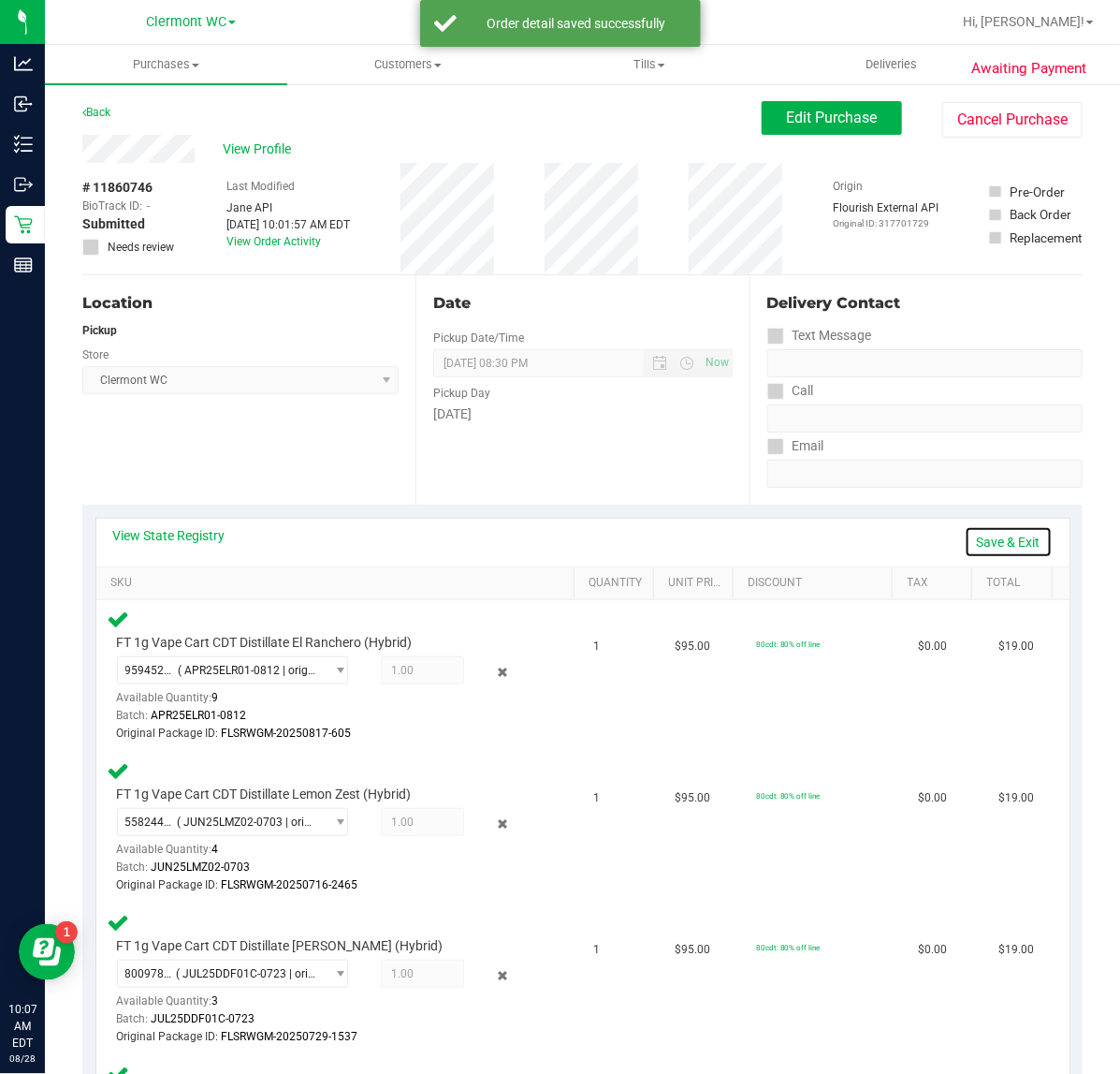
click at [896, 539] on link "Save & Exit" at bounding box center [1008, 543] width 88 height 32
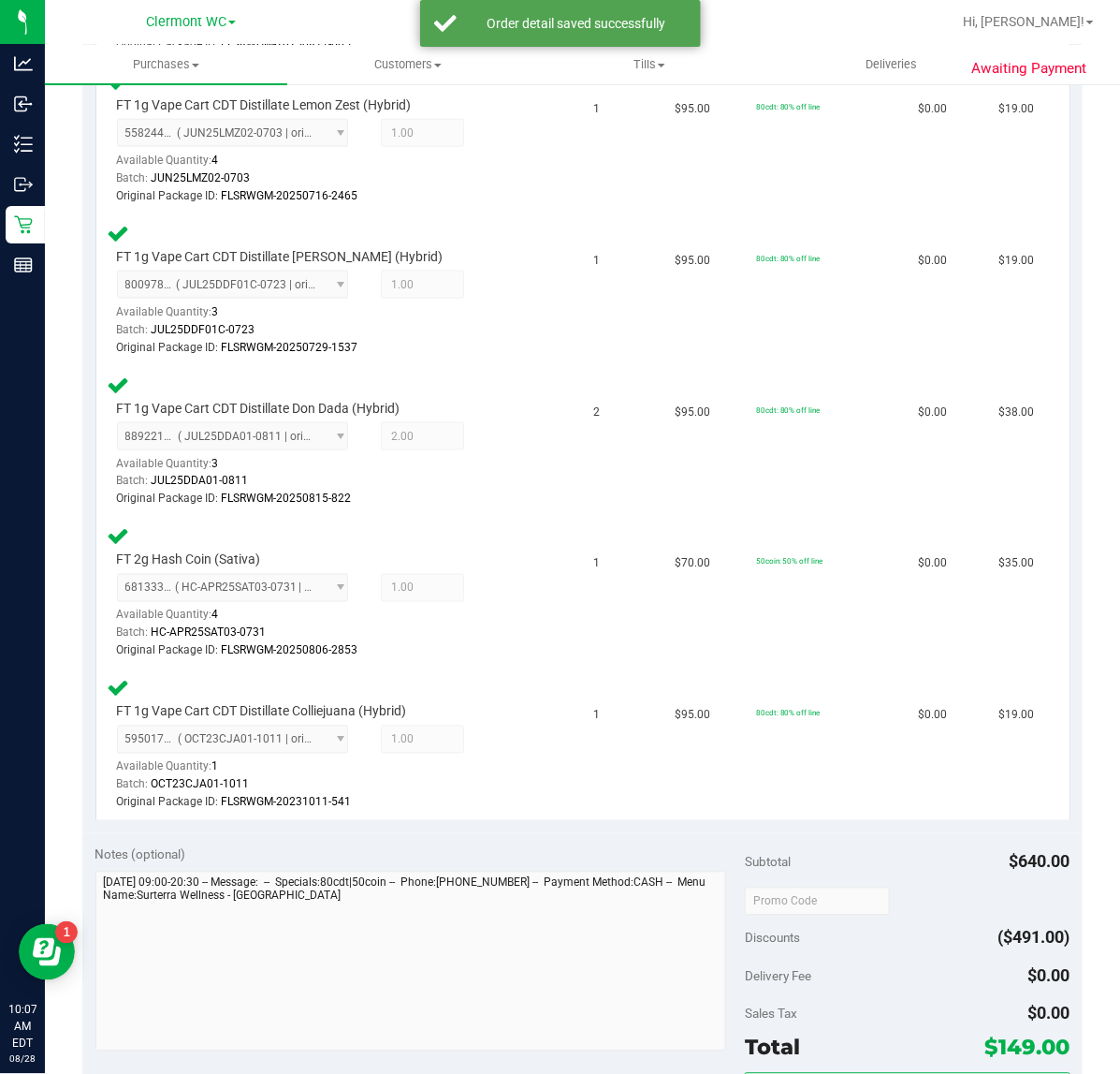
scroll to position [773, 0]
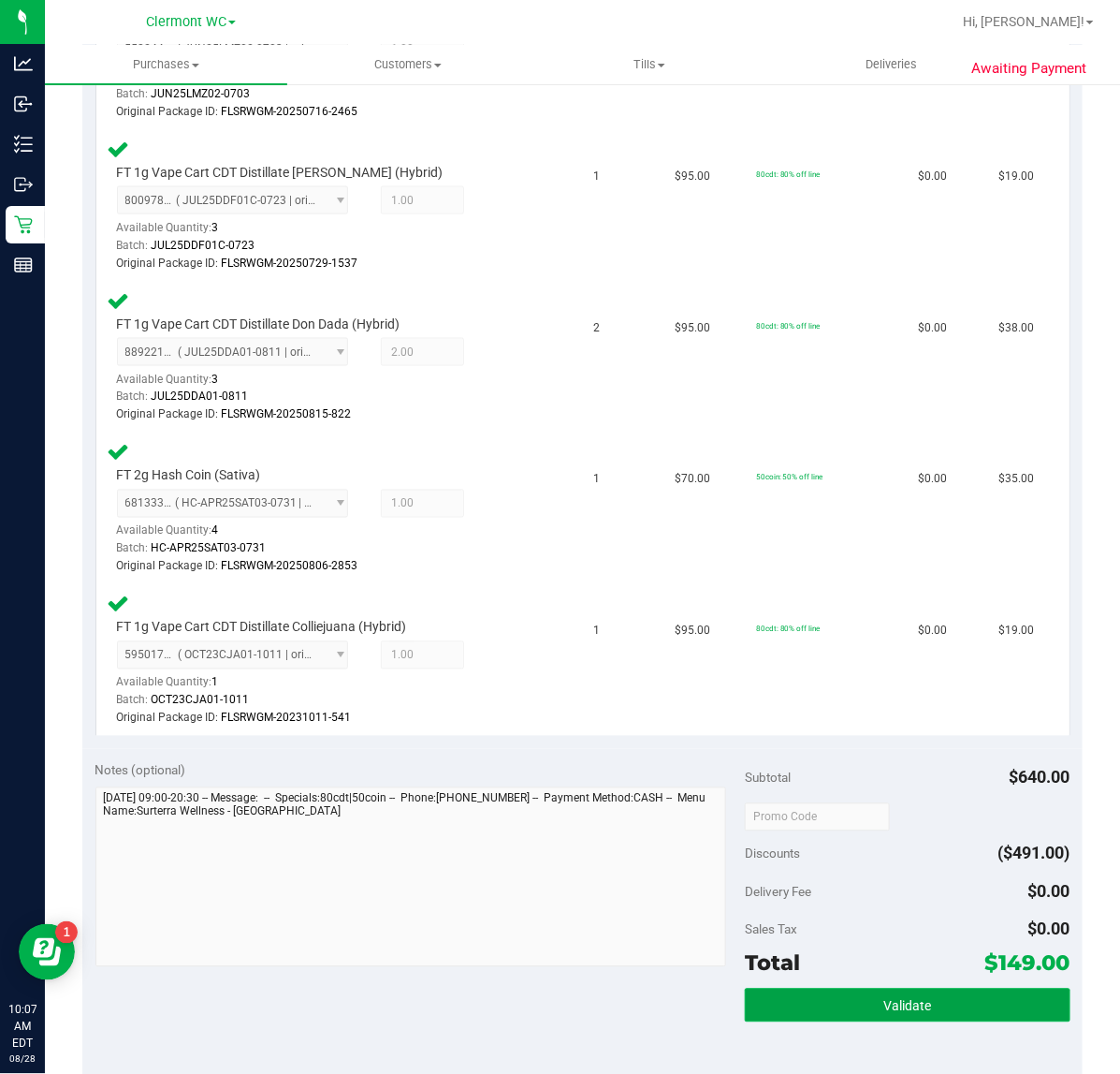
click at [896, 858] on button "Validate" at bounding box center [907, 1006] width 325 height 34
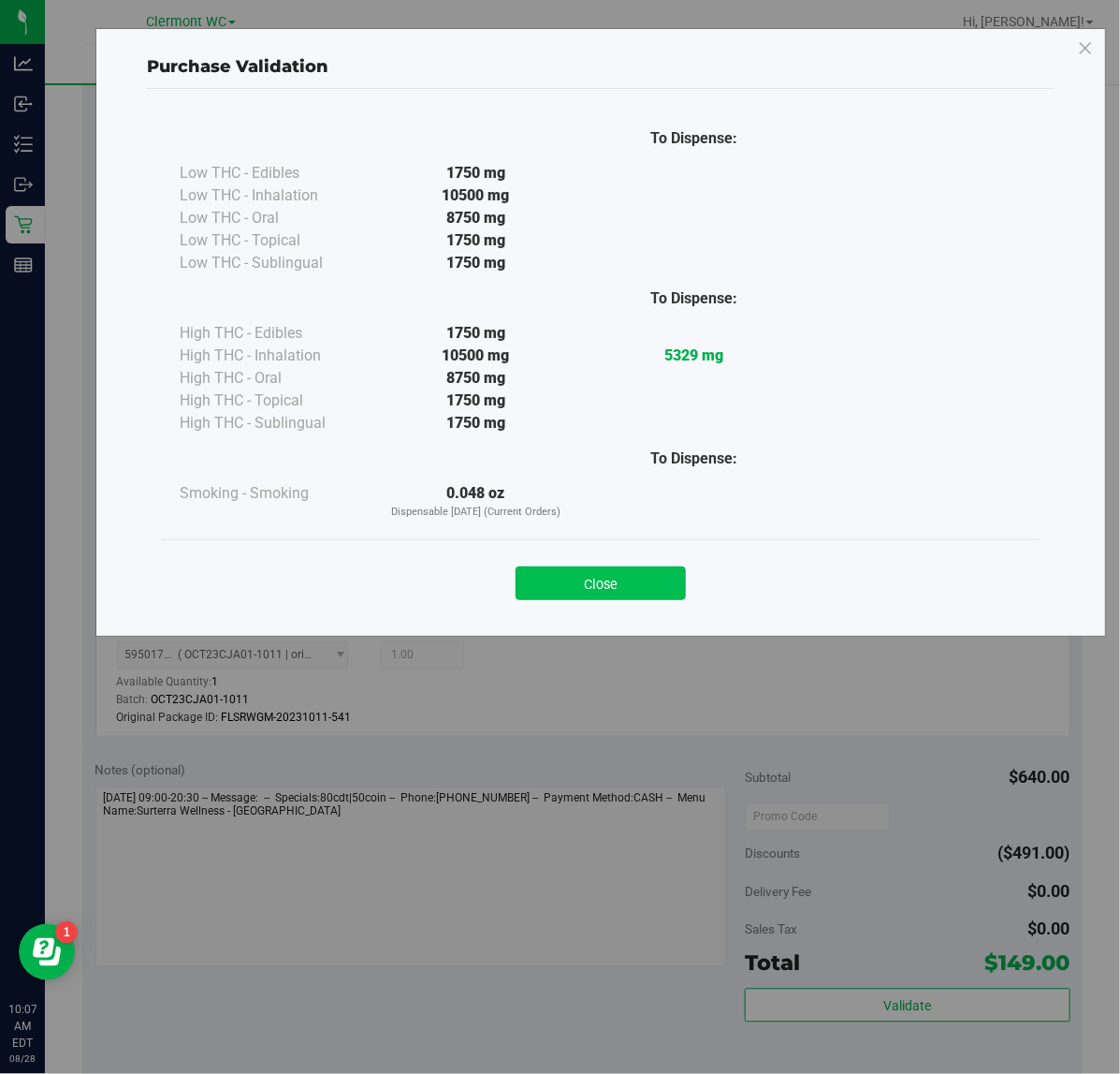
click at [620, 591] on button "Close" at bounding box center [601, 583] width 170 height 34
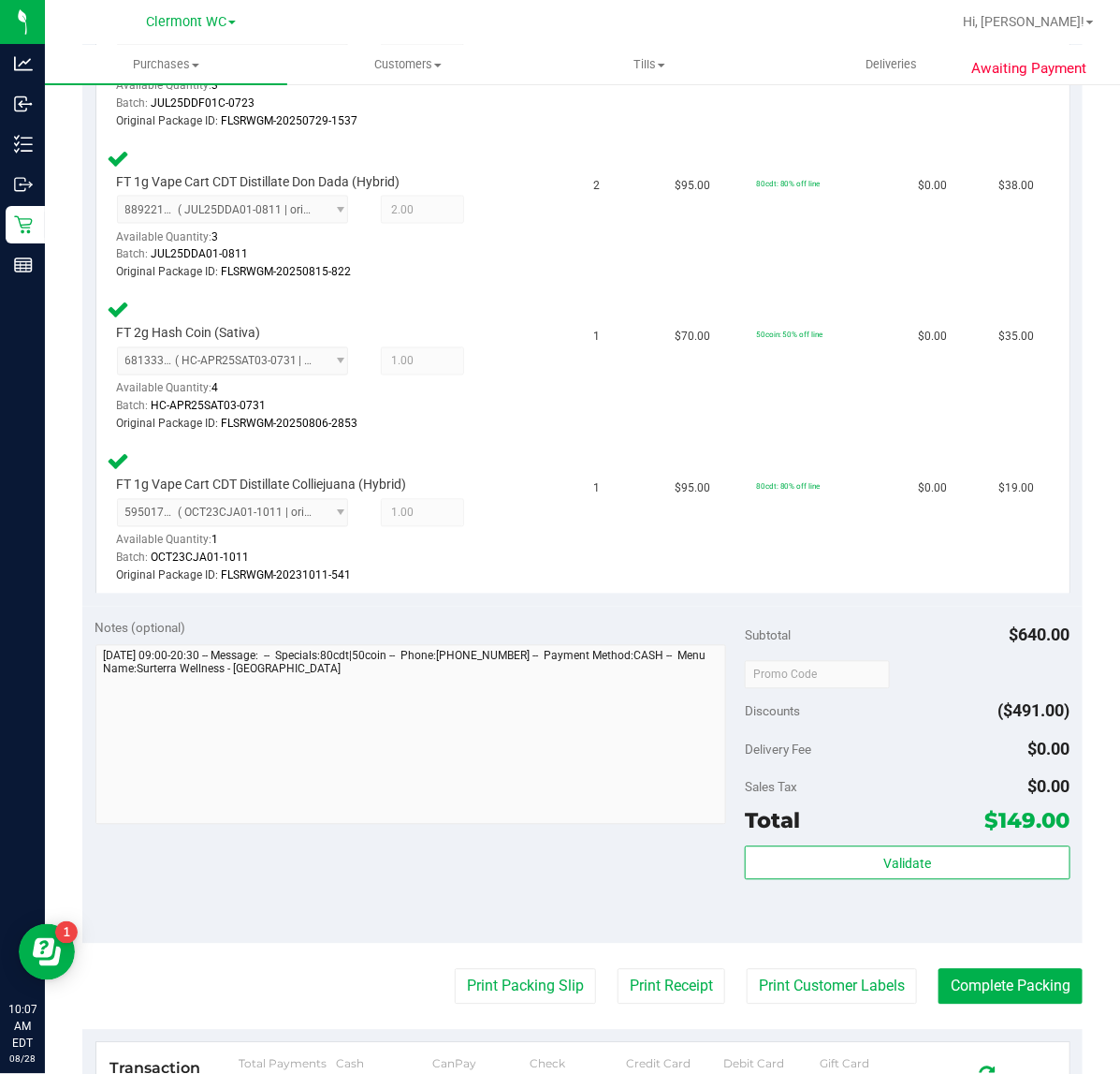
scroll to position [1263, 0]
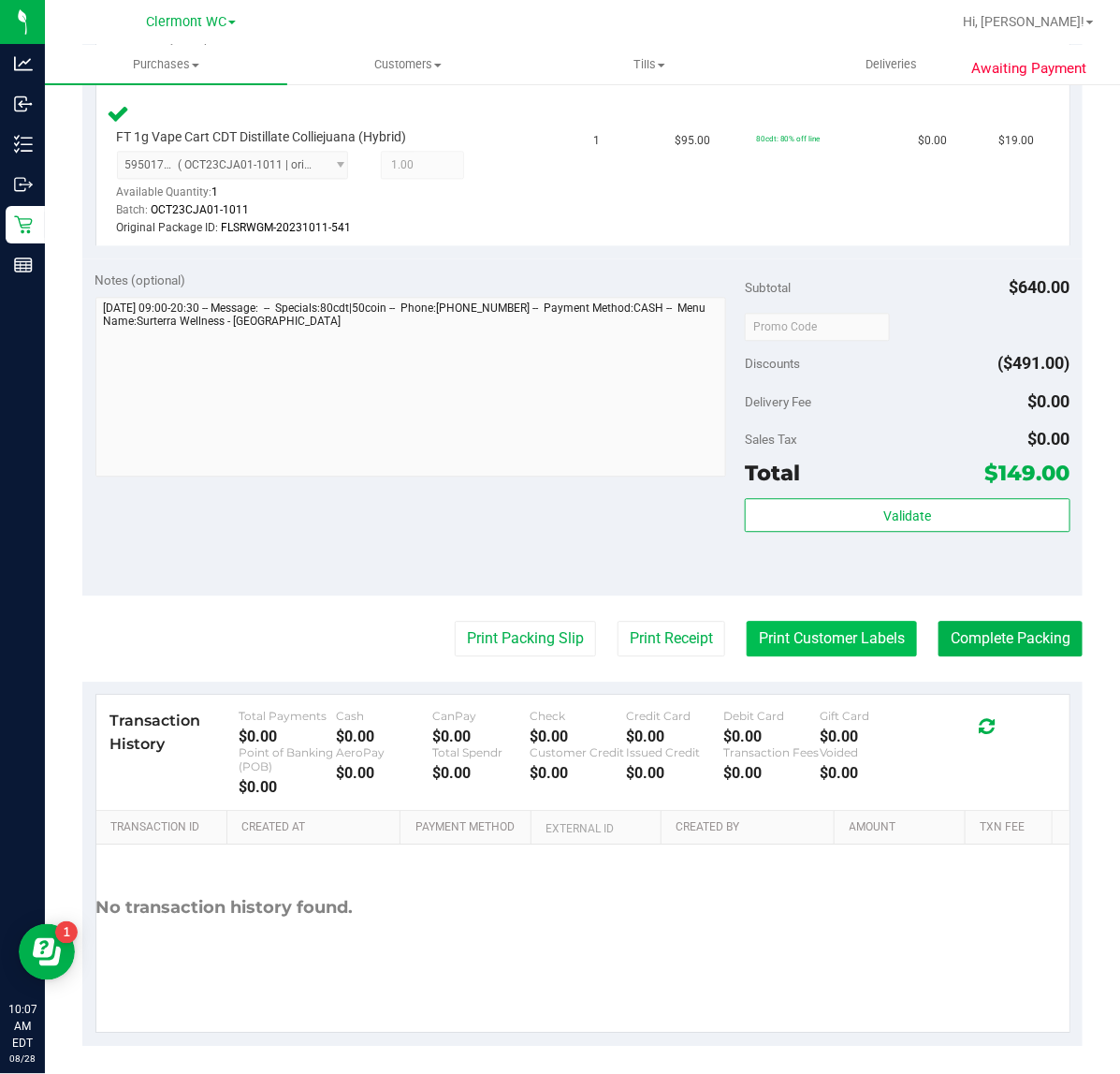
click at [840, 639] on button "Print Customer Labels" at bounding box center [832, 638] width 170 height 36
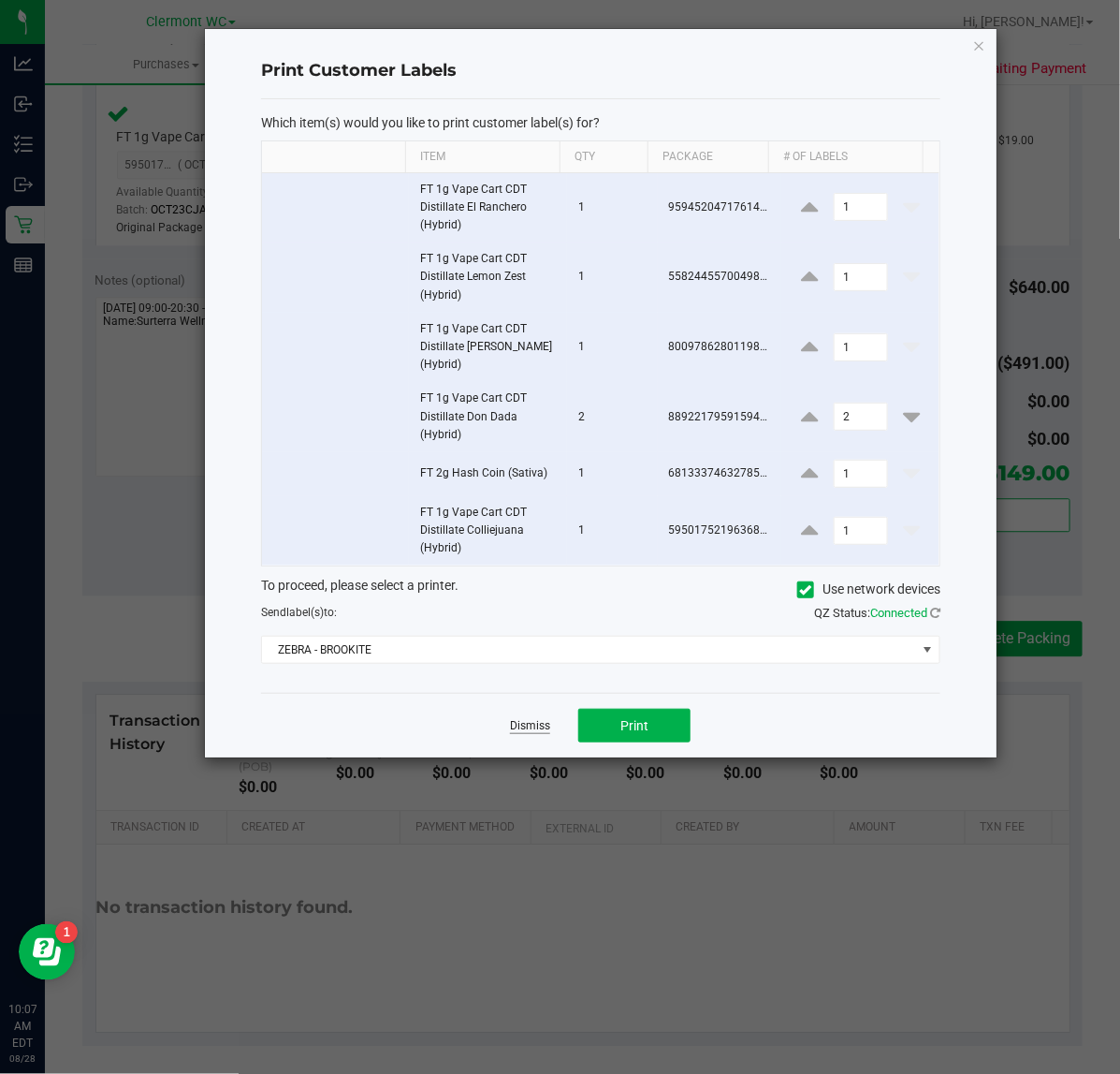
click at [534, 732] on link "Dismiss" at bounding box center [530, 725] width 41 height 16
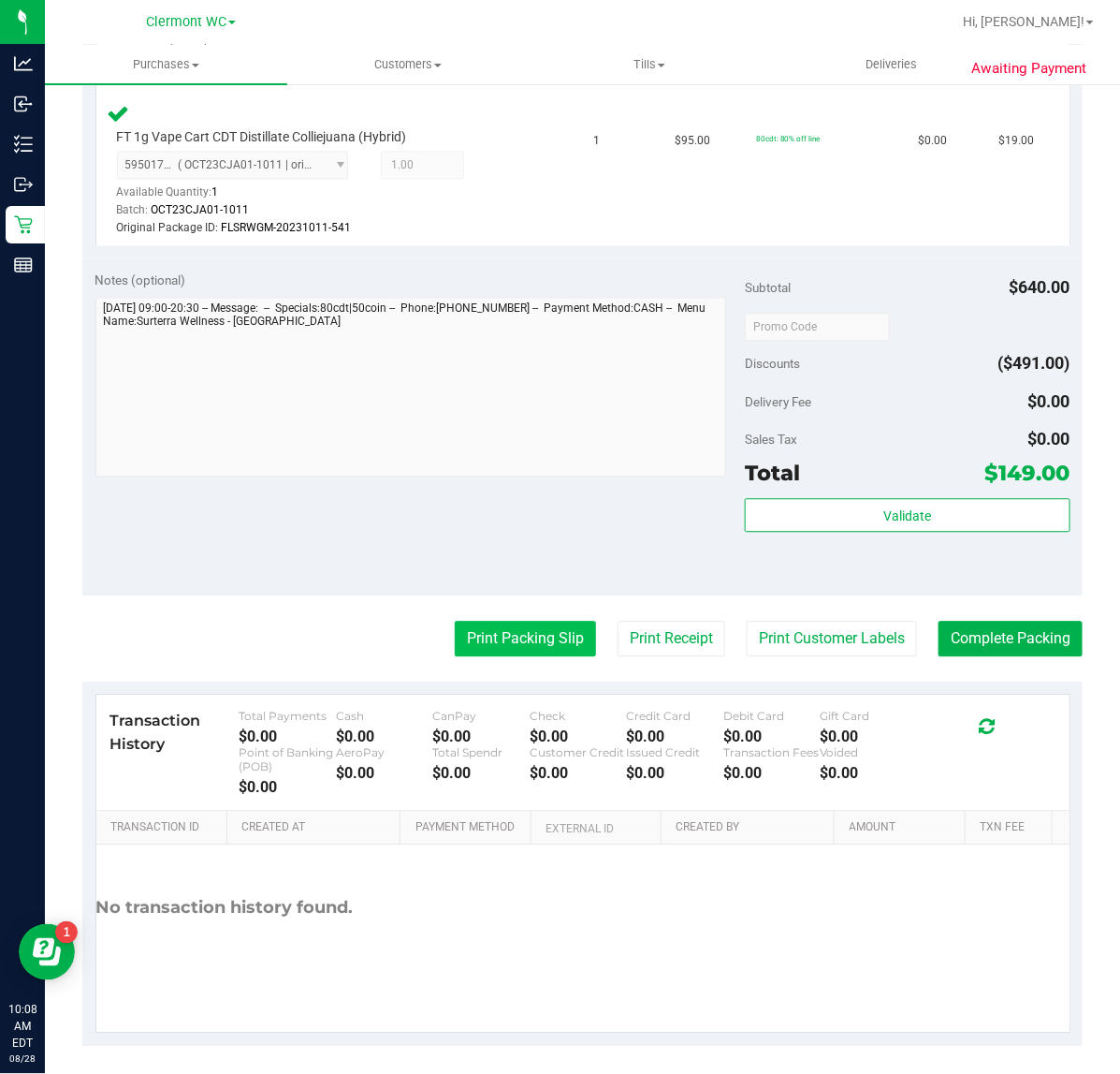
click at [491, 639] on button "Print Packing Slip" at bounding box center [524, 638] width 141 height 36
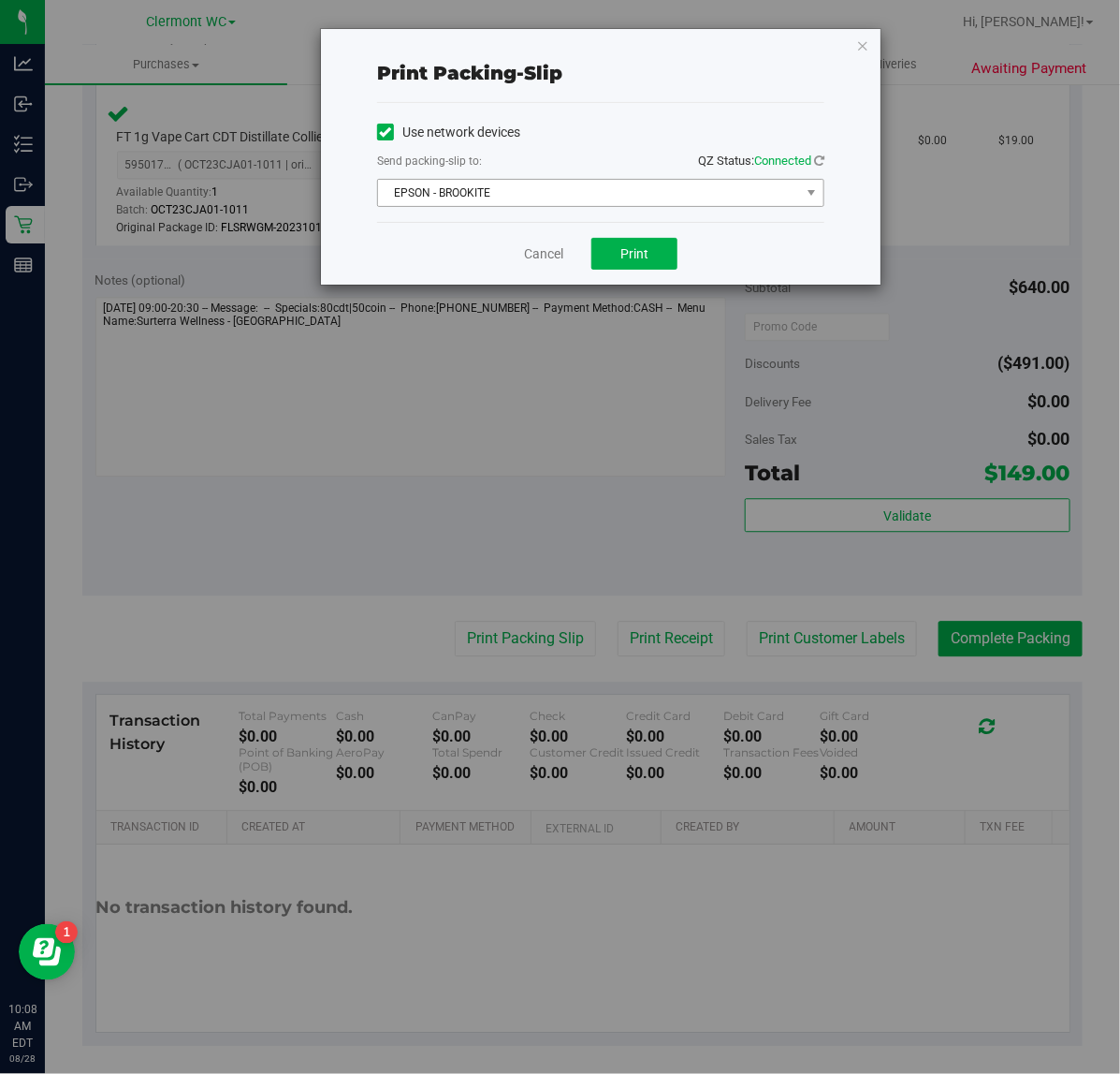
click at [609, 198] on span "EPSON - BROOKITE" at bounding box center [589, 193] width 422 height 27
click at [643, 270] on button "Print" at bounding box center [634, 254] width 86 height 32
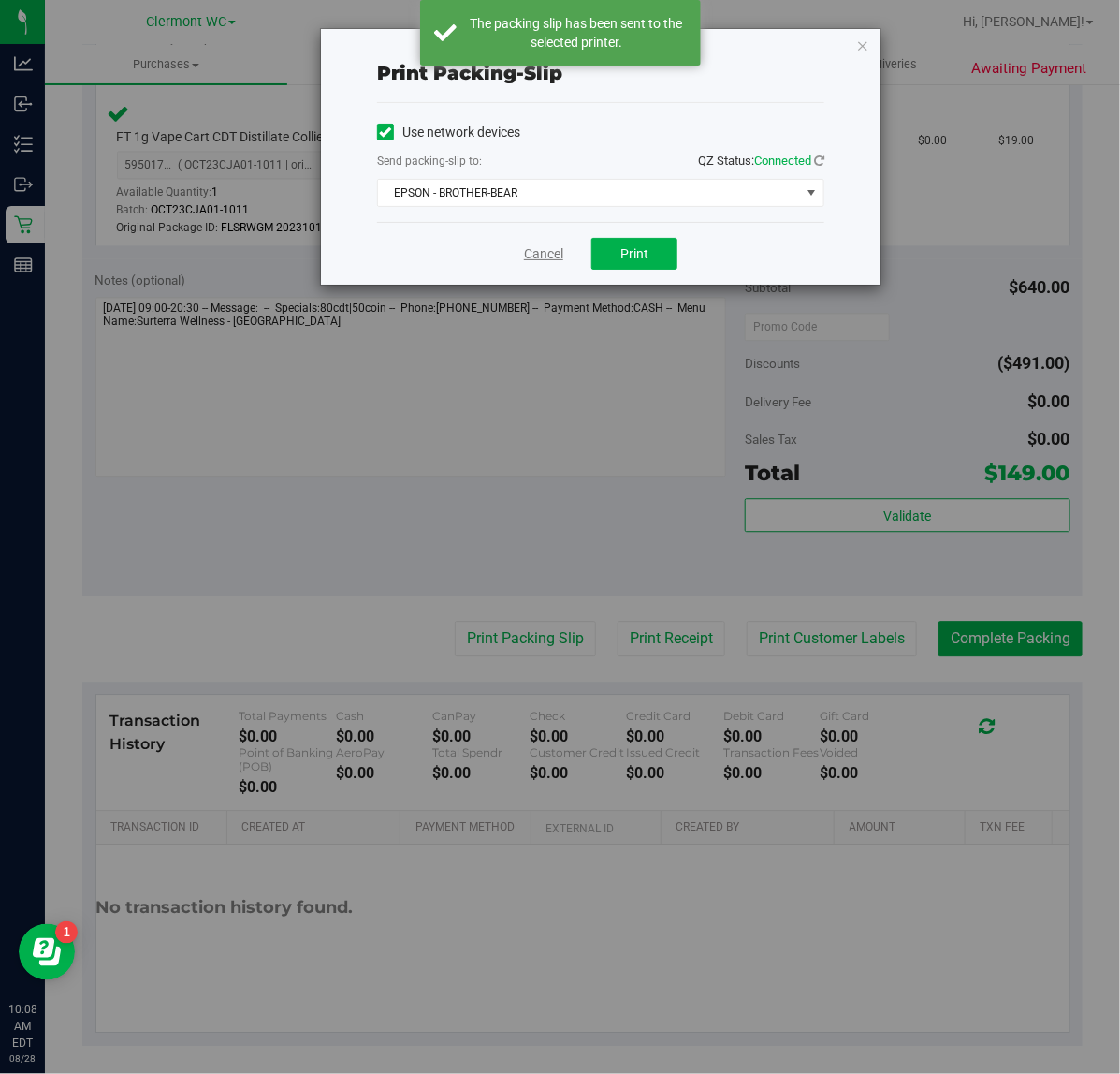
click at [536, 255] on link "Cancel" at bounding box center [544, 254] width 40 height 20
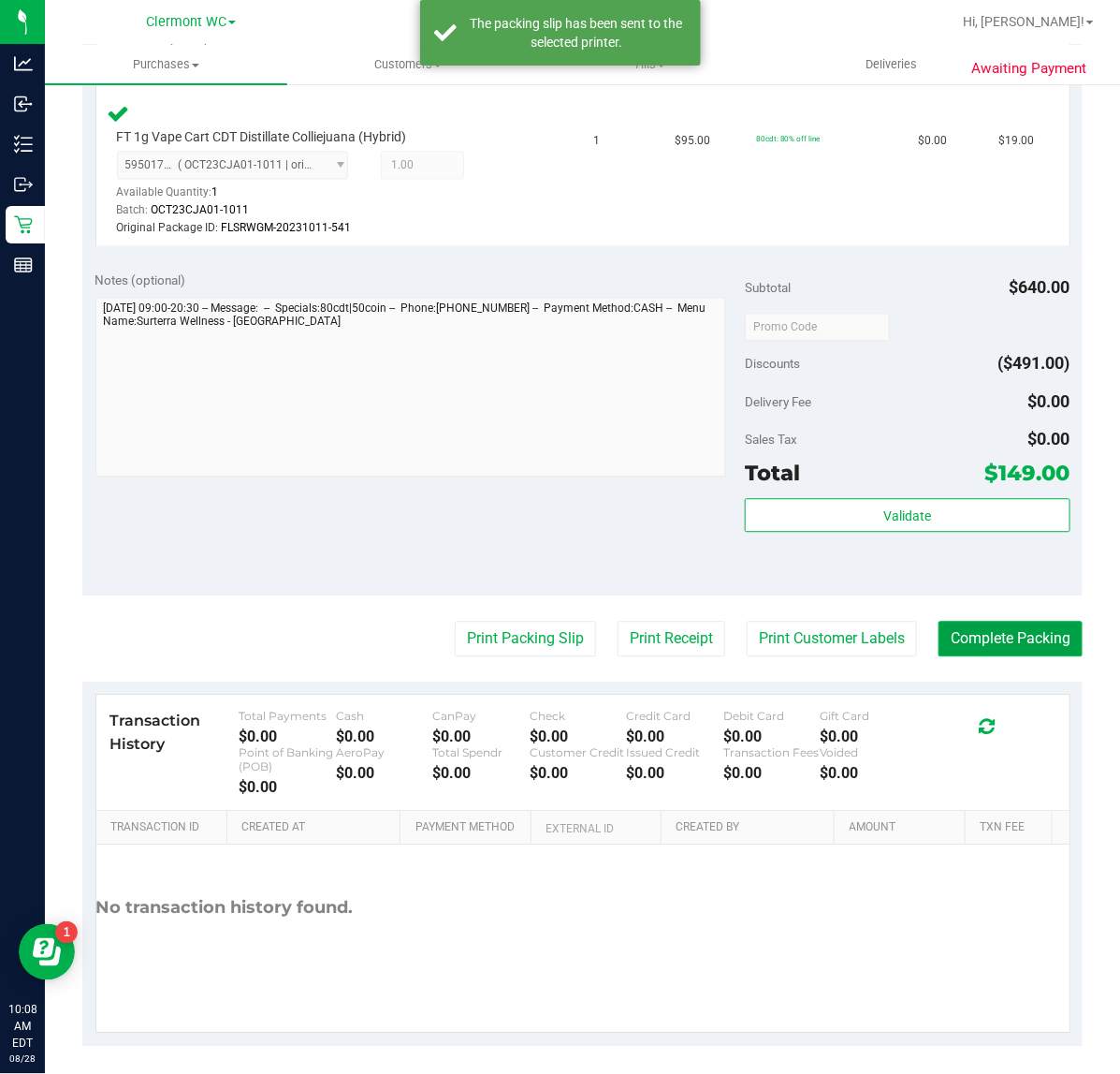
click at [896, 634] on button "Complete Packing" at bounding box center [1010, 638] width 144 height 36
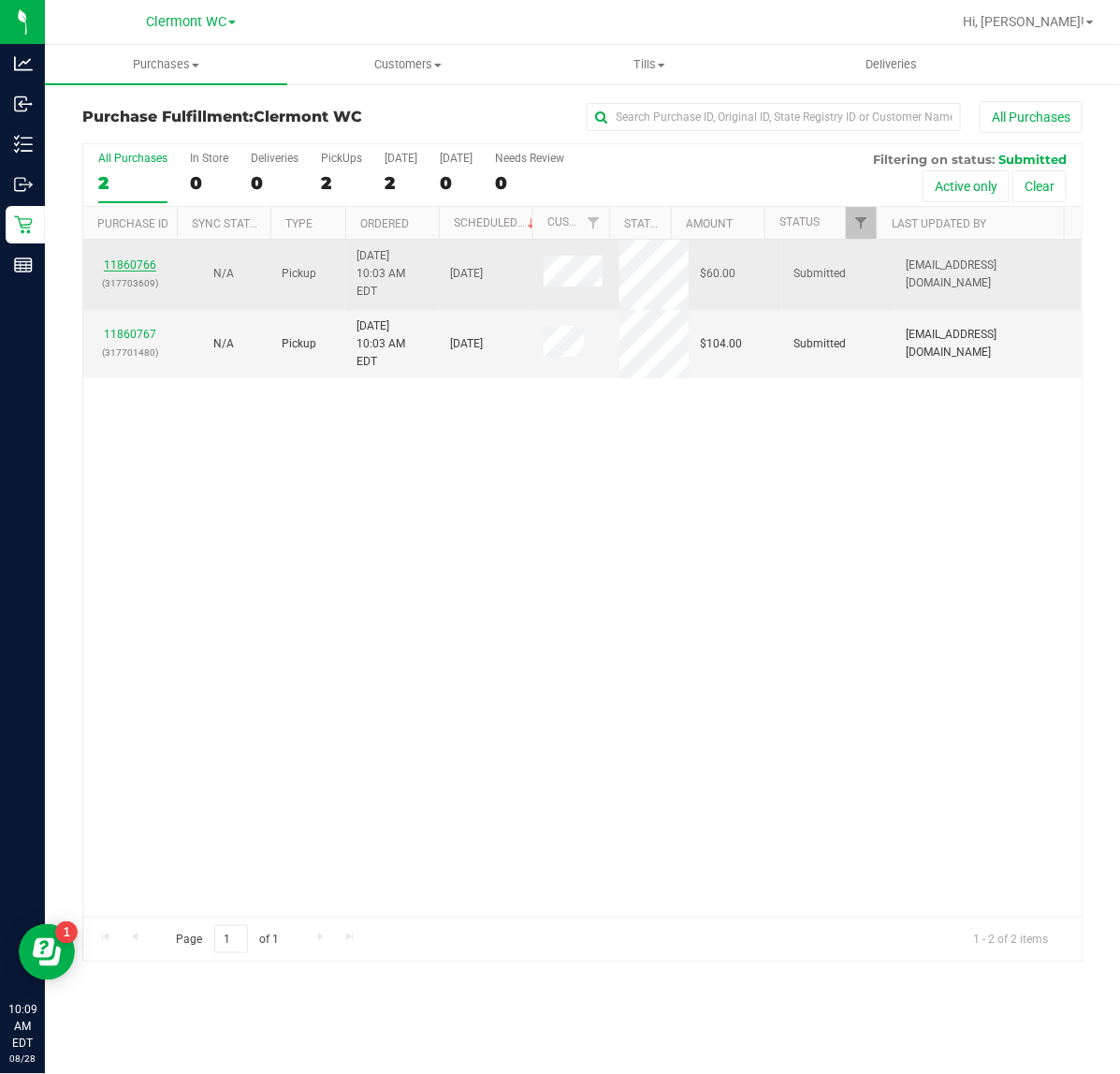
click at [124, 259] on link "11860766" at bounding box center [130, 265] width 52 height 13
